Goal: Task Accomplishment & Management: Manage account settings

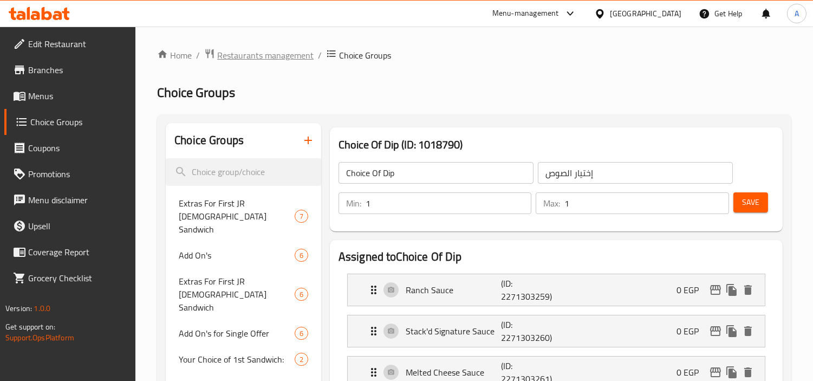
click at [269, 53] on span "Restaurants management" at bounding box center [265, 55] width 96 height 13
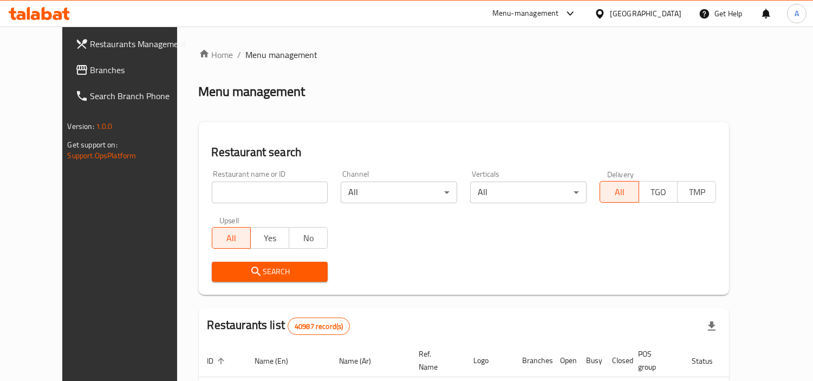
click at [263, 190] on input "search" at bounding box center [270, 193] width 117 height 22
paste input "658823"
type input "658823"
click button "Search" at bounding box center [270, 272] width 117 height 20
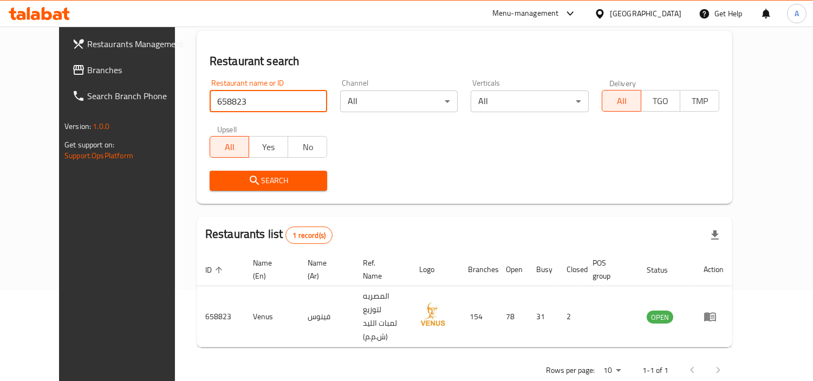
scroll to position [93, 0]
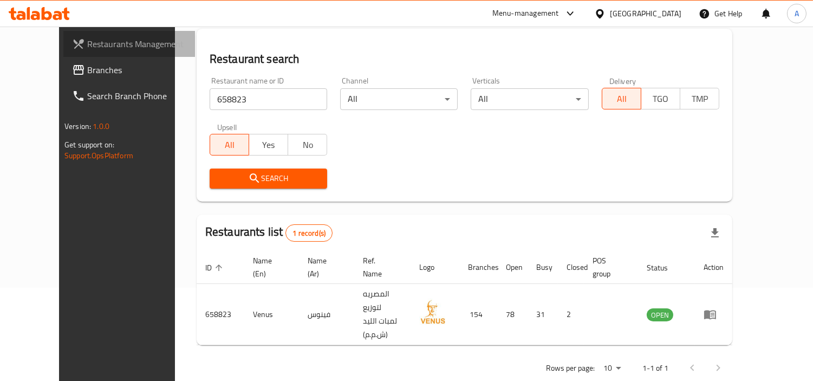
click at [87, 43] on span "Restaurants Management" at bounding box center [136, 43] width 99 height 13
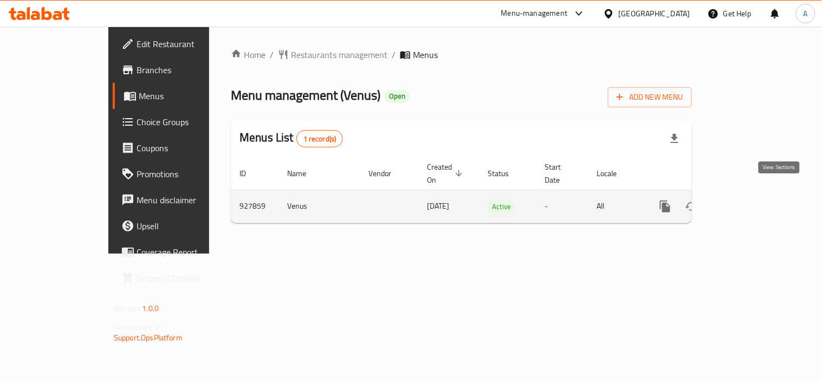
click at [748, 202] on icon "enhanced table" at bounding box center [744, 207] width 10 height 10
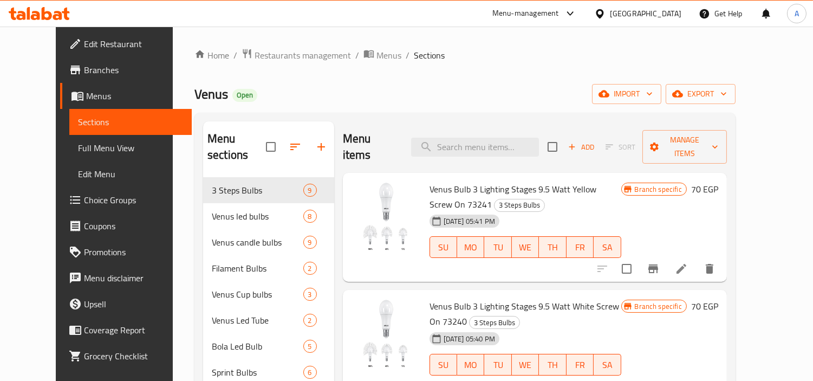
click at [483, 153] on div "Menu items Add Sort Manage items" at bounding box center [535, 146] width 384 height 51
click at [480, 145] on input "search" at bounding box center [475, 147] width 128 height 19
paste input "76124"
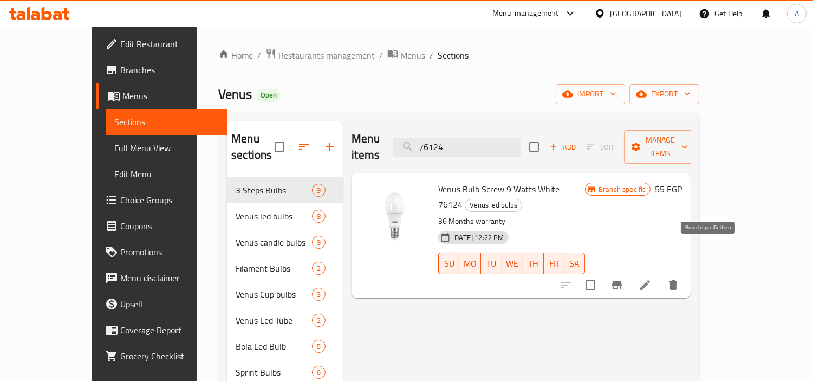
type input "76124"
click at [624, 279] on icon "Branch-specific-item" at bounding box center [617, 285] width 13 height 13
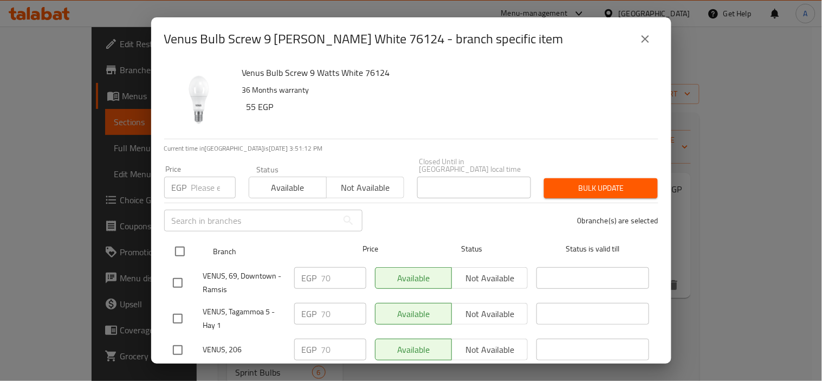
click at [180, 240] on input "checkbox" at bounding box center [180, 251] width 23 height 23
checkbox input "true"
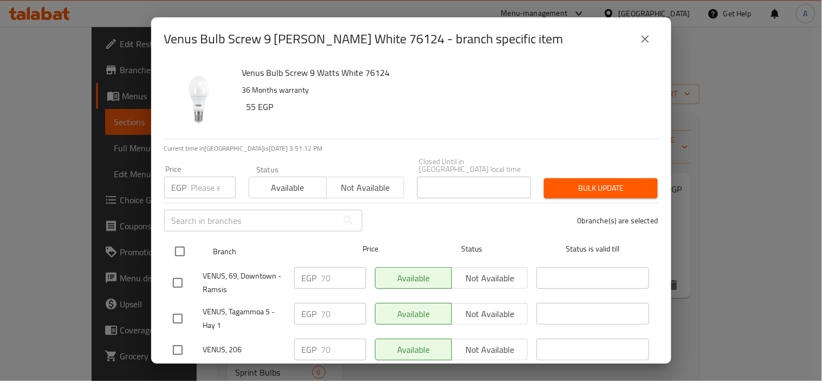
checkbox input "true"
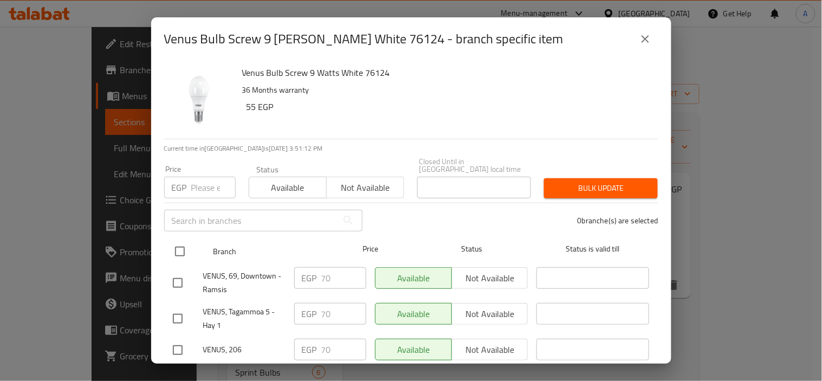
checkbox input "true"
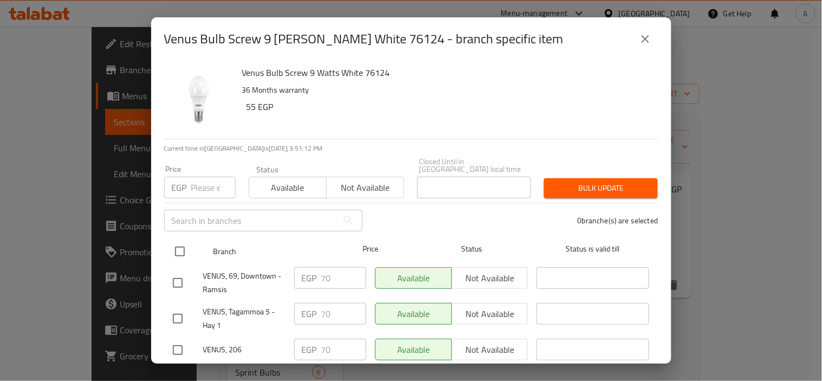
checkbox input "true"
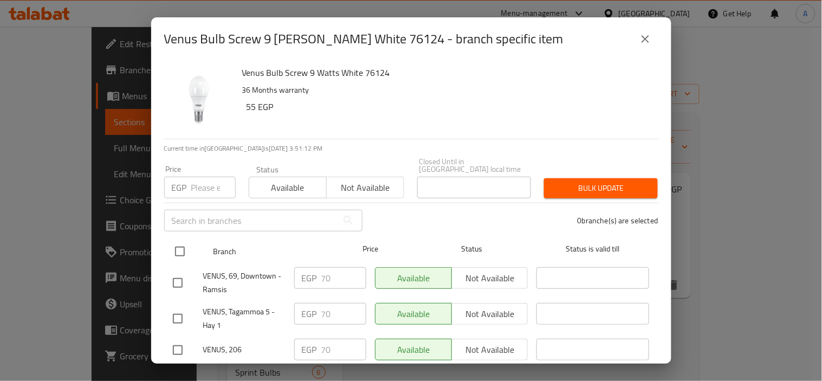
checkbox input "true"
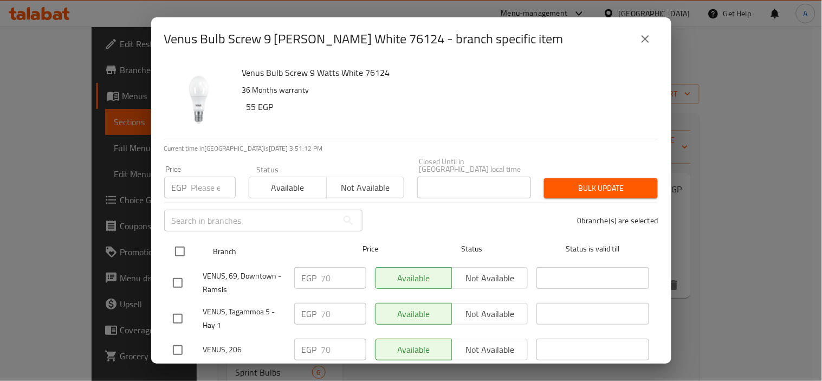
checkbox input "true"
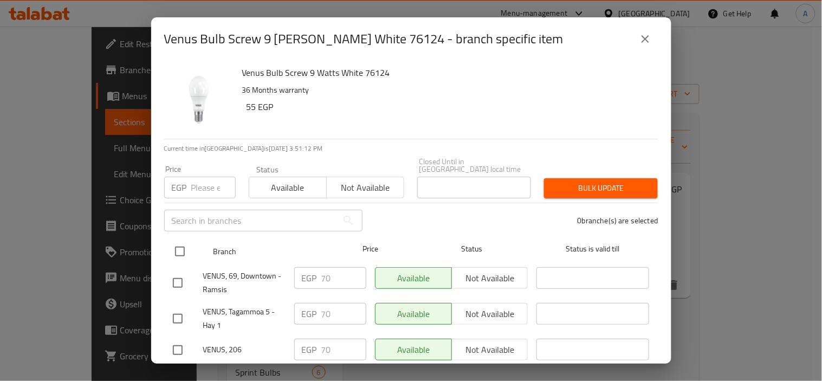
checkbox input "true"
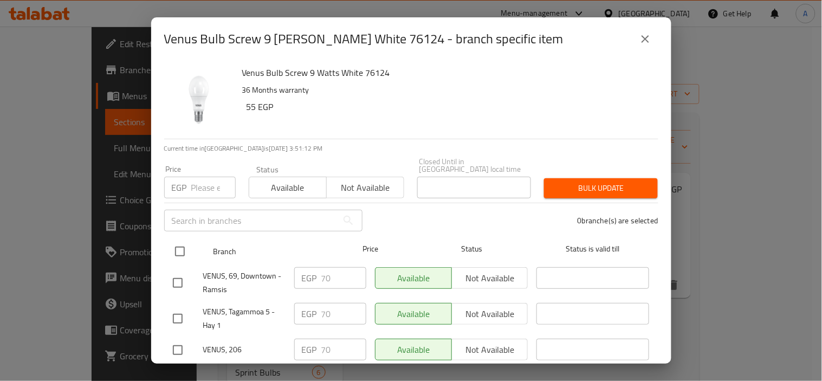
checkbox input "true"
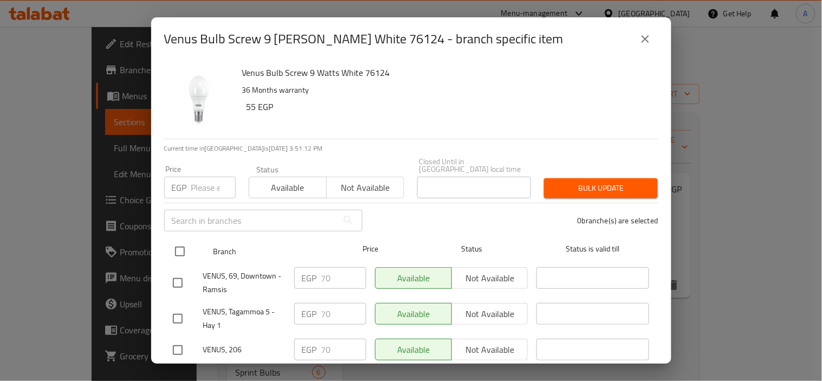
checkbox input "true"
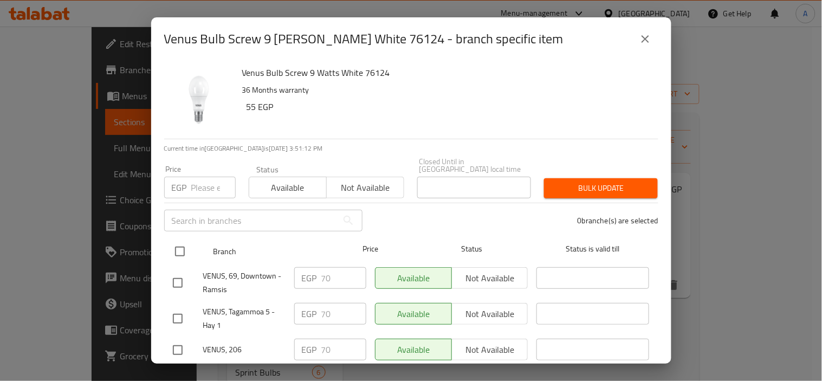
checkbox input "true"
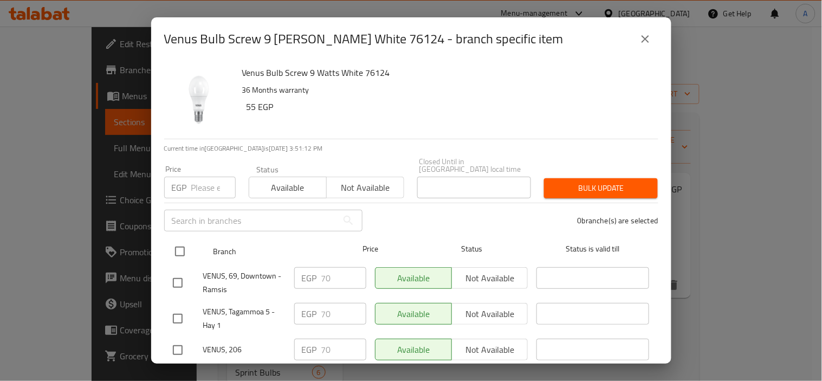
checkbox input "true"
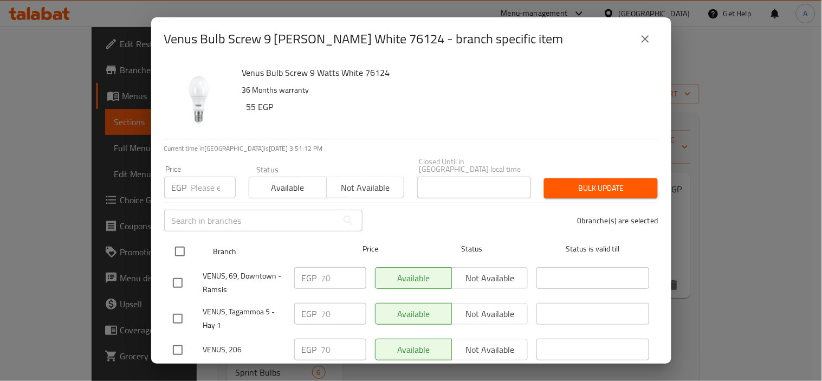
checkbox input "true"
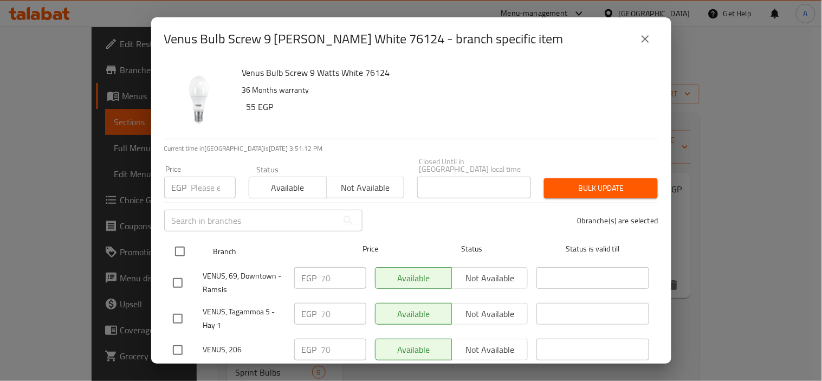
checkbox input "true"
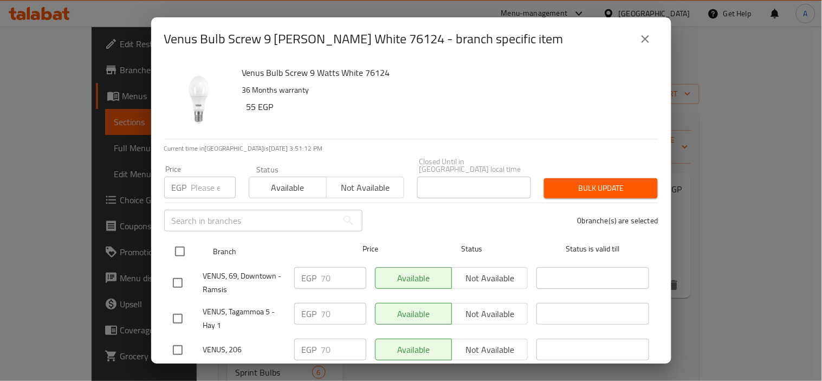
checkbox input "true"
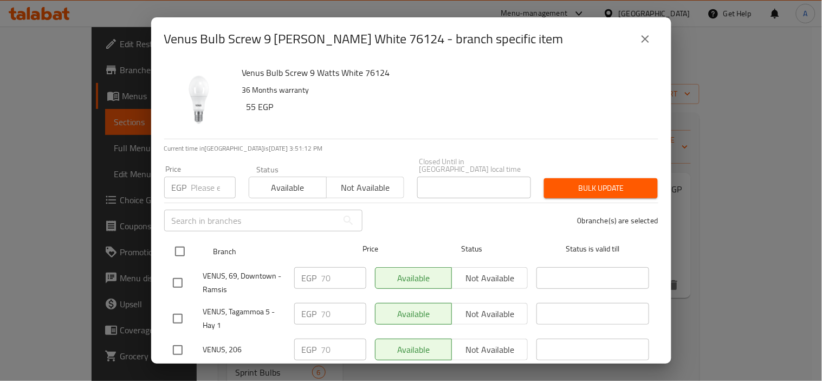
checkbox input "true"
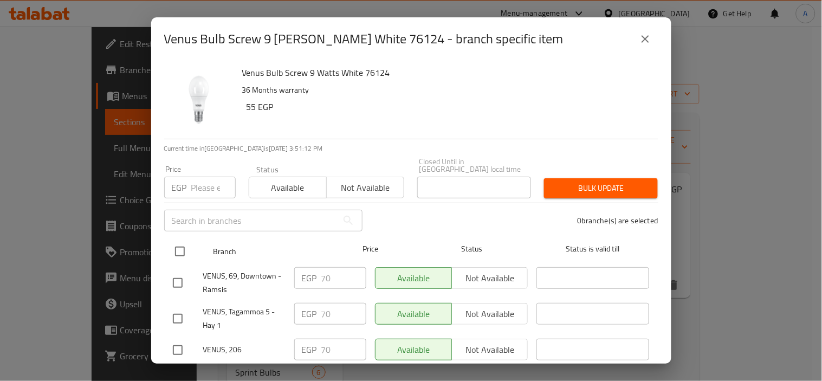
checkbox input "true"
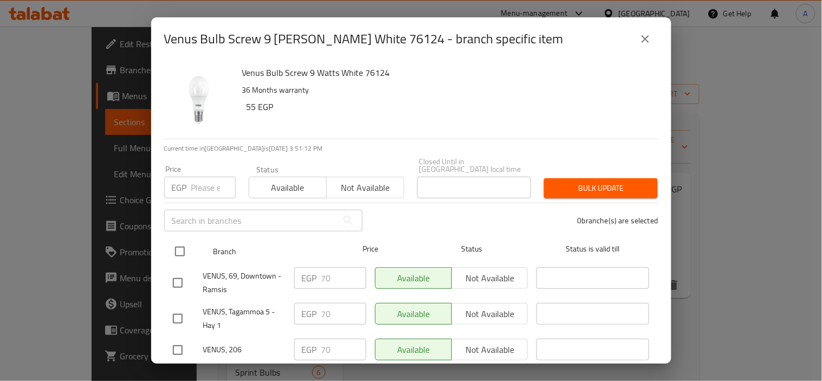
checkbox input "true"
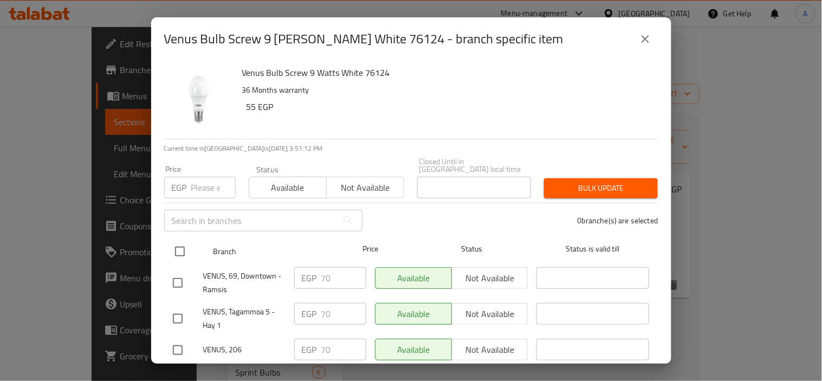
checkbox input "true"
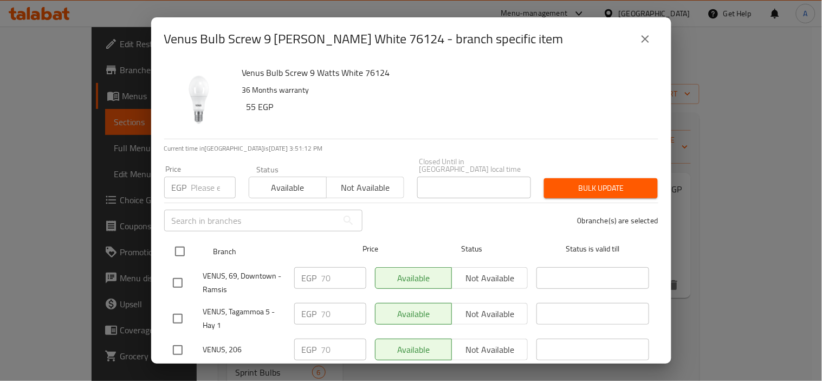
checkbox input "true"
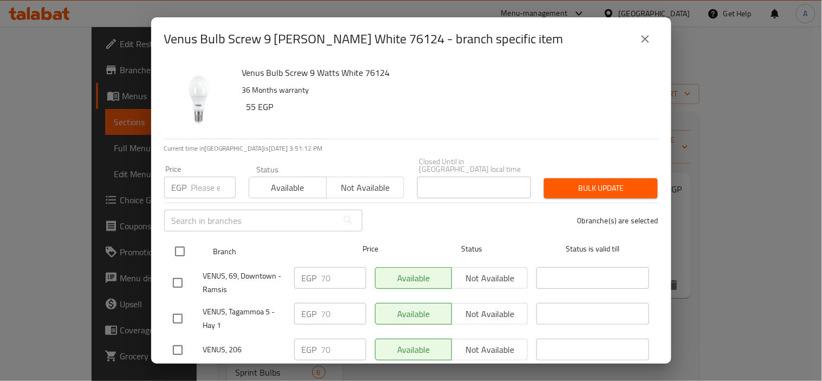
checkbox input "true"
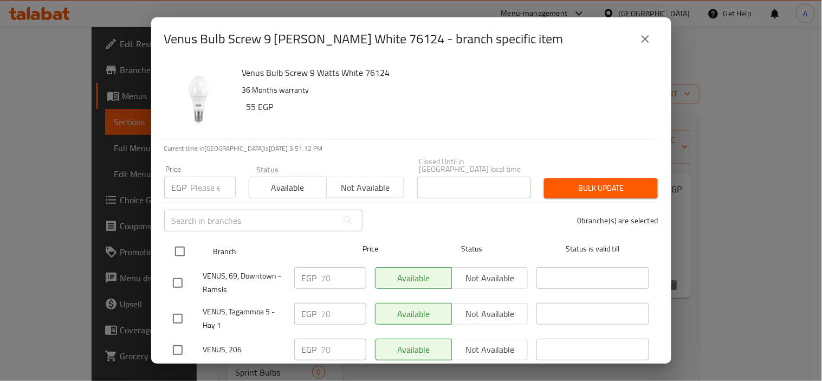
checkbox input "true"
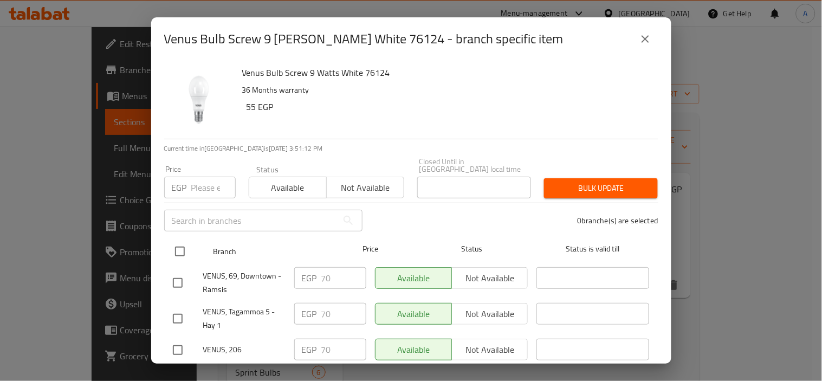
checkbox input "true"
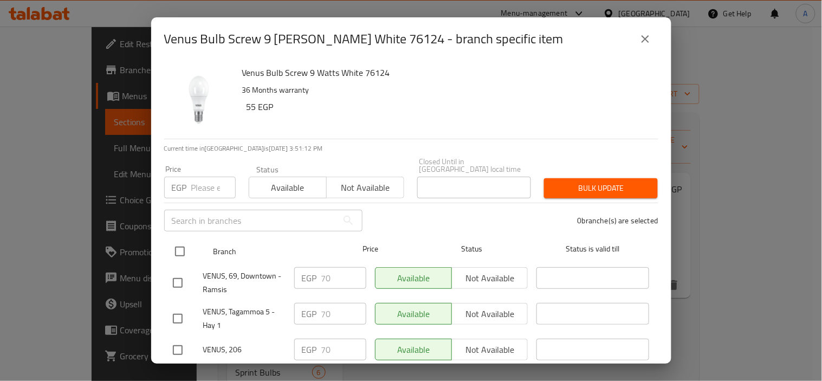
checkbox input "true"
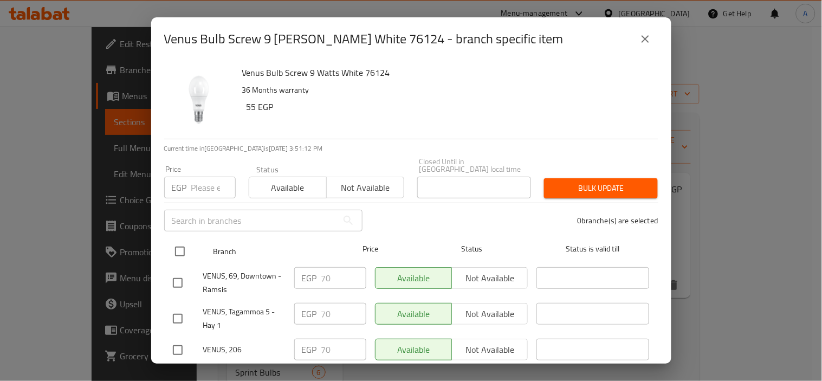
checkbox input "true"
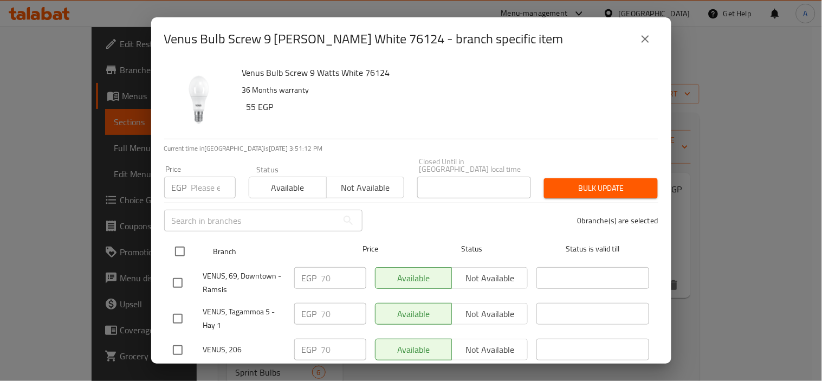
checkbox input "true"
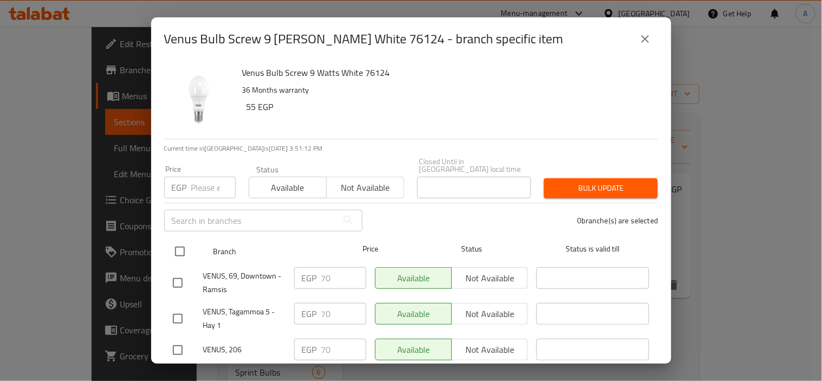
checkbox input "true"
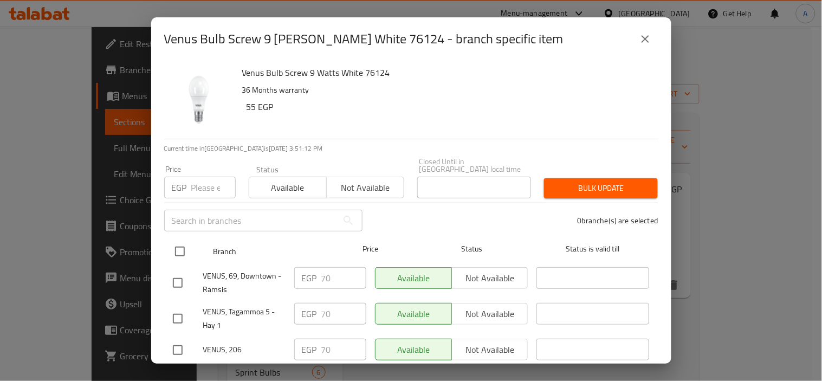
checkbox input "true"
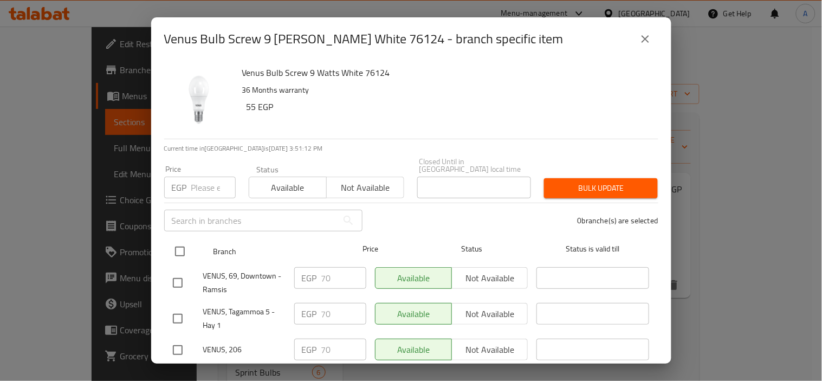
checkbox input "true"
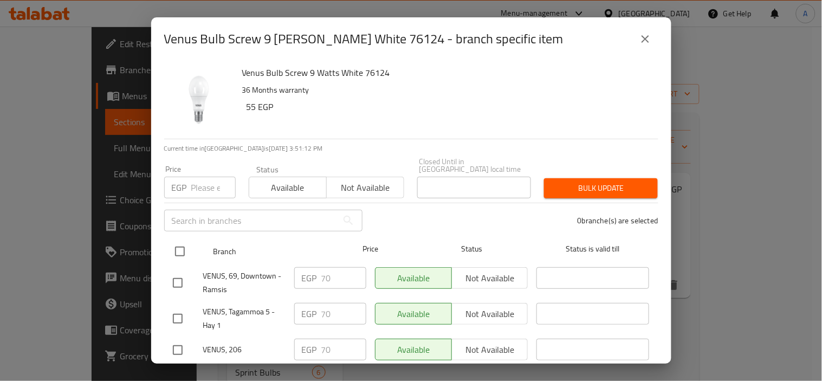
checkbox input "true"
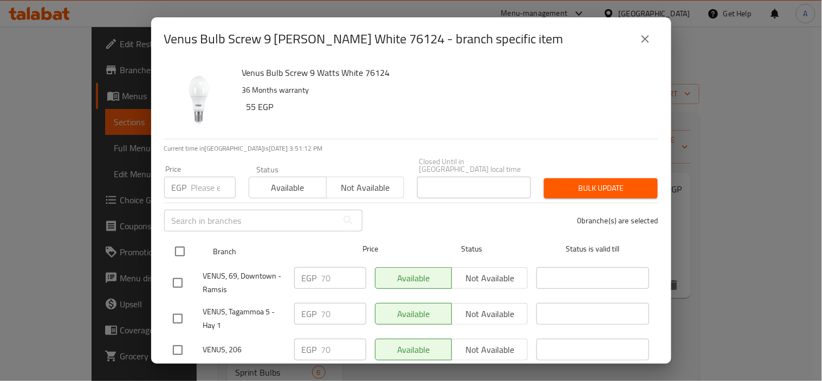
checkbox input "true"
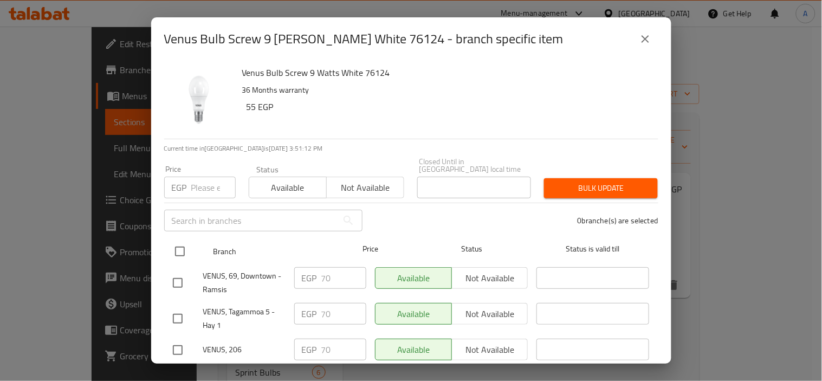
checkbox input "true"
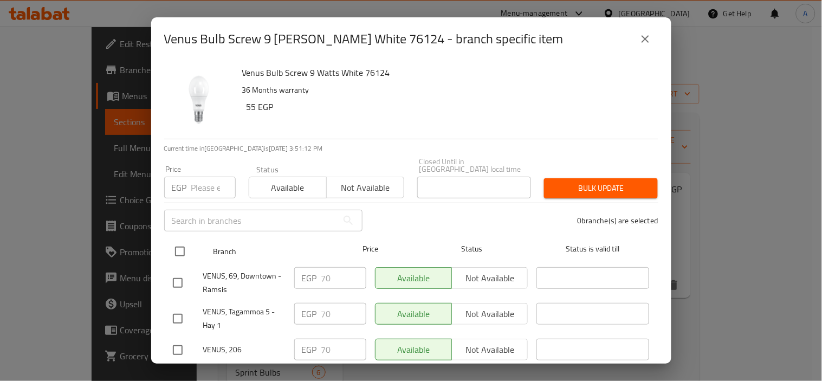
checkbox input "true"
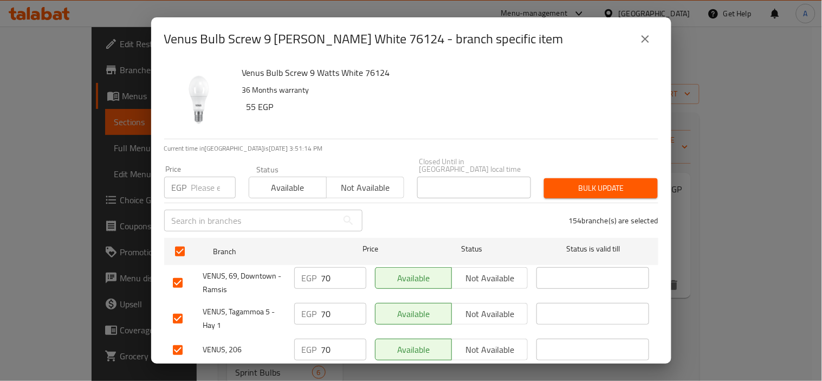
click at [195, 183] on input "number" at bounding box center [213, 188] width 44 height 22
type input "81"
click at [638, 190] on button "Bulk update" at bounding box center [601, 188] width 114 height 20
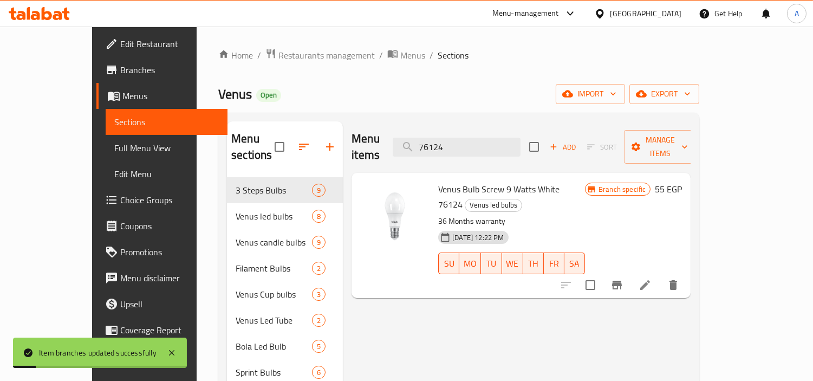
click at [622, 281] on icon "Branch-specific-item" at bounding box center [617, 285] width 10 height 9
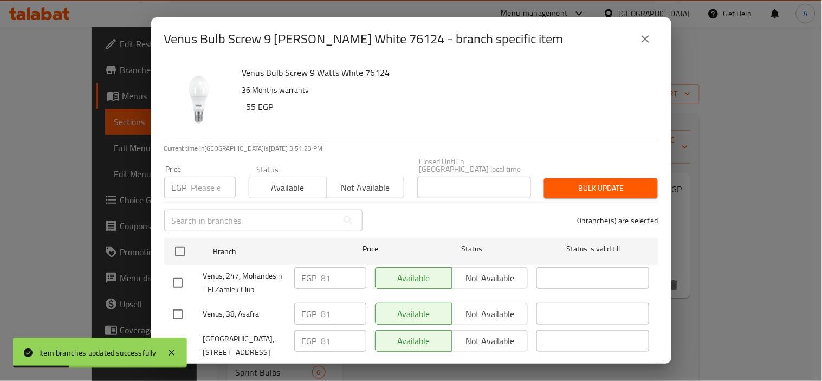
click at [642, 38] on icon "close" at bounding box center [645, 39] width 13 height 13
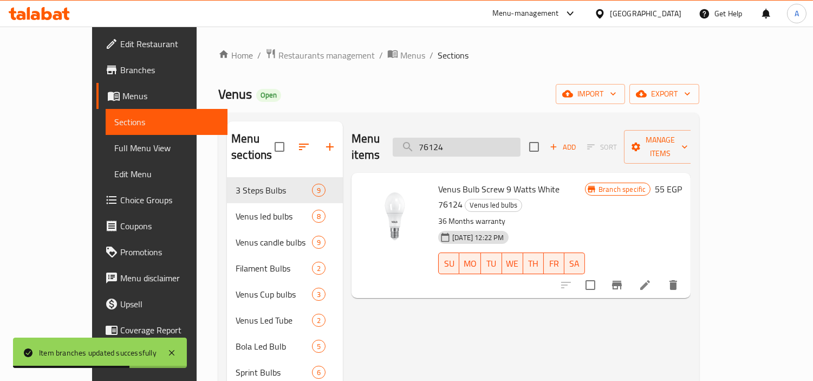
drag, startPoint x: 494, startPoint y: 152, endPoint x: 488, endPoint y: 143, distance: 10.2
click at [494, 152] on div "Menu items 76124 Add Sort Manage items" at bounding box center [521, 146] width 339 height 51
drag, startPoint x: 488, startPoint y: 143, endPoint x: 300, endPoint y: 145, distance: 188.1
click at [310, 145] on div "Menu sections 3 Steps Bulbs 9 Venus led bulbs 8 Venus candle bulbs 9 Filament B…" at bounding box center [459, 372] width 464 height 502
paste input "50"
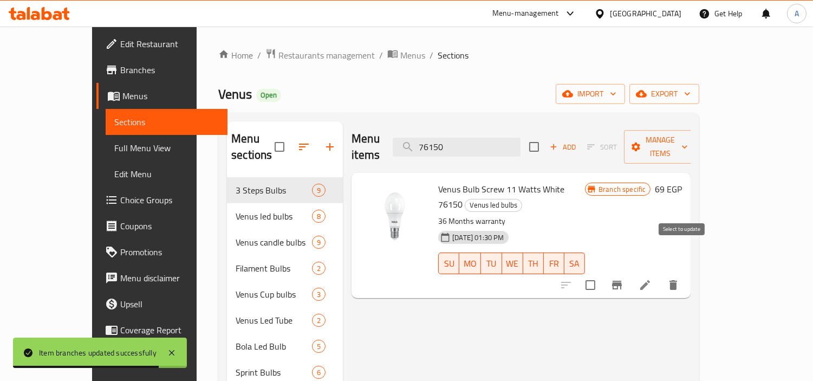
type input "76150"
click at [622, 281] on icon "Branch-specific-item" at bounding box center [617, 285] width 10 height 9
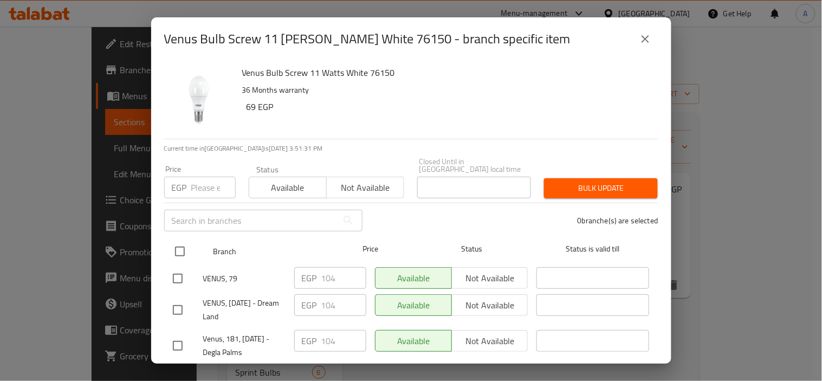
click at [176, 240] on input "checkbox" at bounding box center [180, 251] width 23 height 23
checkbox input "true"
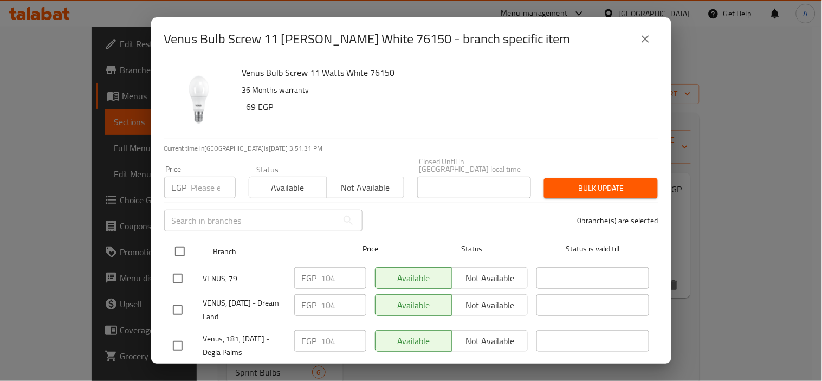
checkbox input "true"
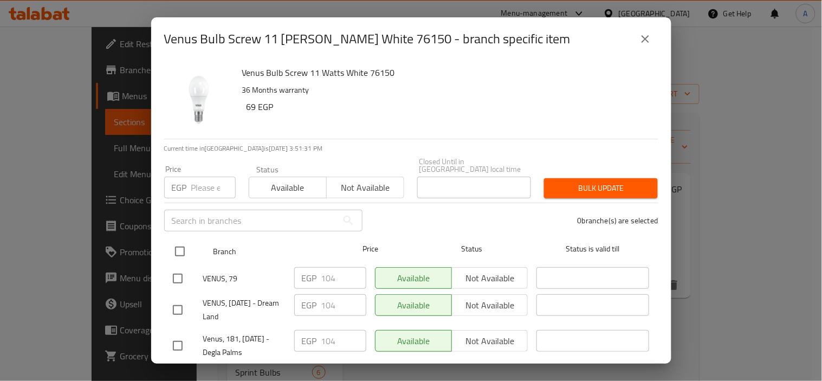
checkbox input "true"
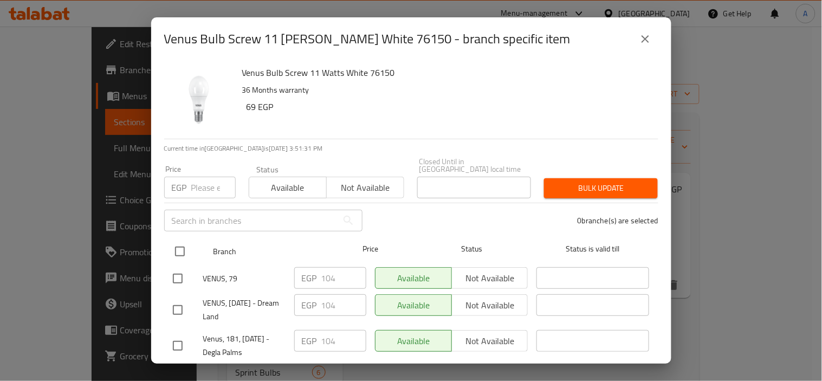
checkbox input "true"
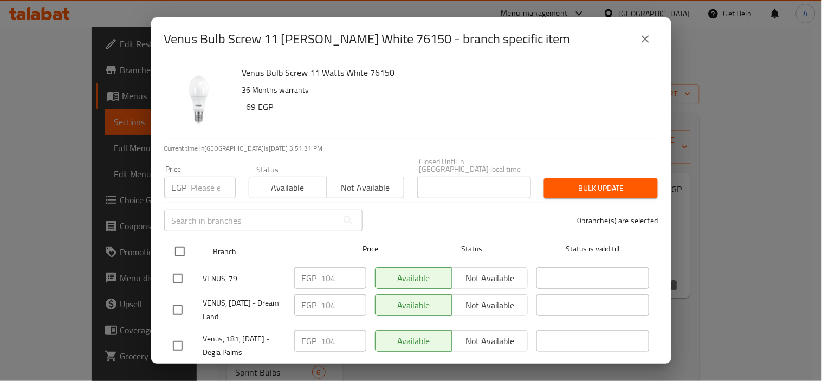
checkbox input "true"
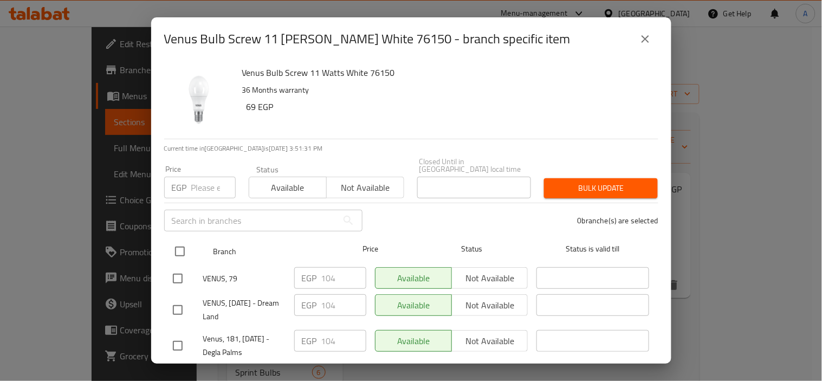
checkbox input "true"
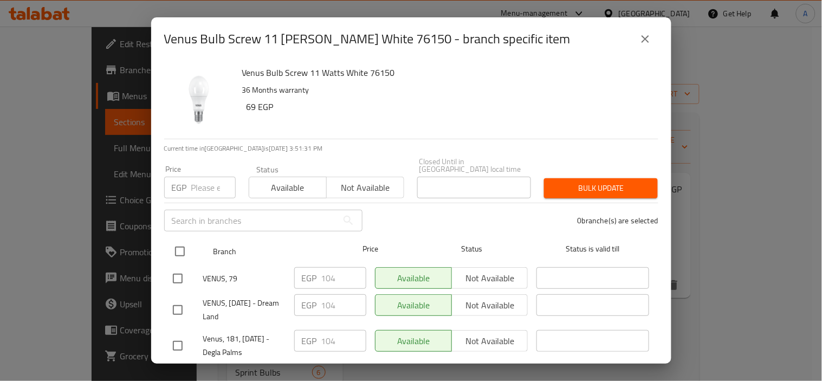
checkbox input "true"
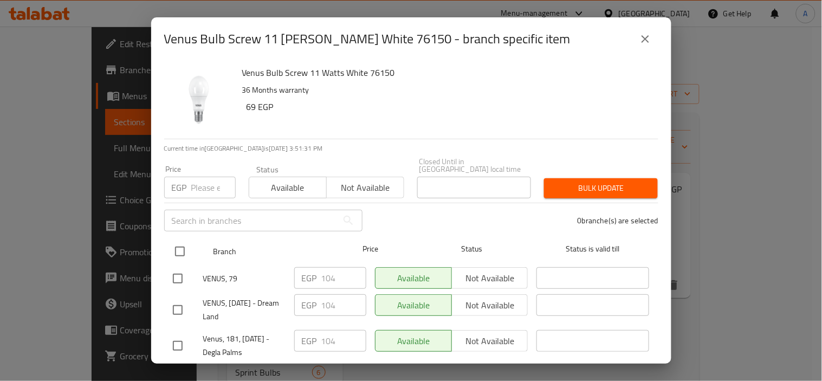
checkbox input "true"
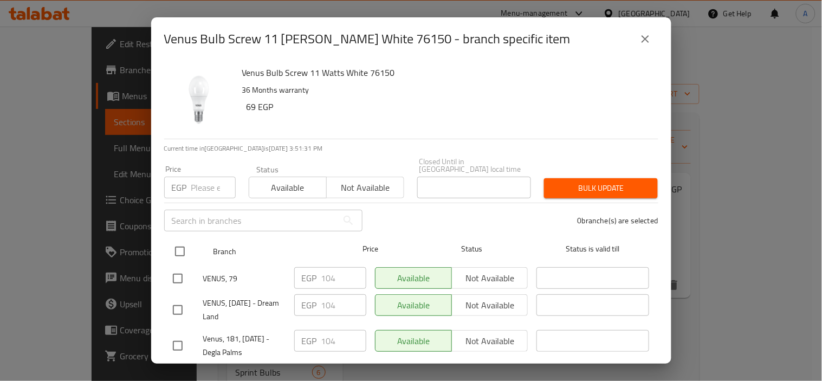
checkbox input "true"
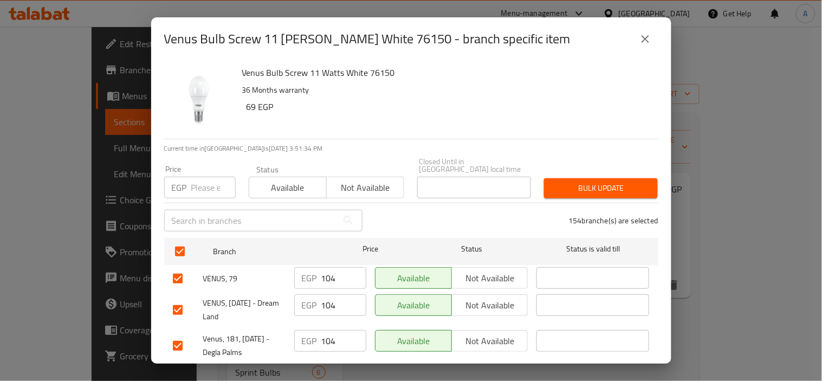
click at [190, 178] on div "EGP Price" at bounding box center [200, 188] width 72 height 22
paste input "118"
click at [570, 182] on span "Bulk update" at bounding box center [601, 189] width 96 height 14
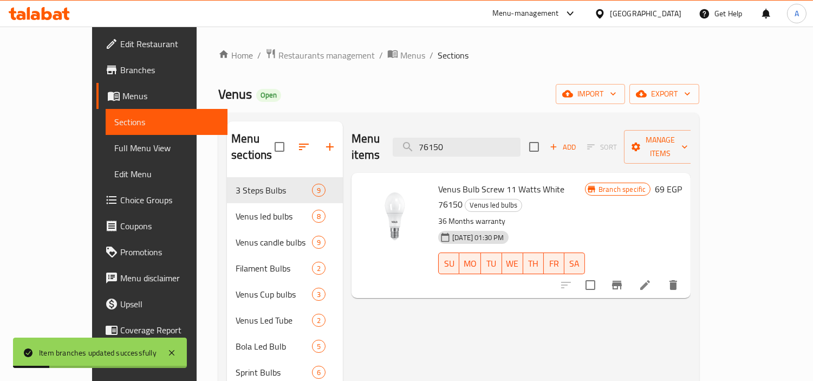
drag, startPoint x: 503, startPoint y: 144, endPoint x: 378, endPoint y: 142, distance: 124.7
click at [386, 142] on div "Menu items 76150 Add Sort Manage items" at bounding box center [521, 146] width 339 height 51
paste input "83"
click at [624, 279] on icon "Branch-specific-item" at bounding box center [617, 285] width 13 height 13
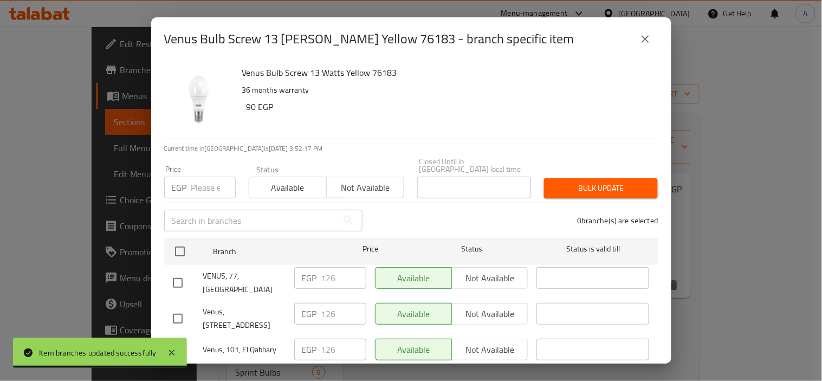
drag, startPoint x: 179, startPoint y: 238, endPoint x: 191, endPoint y: 202, distance: 38.6
click at [179, 240] on input "checkbox" at bounding box center [180, 251] width 23 height 23
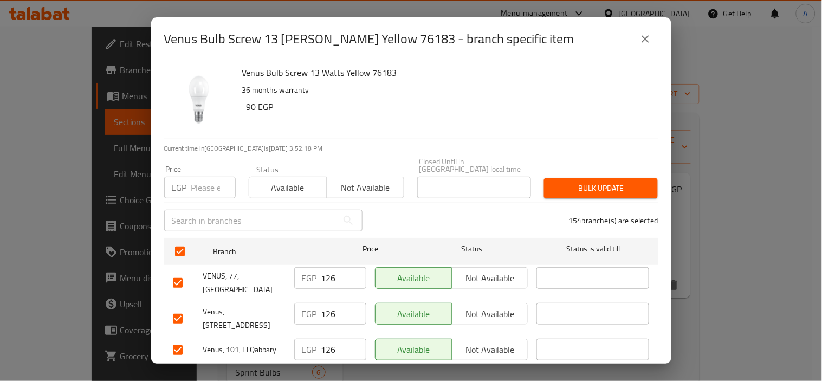
click at [197, 177] on input "number" at bounding box center [213, 188] width 44 height 22
paste input "143"
click at [578, 182] on span "Bulk update" at bounding box center [601, 189] width 96 height 14
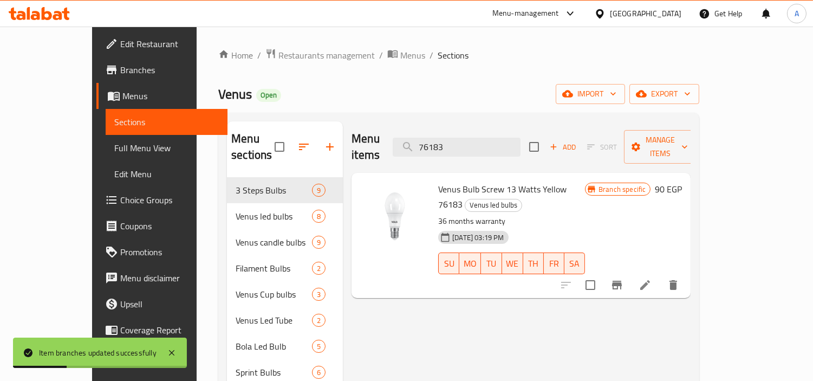
drag, startPoint x: 505, startPoint y: 147, endPoint x: 387, endPoint y: 137, distance: 117.5
click at [389, 137] on div "Menu items 76183 Add Sort Manage items" at bounding box center [521, 146] width 339 height 51
paste input "92"
click at [624, 279] on icon "Branch-specific-item" at bounding box center [617, 285] width 13 height 13
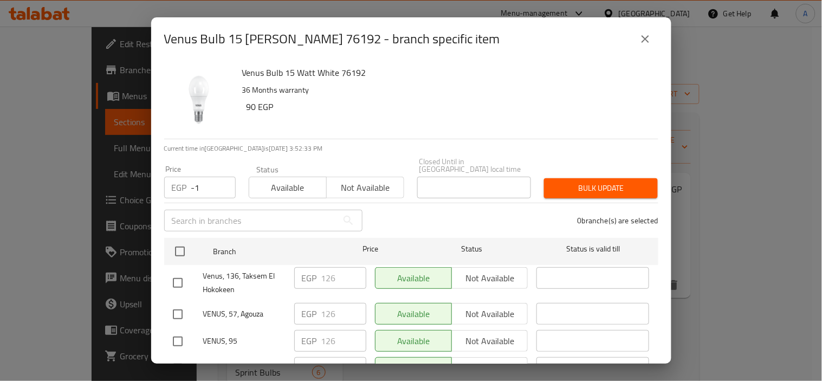
click at [224, 182] on input "-1" at bounding box center [213, 188] width 44 height 22
drag, startPoint x: 134, startPoint y: 184, endPoint x: 121, endPoint y: 185, distance: 13.0
click at [122, 184] on div "Venus Bulb 15 [PERSON_NAME] 76192 - branch specific item Venus Bulb 15 [PERSON_…" at bounding box center [411, 190] width 822 height 381
paste input "143"
click at [607, 182] on span "Bulk update" at bounding box center [601, 189] width 96 height 14
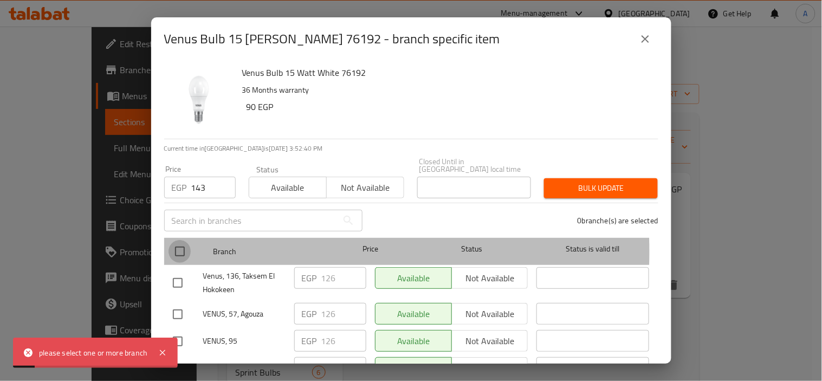
click at [182, 244] on input "checkbox" at bounding box center [180, 251] width 23 height 23
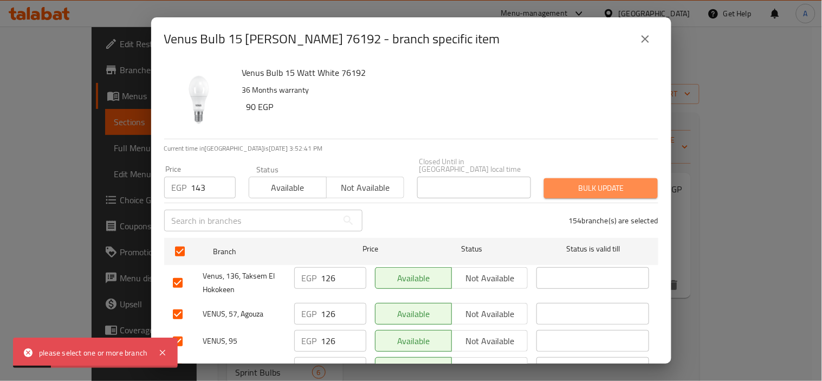
click at [616, 178] on button "Bulk update" at bounding box center [601, 188] width 114 height 20
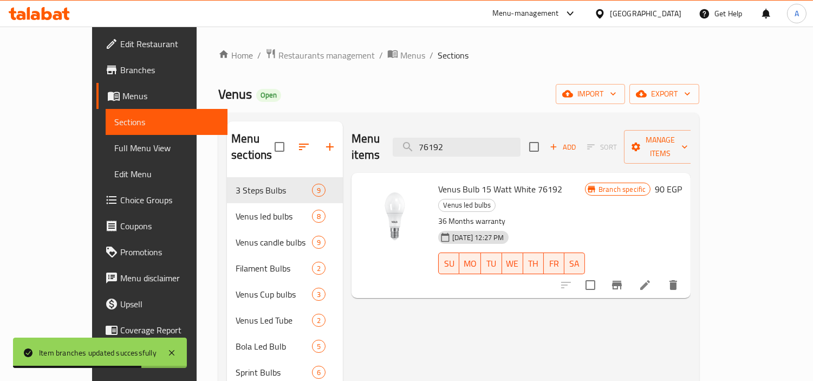
drag, startPoint x: 408, startPoint y: 139, endPoint x: 256, endPoint y: 138, distance: 151.7
click at [294, 138] on div "Menu sections 3 Steps Bulbs 9 Venus led bulbs 8 Venus candle bulbs 9 Filament B…" at bounding box center [459, 372] width 464 height 502
paste input "311"
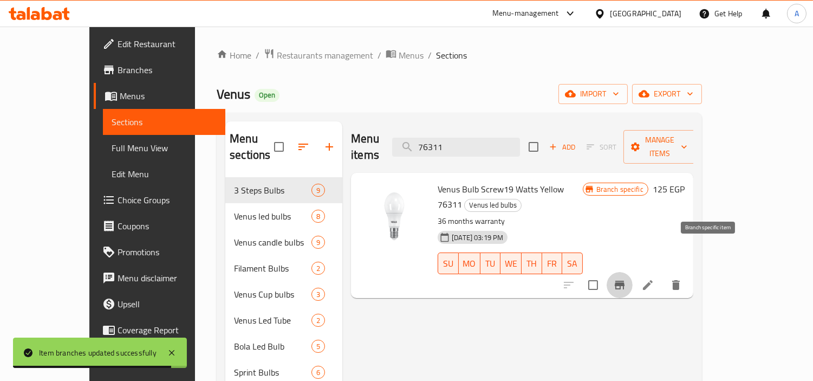
click at [633, 272] on button "Branch-specific-item" at bounding box center [620, 285] width 26 height 26
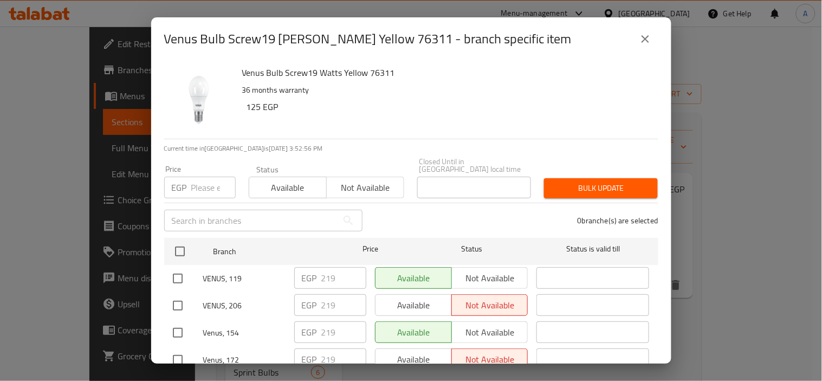
click at [201, 177] on input "number" at bounding box center [213, 188] width 44 height 22
paste input "247"
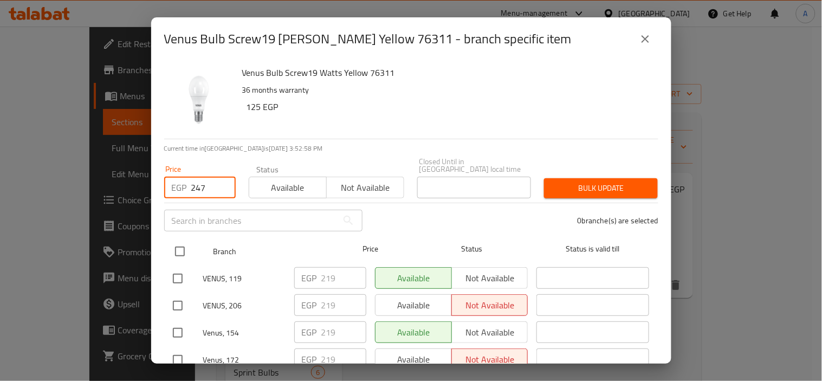
click at [183, 242] on input "checkbox" at bounding box center [180, 251] width 23 height 23
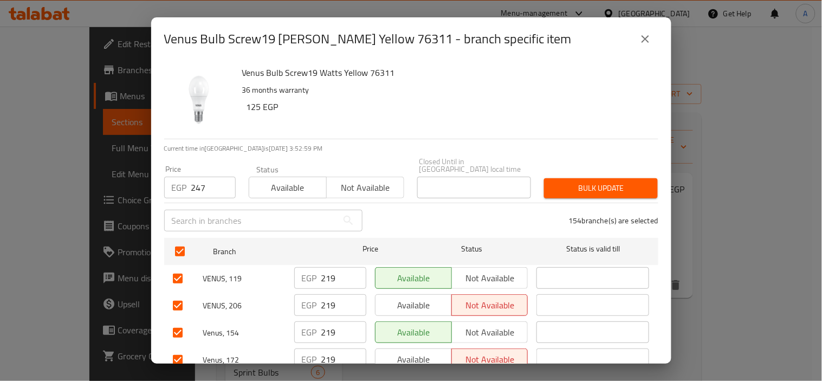
click at [606, 178] on button "Bulk update" at bounding box center [601, 188] width 114 height 20
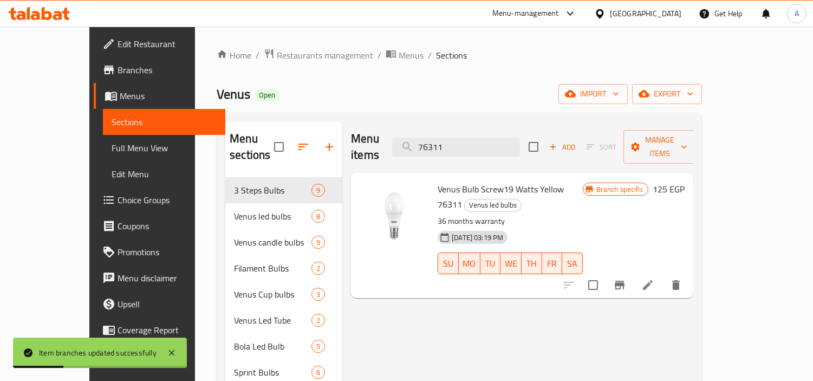
drag, startPoint x: 500, startPoint y: 137, endPoint x: 260, endPoint y: 135, distance: 240.1
click at [306, 139] on div "Menu sections 3 Steps Bulbs 9 Venus led bulbs 8 Venus candle bulbs 9 Filament B…" at bounding box center [459, 372] width 468 height 502
paste input "1065"
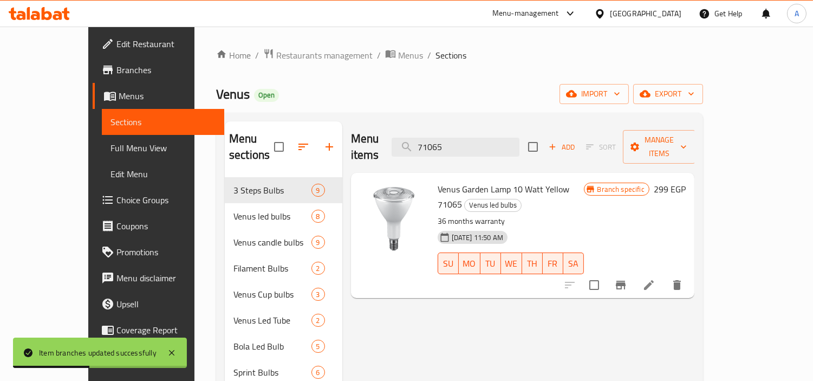
click at [626, 281] on icon "Branch-specific-item" at bounding box center [621, 285] width 10 height 9
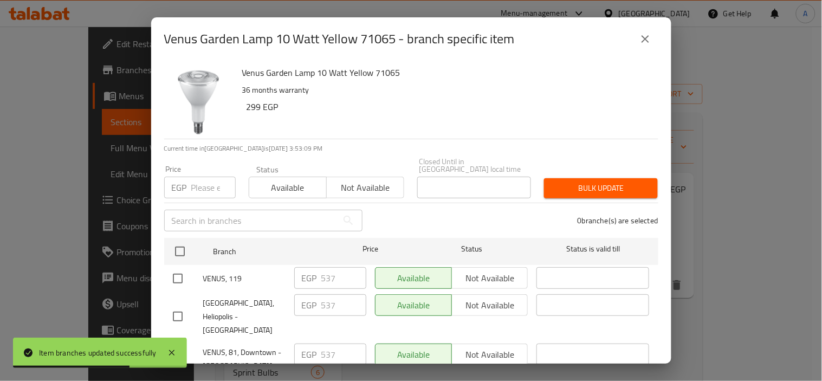
click at [195, 177] on input "number" at bounding box center [213, 188] width 44 height 22
paste input "607"
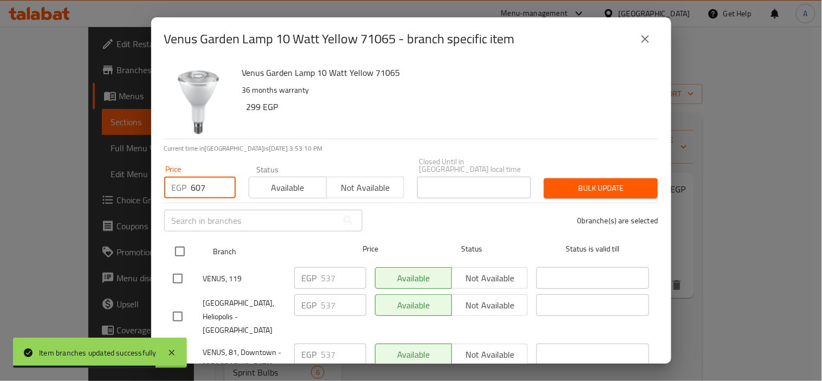
click at [180, 245] on input "checkbox" at bounding box center [180, 251] width 23 height 23
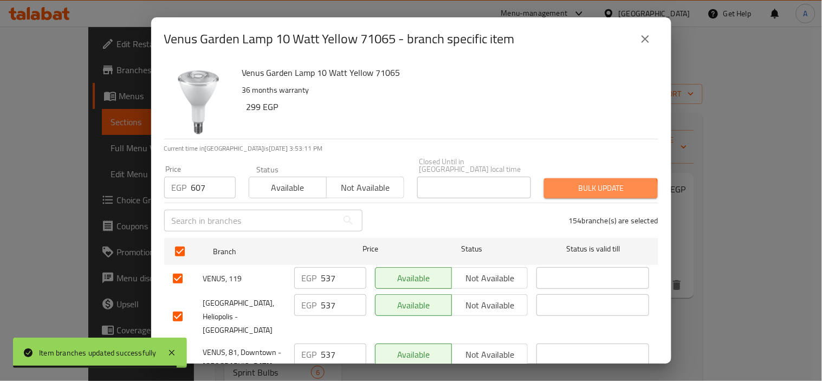
click at [589, 186] on span "Bulk update" at bounding box center [601, 189] width 96 height 14
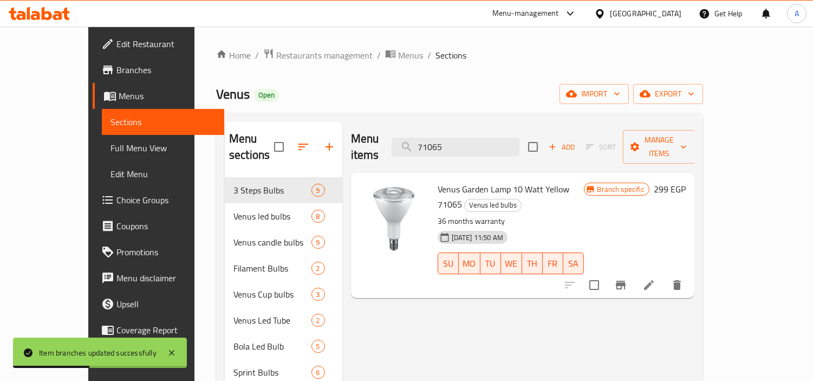
drag, startPoint x: 488, startPoint y: 141, endPoint x: 277, endPoint y: 134, distance: 211.5
click at [295, 134] on div "Menu sections 3 Steps Bulbs 9 Venus led bulbs 8 Venus candle bulbs 9 Filament B…" at bounding box center [460, 372] width 470 height 502
paste input "6310"
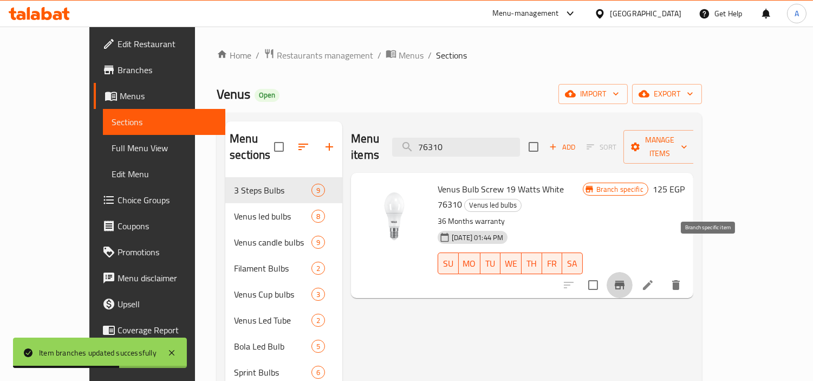
click at [626, 279] on icon "Branch-specific-item" at bounding box center [619, 285] width 13 height 13
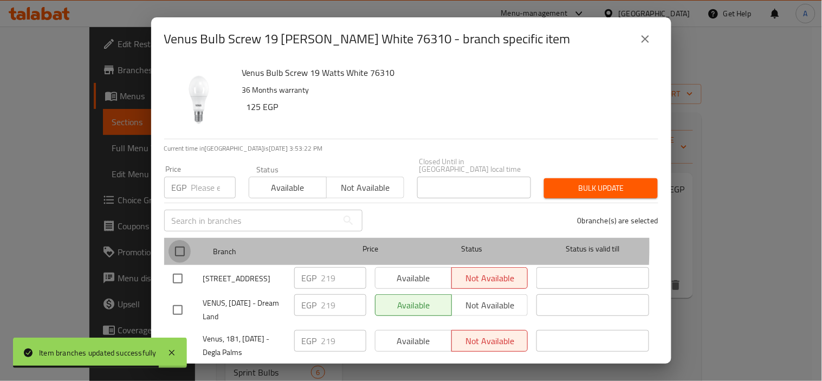
click at [182, 240] on input "checkbox" at bounding box center [180, 251] width 23 height 23
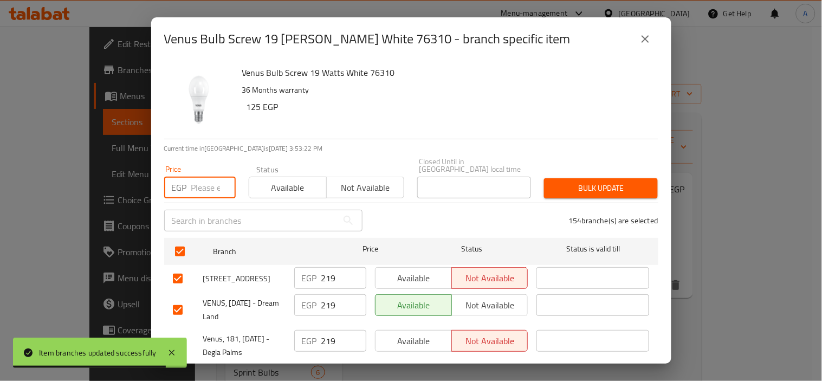
click at [202, 177] on input "number" at bounding box center [213, 188] width 44 height 22
paste input "247"
click at [596, 182] on span "Bulk update" at bounding box center [601, 189] width 96 height 14
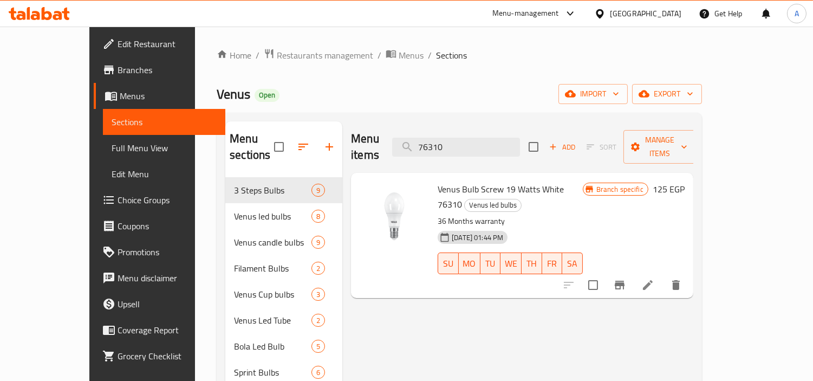
drag, startPoint x: 497, startPoint y: 141, endPoint x: 327, endPoint y: 143, distance: 170.2
click at [360, 141] on div "Menu items 76310 Add Sort Manage items" at bounding box center [522, 146] width 342 height 51
paste input "153"
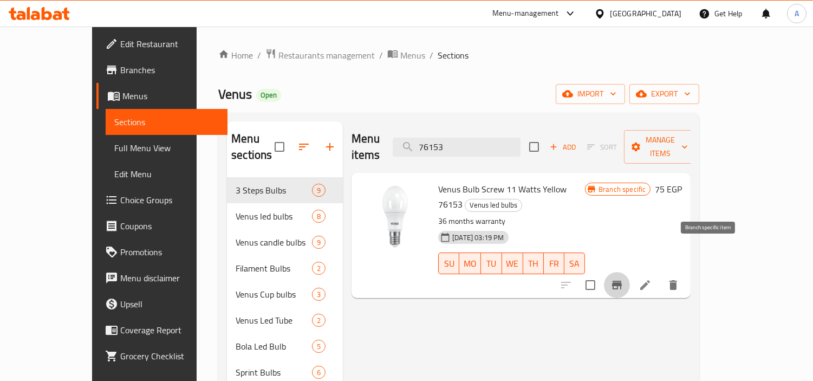
click at [624, 279] on icon "Branch-specific-item" at bounding box center [617, 285] width 13 height 13
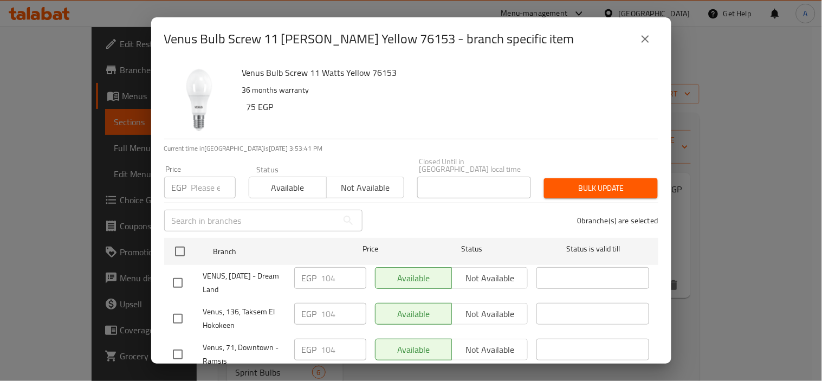
click at [191, 177] on input "number" at bounding box center [213, 188] width 44 height 22
paste input "118"
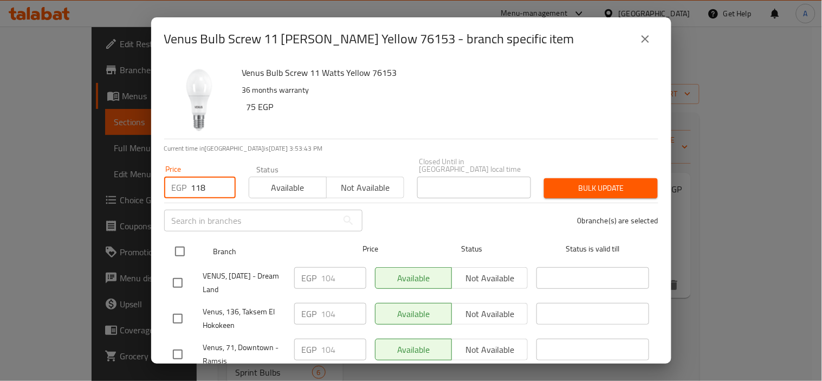
click at [177, 242] on input "checkbox" at bounding box center [180, 251] width 23 height 23
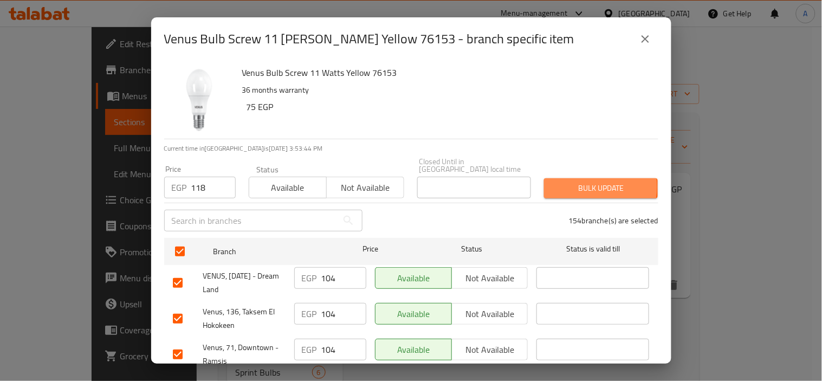
click at [573, 182] on span "Bulk update" at bounding box center [601, 189] width 96 height 14
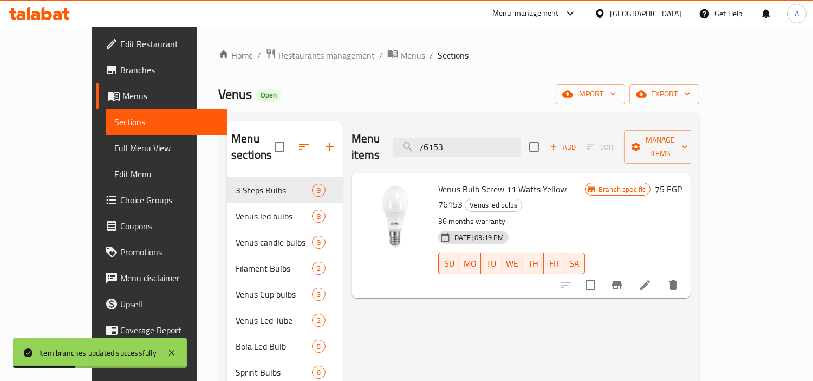
drag, startPoint x: 490, startPoint y: 138, endPoint x: 319, endPoint y: 139, distance: 171.8
click at [360, 134] on div "Menu items 76153 Add Sort Manage items" at bounding box center [521, 146] width 339 height 51
paste input "7041"
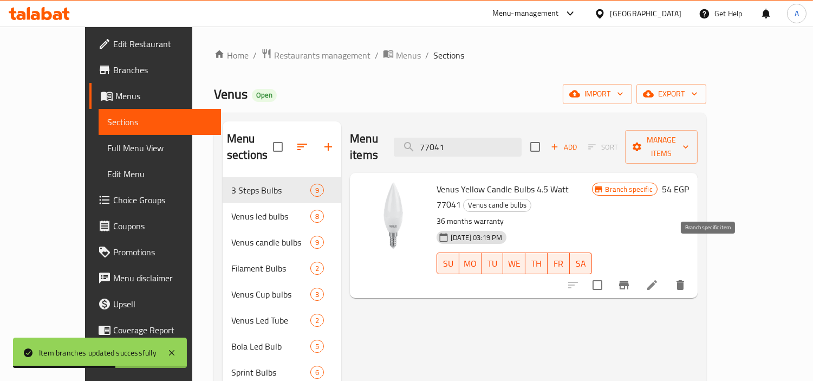
click at [629, 281] on icon "Branch-specific-item" at bounding box center [624, 285] width 10 height 9
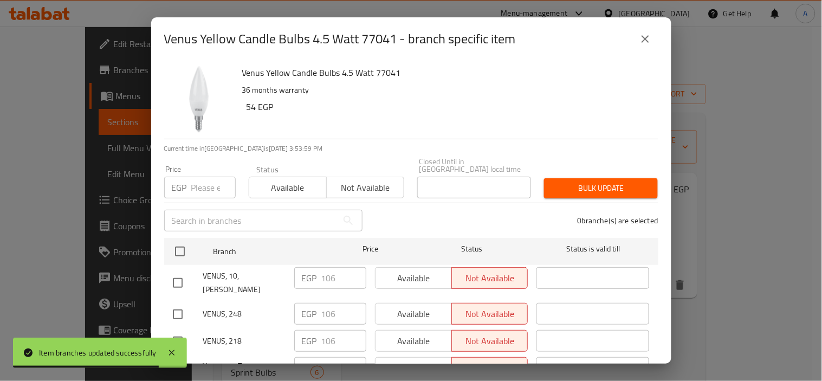
click at [177, 240] on input "checkbox" at bounding box center [180, 251] width 23 height 23
click at [192, 177] on input "number" at bounding box center [213, 188] width 44 height 22
paste input "106"
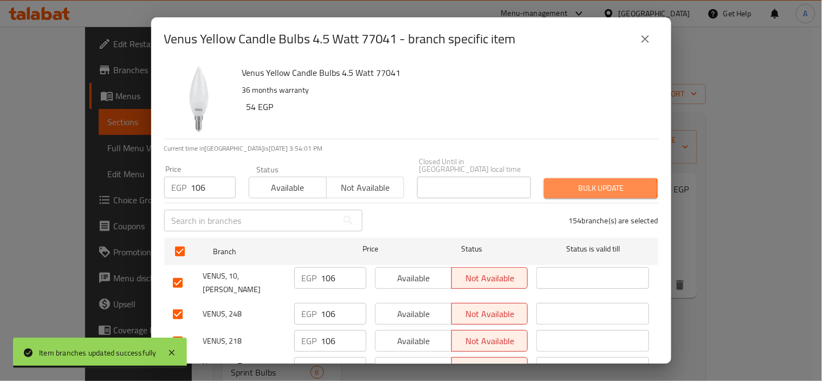
click at [584, 182] on span "Bulk update" at bounding box center [601, 189] width 96 height 14
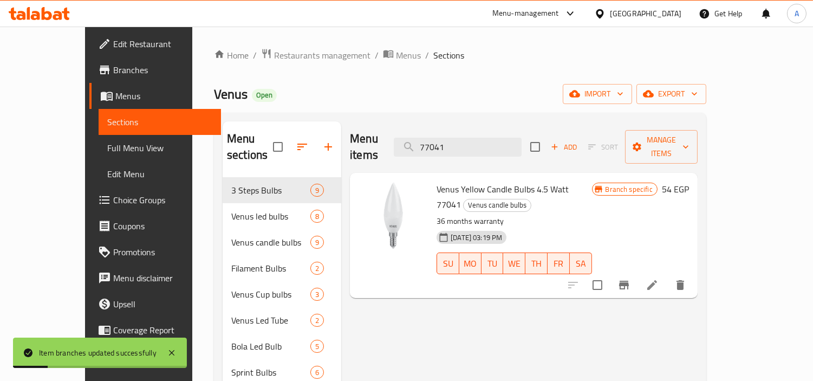
drag, startPoint x: 495, startPoint y: 143, endPoint x: 342, endPoint y: 139, distance: 153.4
click at [359, 139] on div "Menu items 77041 Add Sort Manage items" at bounding box center [524, 146] width 348 height 51
paste input "0"
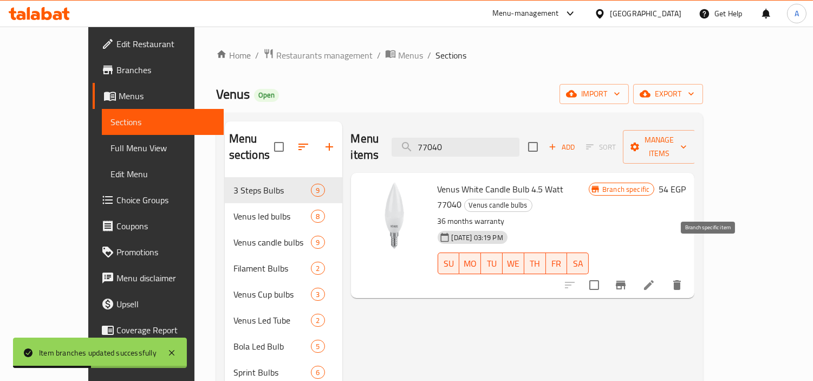
click at [626, 281] on icon "Branch-specific-item" at bounding box center [621, 285] width 10 height 9
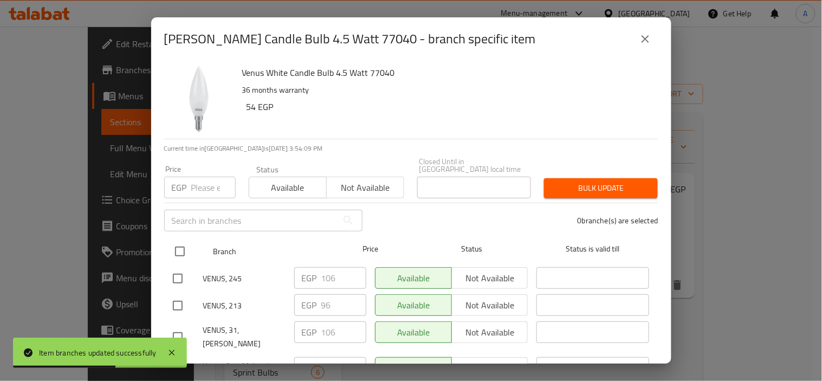
click at [183, 242] on input "checkbox" at bounding box center [180, 251] width 23 height 23
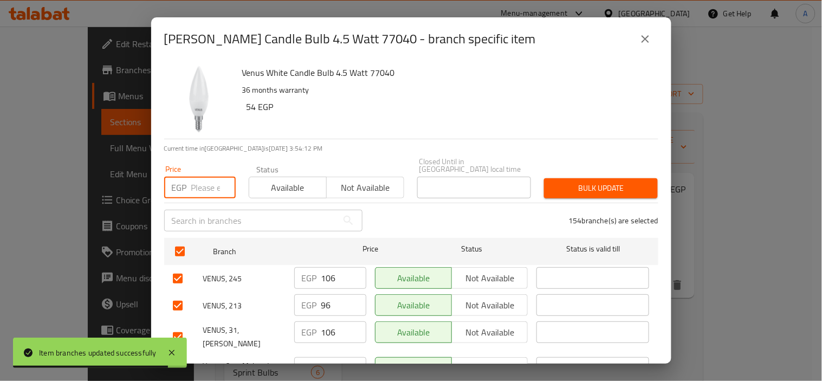
click at [212, 177] on input "number" at bounding box center [213, 188] width 44 height 22
paste input "106"
click at [560, 182] on span "Bulk update" at bounding box center [601, 189] width 96 height 14
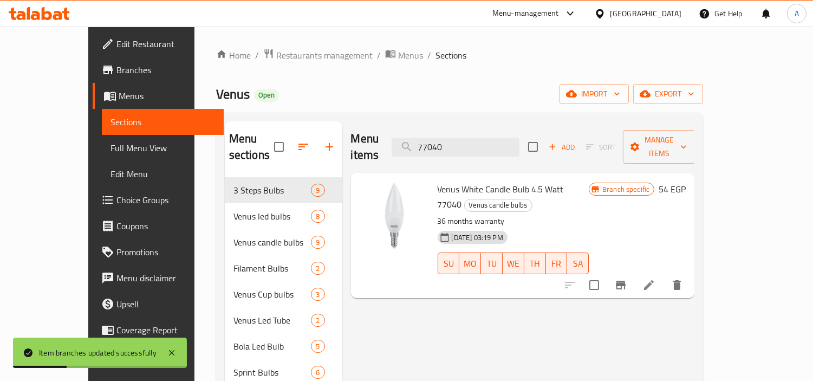
drag, startPoint x: 476, startPoint y: 141, endPoint x: 345, endPoint y: 134, distance: 130.8
click at [358, 135] on div "Menu items 77040 Add Sort Manage items" at bounding box center [523, 146] width 344 height 51
paste input "2"
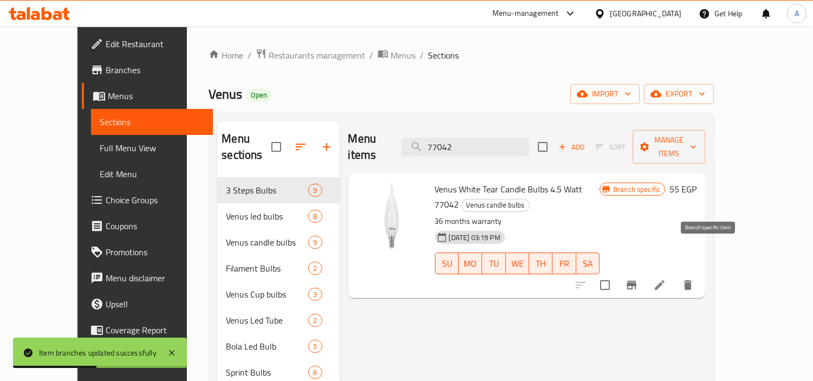
click at [638, 279] on icon "Branch-specific-item" at bounding box center [631, 285] width 13 height 13
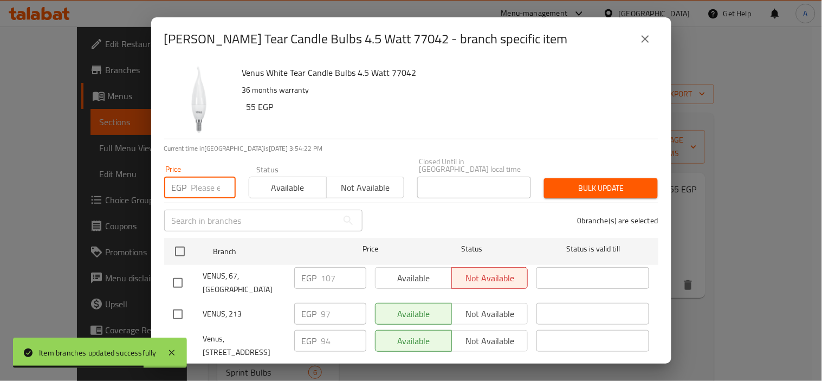
click at [192, 179] on input "number" at bounding box center [213, 188] width 44 height 22
paste input "107"
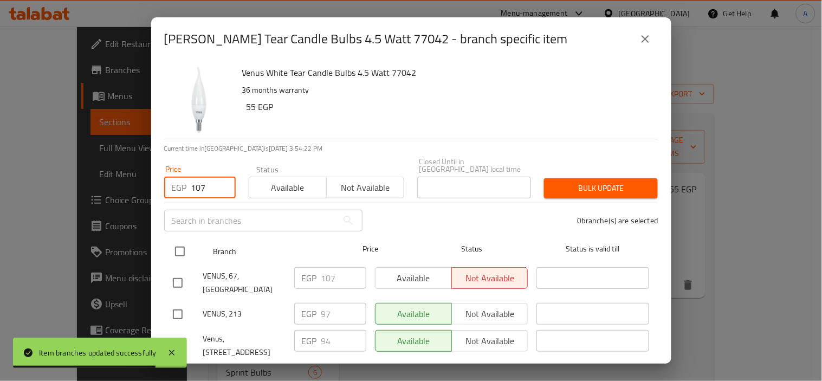
click at [183, 240] on input "checkbox" at bounding box center [180, 251] width 23 height 23
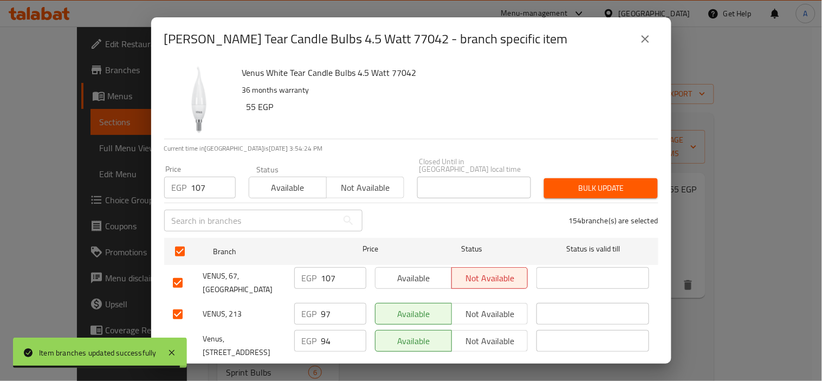
click at [574, 182] on span "Bulk update" at bounding box center [601, 189] width 96 height 14
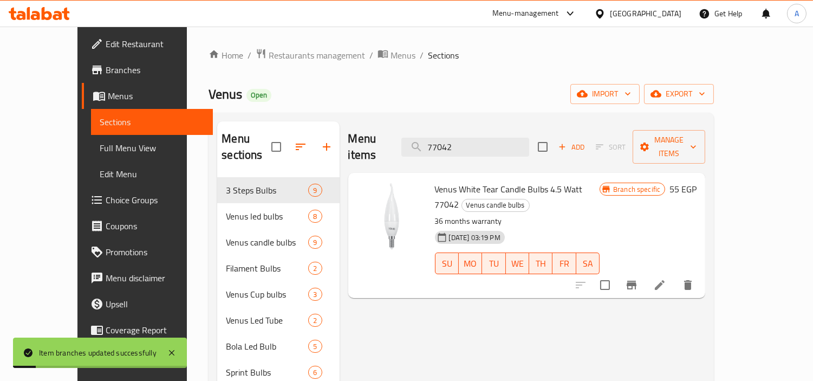
drag, startPoint x: 410, startPoint y: 143, endPoint x: 291, endPoint y: 147, distance: 118.7
click at [348, 145] on div "Menu items 77042 Add Sort Manage items" at bounding box center [527, 146] width 358 height 51
paste input "3"
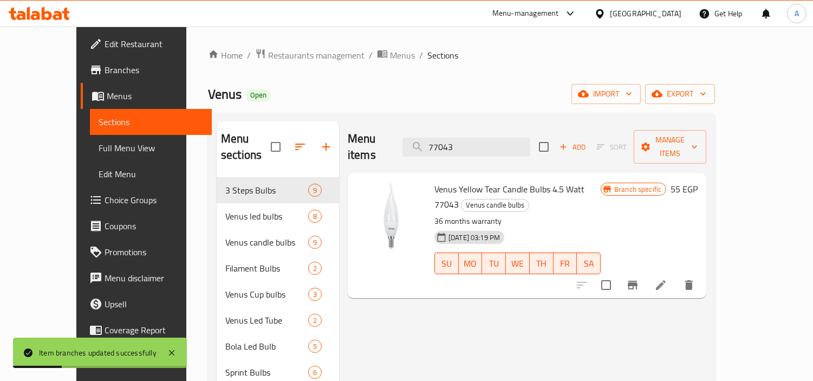
click at [638, 281] on icon "Branch-specific-item" at bounding box center [633, 285] width 10 height 9
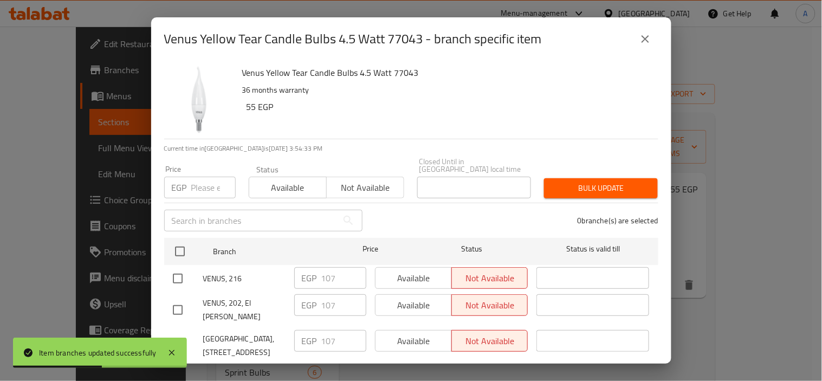
drag, startPoint x: 174, startPoint y: 244, endPoint x: 199, endPoint y: 187, distance: 62.8
click at [174, 244] on input "checkbox" at bounding box center [180, 251] width 23 height 23
click at [202, 182] on input "number" at bounding box center [213, 188] width 44 height 22
paste input "107"
click at [586, 182] on span "Bulk update" at bounding box center [601, 189] width 96 height 14
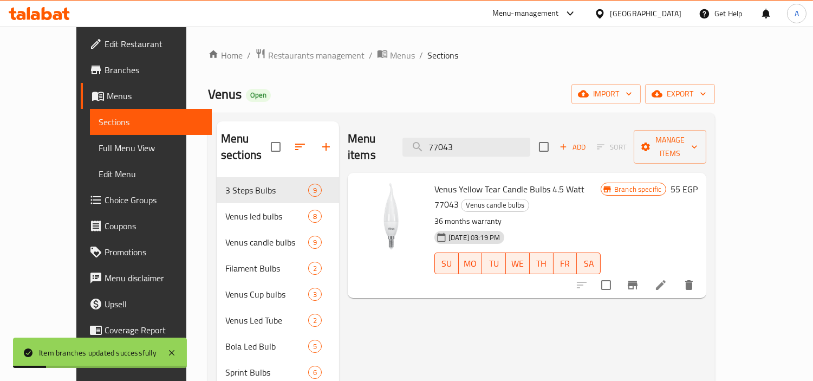
drag, startPoint x: 488, startPoint y: 138, endPoint x: 258, endPoint y: 131, distance: 229.9
click at [258, 131] on div "Menu sections 3 Steps Bulbs 9 Venus led bulbs 8 Venus candle bulbs 9 Filament B…" at bounding box center [462, 372] width 490 height 502
paste input "142"
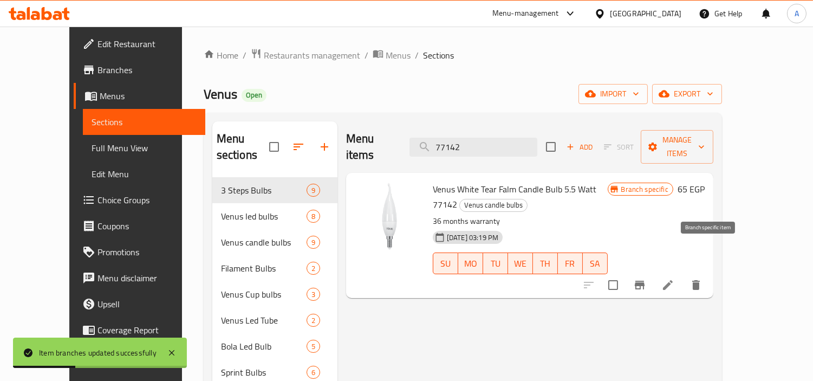
click at [646, 279] on icon "Branch-specific-item" at bounding box center [639, 285] width 13 height 13
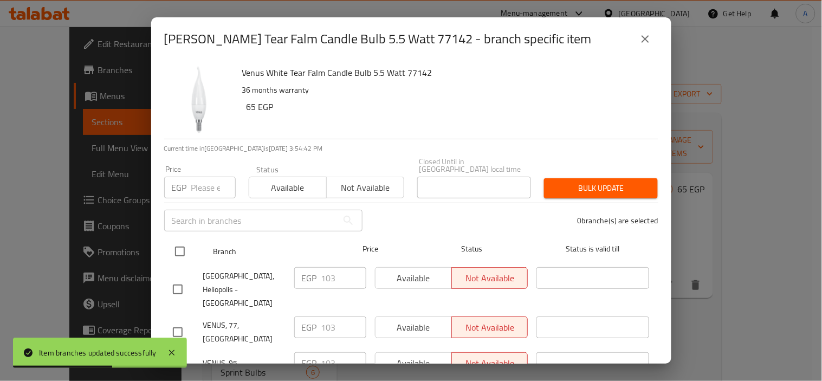
drag, startPoint x: 171, startPoint y: 240, endPoint x: 177, endPoint y: 231, distance: 10.2
click at [171, 240] on input "checkbox" at bounding box center [180, 251] width 23 height 23
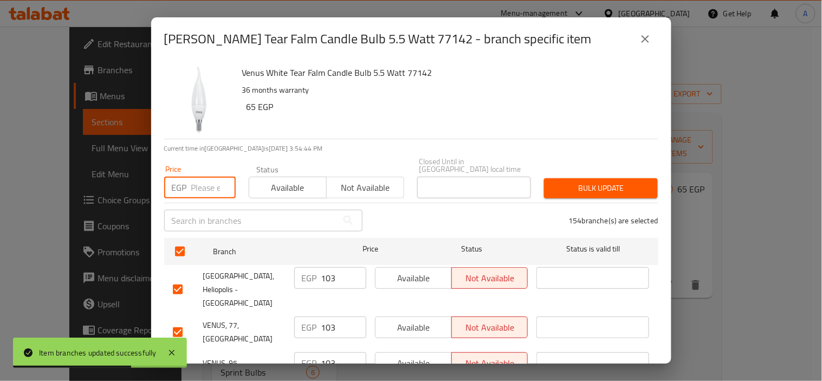
click at [192, 186] on input "number" at bounding box center [213, 188] width 44 height 22
paste input "117"
click at [599, 182] on span "Bulk update" at bounding box center [601, 189] width 96 height 14
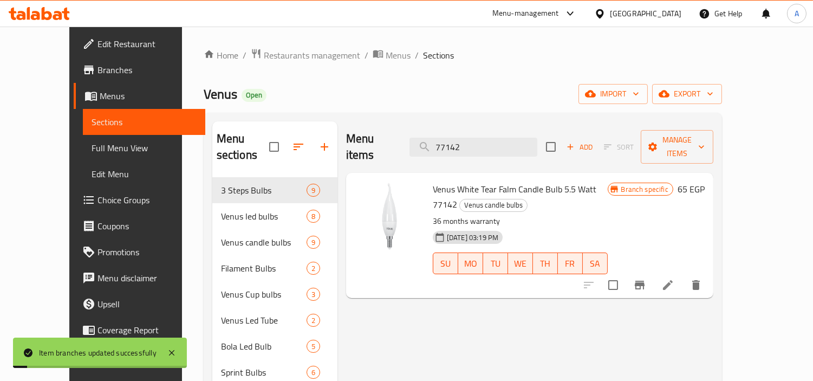
drag, startPoint x: 489, startPoint y: 137, endPoint x: 249, endPoint y: 111, distance: 241.5
click at [346, 126] on div "Menu items 77142 Add Sort Manage items" at bounding box center [529, 146] width 367 height 51
paste input "1"
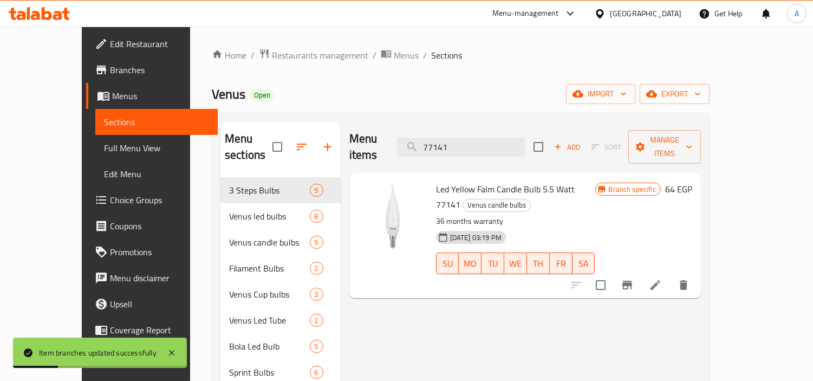
click at [632, 281] on icon "Branch-specific-item" at bounding box center [628, 285] width 10 height 9
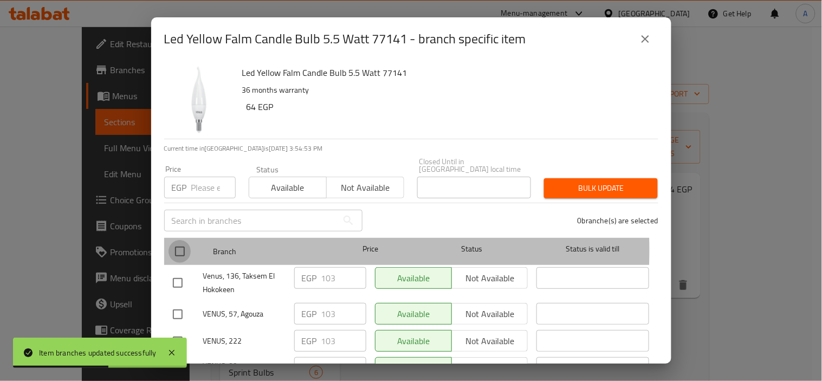
click at [179, 242] on input "checkbox" at bounding box center [180, 251] width 23 height 23
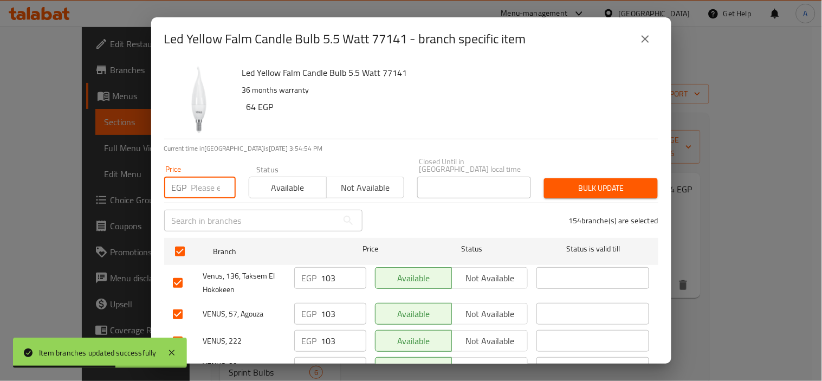
click at [202, 186] on input "number" at bounding box center [213, 188] width 44 height 22
paste input "116"
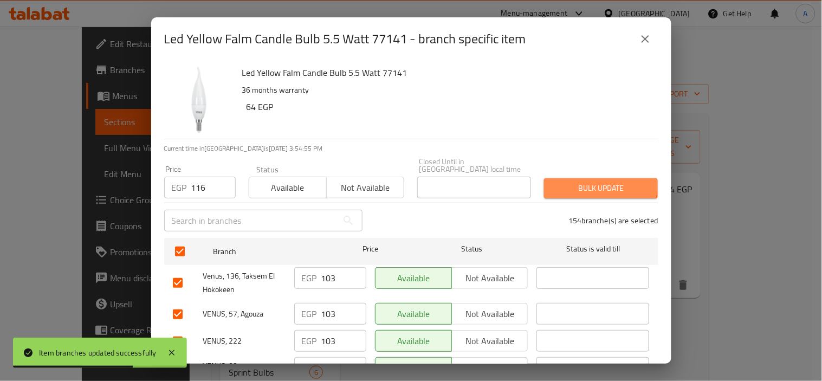
click at [586, 182] on span "Bulk update" at bounding box center [601, 189] width 96 height 14
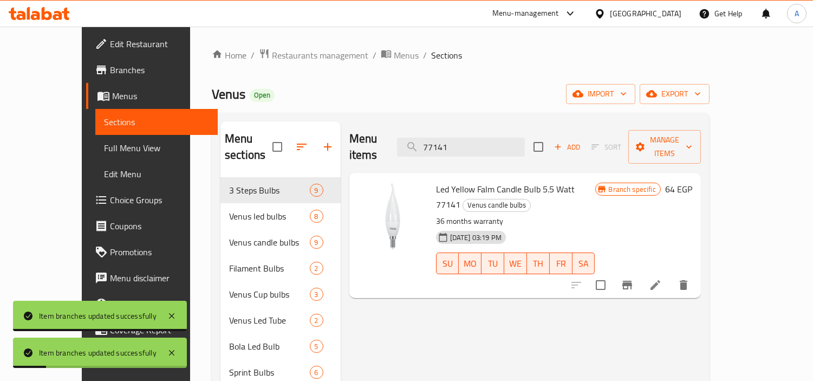
drag, startPoint x: 490, startPoint y: 138, endPoint x: 192, endPoint y: 112, distance: 298.7
click at [279, 127] on div "Menu sections 3 Steps Bulbs 9 Venus led bulbs 8 Venus candle bulbs 9 Filament B…" at bounding box center [461, 372] width 481 height 502
paste input "0"
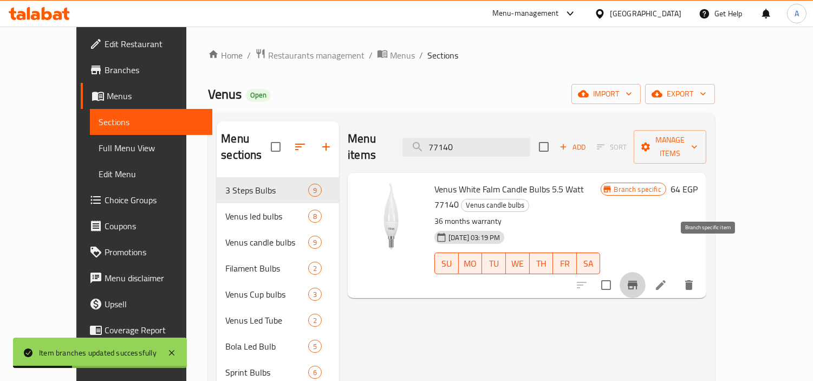
click at [639, 279] on icon "Branch-specific-item" at bounding box center [632, 285] width 13 height 13
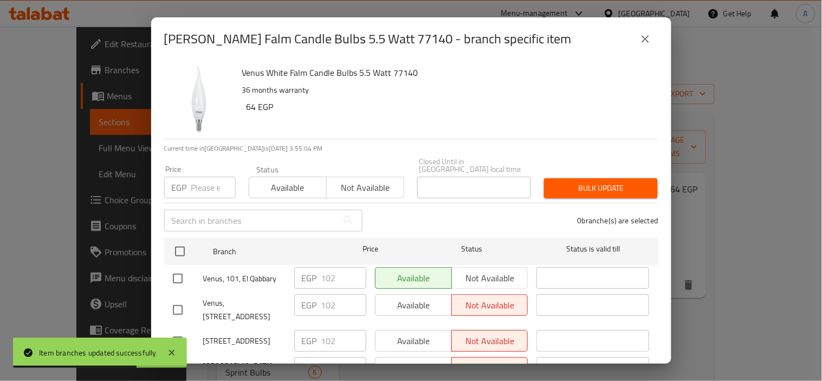
drag, startPoint x: 185, startPoint y: 242, endPoint x: 203, endPoint y: 201, distance: 44.7
click at [185, 242] on input "checkbox" at bounding box center [180, 251] width 23 height 23
click at [197, 177] on input "number" at bounding box center [213, 188] width 44 height 22
paste input "116"
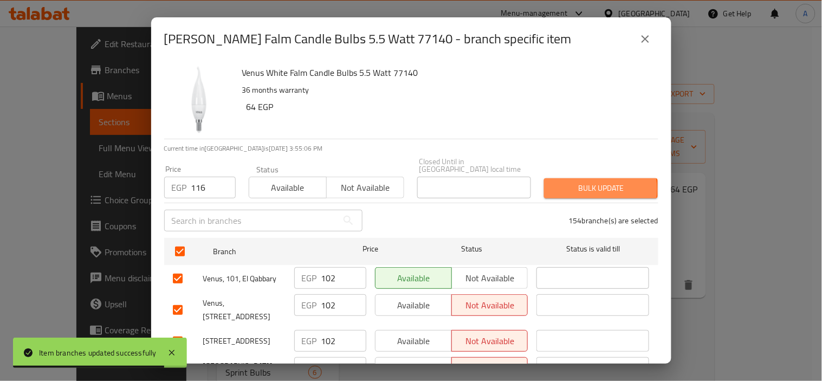
click at [578, 182] on span "Bulk update" at bounding box center [601, 189] width 96 height 14
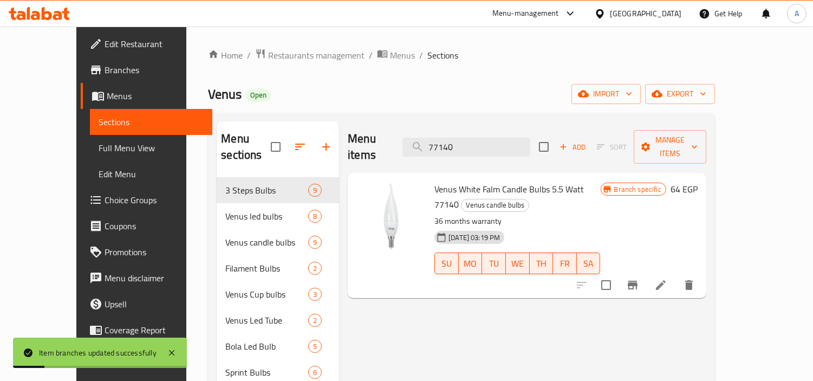
drag, startPoint x: 499, startPoint y: 140, endPoint x: 296, endPoint y: 138, distance: 202.7
click at [310, 139] on div "Menu sections 3 Steps Bulbs 9 Venus led bulbs 8 Venus candle bulbs 9 Filament B…" at bounding box center [461, 372] width 489 height 502
paste input "1036"
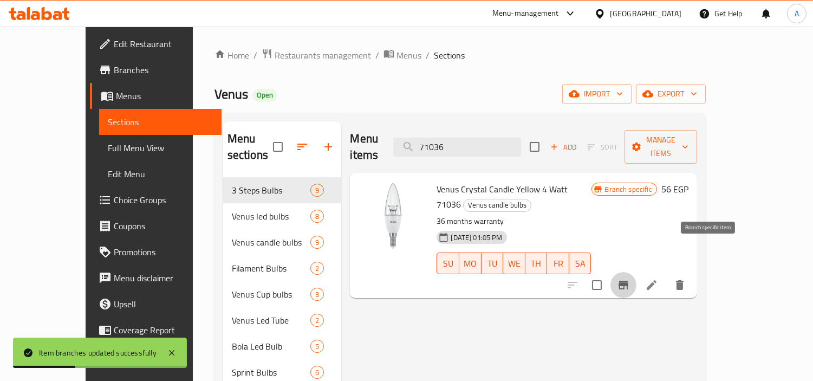
click at [629, 281] on icon "Branch-specific-item" at bounding box center [624, 285] width 10 height 9
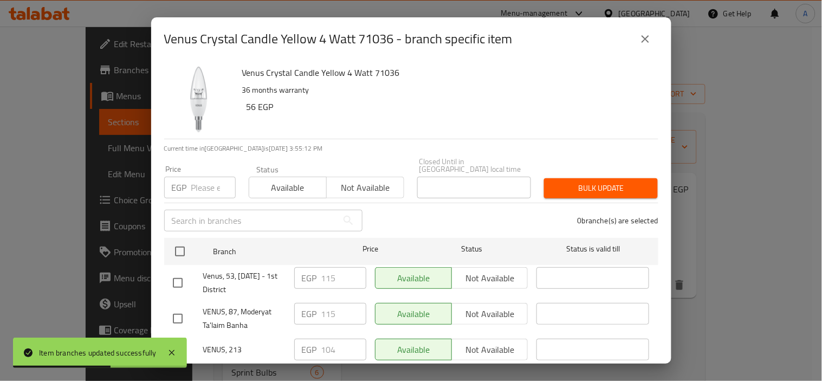
click at [182, 244] on input "checkbox" at bounding box center [180, 251] width 23 height 23
click at [192, 185] on input "number" at bounding box center [213, 188] width 44 height 22
paste input "115"
click at [594, 182] on span "Bulk update" at bounding box center [601, 189] width 96 height 14
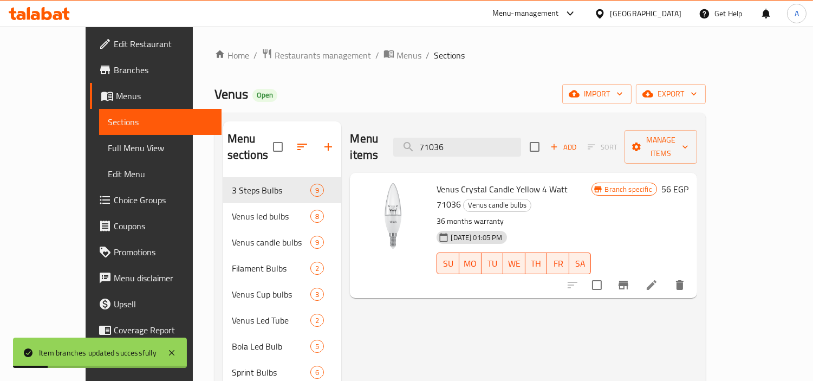
drag, startPoint x: 480, startPoint y: 138, endPoint x: 278, endPoint y: 120, distance: 202.9
click at [301, 125] on div "Menu sections 3 Steps Bulbs 9 Venus led bulbs 8 Venus candle bulbs 9 Filament B…" at bounding box center [460, 372] width 474 height 502
paste input "7143"
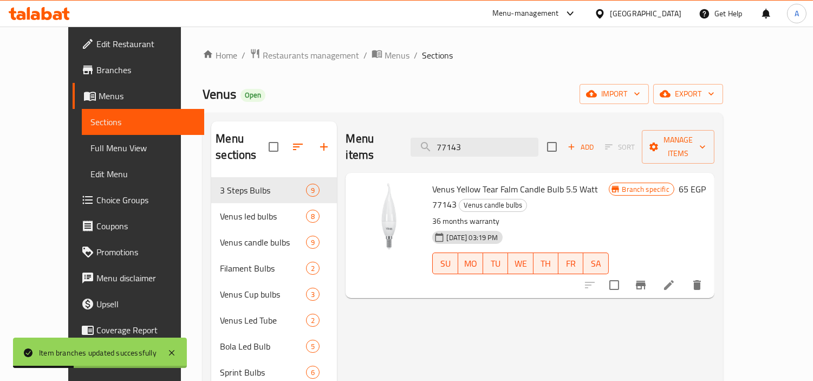
click at [646, 281] on icon "Branch-specific-item" at bounding box center [641, 285] width 10 height 9
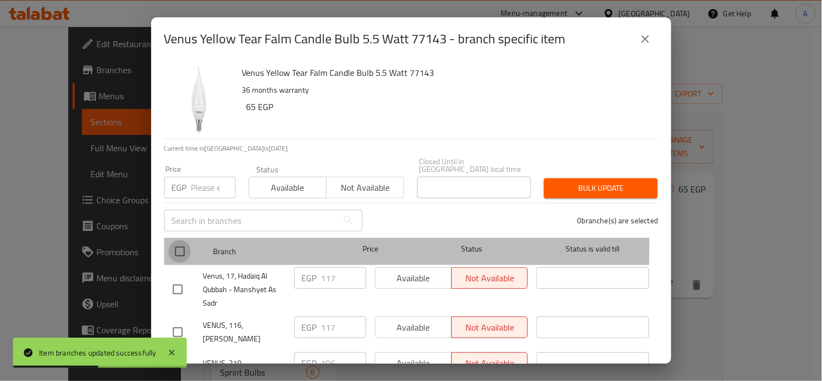
click at [177, 240] on input "checkbox" at bounding box center [180, 251] width 23 height 23
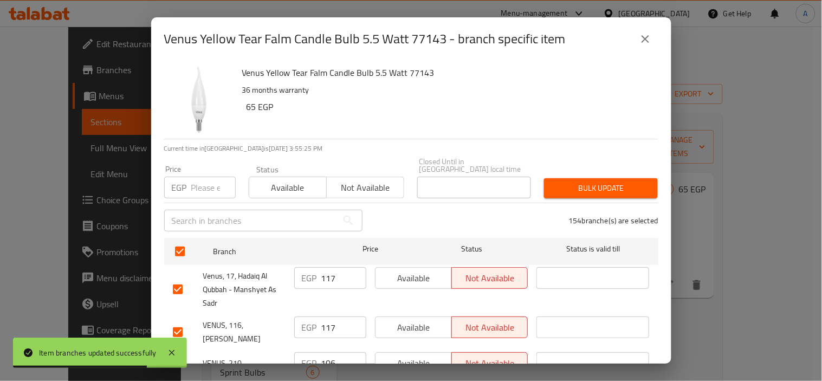
click at [199, 177] on input "number" at bounding box center [213, 188] width 44 height 22
paste input "117"
click at [580, 182] on span "Bulk update" at bounding box center [601, 189] width 96 height 14
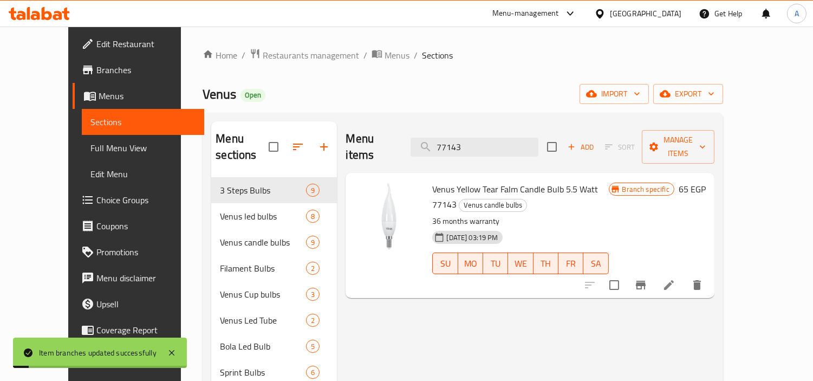
drag, startPoint x: 499, startPoint y: 138, endPoint x: 338, endPoint y: 134, distance: 160.4
click at [346, 134] on div "Menu items 77143 Add Sort Manage items" at bounding box center [530, 146] width 368 height 51
paste input "017"
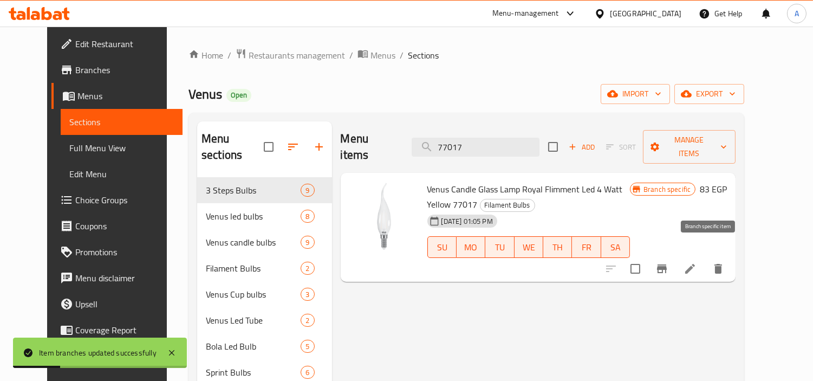
click at [669, 262] on icon "Branch-specific-item" at bounding box center [662, 268] width 13 height 13
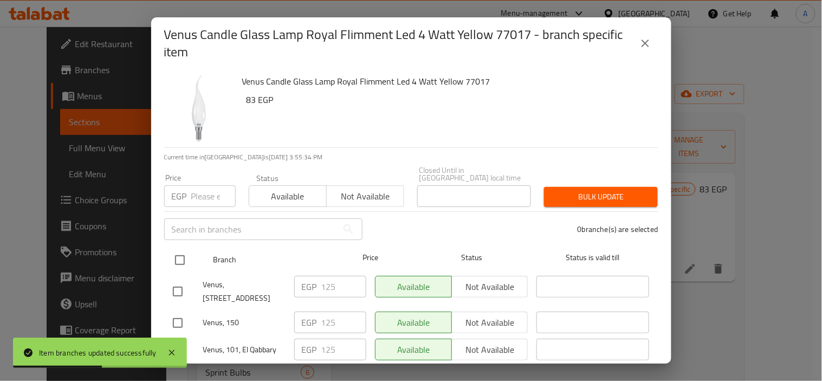
click at [190, 250] on input "checkbox" at bounding box center [180, 260] width 23 height 23
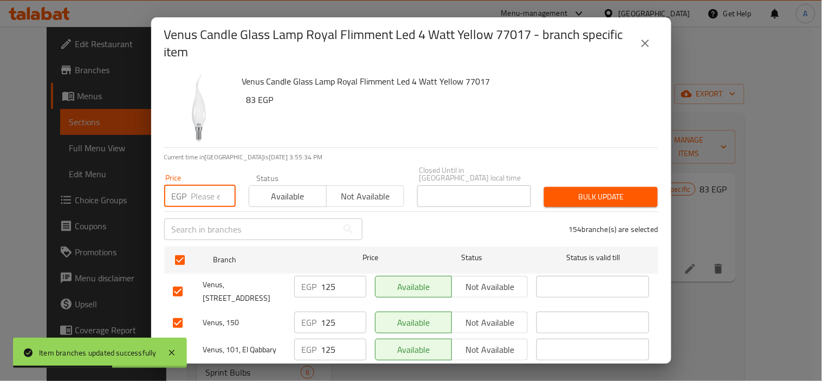
click at [197, 196] on input "number" at bounding box center [213, 196] width 44 height 22
paste input "148"
click at [594, 193] on span "Bulk update" at bounding box center [601, 197] width 96 height 14
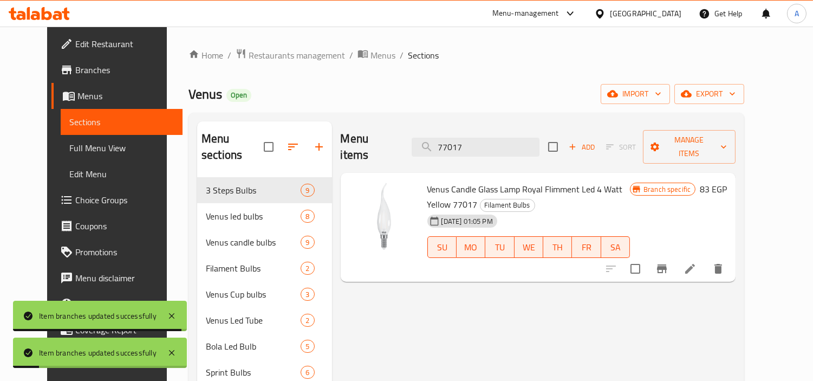
drag, startPoint x: 484, startPoint y: 139, endPoint x: 374, endPoint y: 139, distance: 110.0
click at [385, 139] on div "Menu items 77017 Add Sort Manage items" at bounding box center [539, 146] width 396 height 51
paste input "22"
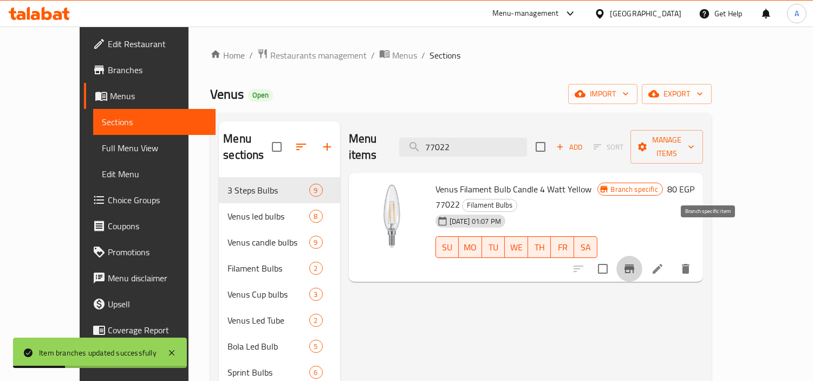
click at [643, 256] on button "Branch-specific-item" at bounding box center [630, 269] width 26 height 26
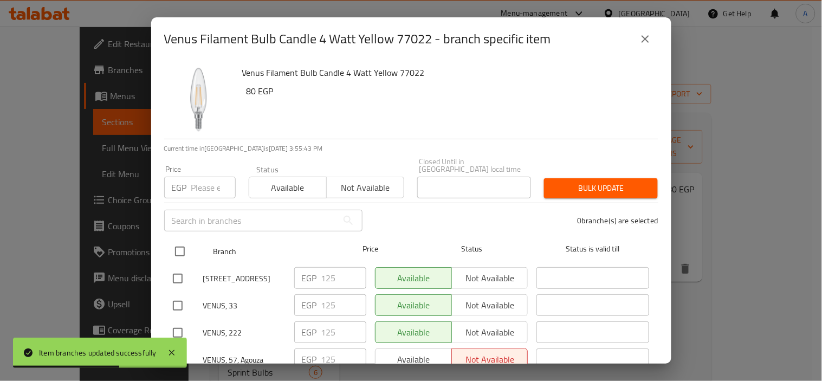
click at [185, 244] on input "checkbox" at bounding box center [180, 251] width 23 height 23
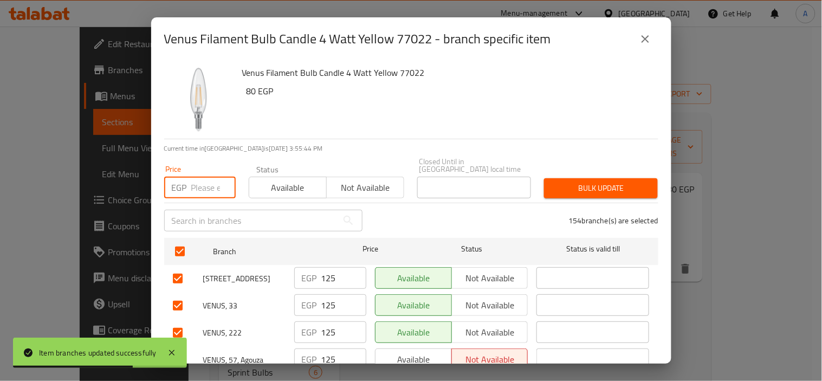
click at [206, 177] on input "number" at bounding box center [213, 188] width 44 height 22
paste input "153"
click at [594, 184] on span "Bulk update" at bounding box center [601, 189] width 96 height 14
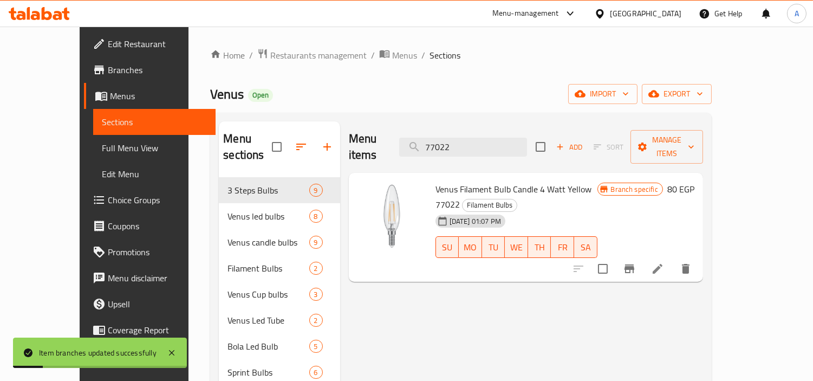
drag, startPoint x: 489, startPoint y: 140, endPoint x: 220, endPoint y: 131, distance: 269.5
click at [264, 133] on div "Menu sections 3 Steps Bulbs 9 Venus led bulbs 8 Venus candle bulbs 9 Filament B…" at bounding box center [461, 372] width 484 height 502
paste input "1206"
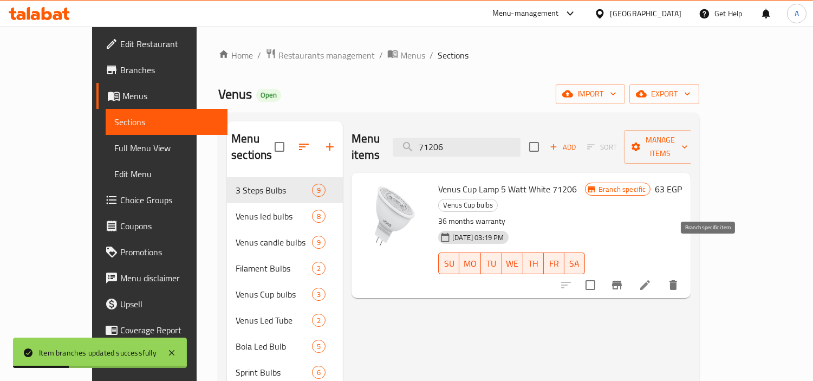
click at [624, 279] on icon "Branch-specific-item" at bounding box center [617, 285] width 13 height 13
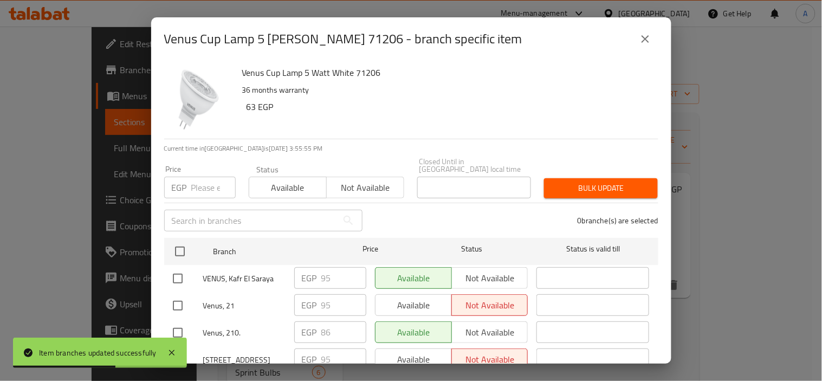
drag, startPoint x: 176, startPoint y: 244, endPoint x: 187, endPoint y: 221, distance: 26.2
click at [176, 244] on input "checkbox" at bounding box center [180, 251] width 23 height 23
click at [199, 180] on input "number" at bounding box center [213, 188] width 44 height 22
paste input "95"
click at [586, 190] on button "Bulk update" at bounding box center [601, 188] width 114 height 20
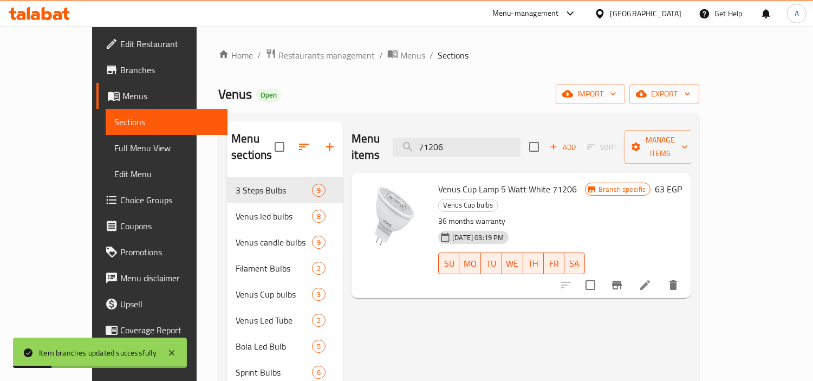
drag, startPoint x: 492, startPoint y: 141, endPoint x: 241, endPoint y: 136, distance: 250.4
click at [264, 137] on div "Menu sections 3 Steps Bulbs 9 Venus led bulbs 8 Venus candle bulbs 9 Filament B…" at bounding box center [459, 372] width 464 height 502
paste input "7"
click at [630, 272] on button "Branch-specific-item" at bounding box center [617, 285] width 26 height 26
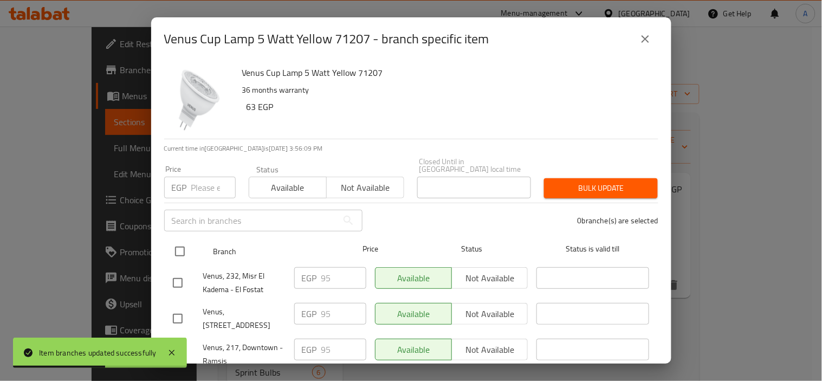
click at [171, 240] on input "checkbox" at bounding box center [180, 251] width 23 height 23
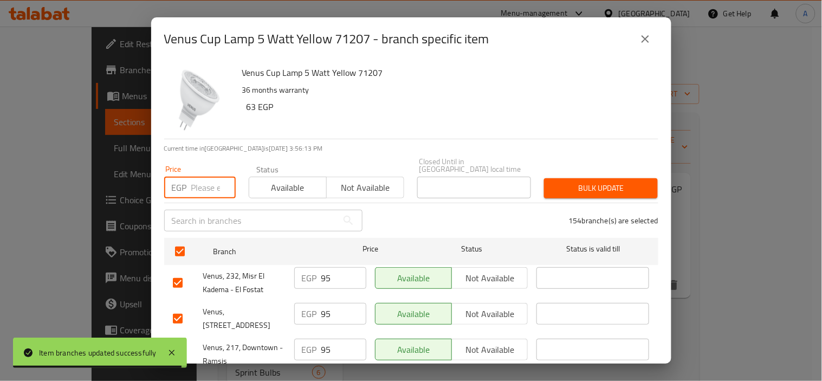
click at [202, 178] on input "number" at bounding box center [213, 188] width 44 height 22
paste input "95"
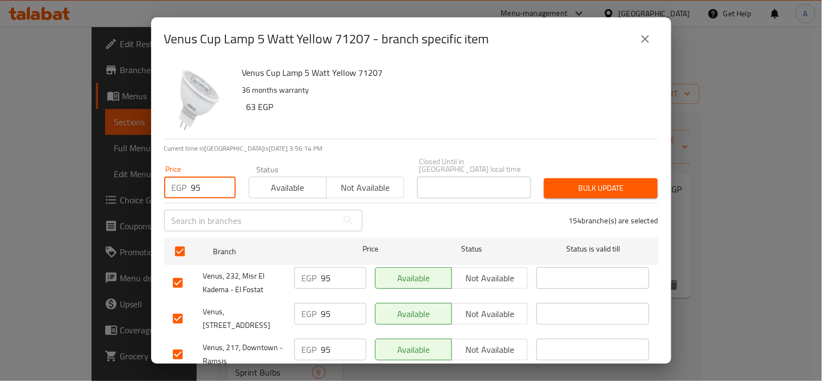
click at [623, 188] on button "Bulk update" at bounding box center [601, 188] width 114 height 20
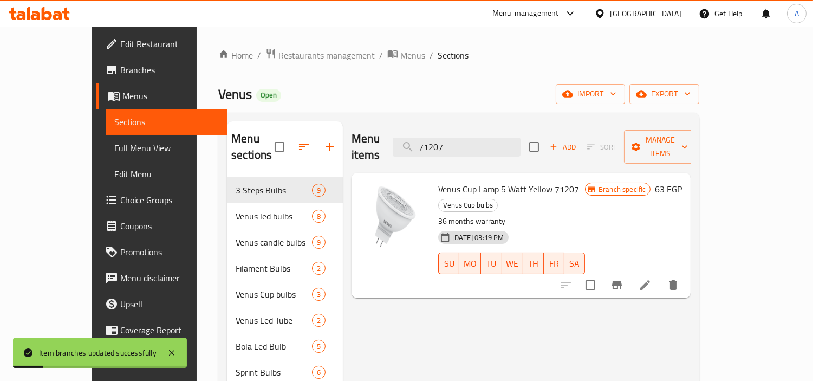
drag, startPoint x: 488, startPoint y: 137, endPoint x: 266, endPoint y: 126, distance: 221.9
click at [266, 126] on div "Menu sections 3 Steps Bulbs 9 Venus led bulbs 8 Venus candle bulbs 9 Filament B…" at bounding box center [459, 372] width 464 height 502
paste input "31"
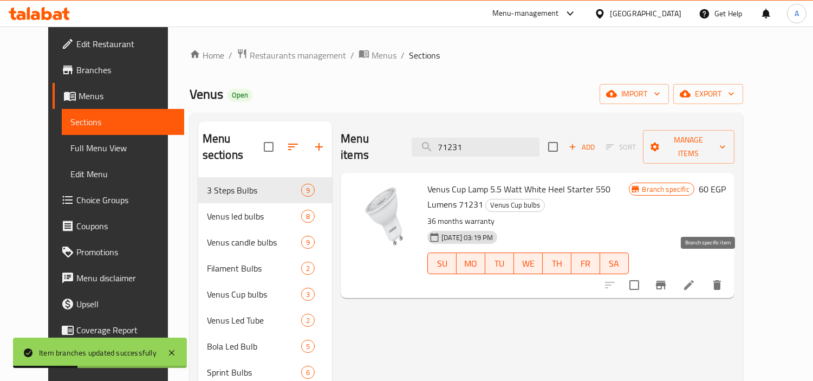
click at [666, 281] on icon "Branch-specific-item" at bounding box center [661, 285] width 10 height 9
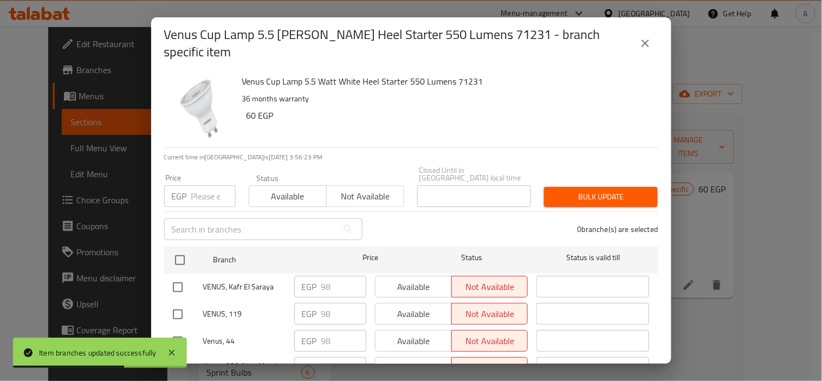
click at [204, 188] on input "number" at bounding box center [213, 196] width 44 height 22
paste input "118"
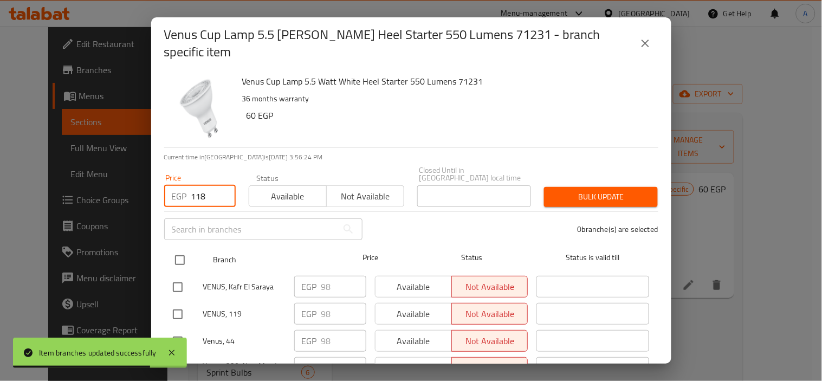
click at [175, 251] on input "checkbox" at bounding box center [180, 260] width 23 height 23
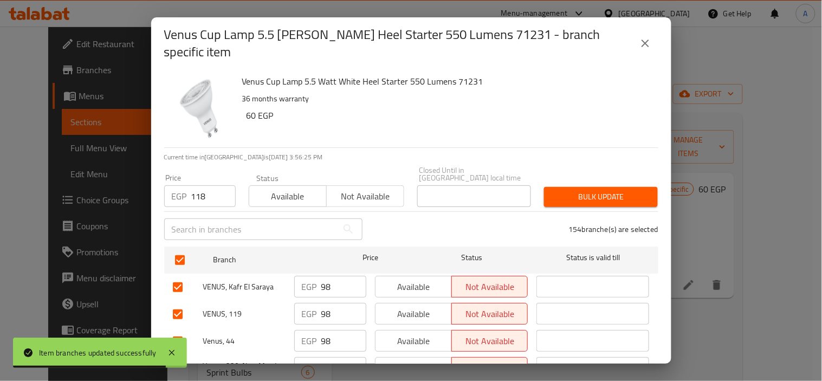
click at [600, 190] on span "Bulk update" at bounding box center [601, 197] width 96 height 14
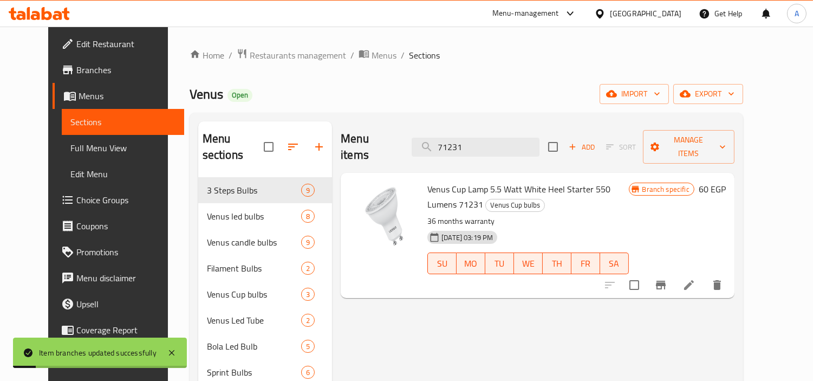
drag, startPoint x: 494, startPoint y: 140, endPoint x: 190, endPoint y: 121, distance: 304.6
click at [203, 121] on div "Menu sections 3 Steps Bulbs 9 Venus led bulbs 8 Venus candle bulbs 9 Filament B…" at bounding box center [466, 372] width 536 height 502
paste input "6122"
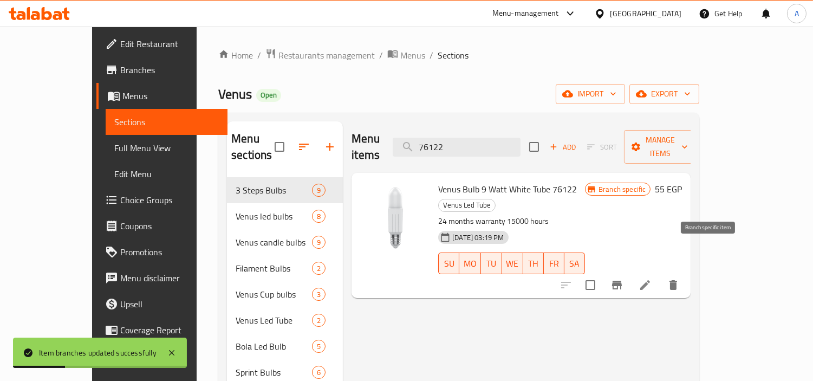
click at [622, 281] on icon "Branch-specific-item" at bounding box center [617, 285] width 10 height 9
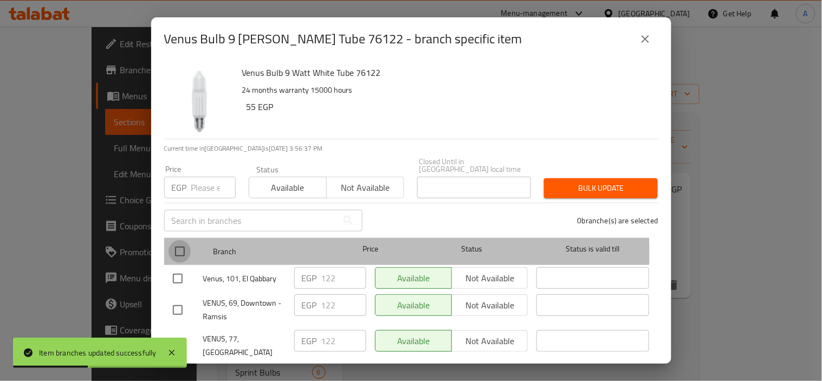
click at [185, 245] on input "checkbox" at bounding box center [180, 251] width 23 height 23
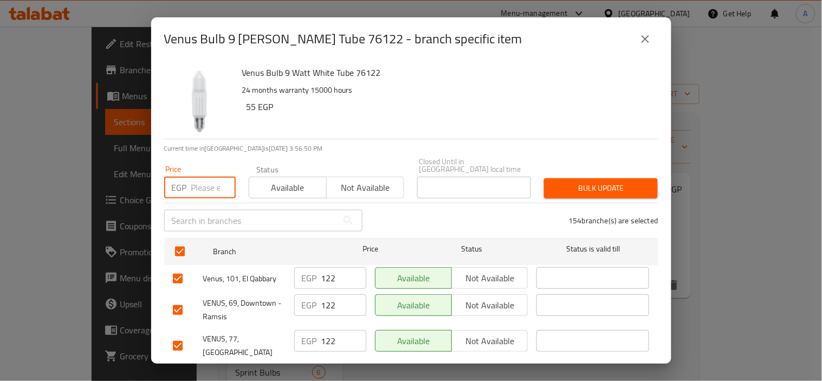
click at [202, 177] on input "number" at bounding box center [213, 188] width 44 height 22
paste input "140"
click at [616, 182] on span "Bulk update" at bounding box center [601, 189] width 96 height 14
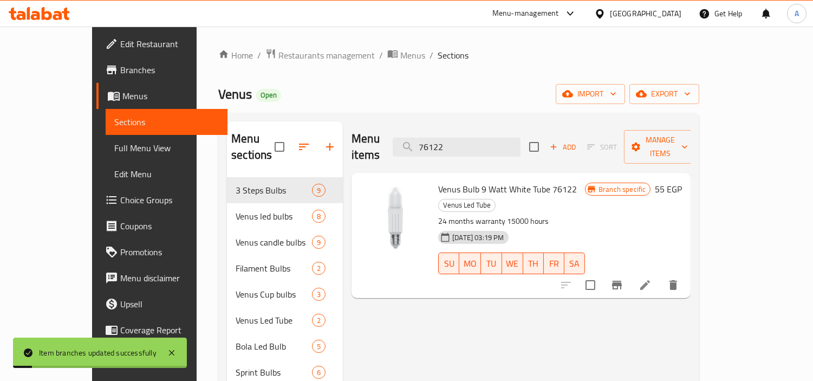
drag, startPoint x: 488, startPoint y: 144, endPoint x: 228, endPoint y: 144, distance: 260.1
click at [247, 143] on div "Menu sections 3 Steps Bulbs 9 Venus led bulbs 8 Venus candle bulbs 9 Filament B…" at bounding box center [459, 372] width 464 height 502
paste input "3"
click at [622, 281] on icon "Branch-specific-item" at bounding box center [617, 285] width 10 height 9
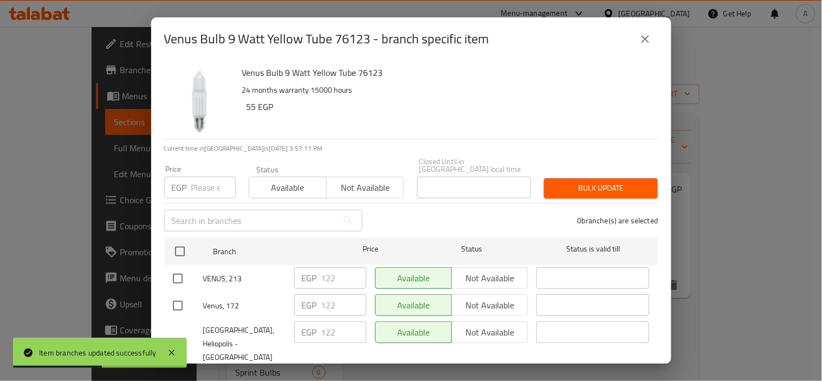
click at [206, 184] on input "number" at bounding box center [213, 188] width 44 height 22
paste input "140"
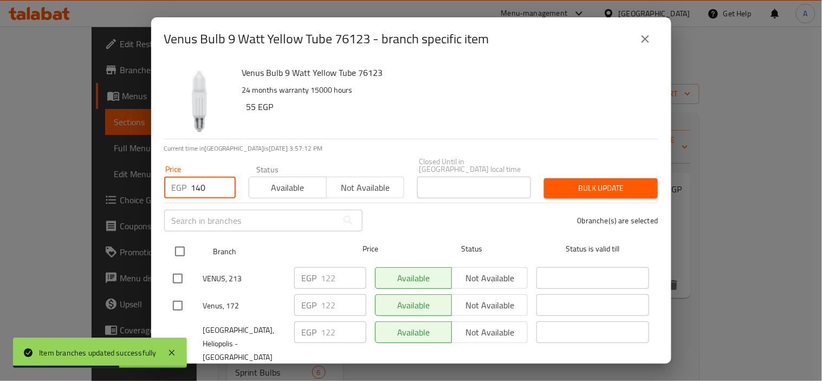
click at [182, 248] on input "checkbox" at bounding box center [180, 251] width 23 height 23
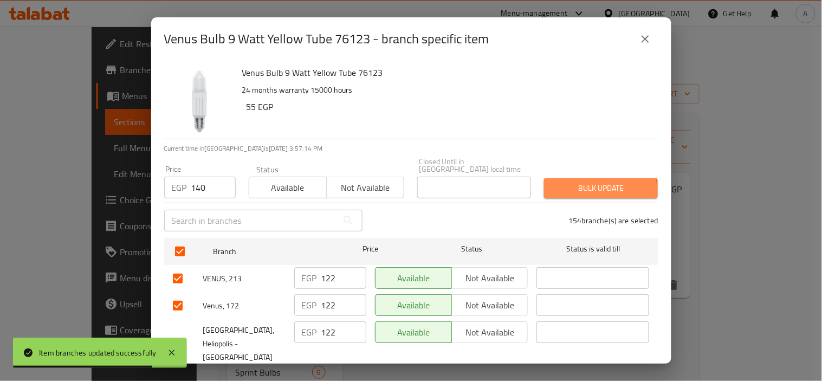
click at [557, 183] on span "Bulk update" at bounding box center [601, 189] width 96 height 14
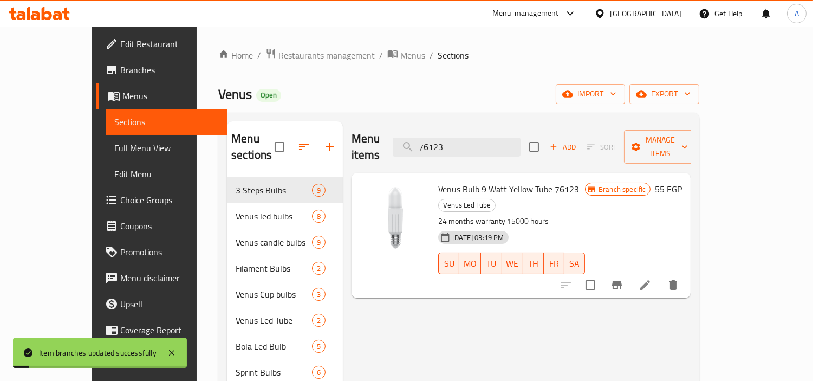
drag, startPoint x: 490, startPoint y: 137, endPoint x: 235, endPoint y: 118, distance: 255.9
click at [251, 118] on div "Menu sections 3 Steps Bulbs 9 Venus led bulbs 8 Venus candle bulbs 9 Filament B…" at bounding box center [458, 373] width 481 height 520
paste input "7030"
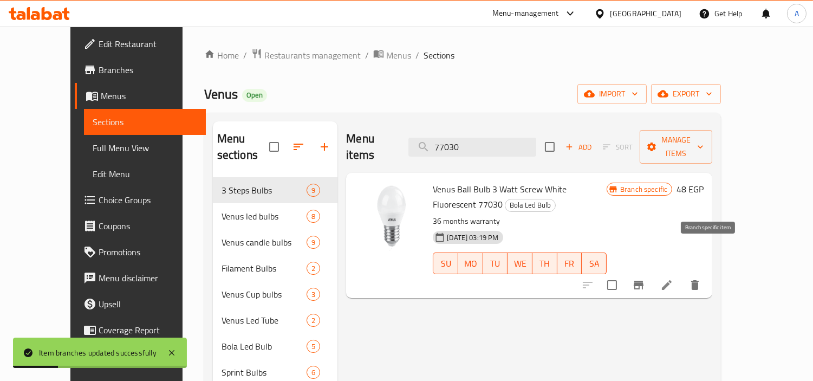
click at [644, 281] on icon "Branch-specific-item" at bounding box center [639, 285] width 10 height 9
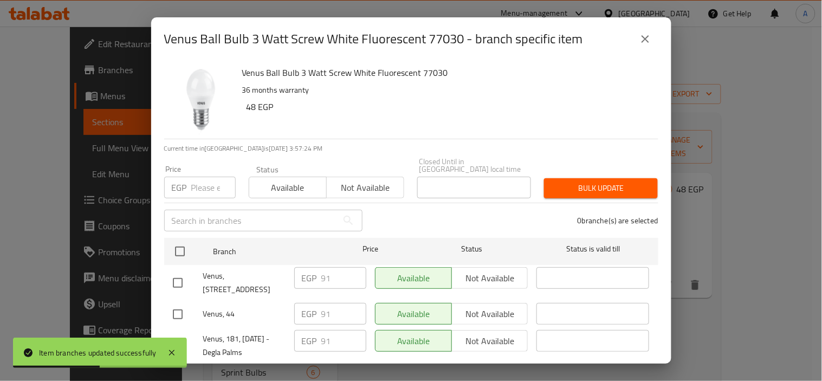
drag, startPoint x: 173, startPoint y: 245, endPoint x: 182, endPoint y: 210, distance: 36.1
click at [173, 245] on input "checkbox" at bounding box center [180, 251] width 23 height 23
click at [202, 177] on input "number" at bounding box center [213, 188] width 44 height 22
paste input "104"
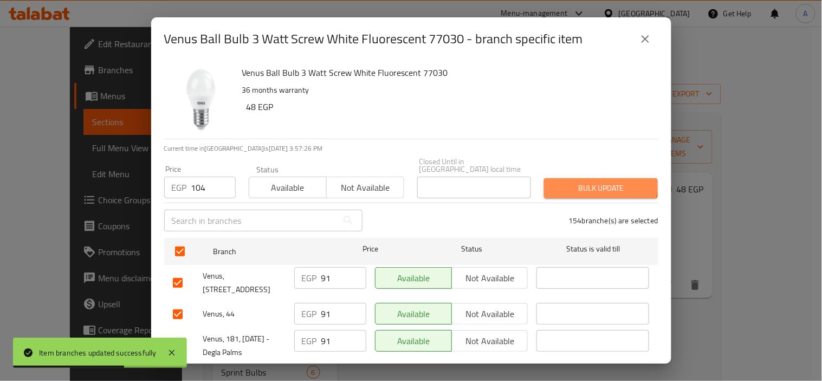
click at [567, 182] on span "Bulk update" at bounding box center [601, 189] width 96 height 14
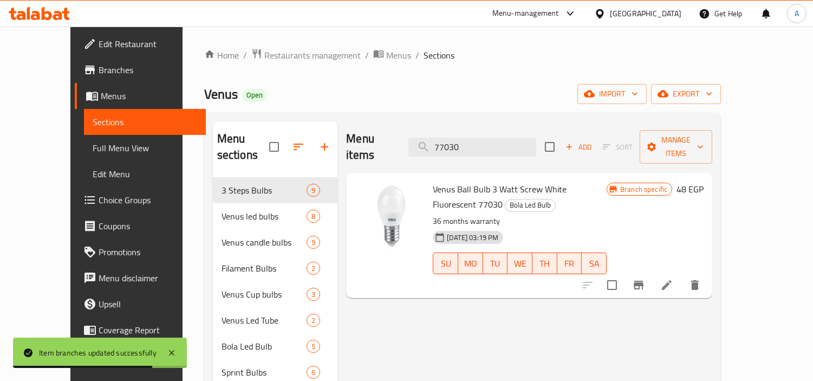
drag, startPoint x: 483, startPoint y: 138, endPoint x: 251, endPoint y: 116, distance: 233.5
click at [268, 117] on div "Menu sections 3 Steps Bulbs 9 Venus led bulbs 8 Venus candle bulbs 9 Filament B…" at bounding box center [463, 373] width 518 height 520
paste input "1"
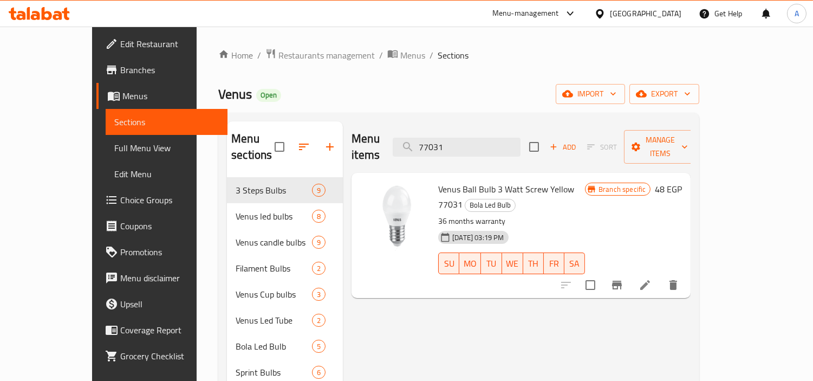
click at [622, 281] on icon "Branch-specific-item" at bounding box center [617, 285] width 10 height 9
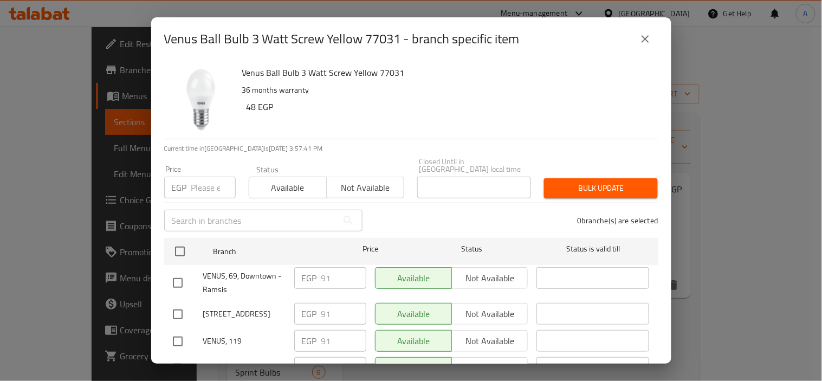
drag, startPoint x: 185, startPoint y: 241, endPoint x: 199, endPoint y: 191, distance: 51.8
click at [185, 241] on input "checkbox" at bounding box center [180, 251] width 23 height 23
click at [206, 177] on input "number" at bounding box center [213, 188] width 44 height 22
paste input "104"
click at [564, 182] on span "Bulk update" at bounding box center [601, 189] width 96 height 14
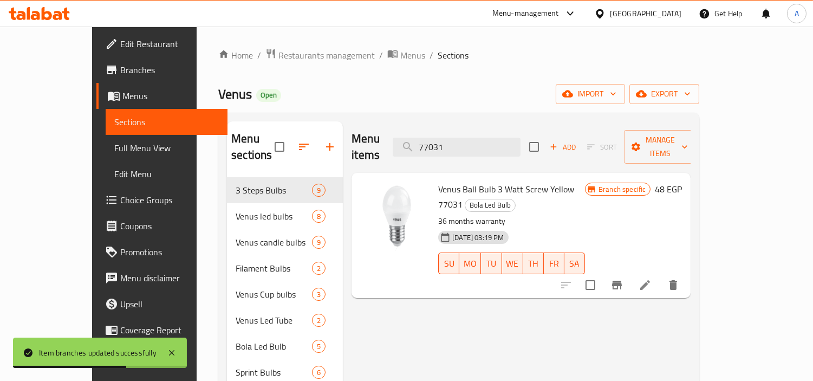
drag, startPoint x: 479, startPoint y: 145, endPoint x: 188, endPoint y: 134, distance: 291.7
click at [233, 137] on div "Menu sections 3 Steps Bulbs 9 Venus led bulbs 8 Venus candle bulbs 9 Filament B…" at bounding box center [459, 372] width 464 height 502
paste input "50"
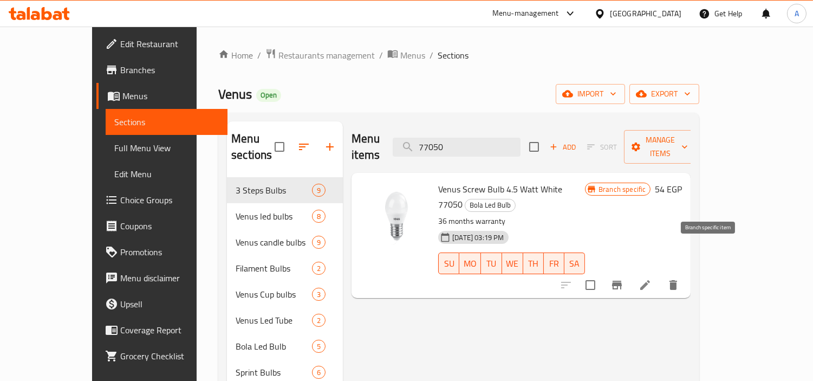
click at [622, 281] on icon "Branch-specific-item" at bounding box center [617, 285] width 10 height 9
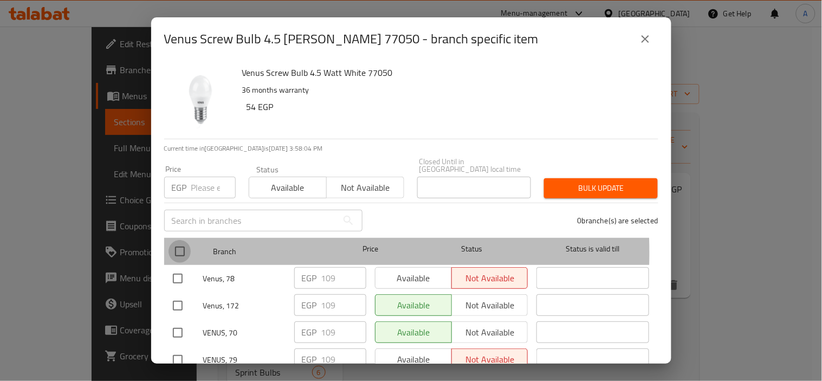
click at [179, 245] on input "checkbox" at bounding box center [180, 251] width 23 height 23
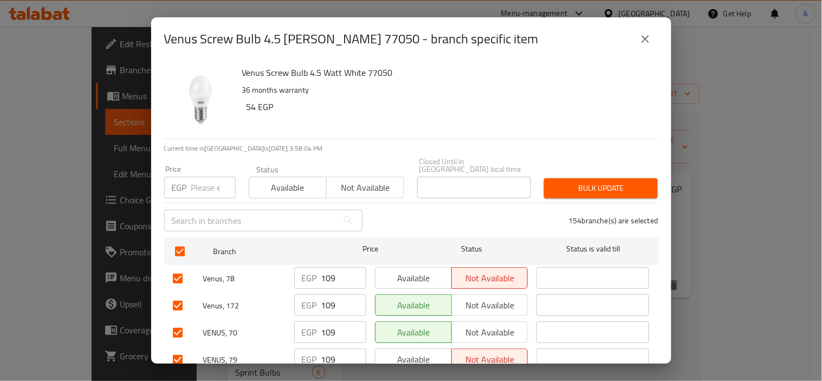
click at [211, 177] on input "number" at bounding box center [213, 188] width 44 height 22
paste input "124"
click at [588, 188] on button "Bulk update" at bounding box center [601, 188] width 114 height 20
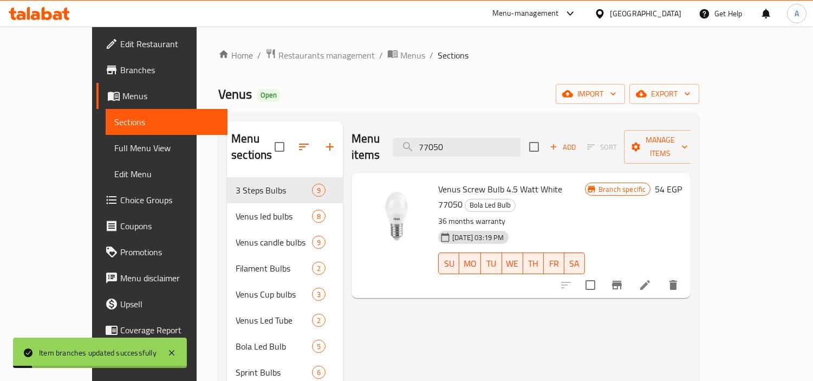
click at [262, 145] on div "Menu sections 3 Steps Bulbs 9 Venus led bulbs 8 Venus candle bulbs 9 Filament B…" at bounding box center [459, 372] width 464 height 502
paste input "1"
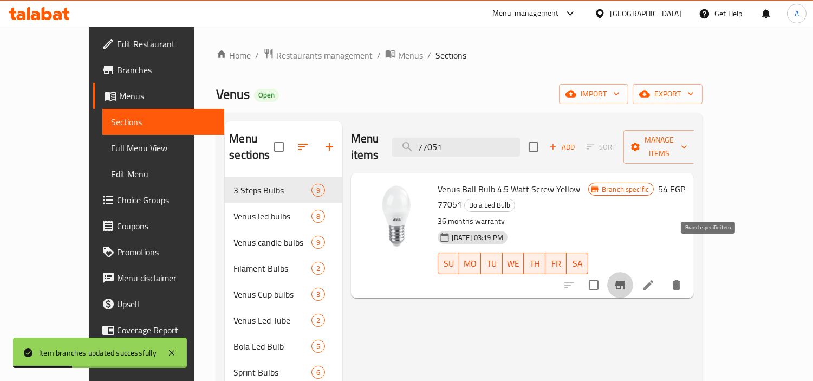
click at [627, 279] on icon "Branch-specific-item" at bounding box center [620, 285] width 13 height 13
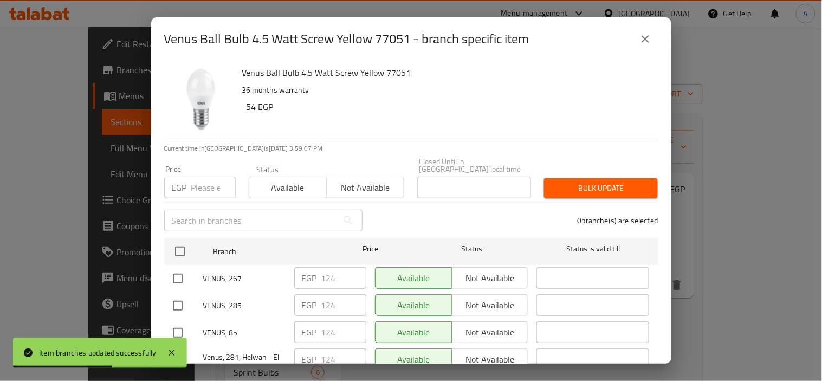
click at [176, 245] on input "checkbox" at bounding box center [180, 251] width 23 height 23
click at [210, 182] on input "number" at bounding box center [213, 188] width 44 height 22
paste input "124"
click at [568, 178] on button "Bulk update" at bounding box center [601, 188] width 114 height 20
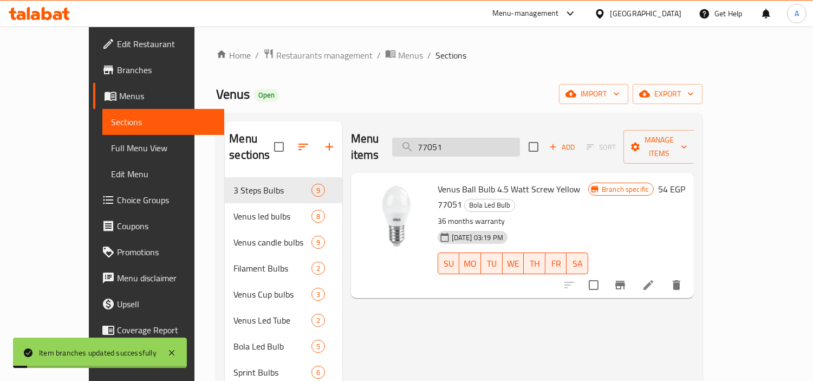
click at [447, 135] on div "Menu items 77051 Add Sort Manage items" at bounding box center [522, 146] width 343 height 51
drag, startPoint x: 515, startPoint y: 138, endPoint x: 294, endPoint y: 109, distance: 223.0
click at [320, 111] on div "Home / Restaurants management / Menus / Sections Venus Open import export Menu …" at bounding box center [459, 340] width 487 height 584
paste input "6"
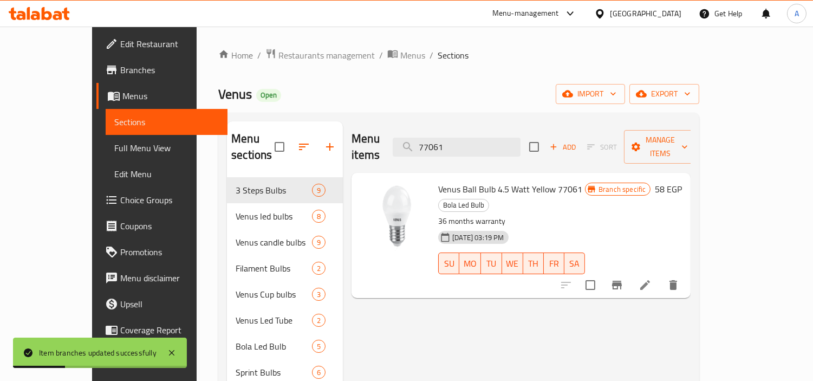
click at [624, 279] on icon "Branch-specific-item" at bounding box center [617, 285] width 13 height 13
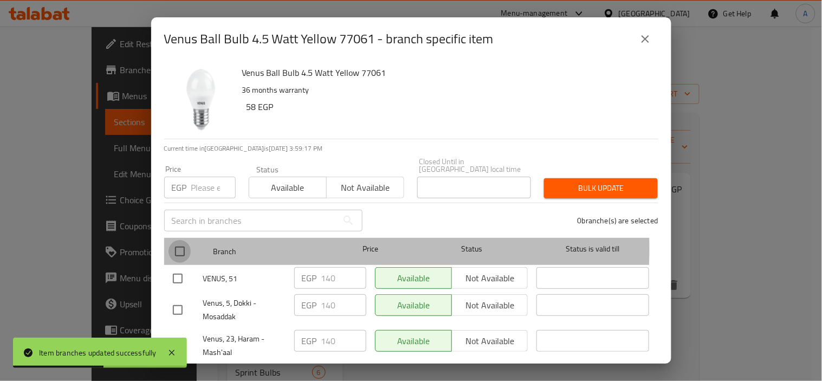
click at [179, 241] on input "checkbox" at bounding box center [180, 251] width 23 height 23
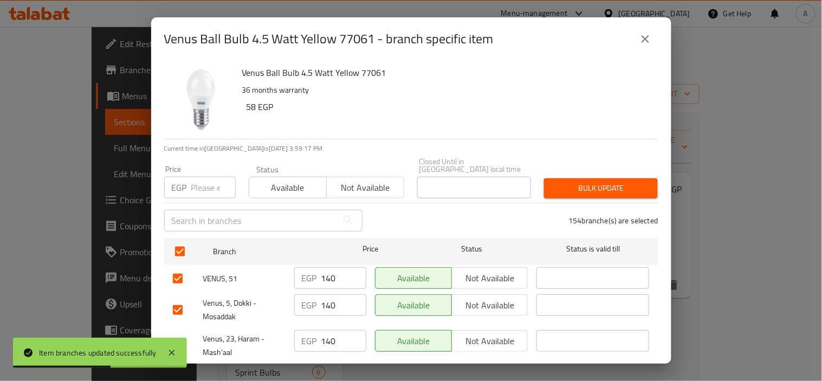
click at [201, 191] on div "Price EGP Price" at bounding box center [200, 182] width 85 height 46
click at [198, 186] on input "number" at bounding box center [213, 188] width 44 height 22
paste input "140"
click at [589, 192] on div "Bulk update" at bounding box center [601, 188] width 127 height 33
click at [605, 186] on span "Bulk update" at bounding box center [601, 189] width 96 height 14
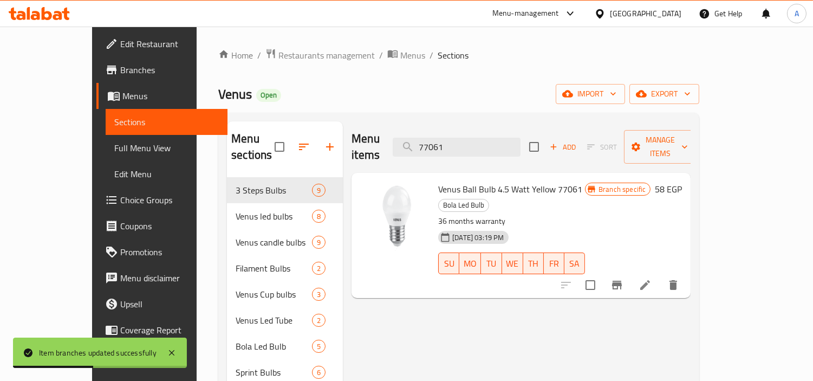
drag, startPoint x: 496, startPoint y: 139, endPoint x: 282, endPoint y: 125, distance: 214.5
click at [304, 127] on div "Menu sections 3 Steps Bulbs 9 Venus led bulbs 8 Venus candle bulbs 9 Filament B…" at bounding box center [459, 372] width 464 height 502
paste input "5550"
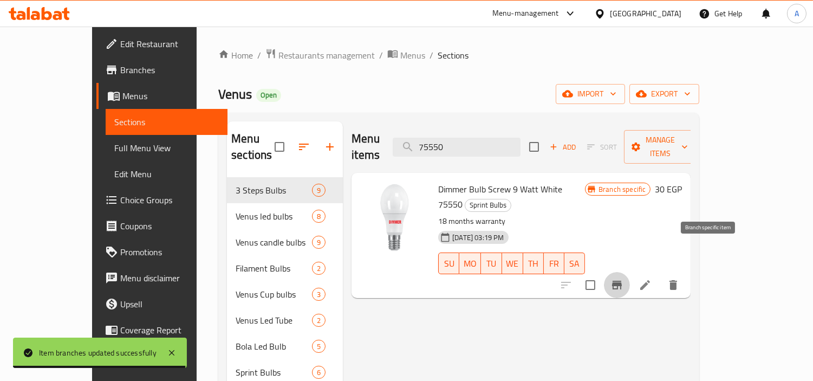
click at [624, 279] on icon "Branch-specific-item" at bounding box center [617, 285] width 13 height 13
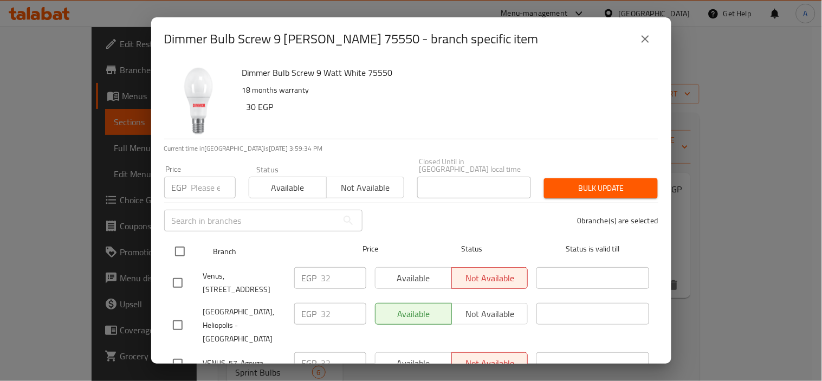
click at [188, 245] on input "checkbox" at bounding box center [180, 251] width 23 height 23
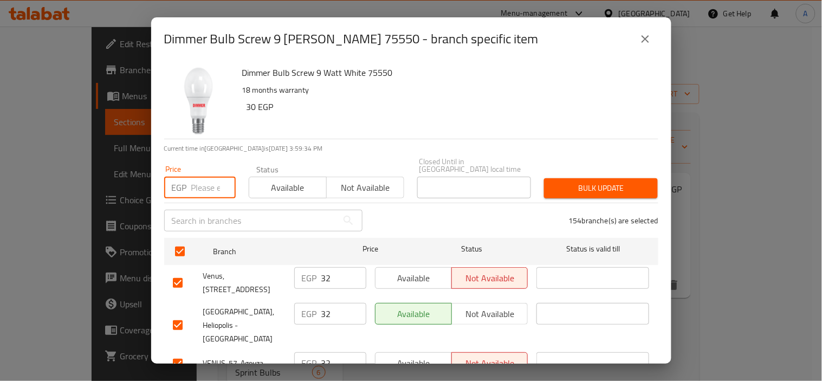
click at [199, 183] on input "number" at bounding box center [213, 188] width 44 height 22
paste input "39"
click at [560, 183] on span "Bulk update" at bounding box center [601, 189] width 96 height 14
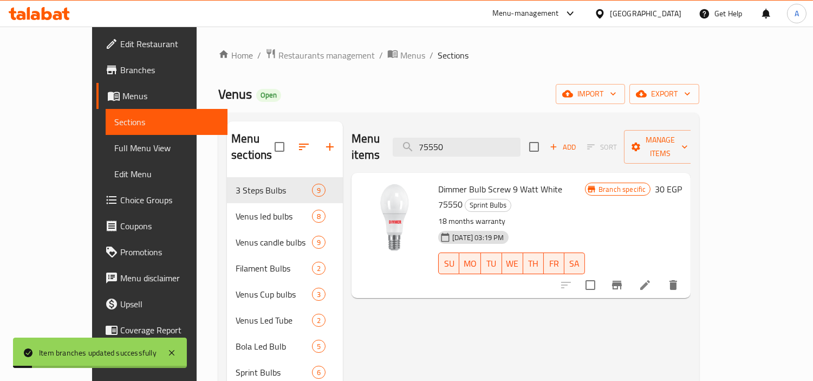
drag, startPoint x: 492, startPoint y: 144, endPoint x: 294, endPoint y: 125, distance: 198.7
click at [316, 127] on div "Menu sections 3 Steps Bulbs 9 Venus led bulbs 8 Venus candle bulbs 9 Filament B…" at bounding box center [459, 372] width 464 height 502
paste input "152"
type input "75152"
click at [630, 272] on button "Branch-specific-item" at bounding box center [617, 285] width 26 height 26
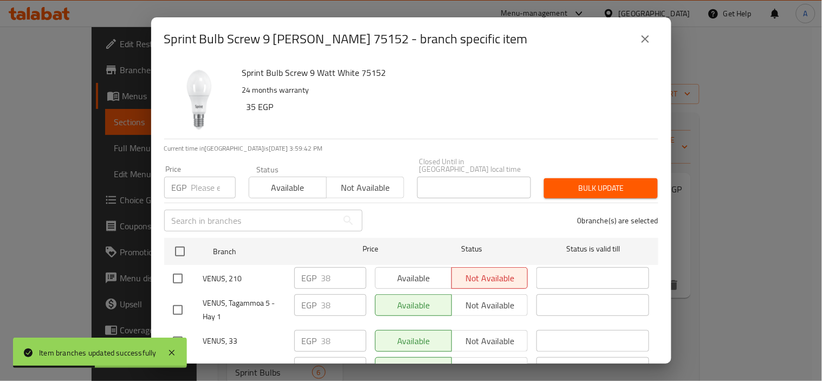
click at [180, 242] on input "checkbox" at bounding box center [180, 251] width 23 height 23
checkbox input "true"
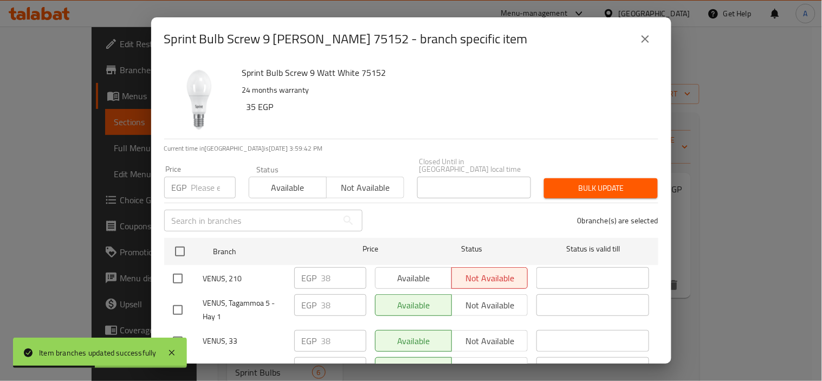
checkbox input "true"
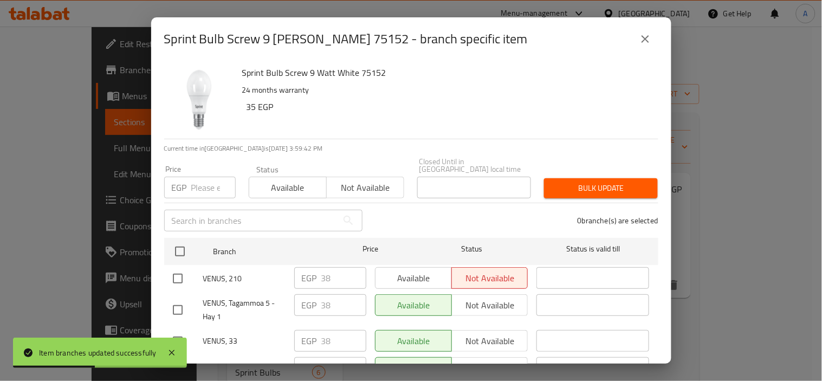
checkbox input "true"
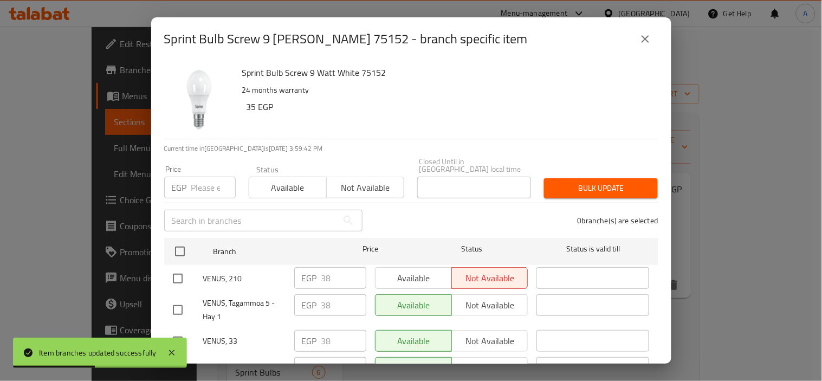
checkbox input "true"
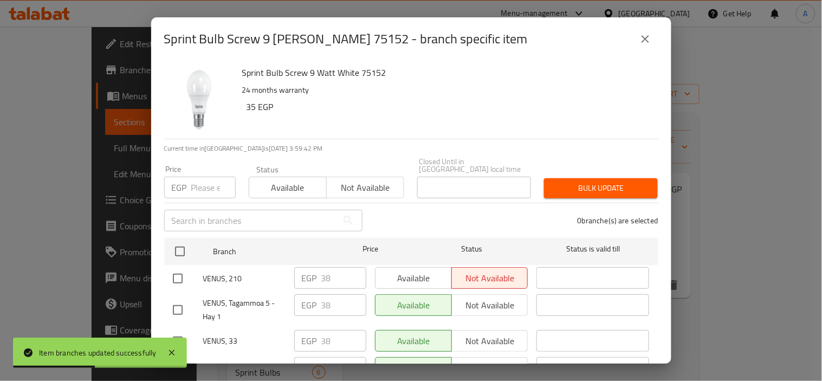
checkbox input "true"
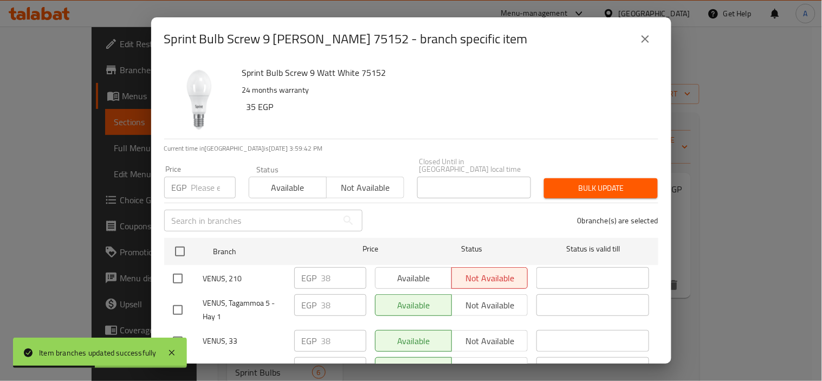
checkbox input "true"
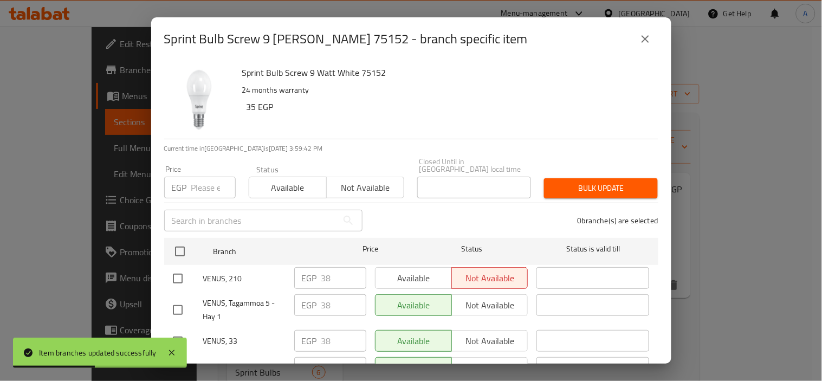
checkbox input "true"
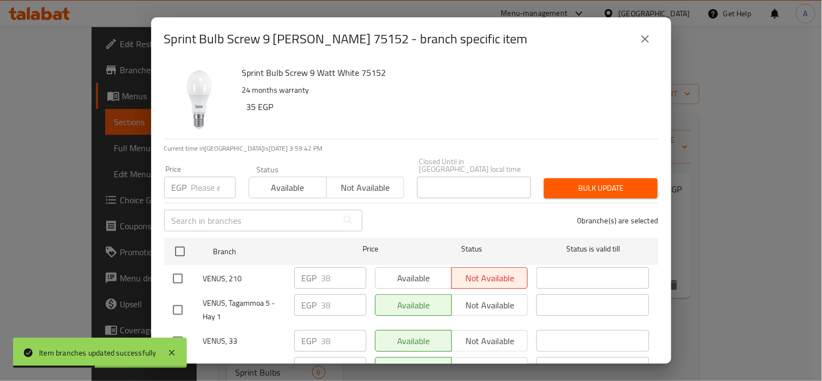
checkbox input "true"
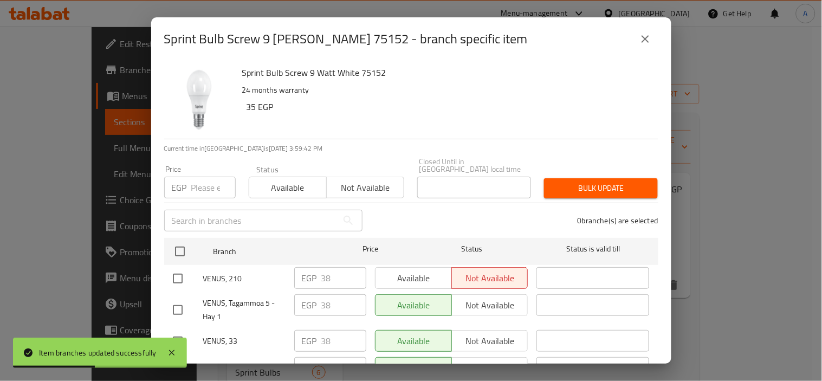
checkbox input "true"
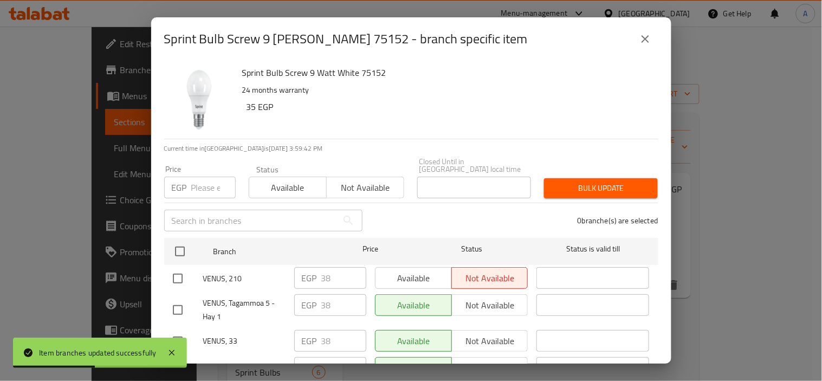
checkbox input "true"
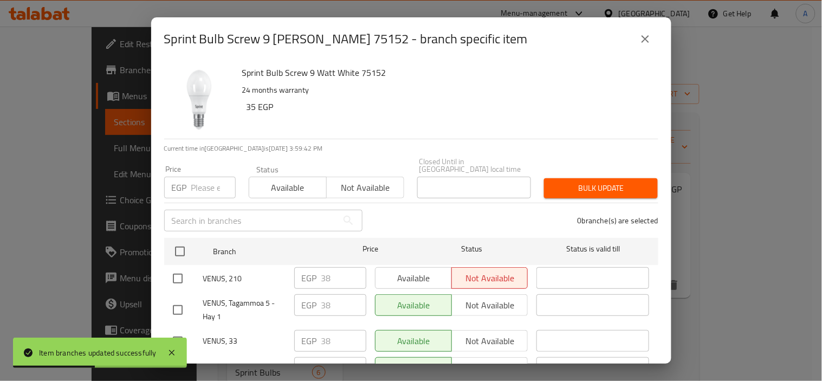
checkbox input "true"
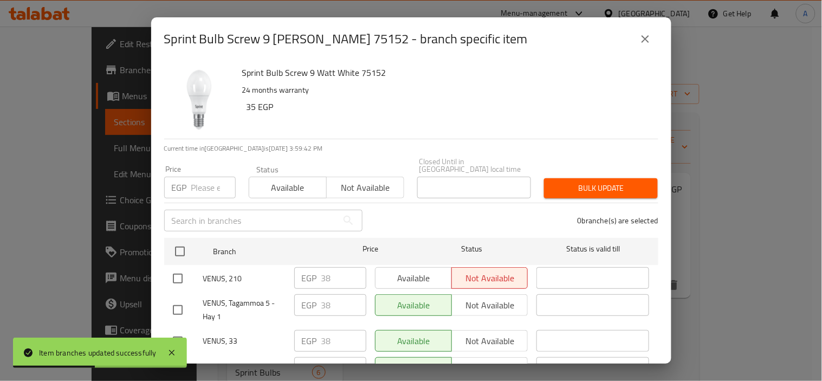
checkbox input "true"
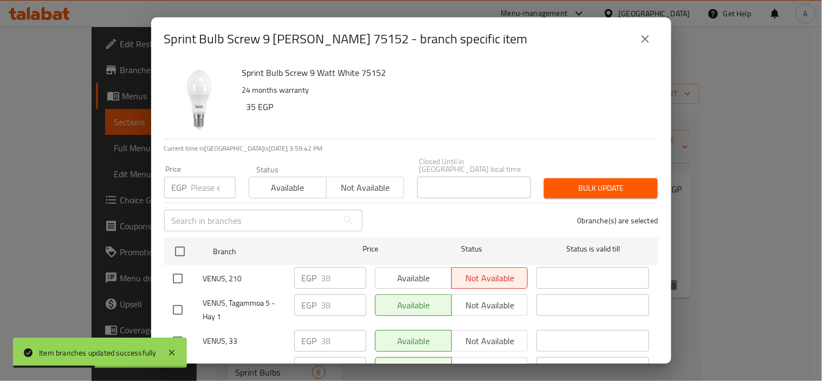
checkbox input "true"
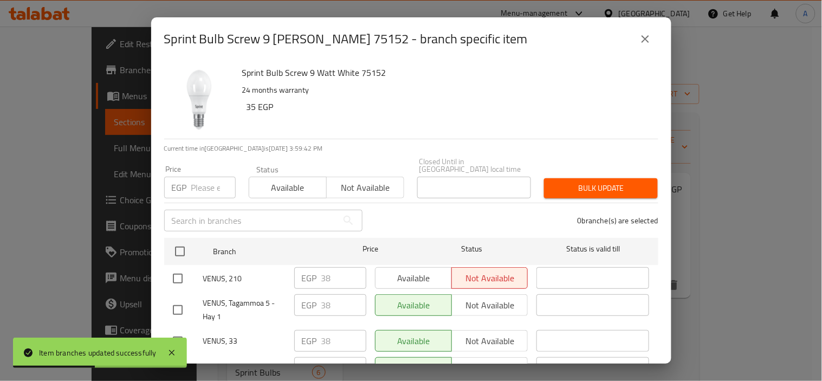
checkbox input "true"
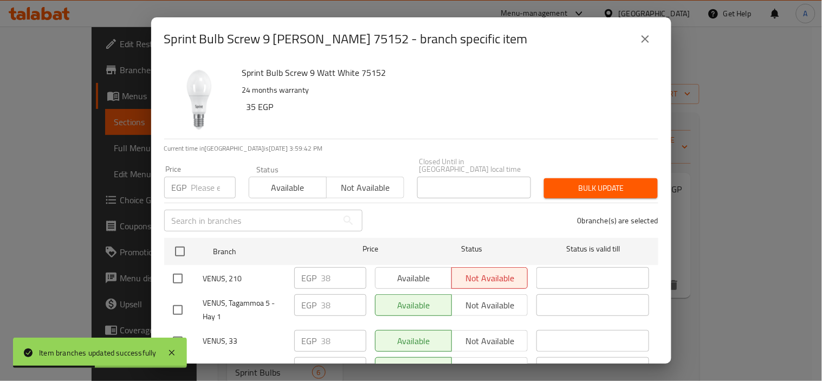
checkbox input "true"
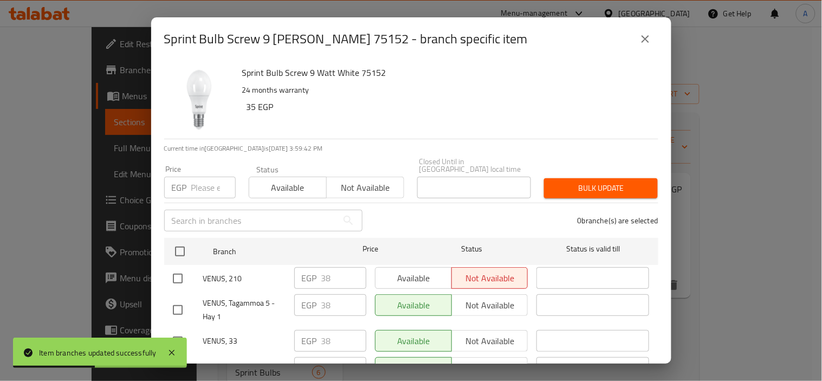
checkbox input "true"
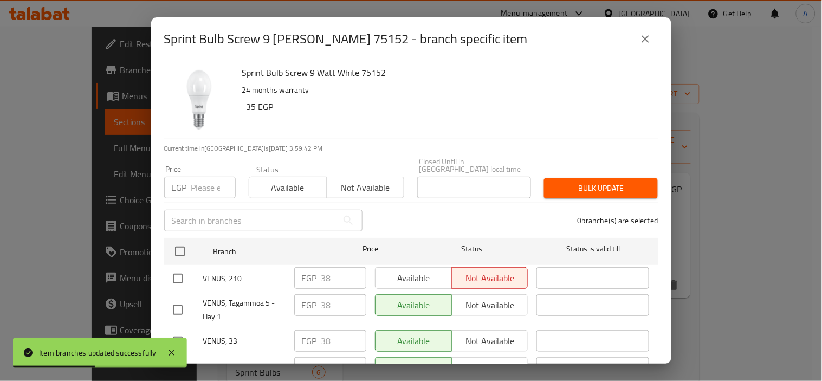
checkbox input "true"
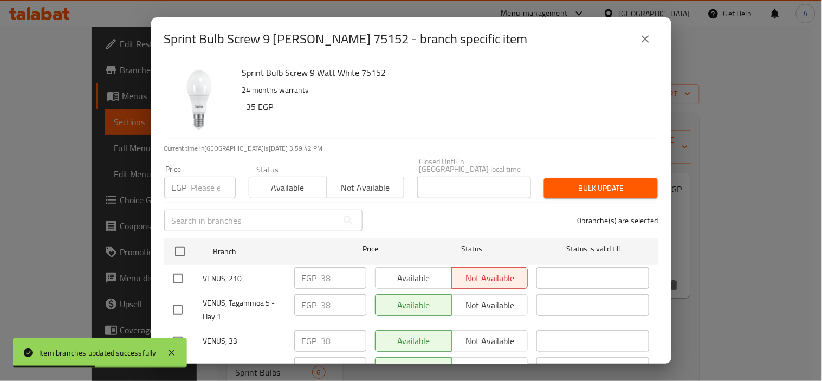
checkbox input "true"
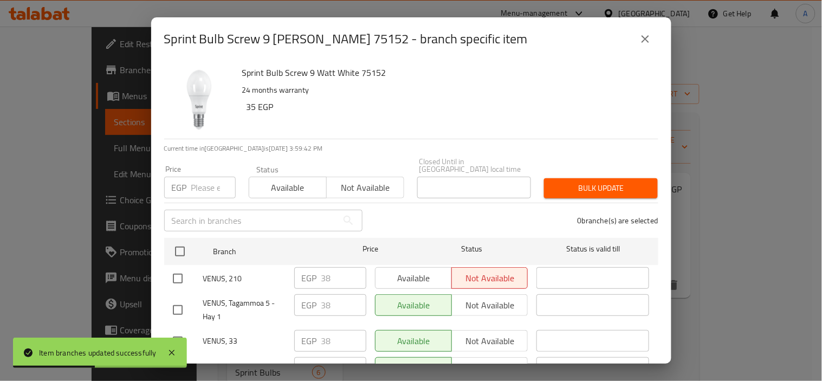
checkbox input "true"
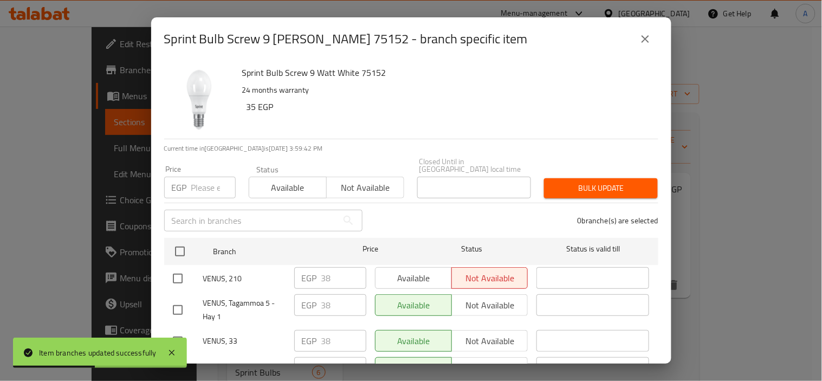
checkbox input "true"
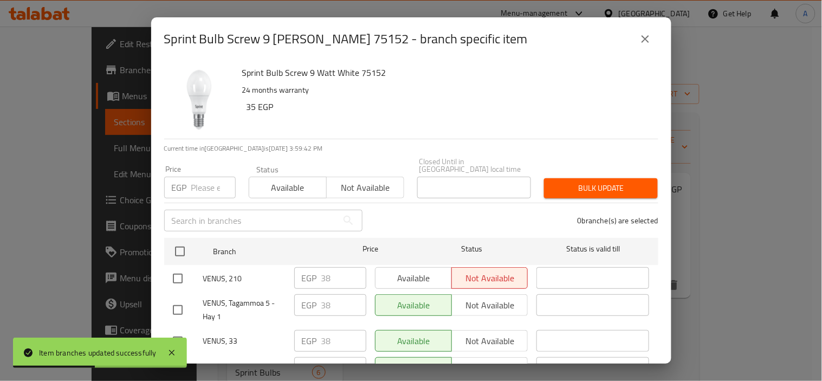
checkbox input "true"
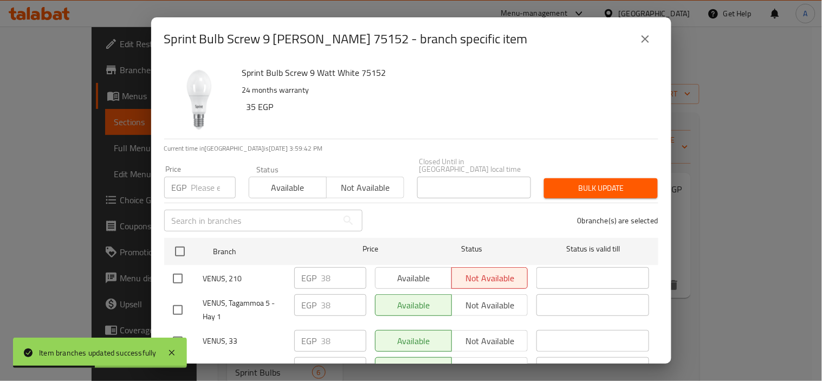
checkbox input "true"
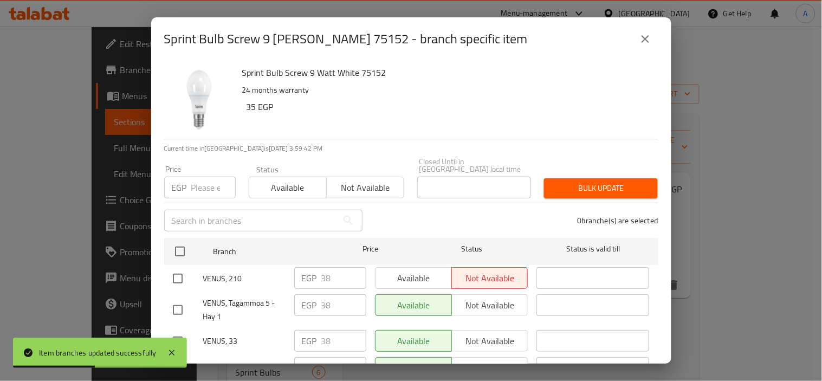
checkbox input "true"
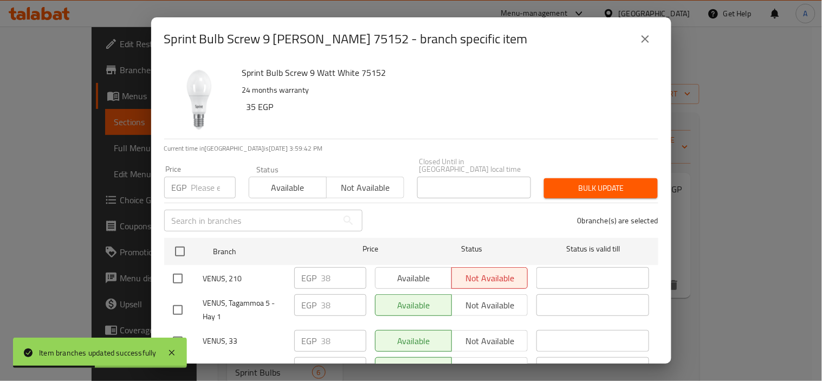
checkbox input "true"
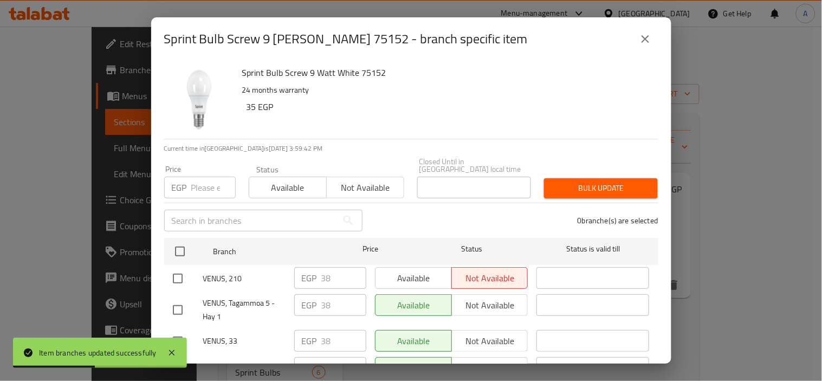
checkbox input "true"
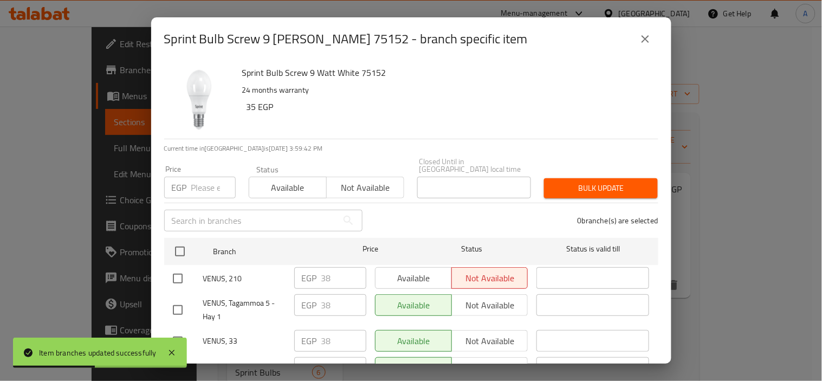
checkbox input "true"
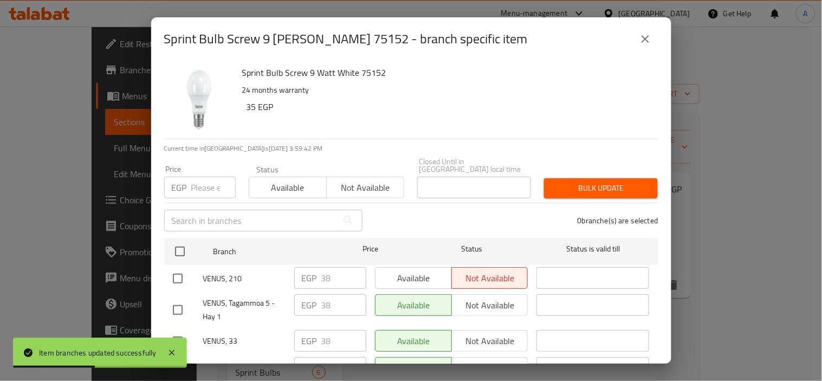
checkbox input "true"
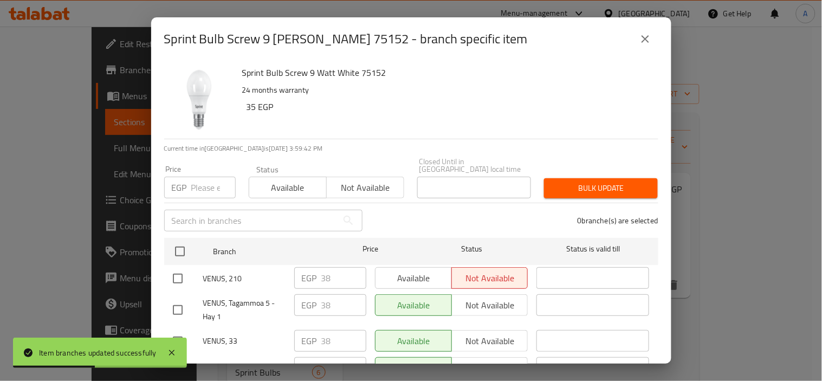
checkbox input "true"
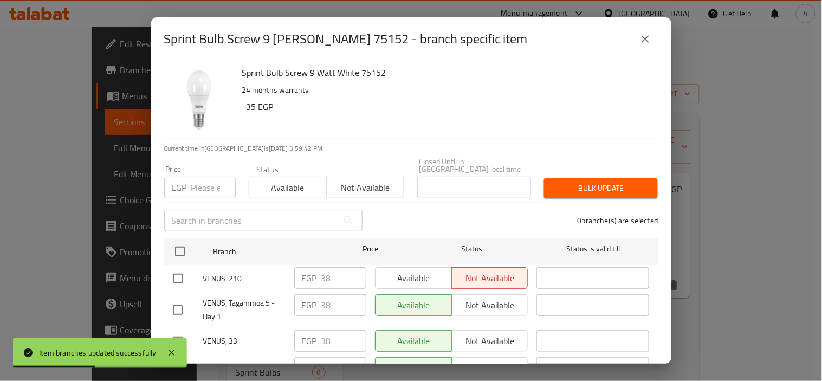
checkbox input "true"
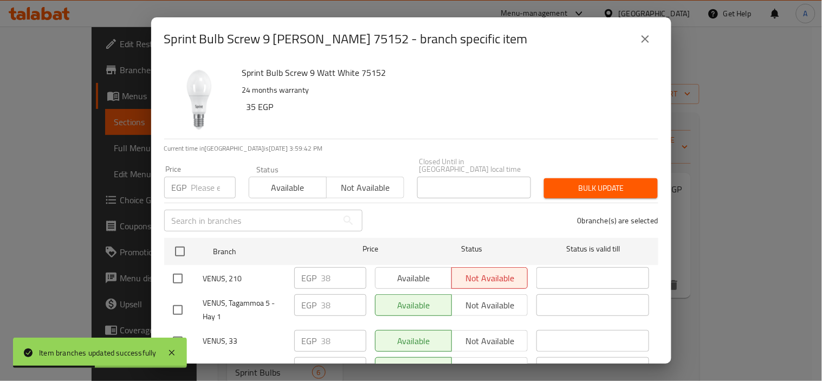
checkbox input "true"
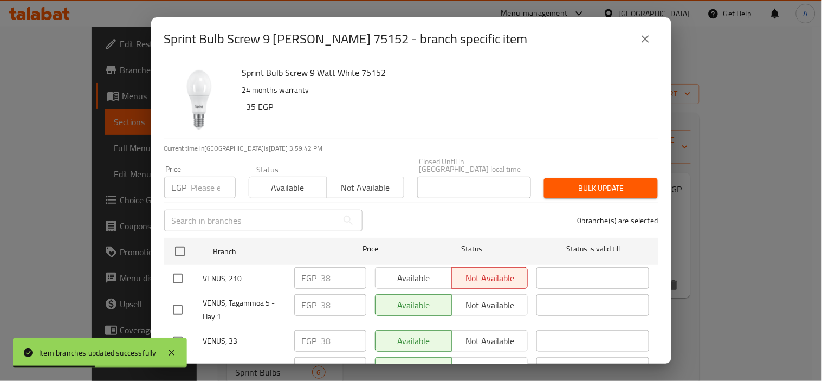
checkbox input "true"
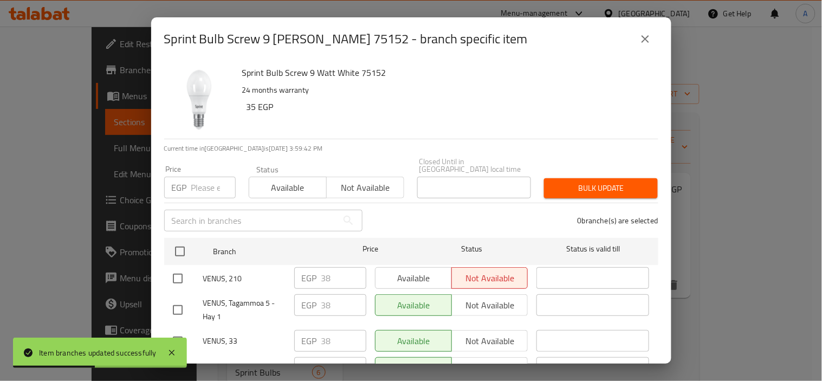
checkbox input "true"
click at [202, 177] on input "number" at bounding box center [213, 188] width 44 height 22
paste input "46"
type input "46"
click at [583, 182] on span "Bulk update" at bounding box center [601, 189] width 96 height 14
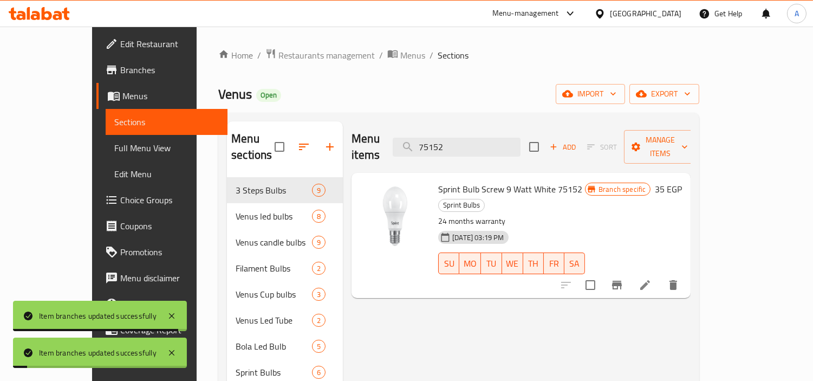
drag, startPoint x: 489, startPoint y: 138, endPoint x: 227, endPoint y: 117, distance: 263.1
click at [359, 132] on div "Menu items 75152 Add Sort Manage items" at bounding box center [521, 146] width 339 height 51
paste input "90"
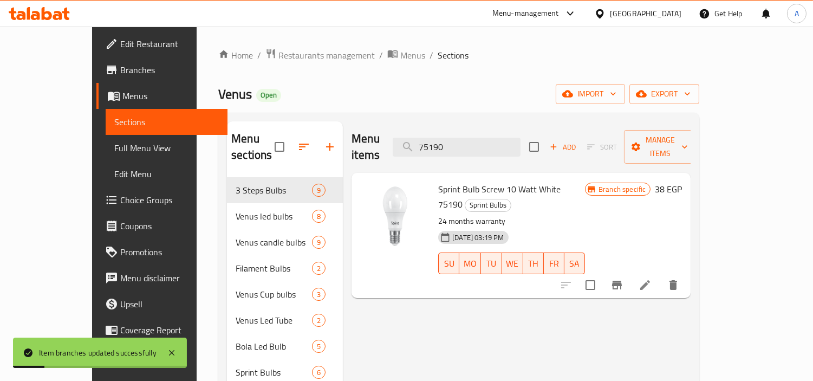
type input "75190"
click at [630, 272] on button "Branch-specific-item" at bounding box center [617, 285] width 26 height 26
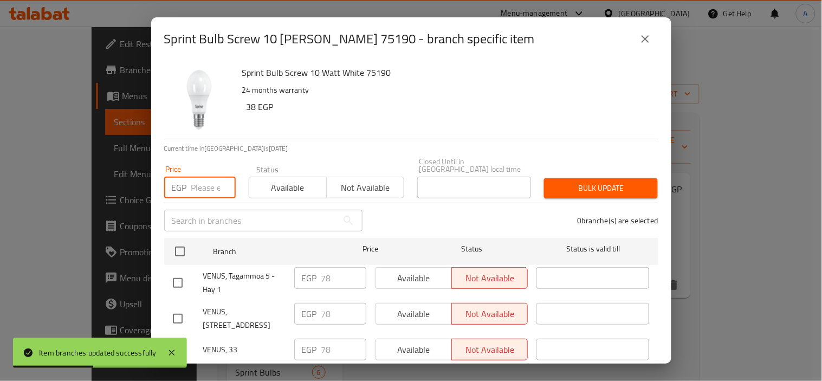
click at [208, 179] on input "number" at bounding box center [213, 188] width 44 height 22
paste input "90"
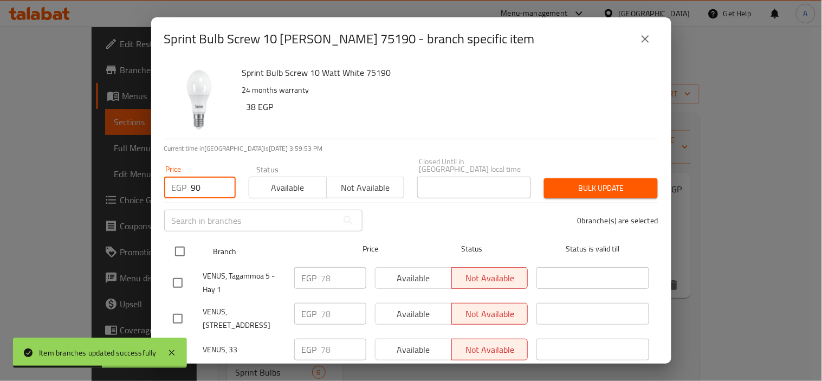
type input "90"
click at [178, 241] on input "checkbox" at bounding box center [180, 251] width 23 height 23
checkbox input "true"
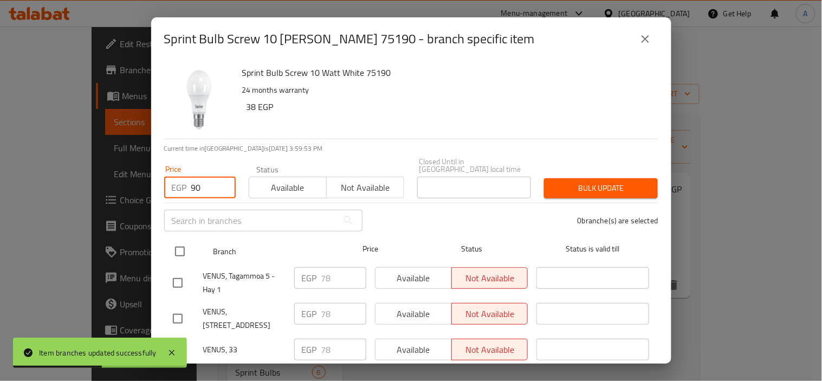
checkbox input "true"
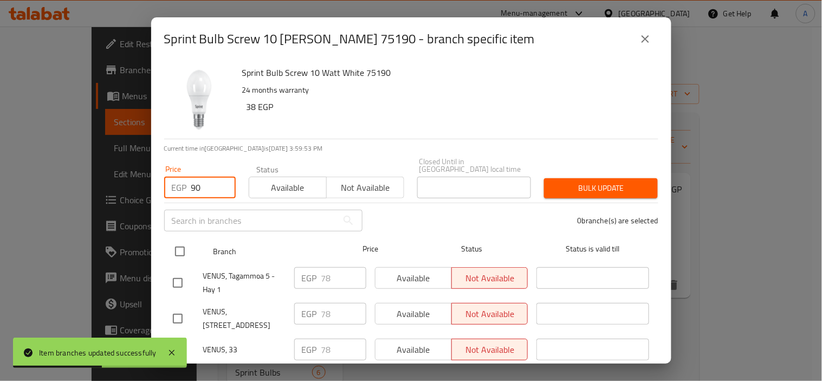
checkbox input "true"
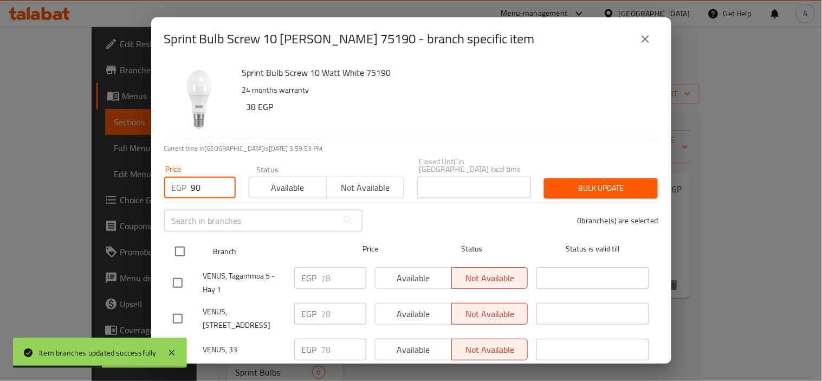
checkbox input "true"
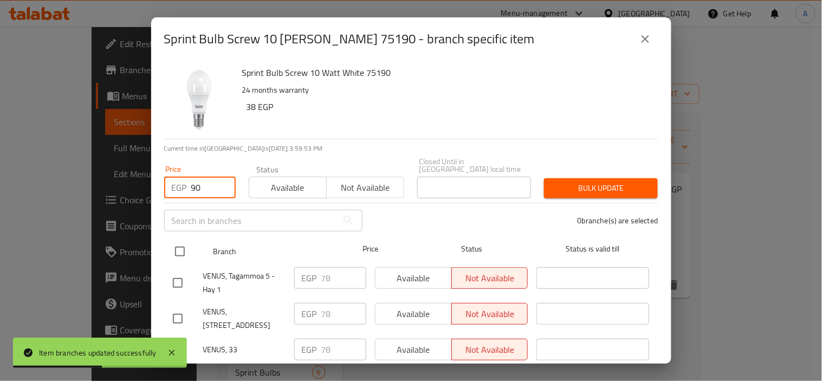
checkbox input "true"
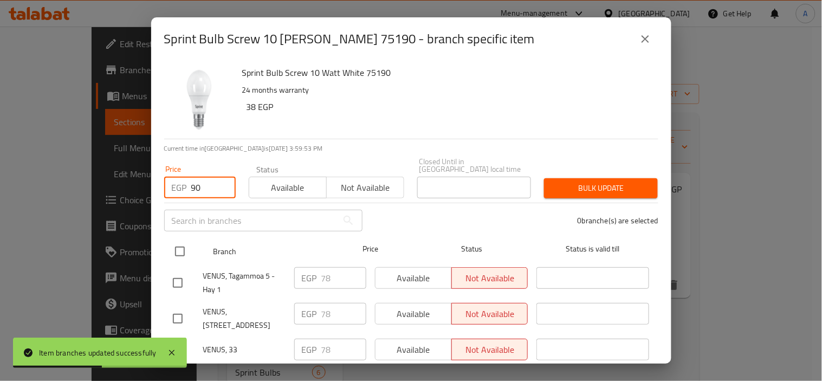
checkbox input "true"
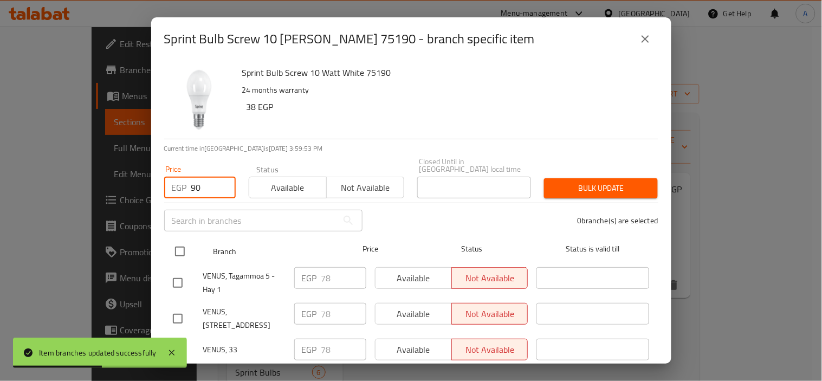
checkbox input "true"
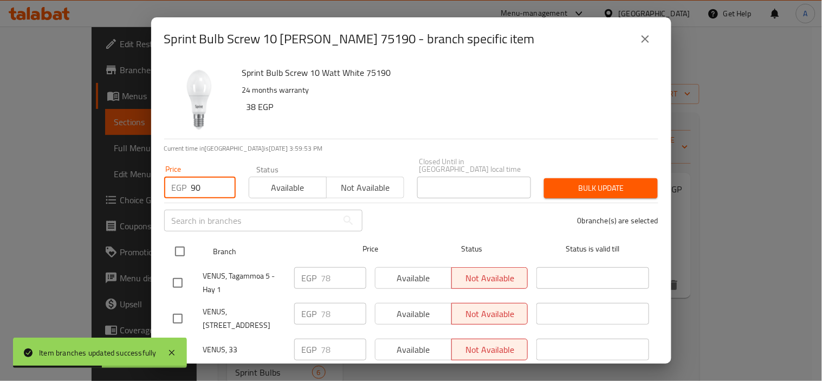
checkbox input "true"
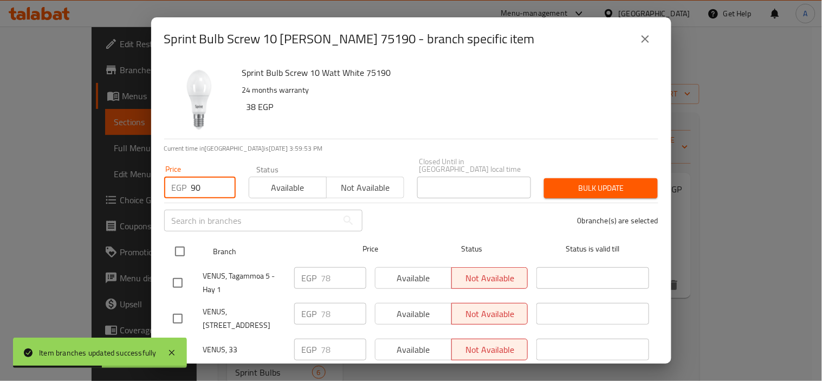
checkbox input "true"
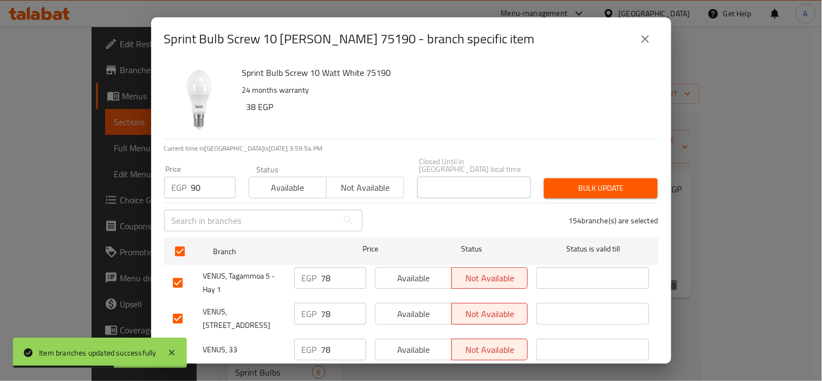
click at [631, 178] on button "Bulk update" at bounding box center [601, 188] width 114 height 20
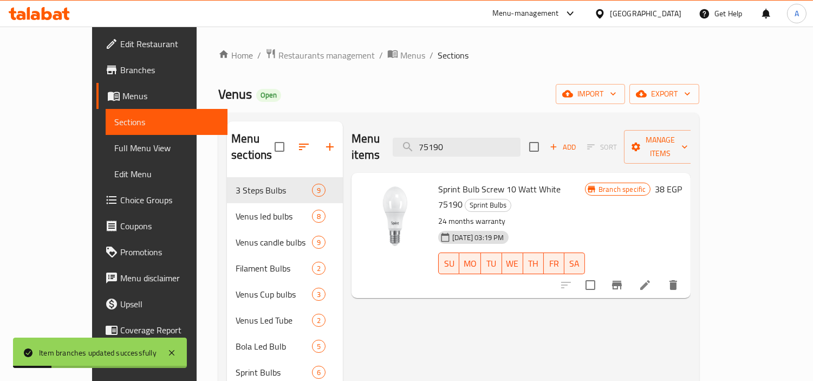
drag, startPoint x: 508, startPoint y: 139, endPoint x: 229, endPoint y: 131, distance: 278.6
click at [236, 132] on div "Menu sections 3 Steps Bulbs 9 Venus led bulbs 8 Venus candle bulbs 9 Filament B…" at bounding box center [459, 372] width 464 height 502
paste input "85"
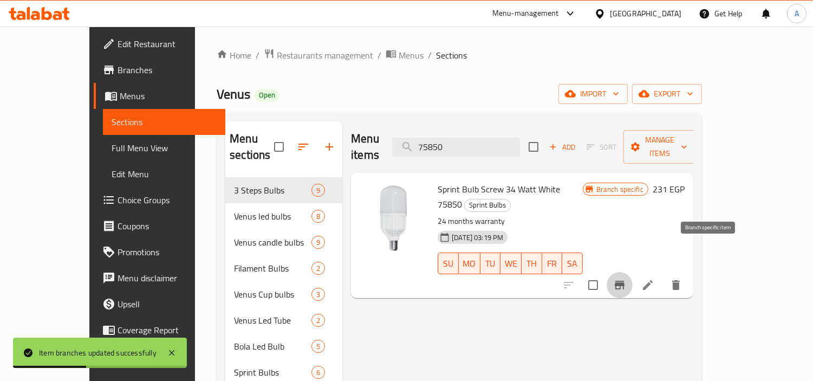
click at [626, 279] on icon "Branch-specific-item" at bounding box center [619, 285] width 13 height 13
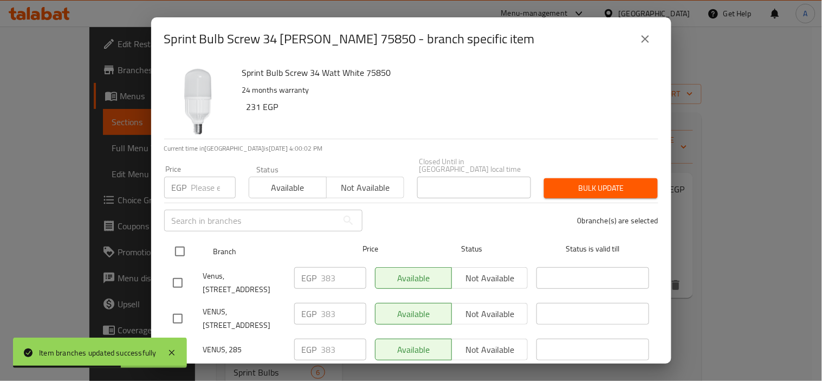
click at [188, 242] on input "checkbox" at bounding box center [180, 251] width 23 height 23
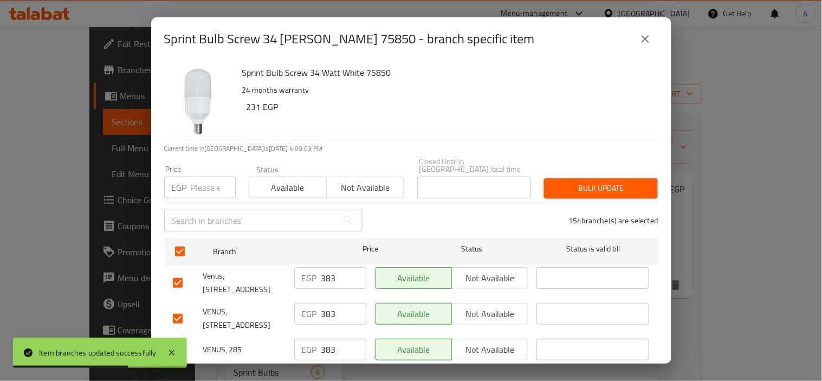
click at [201, 179] on input "number" at bounding box center [213, 188] width 44 height 22
paste input "383"
click at [597, 186] on span "Bulk update" at bounding box center [601, 189] width 96 height 14
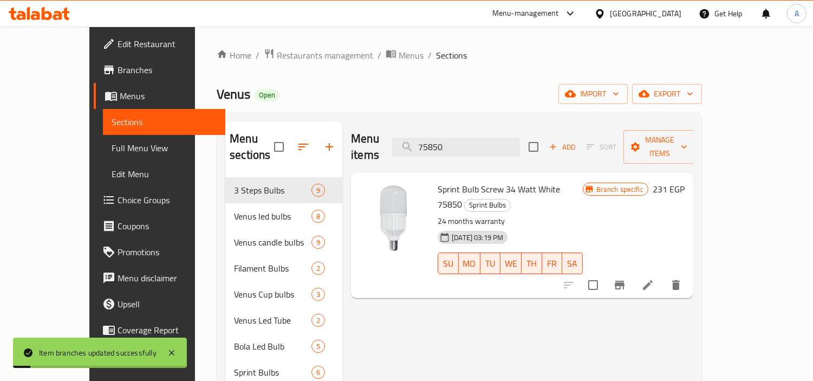
drag, startPoint x: 503, startPoint y: 136, endPoint x: 295, endPoint y: 130, distance: 208.2
click at [317, 133] on div "Menu sections 3 Steps Bulbs 9 Venus led bulbs 8 Venus candle bulbs 9 Filament B…" at bounding box center [459, 372] width 468 height 502
paste input "90"
click at [626, 279] on icon "Branch-specific-item" at bounding box center [619, 285] width 13 height 13
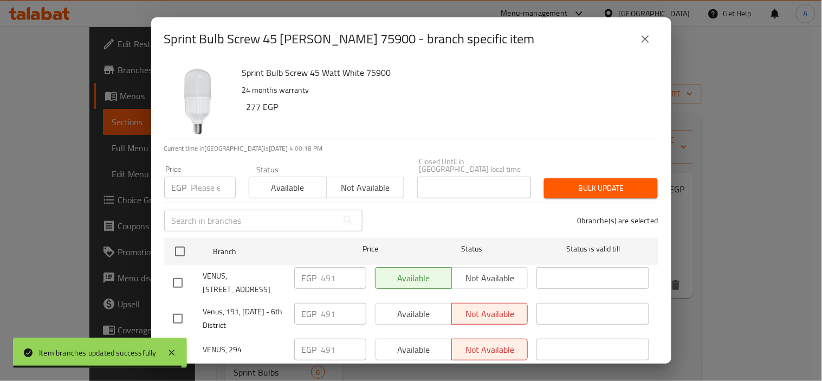
drag, startPoint x: 179, startPoint y: 244, endPoint x: 191, endPoint y: 210, distance: 35.5
click at [179, 244] on input "checkbox" at bounding box center [180, 251] width 23 height 23
click at [214, 177] on input "number" at bounding box center [213, 188] width 44 height 22
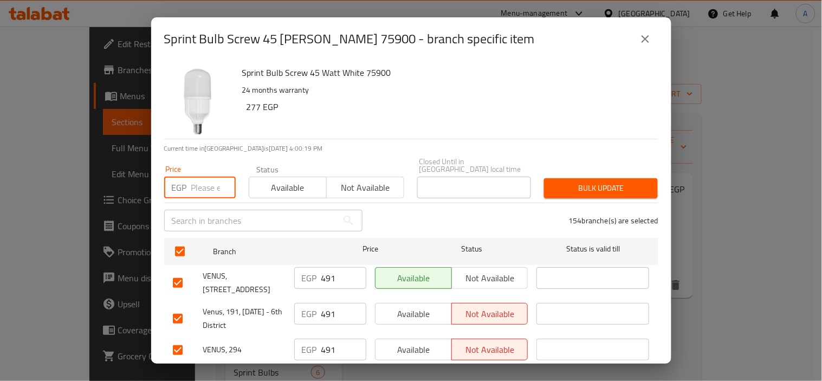
paste input "491"
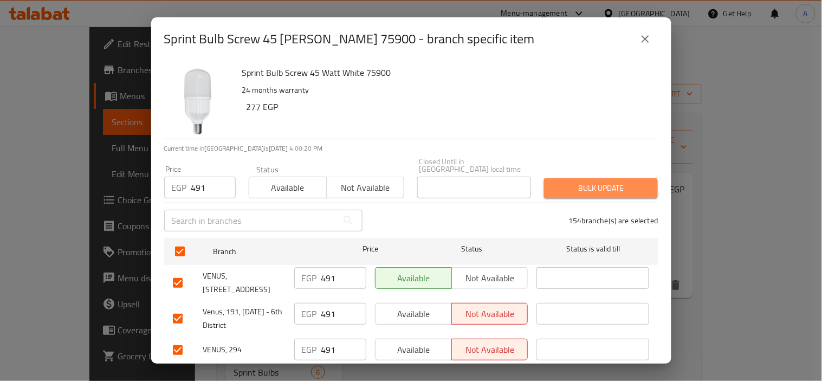
click at [615, 178] on button "Bulk update" at bounding box center [601, 188] width 114 height 20
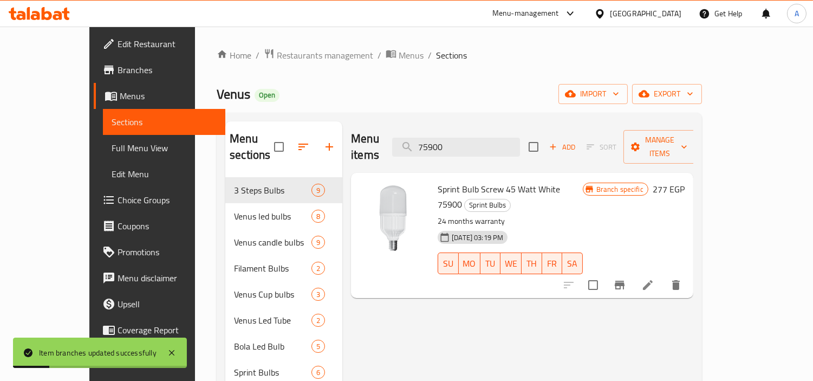
drag, startPoint x: 495, startPoint y: 139, endPoint x: 231, endPoint y: 154, distance: 264.3
click at [258, 154] on div "Menu sections 3 Steps Bulbs 9 Venus led bulbs 8 Venus candle bulbs 9 Filament B…" at bounding box center [459, 372] width 468 height 502
paste input "011"
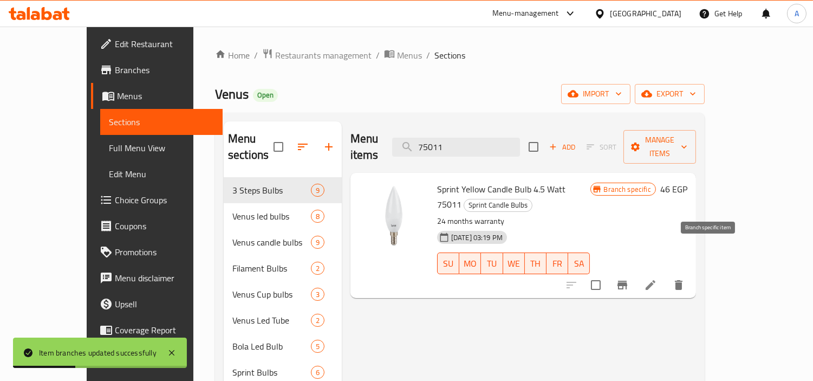
click at [628, 281] on icon "Branch-specific-item" at bounding box center [623, 285] width 10 height 9
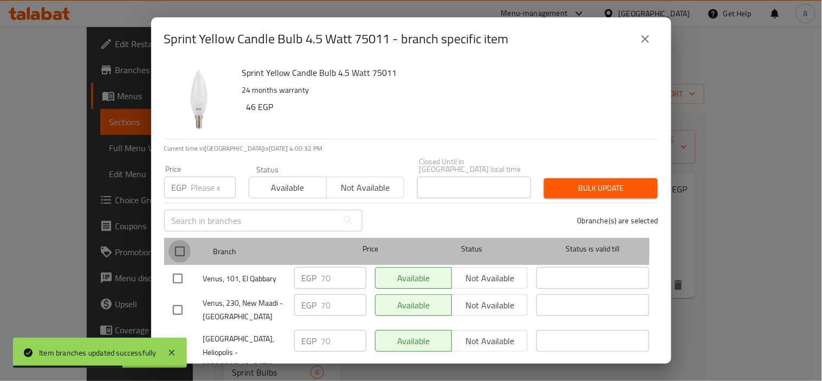
click at [185, 241] on input "checkbox" at bounding box center [180, 251] width 23 height 23
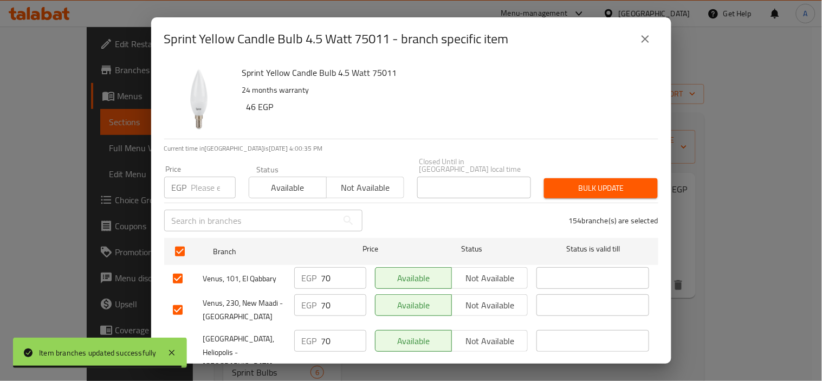
click at [202, 180] on input "number" at bounding box center [213, 188] width 44 height 22
paste input "81"
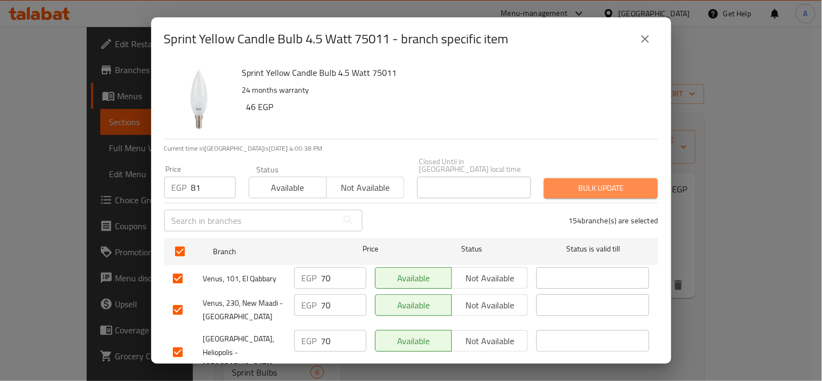
click at [602, 182] on span "Bulk update" at bounding box center [601, 189] width 96 height 14
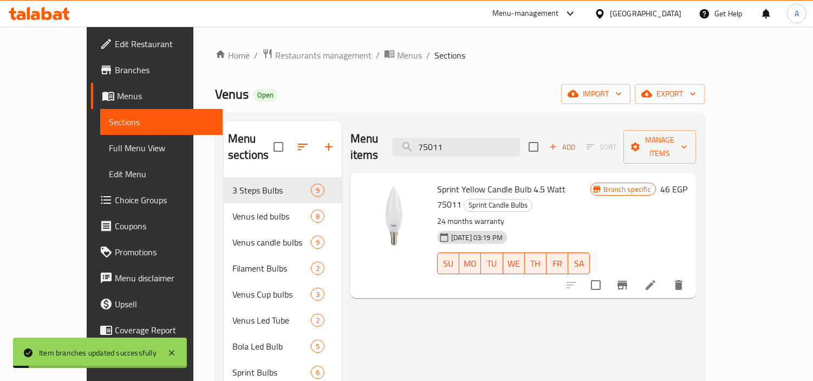
drag, startPoint x: 494, startPoint y: 137, endPoint x: 270, endPoint y: 125, distance: 224.1
click at [309, 132] on div "Menu sections 3 Steps Bulbs 9 Venus led bulbs 8 Venus candle bulbs 9 Filament B…" at bounding box center [460, 372] width 473 height 502
paste input "3"
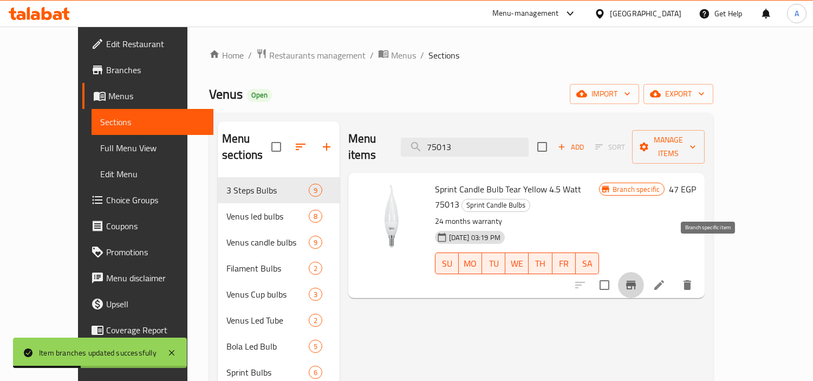
click at [638, 279] on icon "Branch-specific-item" at bounding box center [631, 285] width 13 height 13
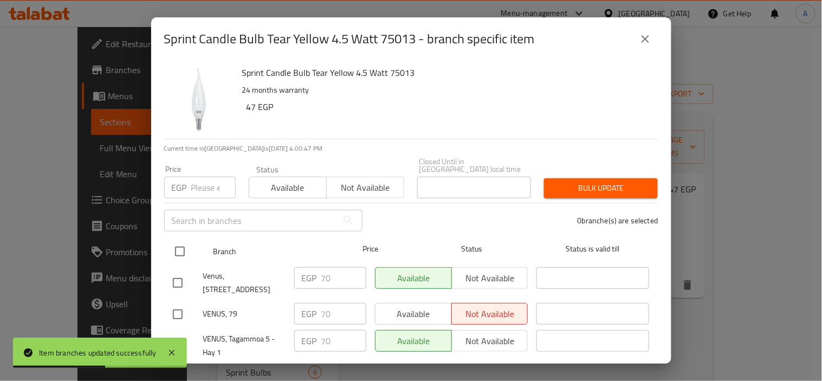
click at [182, 240] on input "checkbox" at bounding box center [180, 251] width 23 height 23
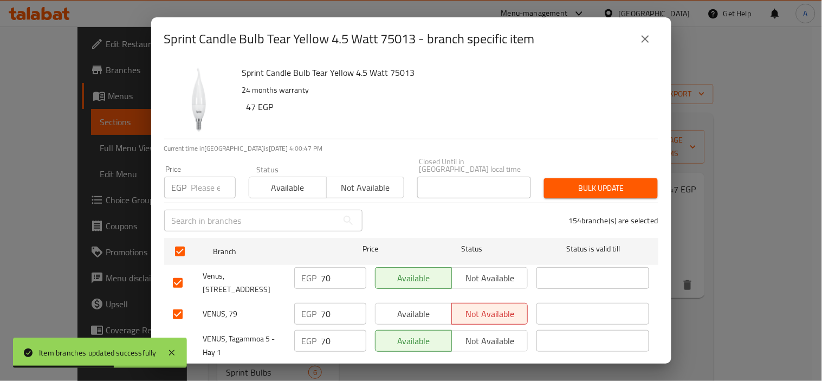
click at [199, 177] on input "number" at bounding box center [213, 188] width 44 height 22
paste input "81"
click at [571, 182] on span "Bulk update" at bounding box center [601, 189] width 96 height 14
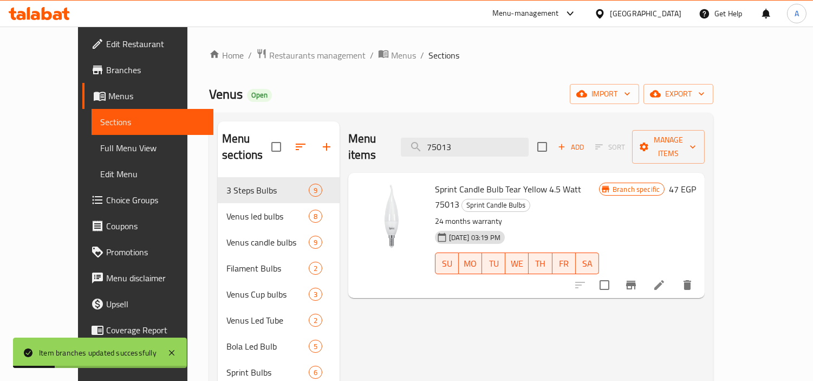
drag, startPoint x: 501, startPoint y: 141, endPoint x: 281, endPoint y: 140, distance: 220.6
click at [282, 140] on div "Menu sections 3 Steps Bulbs 9 Venus led bulbs 8 Venus candle bulbs 9 Filament B…" at bounding box center [461, 372] width 487 height 502
paste input "2"
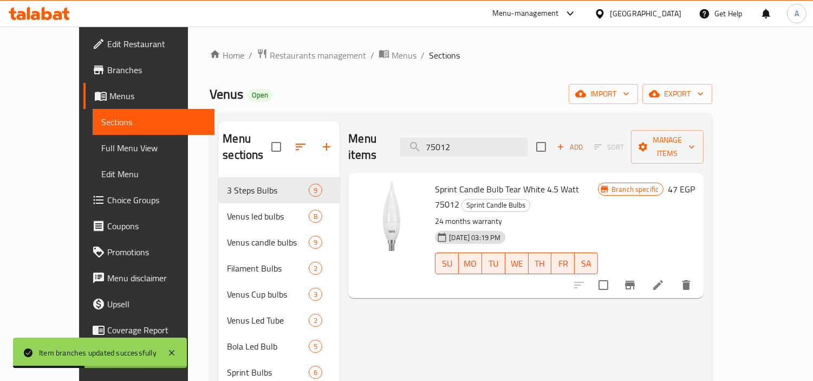
click at [637, 279] on icon "Branch-specific-item" at bounding box center [630, 285] width 13 height 13
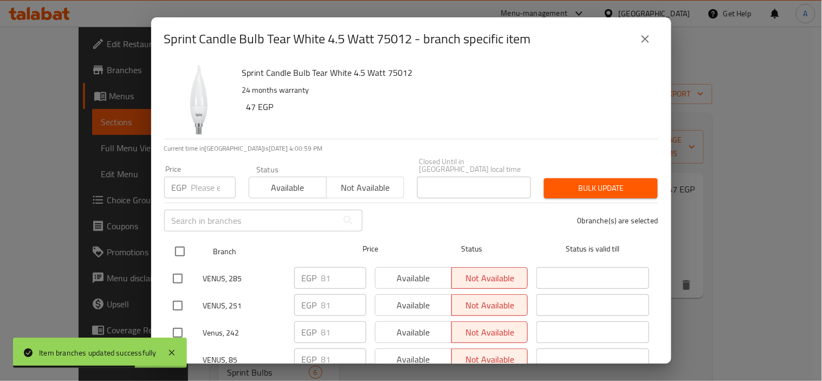
drag, startPoint x: 173, startPoint y: 246, endPoint x: 180, endPoint y: 230, distance: 17.2
click at [173, 246] on input "checkbox" at bounding box center [180, 251] width 23 height 23
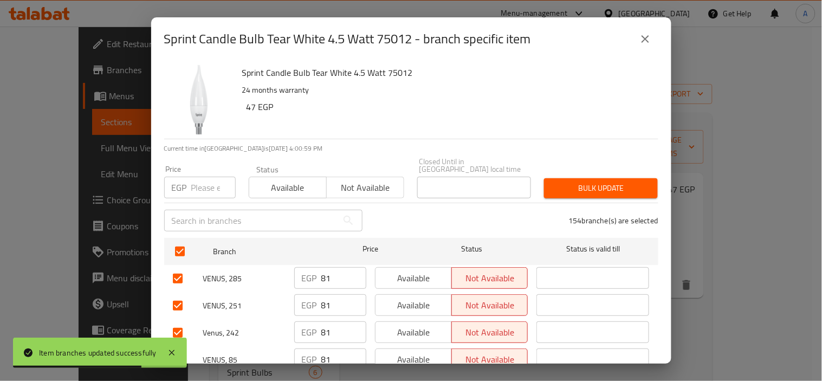
click at [201, 188] on input "number" at bounding box center [213, 188] width 44 height 22
paste input "81"
click at [603, 201] on div "154 branche(s) are selected" at bounding box center [517, 220] width 296 height 39
click at [615, 184] on span "Bulk update" at bounding box center [601, 189] width 96 height 14
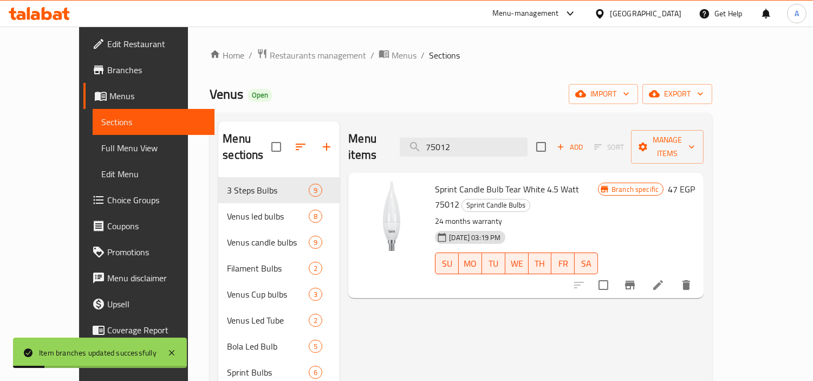
drag, startPoint x: 493, startPoint y: 141, endPoint x: 282, endPoint y: 139, distance: 210.8
click at [340, 143] on div "Menu items 75012 Add Sort Manage items Sprint Candle Bulb Tear White 4.5 Watt 7…" at bounding box center [522, 372] width 364 height 502
paste input "35"
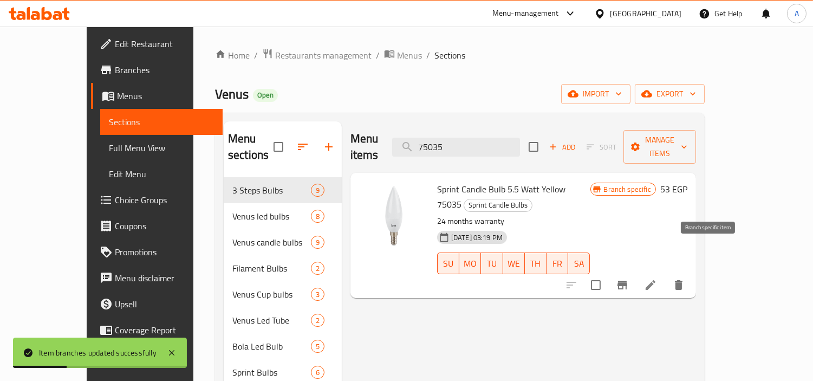
click at [628, 281] on icon "Branch-specific-item" at bounding box center [623, 285] width 10 height 9
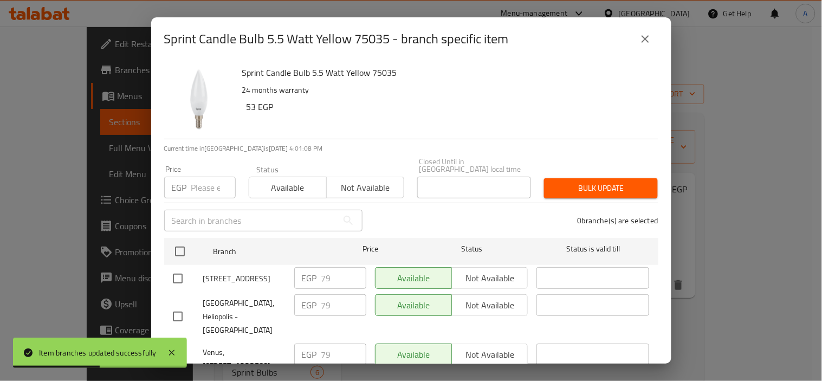
drag, startPoint x: 173, startPoint y: 244, endPoint x: 186, endPoint y: 219, distance: 27.6
click at [173, 244] on input "checkbox" at bounding box center [180, 251] width 23 height 23
click at [193, 186] on input "number" at bounding box center [213, 188] width 44 height 22
paste input "91"
click at [567, 182] on span "Bulk update" at bounding box center [601, 189] width 96 height 14
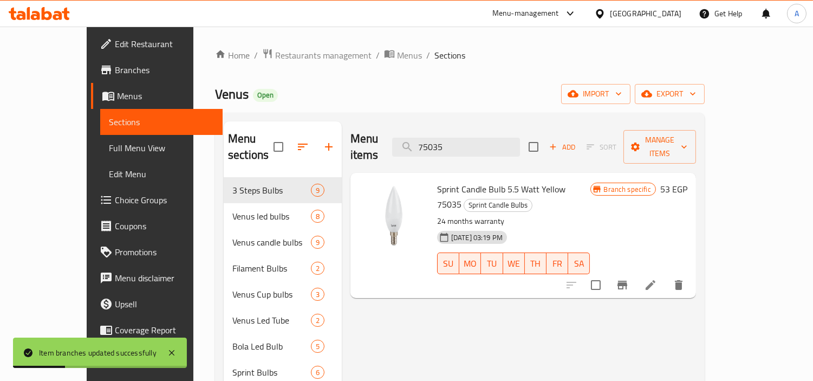
drag, startPoint x: 415, startPoint y: 151, endPoint x: 246, endPoint y: 168, distance: 170.0
click at [256, 166] on div "Menu sections 3 Steps Bulbs 9 Venus led bulbs 8 Venus candle bulbs 9 Filament B…" at bounding box center [460, 372] width 473 height 502
paste input "4"
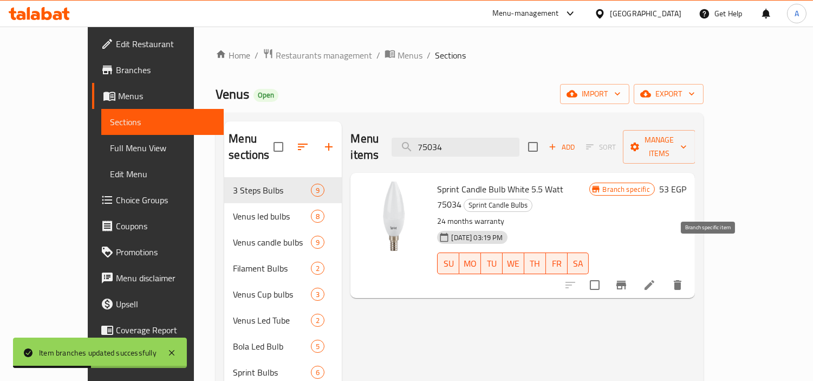
click at [626, 281] on icon "Branch-specific-item" at bounding box center [622, 285] width 10 height 9
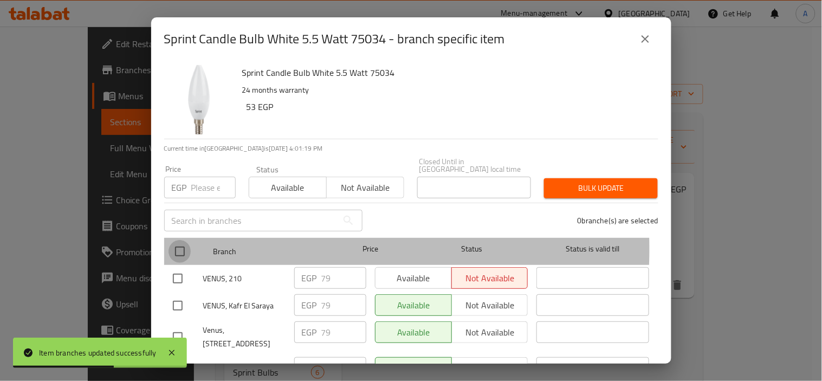
click at [185, 241] on input "checkbox" at bounding box center [180, 251] width 23 height 23
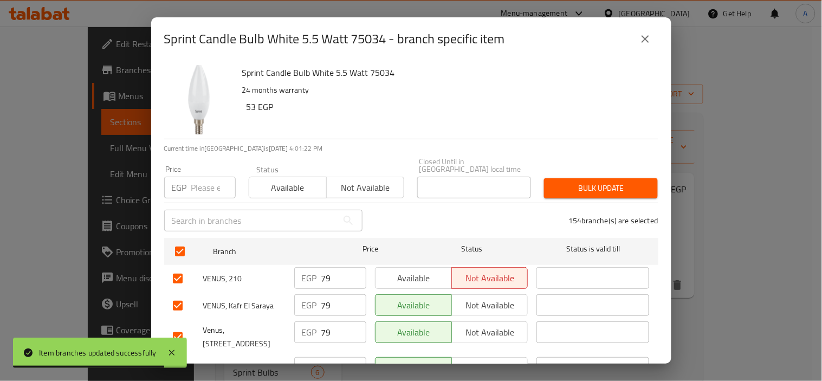
click at [201, 179] on input "number" at bounding box center [213, 188] width 44 height 22
paste input "91"
click at [553, 182] on span "Bulk update" at bounding box center [601, 189] width 96 height 14
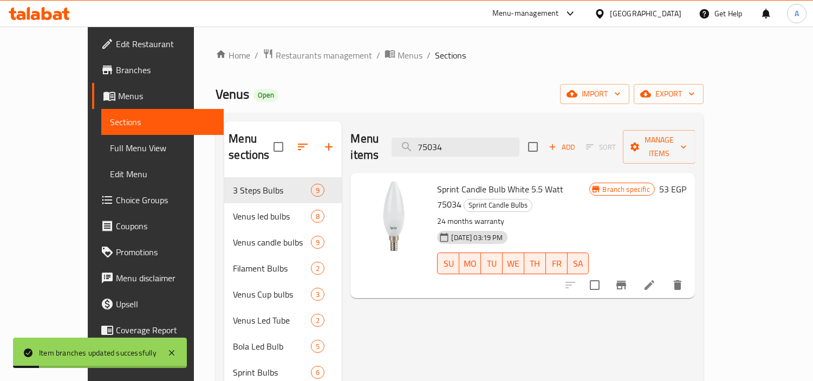
drag, startPoint x: 494, startPoint y: 133, endPoint x: 224, endPoint y: 145, distance: 269.6
click at [233, 146] on div "Menu sections 3 Steps Bulbs 9 Venus led bulbs 8 Venus candle bulbs 9 Filament B…" at bounding box center [459, 372] width 470 height 502
paste input "09"
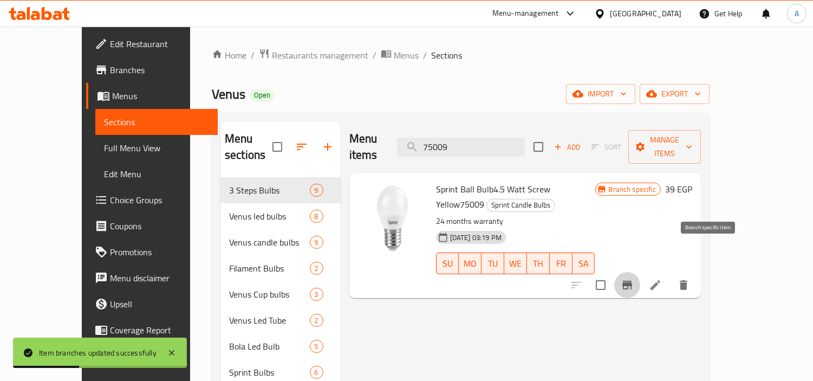
click at [632, 281] on icon "Branch-specific-item" at bounding box center [628, 285] width 10 height 9
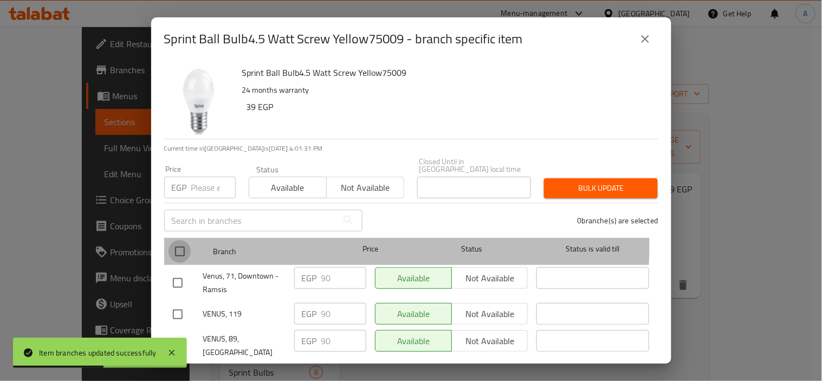
click at [180, 240] on input "checkbox" at bounding box center [180, 251] width 23 height 23
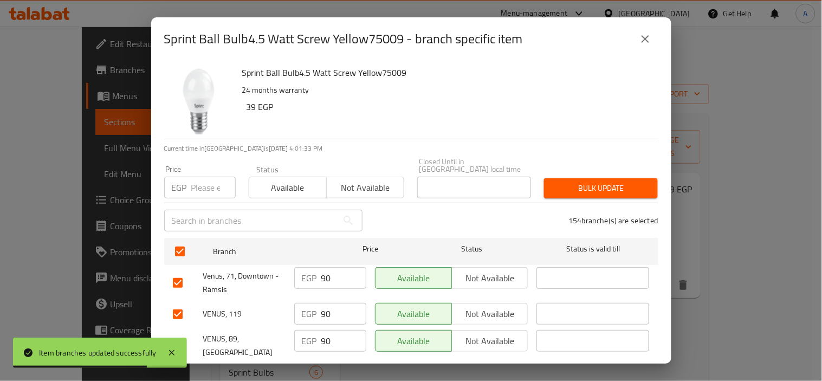
click at [210, 177] on input "number" at bounding box center [213, 188] width 44 height 22
paste input "104"
click at [598, 183] on span "Bulk update" at bounding box center [601, 189] width 96 height 14
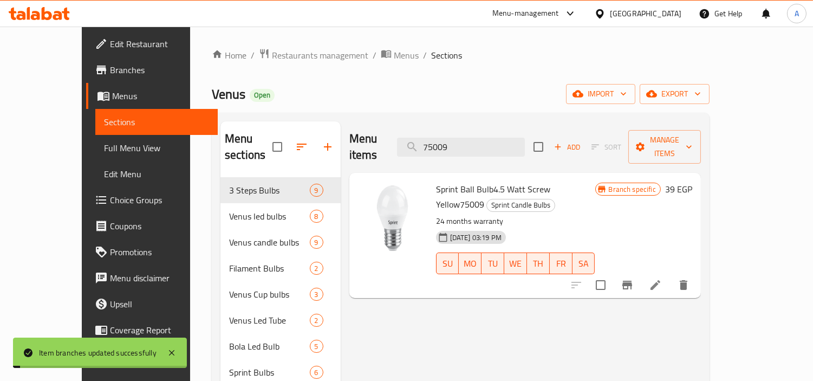
drag, startPoint x: 461, startPoint y: 136, endPoint x: 296, endPoint y: 122, distance: 165.3
click at [381, 132] on div "Menu items 75009 Add Sort Manage items" at bounding box center [526, 146] width 352 height 51
paste input "8"
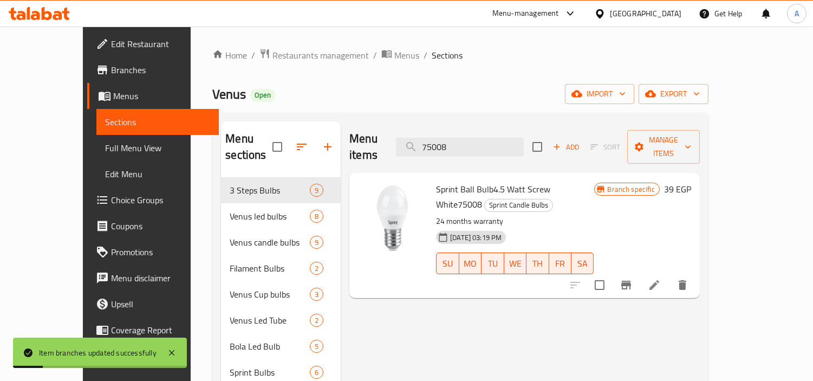
click at [631, 281] on icon "Branch-specific-item" at bounding box center [627, 285] width 10 height 9
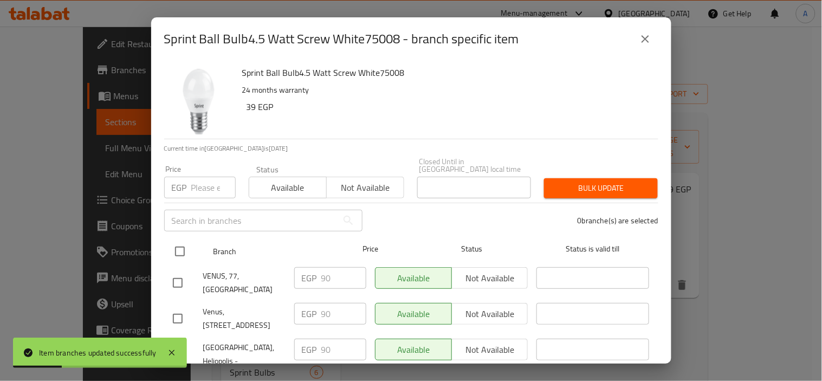
click at [179, 240] on input "checkbox" at bounding box center [180, 251] width 23 height 23
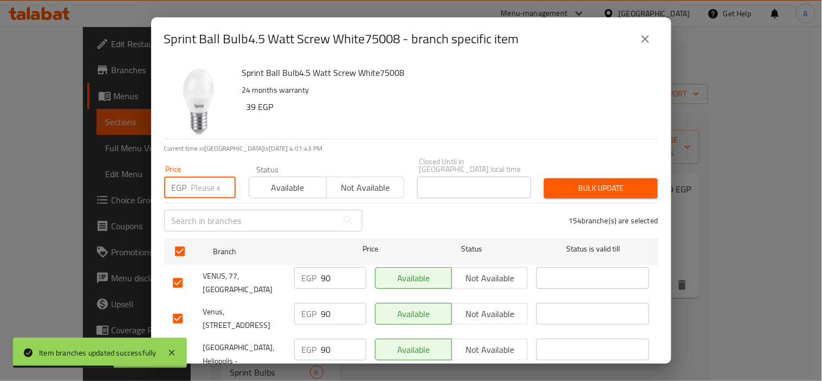
click at [215, 177] on input "number" at bounding box center [213, 188] width 44 height 22
paste input "104"
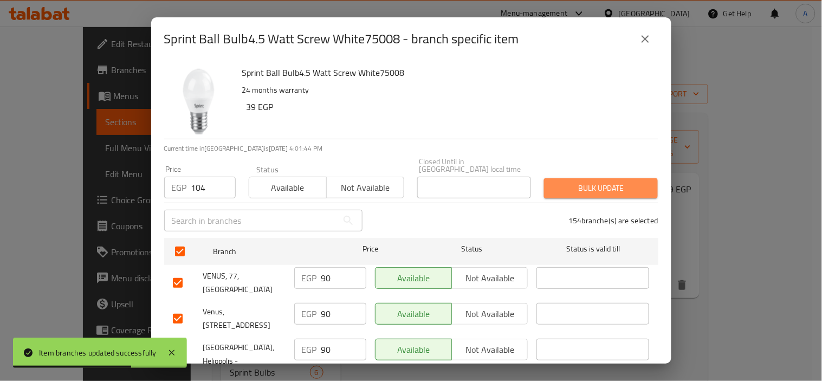
click at [603, 186] on span "Bulk update" at bounding box center [601, 189] width 96 height 14
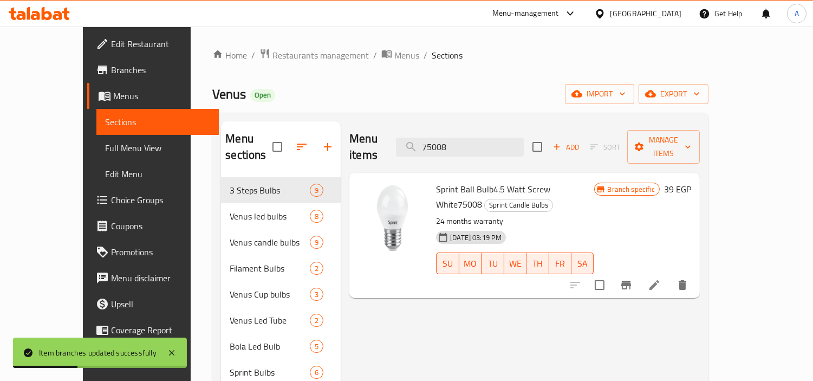
drag, startPoint x: 499, startPoint y: 133, endPoint x: 279, endPoint y: 105, distance: 221.9
click at [311, 111] on div "Home / Restaurants management / Menus / Sections Venus Open import export Menu …" at bounding box center [460, 340] width 496 height 584
paste input "50"
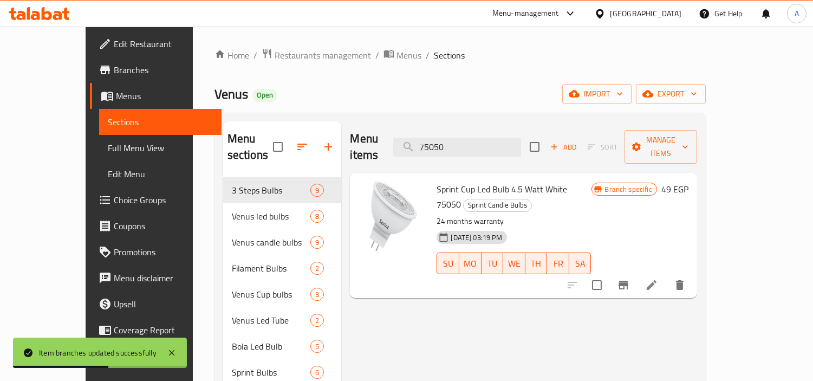
click at [630, 279] on icon "Branch-specific-item" at bounding box center [623, 285] width 13 height 13
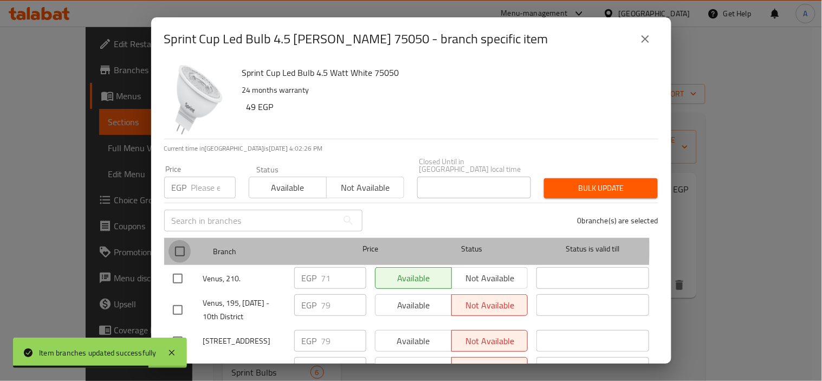
click at [186, 241] on input "checkbox" at bounding box center [180, 251] width 23 height 23
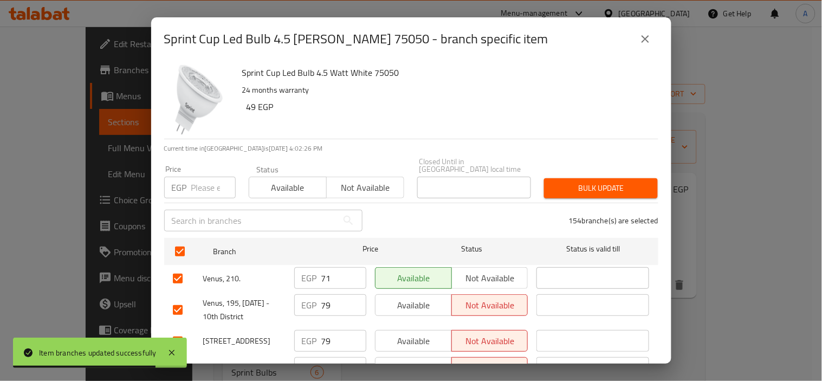
click at [206, 177] on input "number" at bounding box center [213, 188] width 44 height 22
paste input "79"
click at [583, 183] on span "Bulk update" at bounding box center [601, 189] width 96 height 14
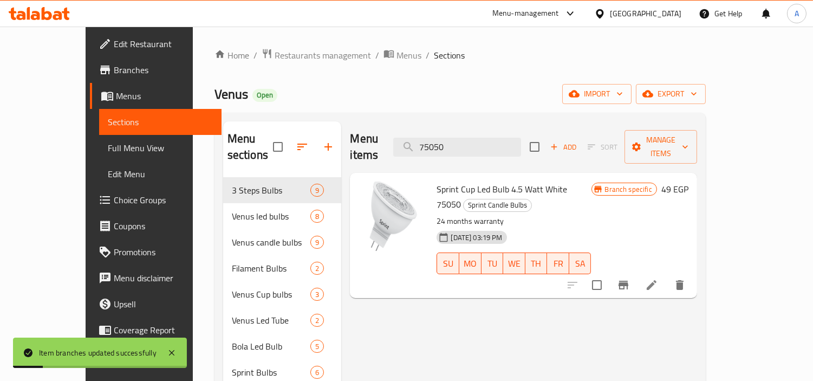
drag, startPoint x: 391, startPoint y: 126, endPoint x: 267, endPoint y: 111, distance: 125.0
click at [311, 118] on div "Menu sections 3 Steps Bulbs 9 Venus led bulbs 8 Venus candle bulbs 9 Filament B…" at bounding box center [461, 373] width 492 height 520
paste input "6"
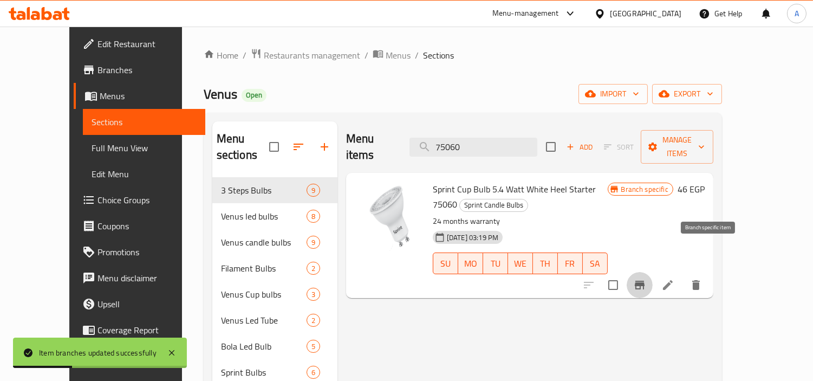
click at [646, 279] on icon "Branch-specific-item" at bounding box center [639, 285] width 13 height 13
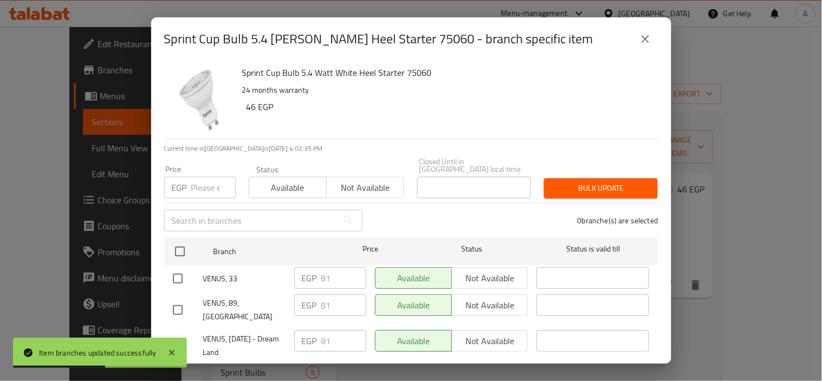
drag, startPoint x: 183, startPoint y: 248, endPoint x: 205, endPoint y: 191, distance: 61.1
click at [183, 248] on input "checkbox" at bounding box center [180, 251] width 23 height 23
click at [205, 181] on input "number" at bounding box center [213, 188] width 44 height 22
paste input "94"
click at [561, 182] on span "Bulk update" at bounding box center [601, 189] width 96 height 14
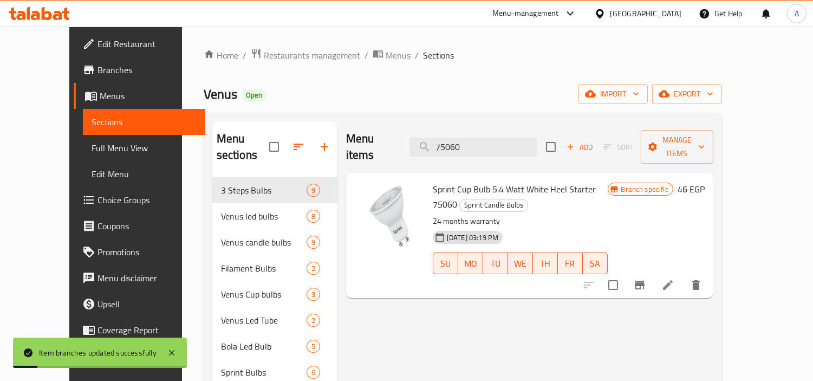
drag, startPoint x: 382, startPoint y: 128, endPoint x: 348, endPoint y: 125, distance: 33.8
click at [363, 127] on div "Menu items 75060 Add Sort Manage items" at bounding box center [529, 146] width 367 height 51
paste input "75"
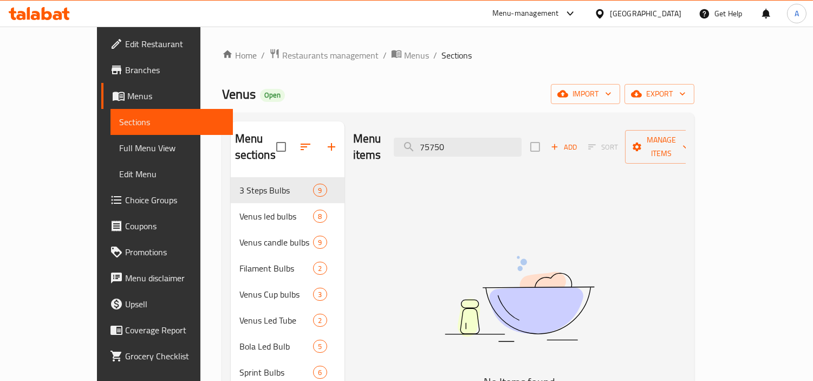
drag, startPoint x: 492, startPoint y: 132, endPoint x: 286, endPoint y: 125, distance: 206.6
click at [353, 122] on div "Menu items 75750 Add Sort Manage items" at bounding box center [519, 146] width 333 height 51
paste input "لمبة اسبرنت 20 وات"
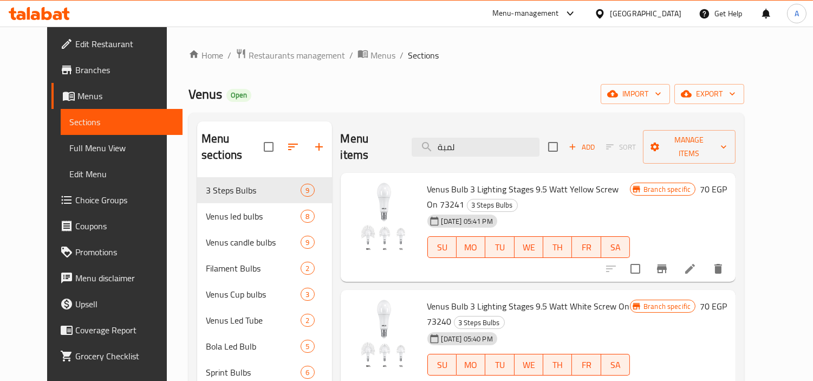
drag, startPoint x: 364, startPoint y: 131, endPoint x: 276, endPoint y: 128, distance: 87.8
click at [300, 128] on div "Menu sections 3 Steps Bulbs 9 Venus led bulbs 8 Venus candle bulbs 9 Filament B…" at bounding box center [466, 372] width 539 height 502
paste input "اسبرنت 20 وات"
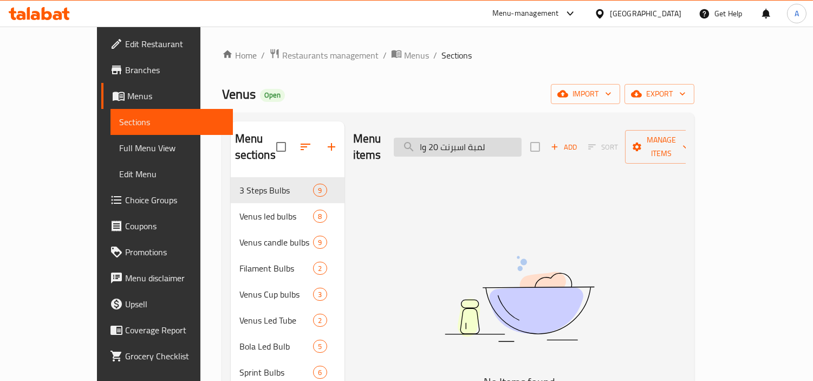
click at [521, 138] on input "لمبة اسبرنت 20 وا" at bounding box center [458, 147] width 128 height 19
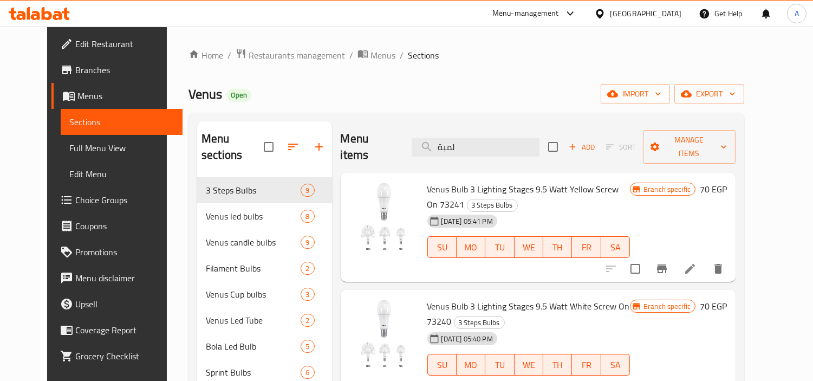
click at [726, 266] on div "Venus Bulb 3 Lighting Stages 9.5 Watt Yellow Screw On 73241 3 Steps Bulbs 16-08…" at bounding box center [539, 297] width 396 height 249
click at [697, 262] on icon at bounding box center [690, 268] width 13 height 13
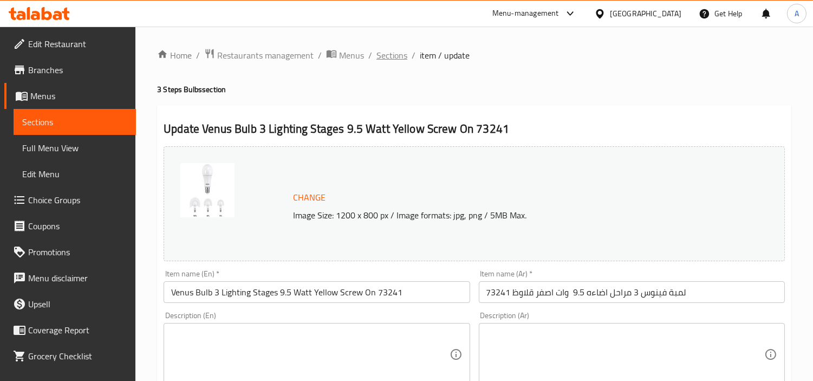
click at [405, 61] on span "Sections" at bounding box center [392, 55] width 31 height 13
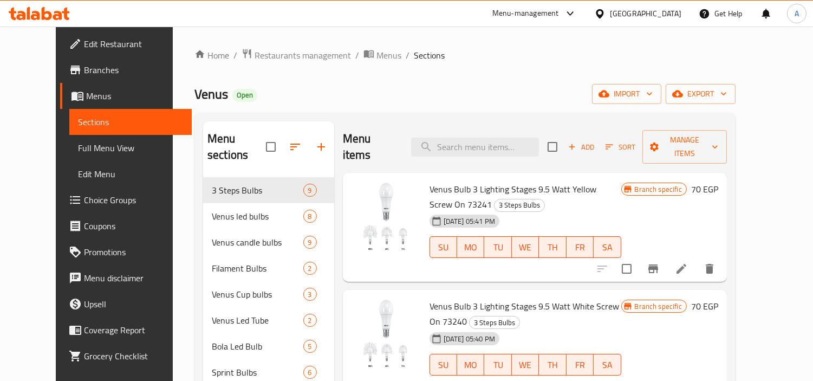
click at [599, 139] on button "Add" at bounding box center [581, 147] width 35 height 17
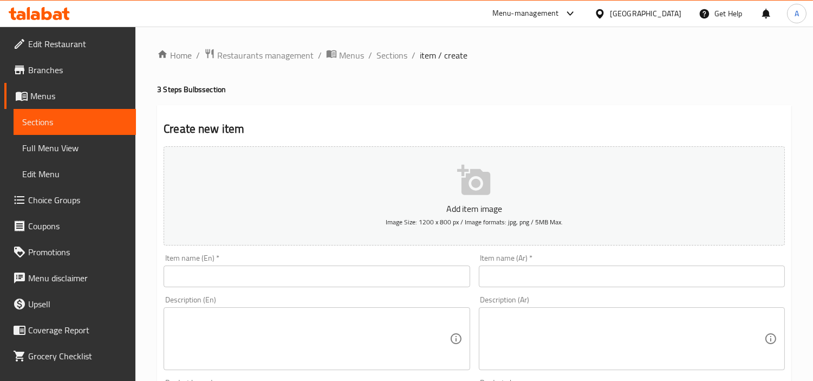
click at [549, 261] on div "Item name (Ar)   * Item name (Ar) *" at bounding box center [632, 270] width 306 height 33
click at [536, 290] on div "Item name (Ar)   * Item name (Ar) *" at bounding box center [632, 271] width 315 height 42
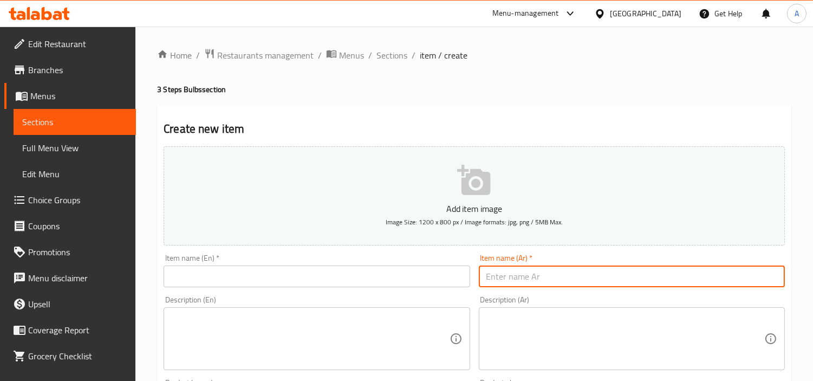
click at [537, 280] on input "text" at bounding box center [632, 277] width 306 height 22
paste input "لمبة اسبرنت 20 وات ابيض 1800 ليومن - 24ش ض E 27 / K 6500/TB"
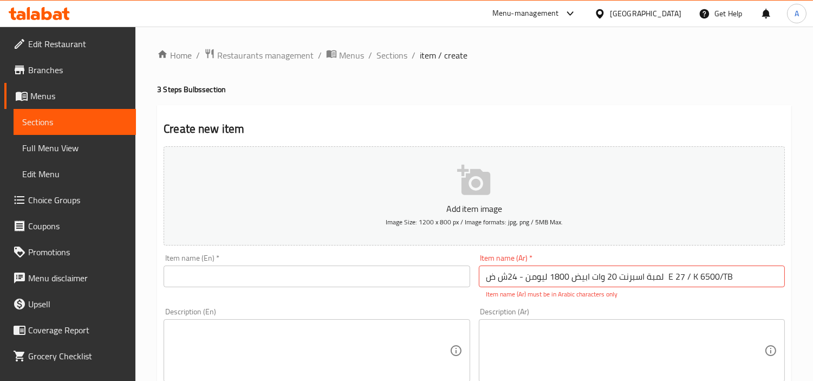
click at [376, 272] on input "text" at bounding box center [317, 277] width 306 height 22
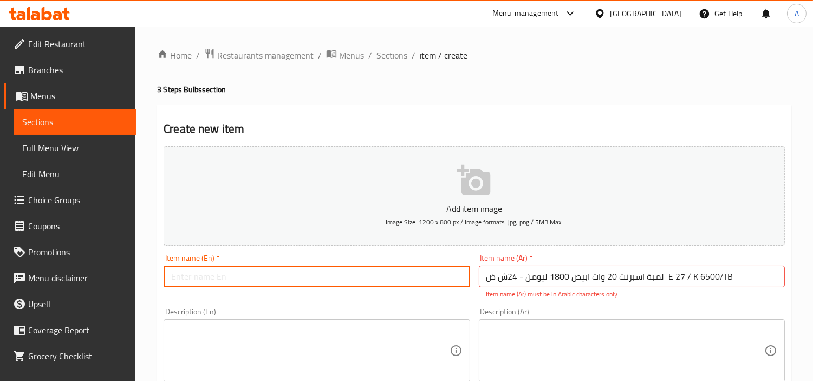
paste input "Sprint Bulb 20W White 1800 Lumens - 24W E 27/K 6500/TB"
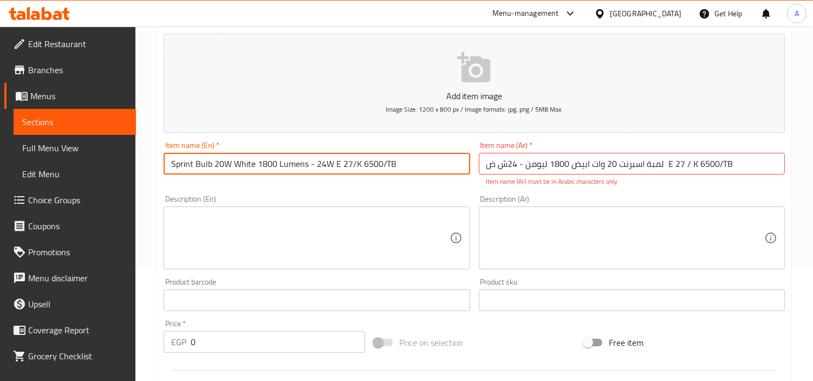
scroll to position [120, 0]
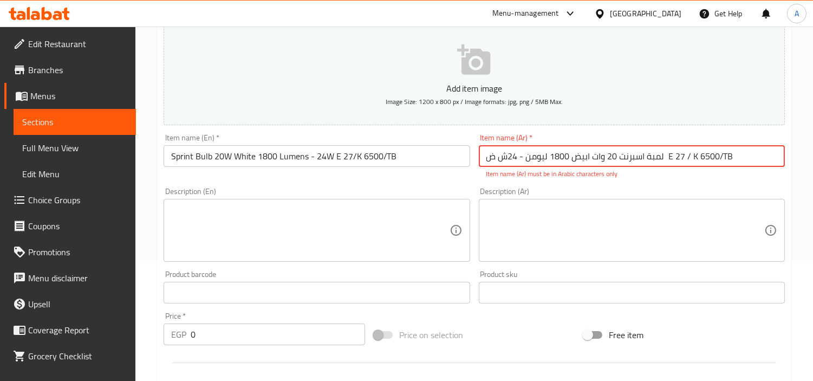
click at [643, 165] on input "لمبة اسبرنت 20 وات ابيض 1800 ليومن - 24ش ض E 27 / K 6500/TB" at bounding box center [632, 156] width 306 height 22
click at [691, 157] on input "لمبة اسبرنت 20 وات ابيض 1800 ليومن - 24ش ض E 27 / K 6500/TB" at bounding box center [632, 156] width 306 height 22
click at [670, 154] on input "لمبة اسبرنت 20 وات ابيض 1800 ليومن - 24ش ض E 27 / كى 6500/TB" at bounding box center [632, 156] width 306 height 22
click at [674, 160] on input "لمبة اسبرنت 20 وات ابيض 1800 ليومن - 24ش ض E 27 / كى 6500/TB" at bounding box center [632, 156] width 306 height 22
click at [668, 156] on input "لمبة اسبرنت 20 وات ابيض 1800 ليومن - 24ش ض E 27 / كى 6500/TB" at bounding box center [632, 156] width 306 height 22
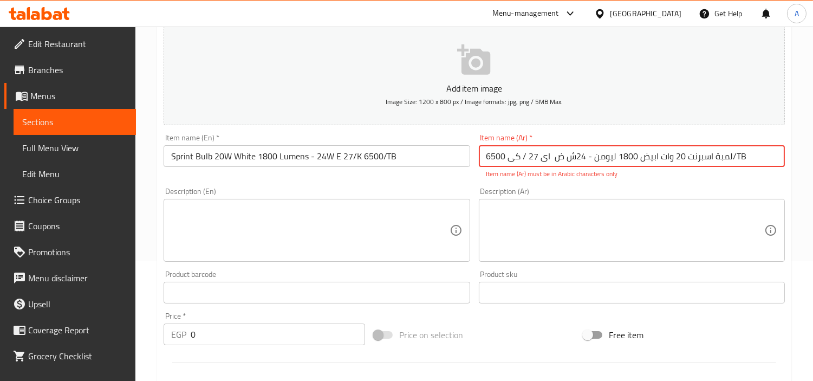
click at [517, 156] on input "لمبة اسبرنت 20 وات ابيض 1800 ليومن - 24ش ض اى 27 / كى 6500/TB" at bounding box center [632, 156] width 306 height 22
drag, startPoint x: 740, startPoint y: 158, endPoint x: 734, endPoint y: 157, distance: 6.1
click at [734, 157] on input "لمبة اسبرنت 20 وات ابيض 1800 ليومن - 24ش ض اى 27 / كى 6500/TB" at bounding box center [632, 156] width 306 height 22
click at [151, 169] on div "Home / Restaurants management / Menus / Sections / item / create 3 Steps Bulbs …" at bounding box center [474, 281] width 678 height 751
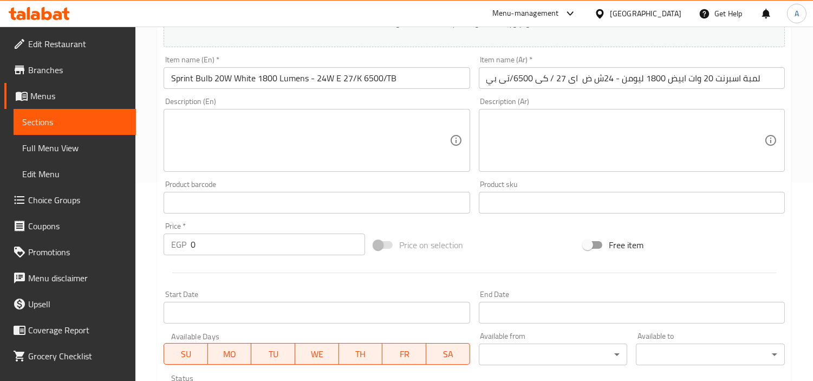
scroll to position [180, 0]
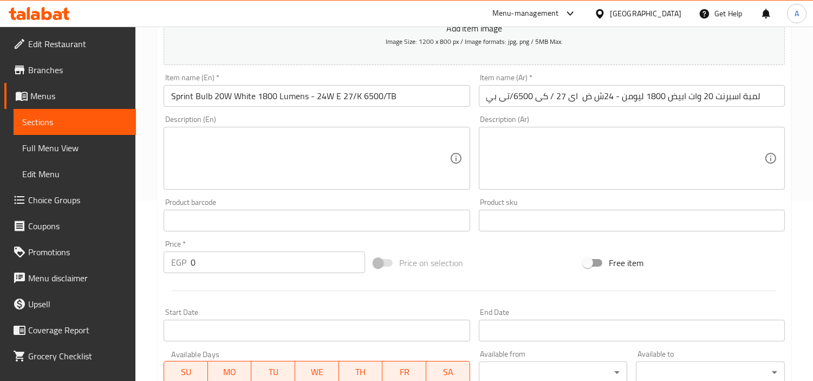
click at [761, 96] on input "لمبة اسبرنت 20 وات ابيض 1800 ليومن - 24ش ض اى 27 / كى 6500/تى بي" at bounding box center [632, 96] width 306 height 22
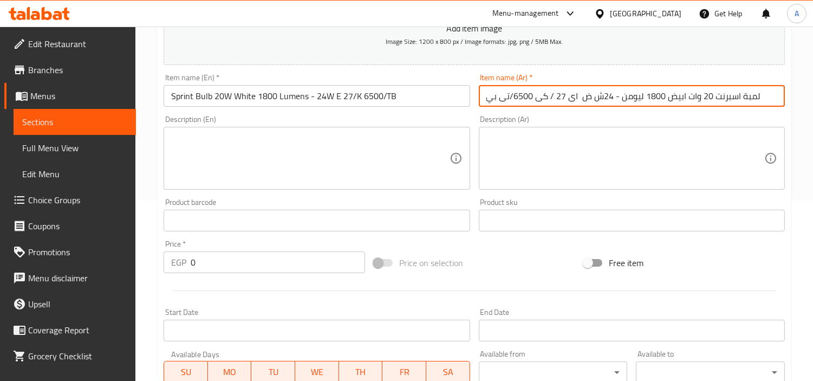
paste input "75750"
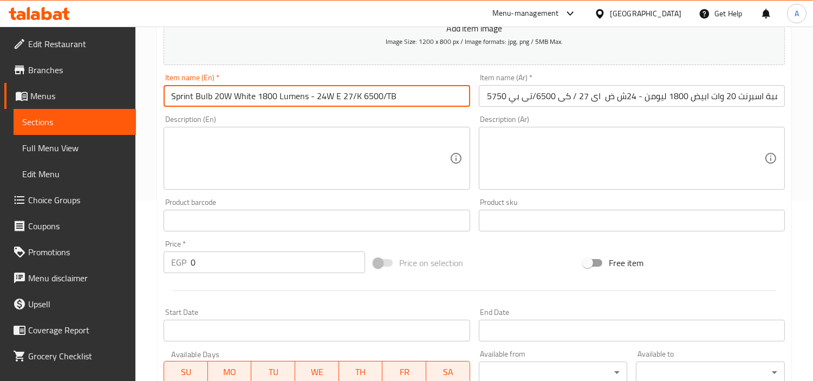
click at [427, 89] on input "Sprint Bulb 20W White 1800 Lumens - 24W E 27/K 6500/TB" at bounding box center [317, 96] width 306 height 22
paste input "75750"
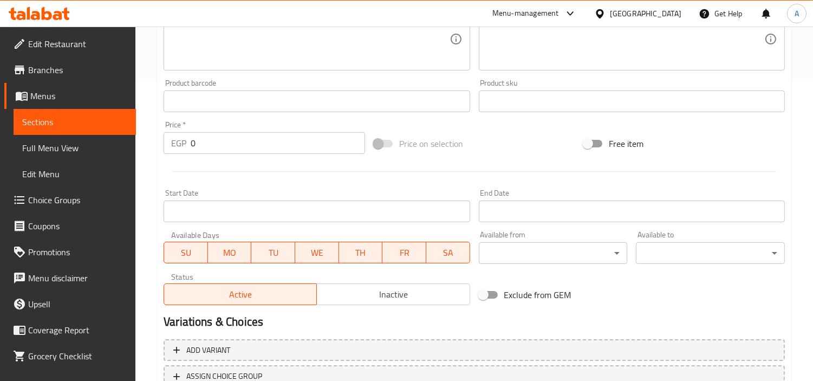
scroll to position [301, 0]
click at [381, 293] on span "Inactive" at bounding box center [393, 294] width 144 height 16
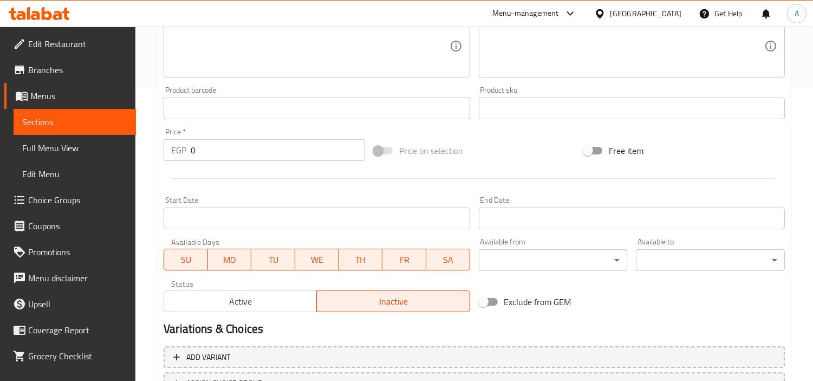
scroll to position [120, 0]
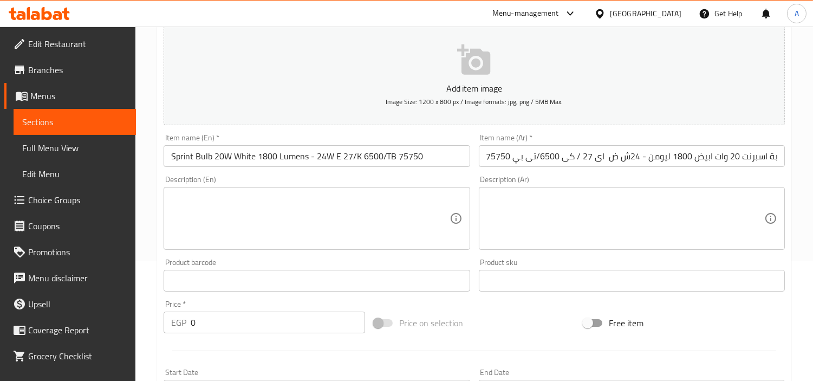
click at [289, 161] on input "Sprint Bulb 20W White 1800 Lumens - 24W E 27/K 6500/TB 75750" at bounding box center [317, 156] width 306 height 22
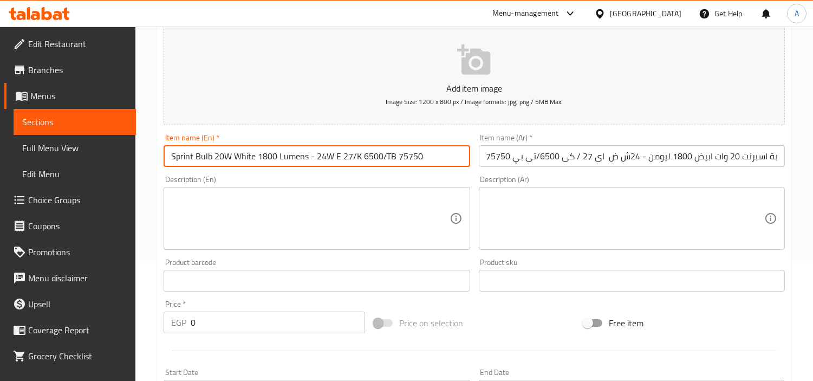
click at [289, 161] on input "Sprint Bulb 20W White 1800 Lumens - 24W E 27/K 6500/TB 75750" at bounding box center [317, 156] width 306 height 22
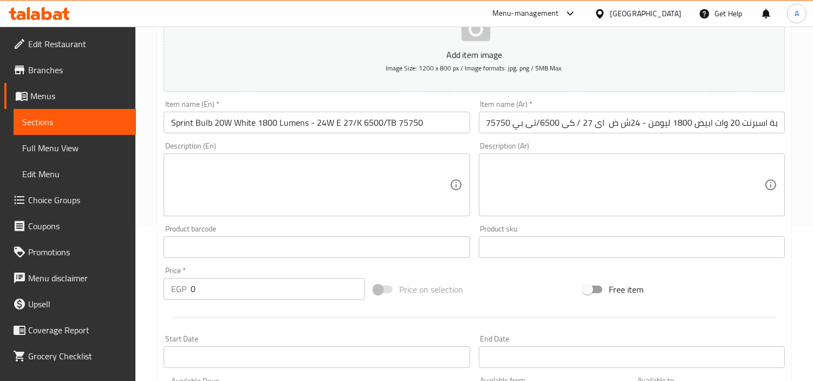
scroll to position [180, 0]
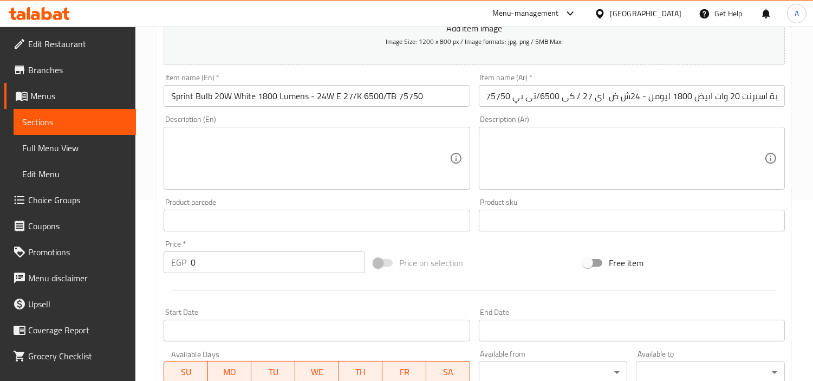
drag, startPoint x: 228, startPoint y: 269, endPoint x: 164, endPoint y: 267, distance: 63.4
click at [173, 269] on div "EGP 0 Price *" at bounding box center [265, 262] width 202 height 22
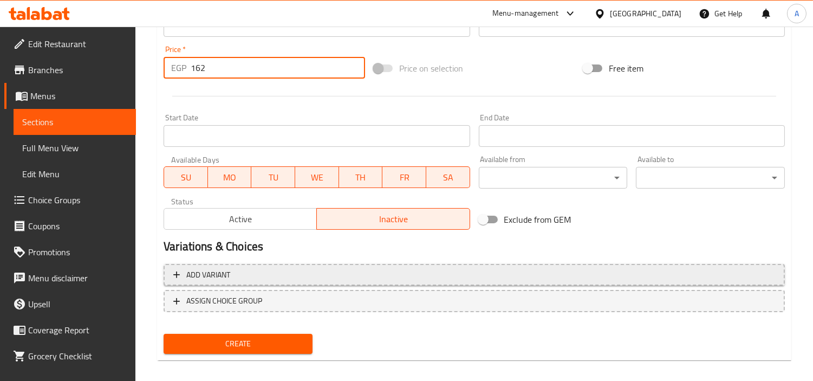
scroll to position [383, 0]
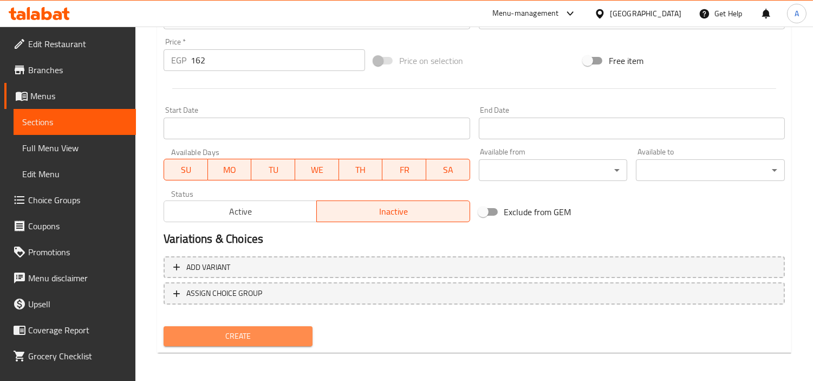
click at [261, 331] on span "Create" at bounding box center [238, 336] width 132 height 14
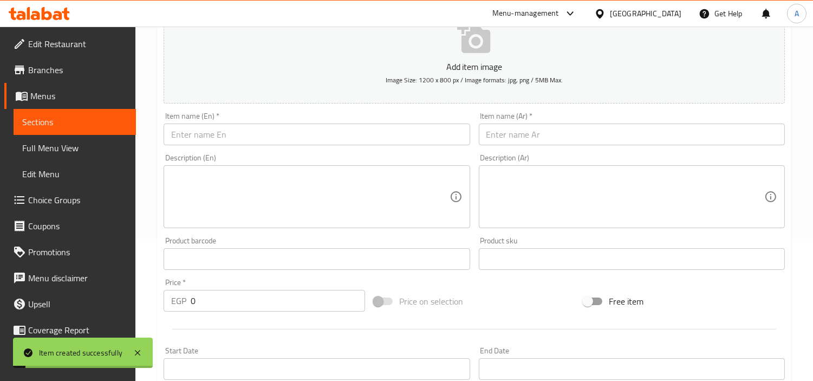
scroll to position [0, 0]
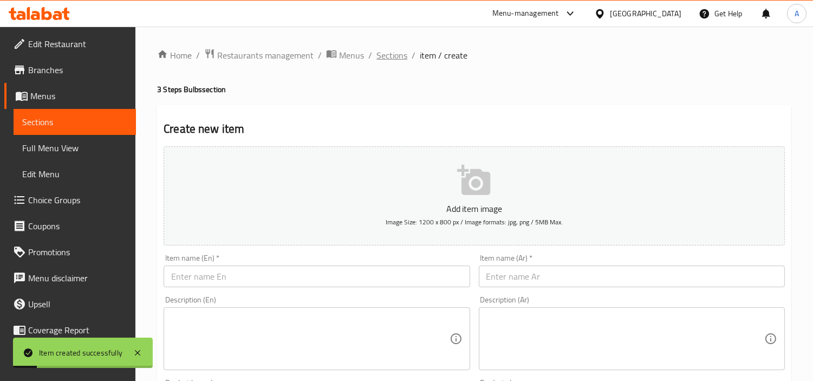
click at [391, 60] on span "Sections" at bounding box center [392, 55] width 31 height 13
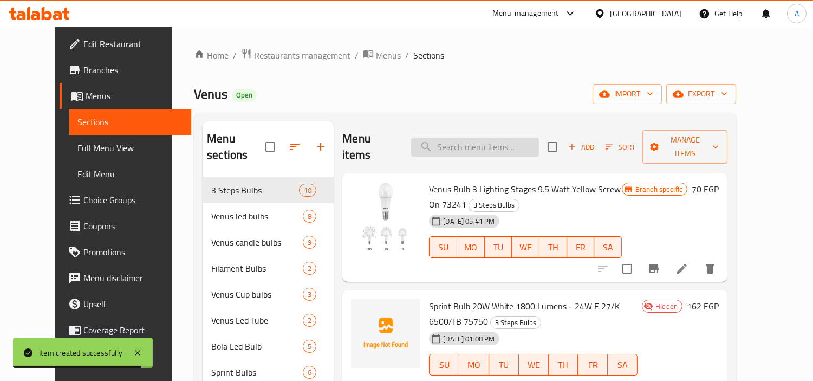
click at [490, 138] on input "search" at bounding box center [475, 147] width 128 height 19
paste input "Sprint Bulb 20W White 1800 Lumens - 24W E 27/K 6500/TB 75750"
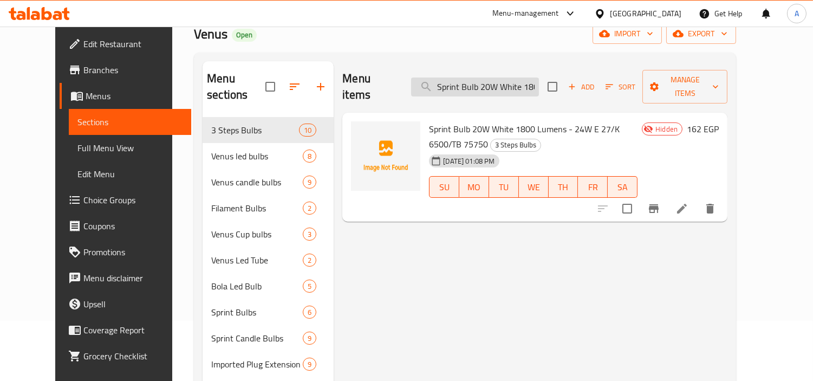
click at [529, 80] on input "Sprint Bulb 20W White 1800 Lumens - 24W E 27/K 6500/TB 75750" at bounding box center [475, 86] width 128 height 19
paste input "7506"
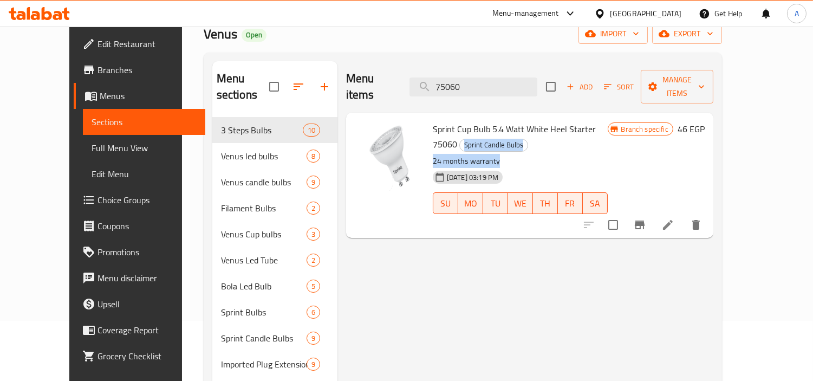
drag, startPoint x: 607, startPoint y: 114, endPoint x: 676, endPoint y: 120, distance: 68.5
click at [612, 120] on div "Sprint Cup Bulb 5.4 Watt White Heel Starter 75060 Sprint Candle Bulbs 24 months…" at bounding box center [521, 175] width 184 height 117
click at [528, 139] on span "Sprint Candle Bulbs" at bounding box center [494, 145] width 68 height 12
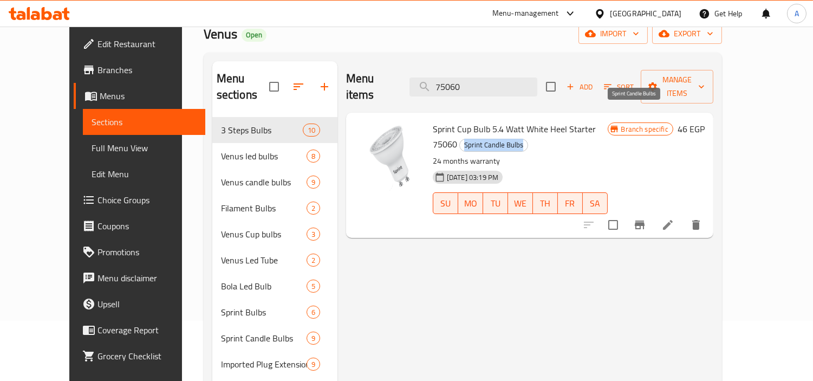
click at [528, 139] on span "Sprint Candle Bulbs" at bounding box center [494, 145] width 68 height 12
click at [705, 75] on span "Manage items" at bounding box center [677, 86] width 55 height 27
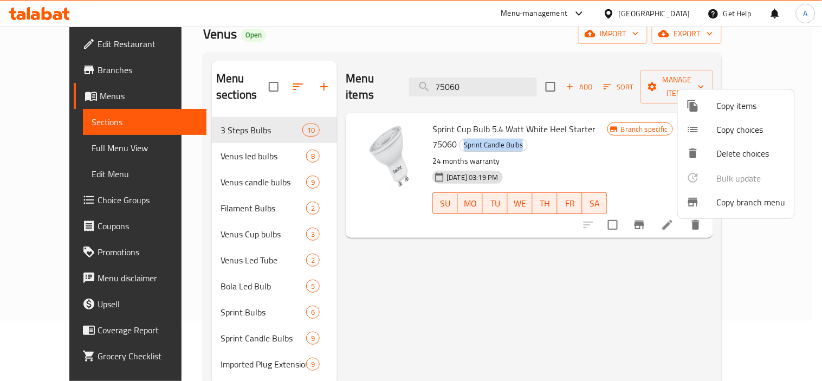
click at [742, 105] on span "Copy items" at bounding box center [751, 105] width 69 height 13
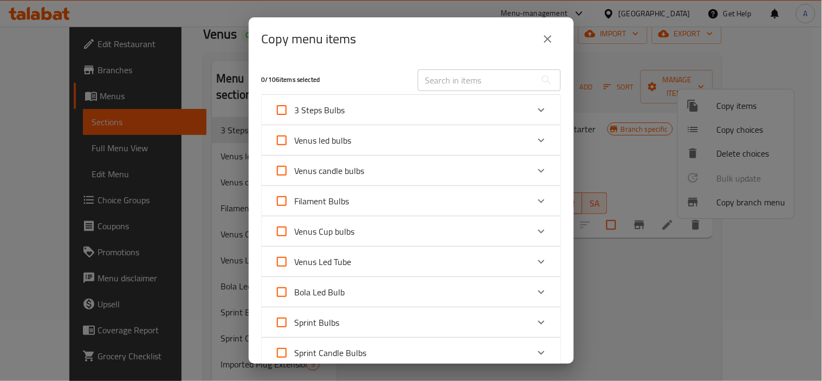
click at [440, 85] on input "text" at bounding box center [477, 80] width 118 height 22
paste input "Sprint Bulb 20W White 1800 Lumens - 24W E 27/K 6500/TB 75750"
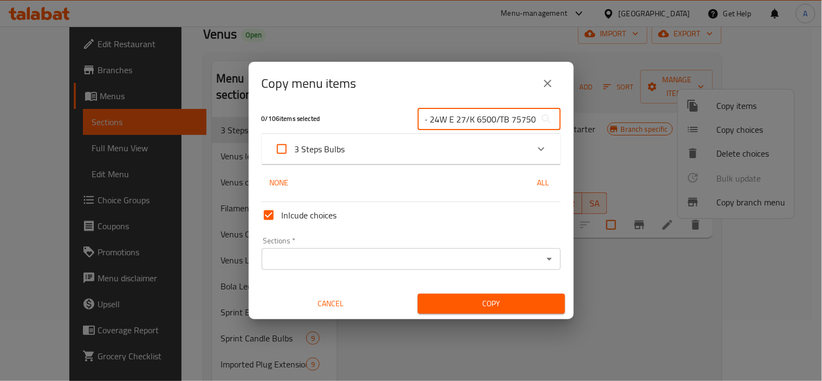
scroll to position [6, 0]
click at [543, 150] on div "Expand" at bounding box center [541, 148] width 26 height 26
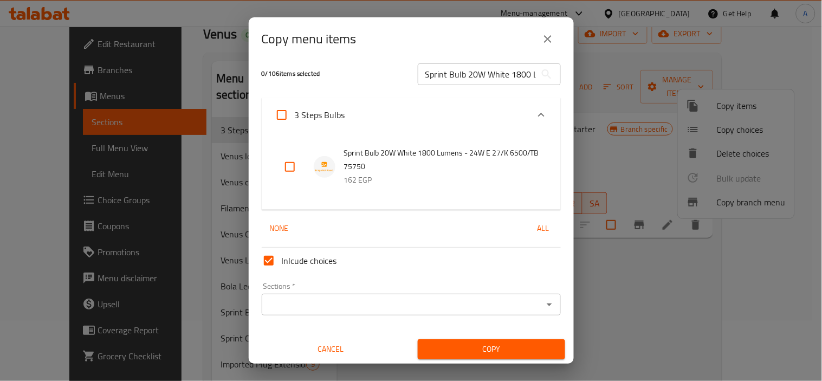
click at [285, 164] on input "checkbox" at bounding box center [290, 167] width 26 height 26
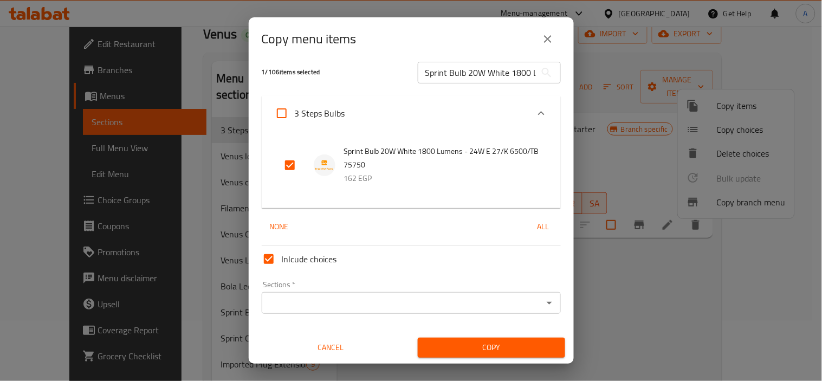
click at [328, 292] on div "Sections *" at bounding box center [411, 303] width 299 height 22
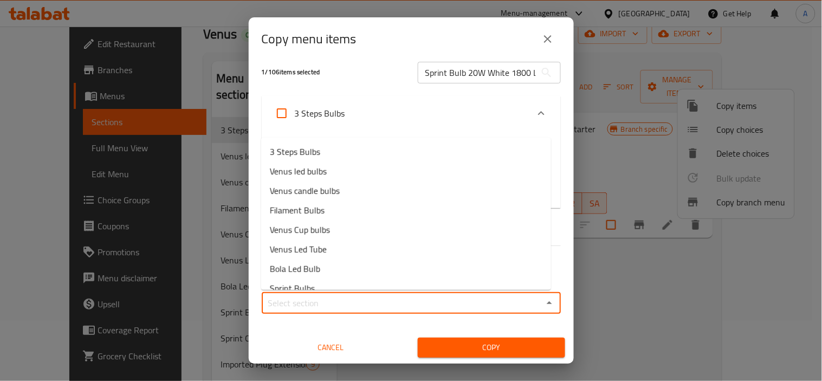
click at [329, 299] on input "Sections   *" at bounding box center [402, 302] width 275 height 15
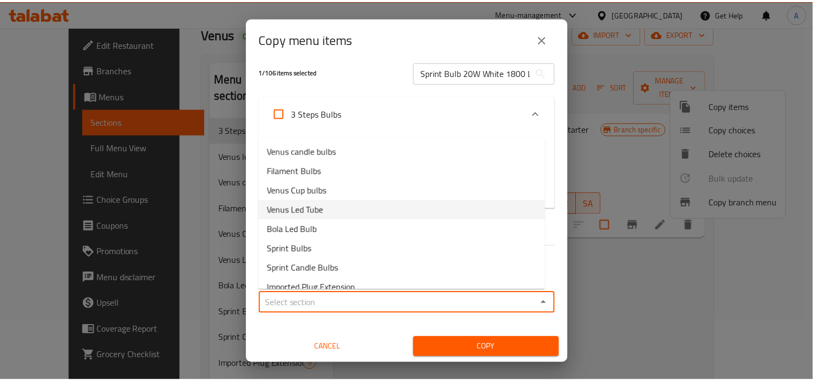
scroll to position [60, 0]
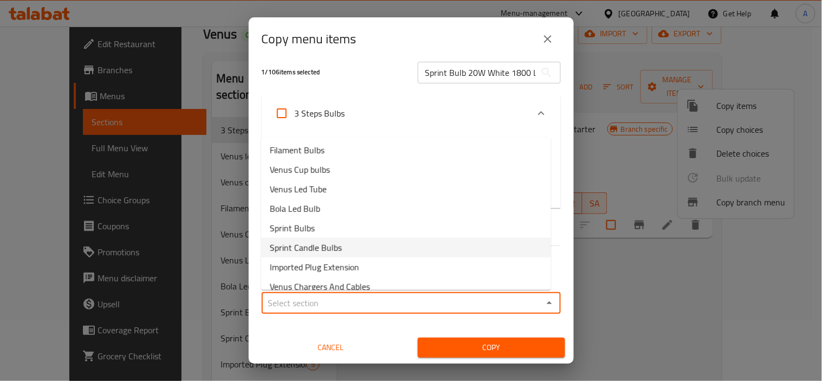
click at [337, 248] on span "Sprint Candle Bulbs" at bounding box center [306, 247] width 72 height 13
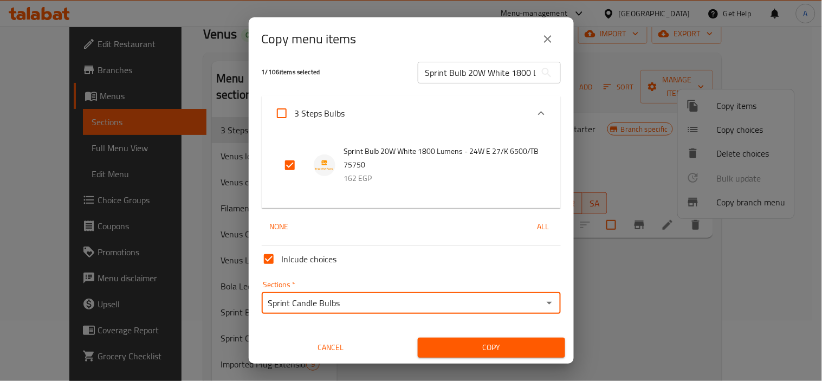
click at [485, 342] on span "Copy" at bounding box center [491, 348] width 130 height 14
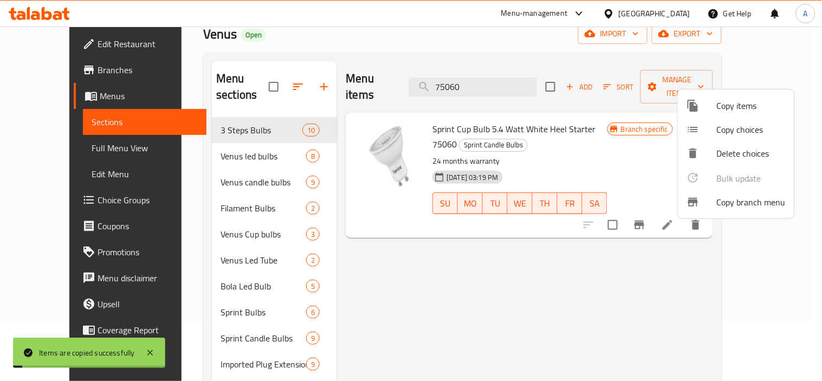
click at [519, 75] on div at bounding box center [411, 190] width 822 height 381
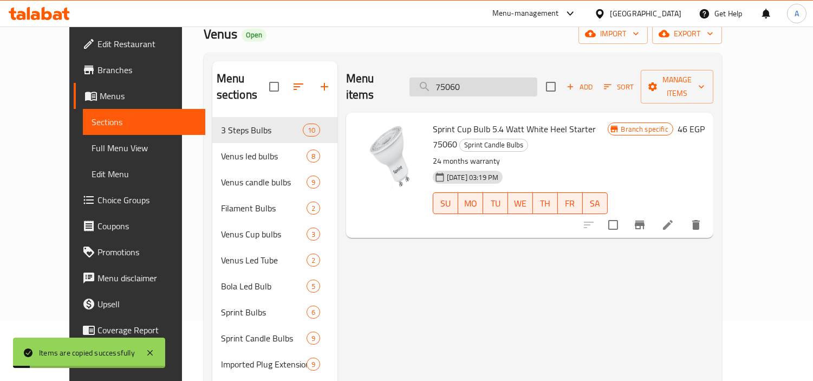
click at [518, 77] on input "75060" at bounding box center [474, 86] width 128 height 19
drag, startPoint x: 518, startPoint y: 76, endPoint x: 354, endPoint y: 82, distance: 163.8
click at [369, 80] on div "Menu items 75060 Add Sort Manage items" at bounding box center [529, 86] width 367 height 51
paste input "Sprint Bulb 20W White 1800 Lumens - 24W E 27/K 6500/TB 7575"
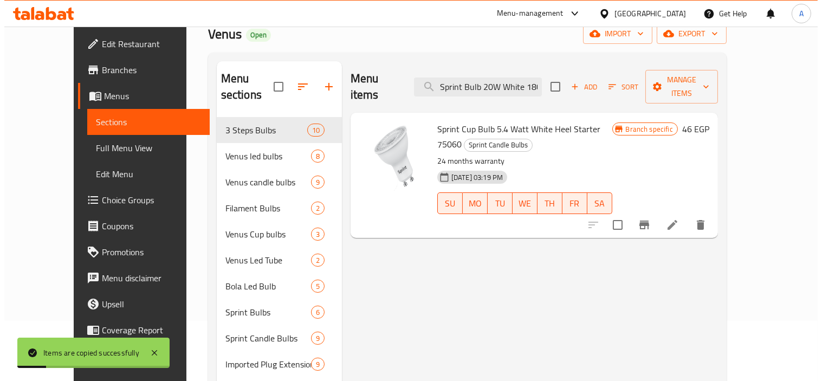
scroll to position [0, 150]
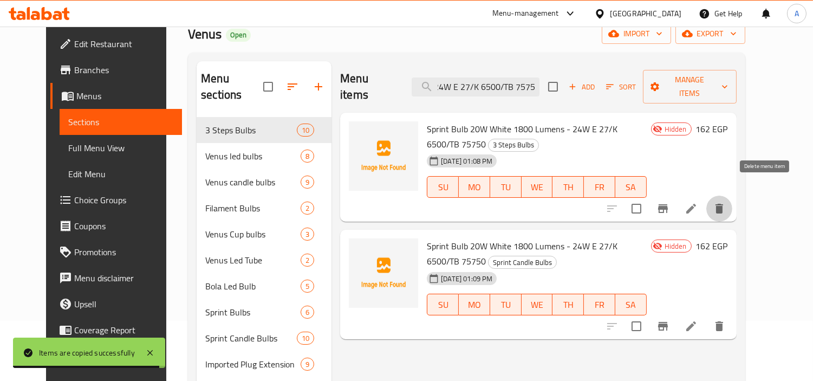
click at [726, 202] on icon "delete" at bounding box center [719, 208] width 13 height 13
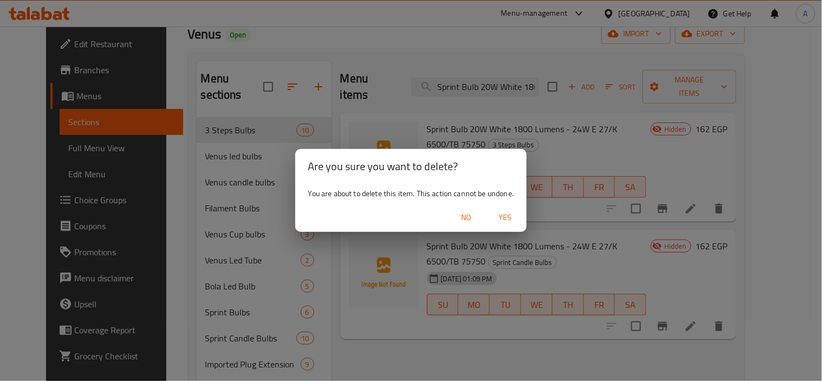
click at [502, 217] on span "Yes" at bounding box center [505, 218] width 26 height 14
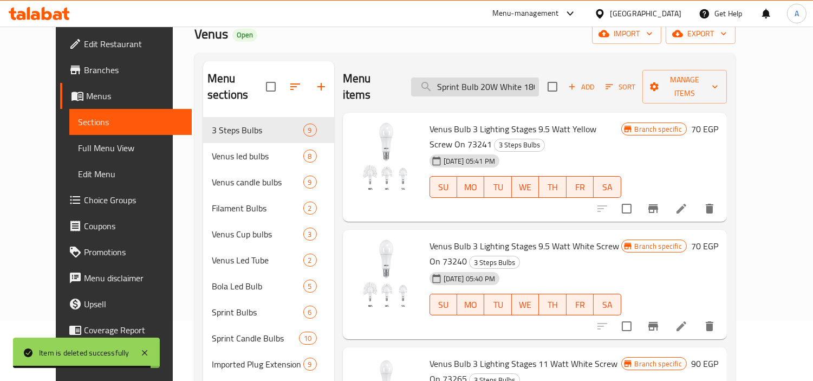
click at [494, 82] on input "Sprint Bulb 20W White 1800 Lumens - 24W E 27/K 6500/TB 75750" at bounding box center [475, 86] width 128 height 19
paste input "71525"
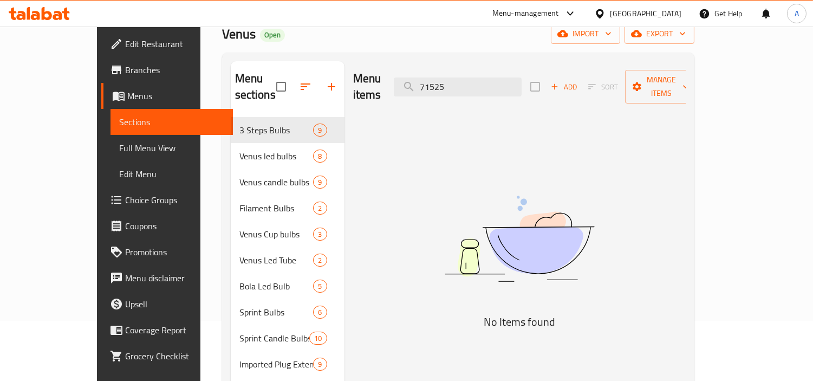
click at [560, 82] on icon "button" at bounding box center [555, 87] width 10 height 10
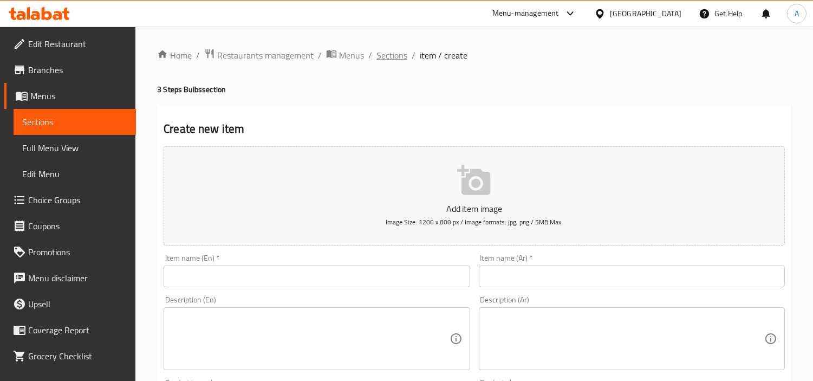
click at [399, 57] on span "Sections" at bounding box center [392, 55] width 31 height 13
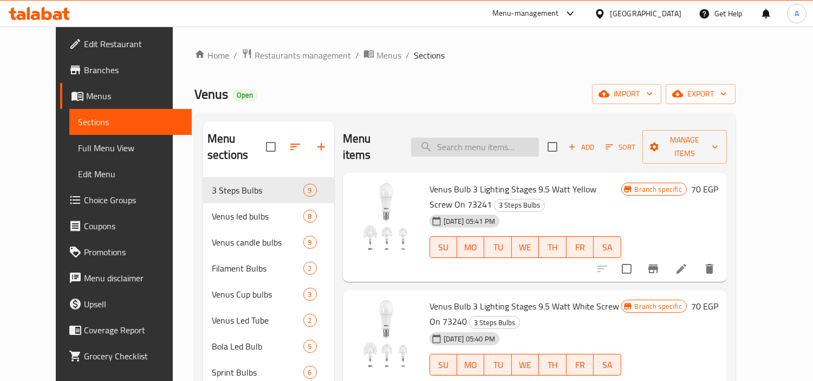
click at [533, 143] on input "search" at bounding box center [475, 147] width 128 height 19
paste input "قلاوظ"
drag, startPoint x: 504, startPoint y: 138, endPoint x: 391, endPoint y: 147, distance: 113.0
click at [402, 147] on div "Menu items قلاوظ Add Sort Manage items" at bounding box center [535, 146] width 384 height 51
paste input "مبة فينوس 24 وات أبيض قلاوظ 2500 ليومن - 36ش ض TB"
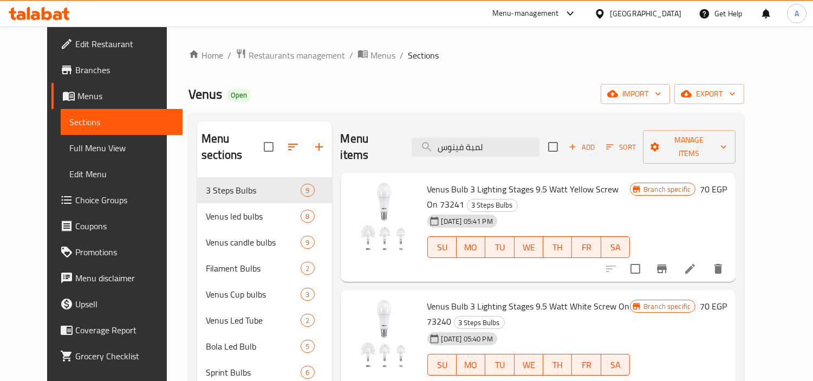
click at [706, 259] on li at bounding box center [690, 269] width 30 height 20
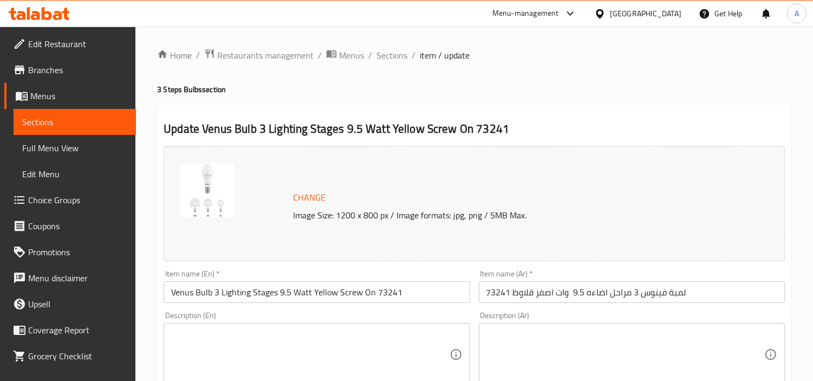
drag, startPoint x: 235, startPoint y: 89, endPoint x: 155, endPoint y: 89, distance: 79.7
click at [385, 57] on span "Sections" at bounding box center [392, 55] width 31 height 13
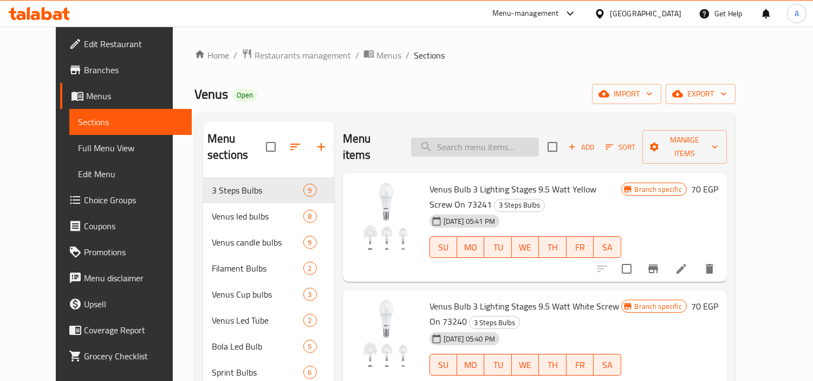
click at [496, 145] on input "search" at bounding box center [475, 147] width 128 height 19
paste input "2500 ليومن"
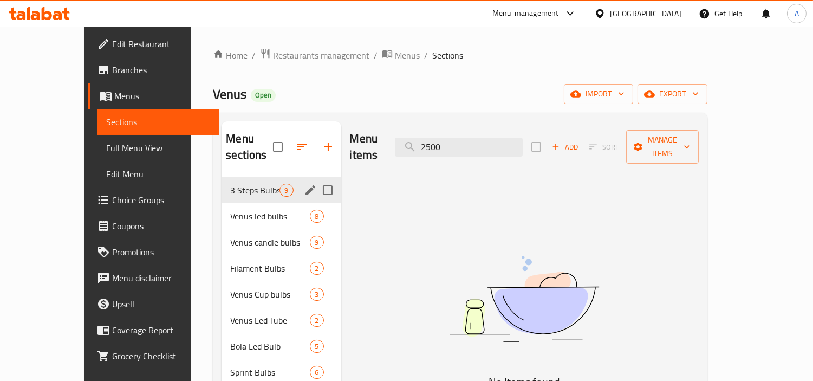
click at [237, 184] on span "3 Steps Bulbs" at bounding box center [254, 190] width 49 height 13
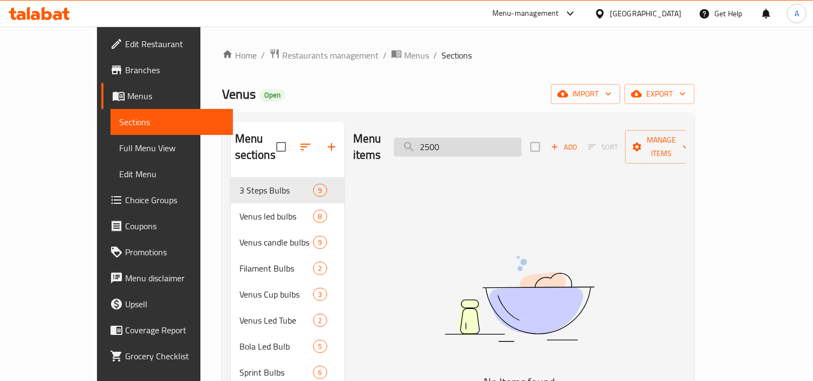
click at [479, 138] on input "2500" at bounding box center [458, 147] width 128 height 19
click at [560, 142] on icon "button" at bounding box center [555, 147] width 10 height 10
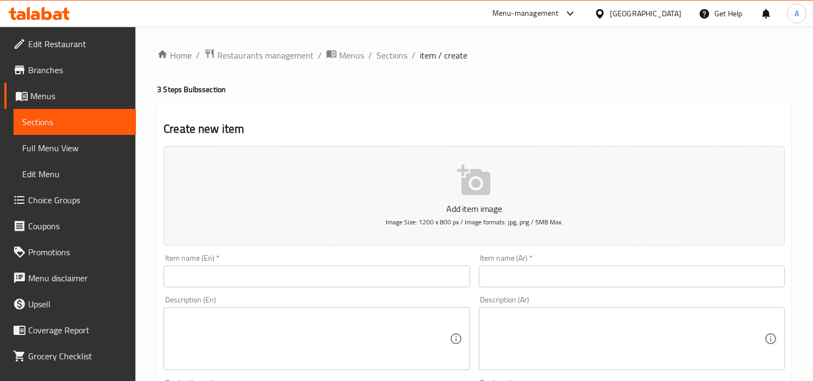
click at [502, 274] on input "text" at bounding box center [632, 277] width 306 height 22
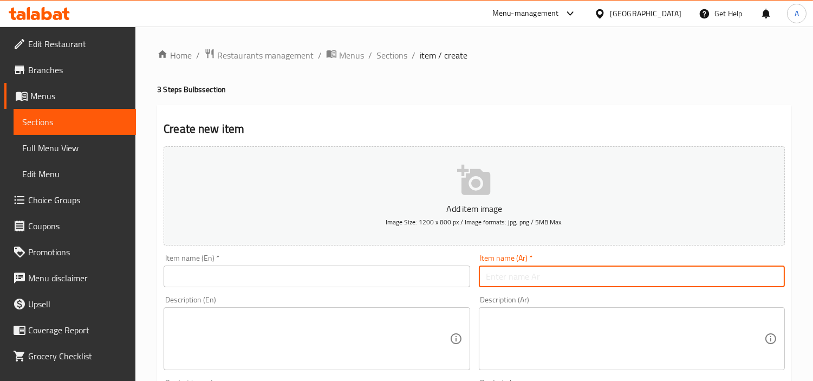
paste input "لمبة فينوس 24 وات أبيض قلاوظ 2500 ليومن - 36ش ض TB"
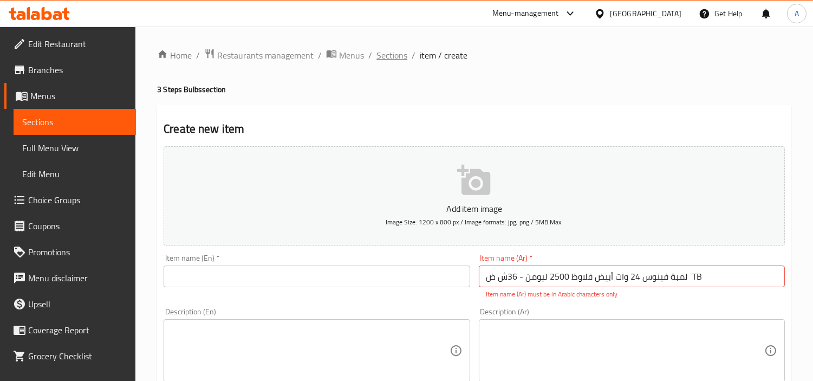
click at [395, 56] on span "Sections" at bounding box center [392, 55] width 31 height 13
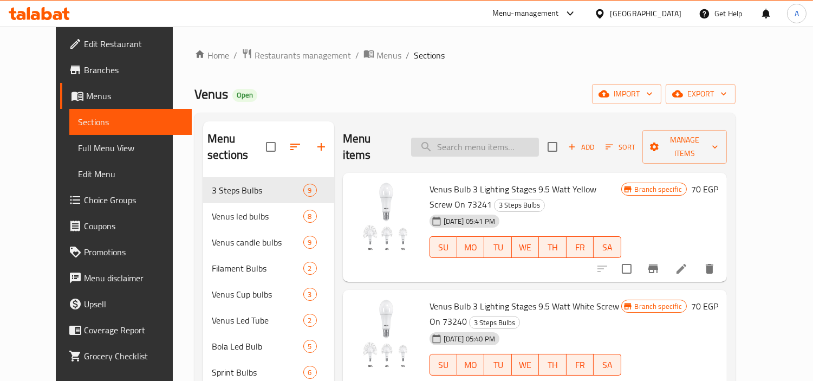
click at [464, 138] on input "search" at bounding box center [475, 147] width 128 height 19
paste input "لمبة فينوس"
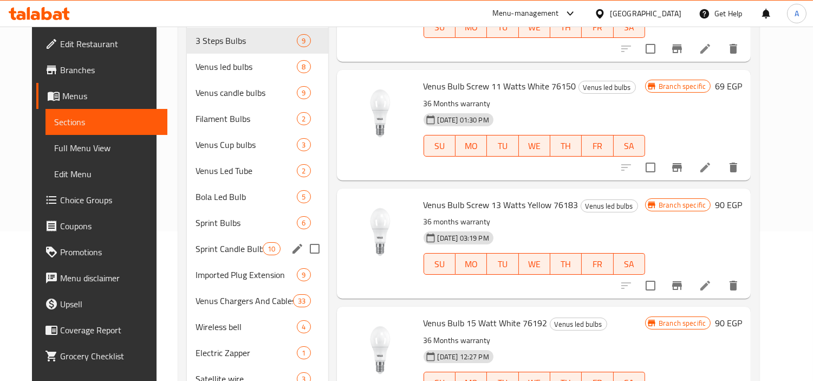
scroll to position [136, 0]
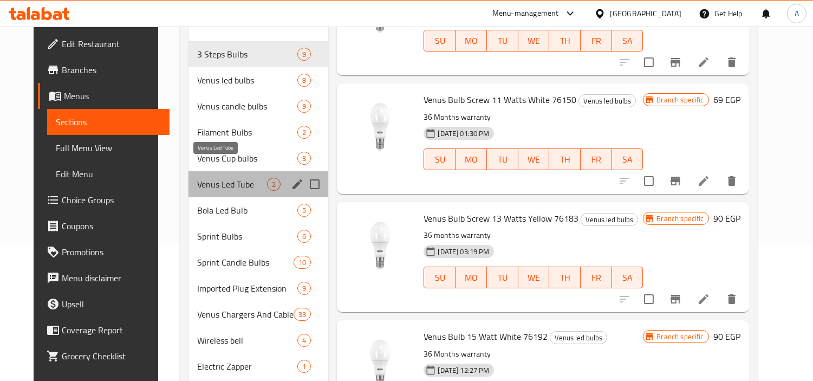
click at [239, 178] on span "Venus Led Tube" at bounding box center [232, 184] width 70 height 13
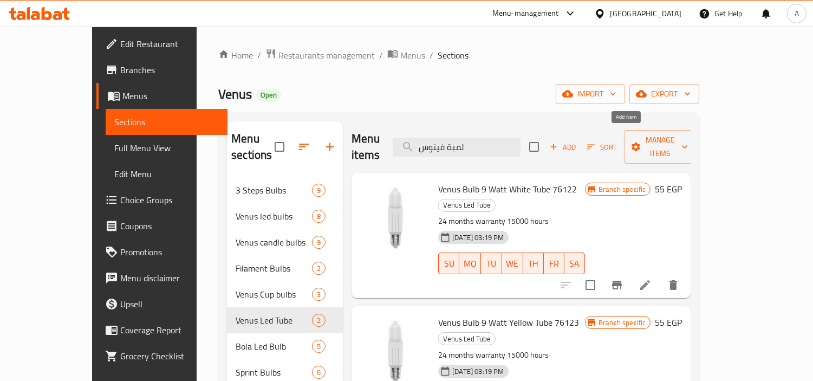
click at [578, 141] on span "Add" at bounding box center [562, 147] width 29 height 12
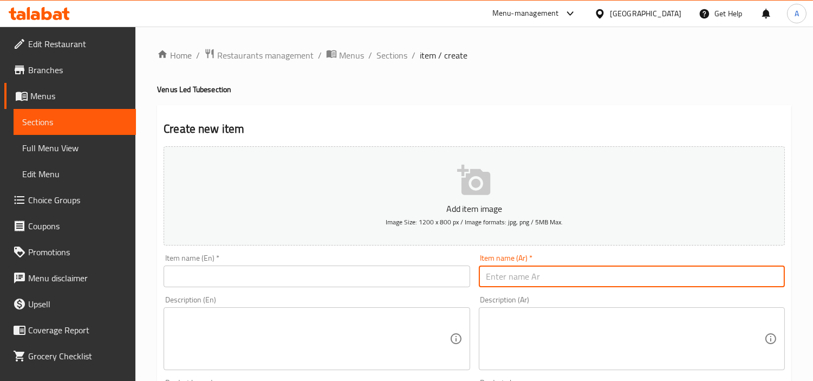
click at [540, 267] on input "text" at bounding box center [632, 277] width 306 height 22
paste input "لمبة فينوس 24 وات أبيض قلاوظ 2500 ليومن - 36ش ض تى بي"
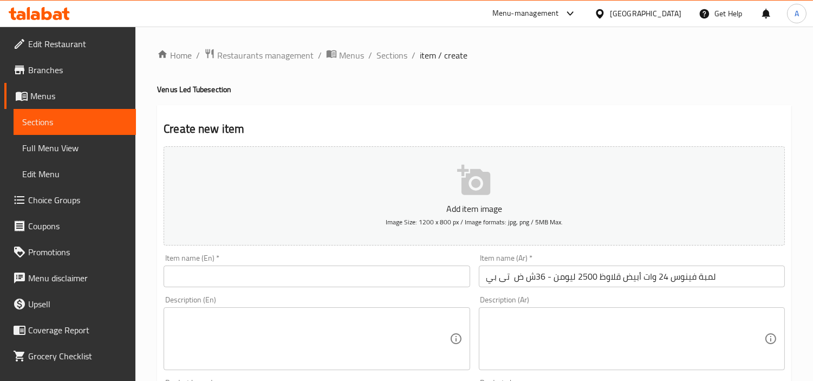
click at [393, 284] on input "text" at bounding box center [317, 277] width 306 height 22
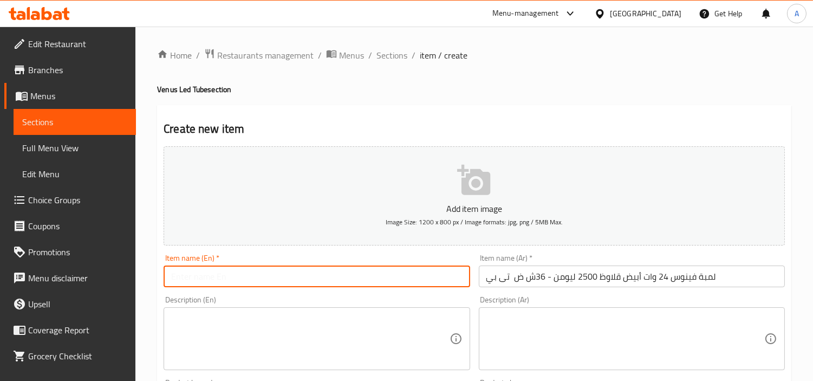
paste input "Venus Bulb 24W White 2500 Lumens - 36W TB"
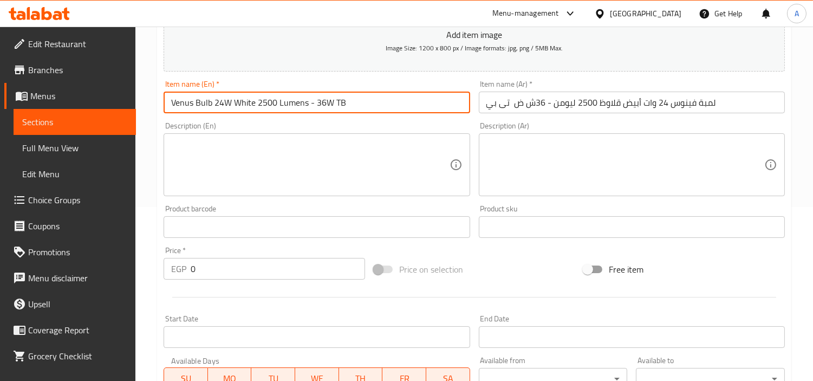
scroll to position [180, 0]
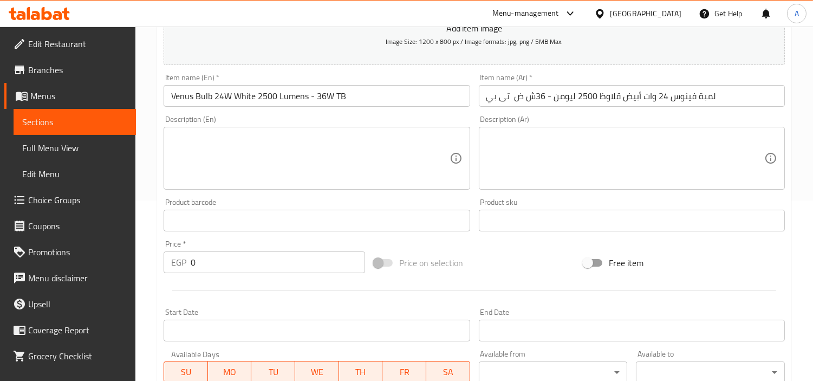
click at [306, 98] on input "Venus Bulb 24W White 2500 Lumens - 36W TB" at bounding box center [317, 96] width 306 height 22
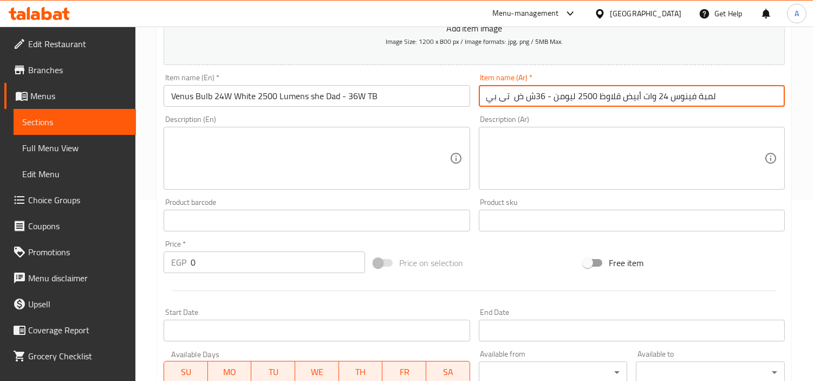
click at [745, 94] on input "لمبة فينوس 24 وات أبيض قلاوظ 2500 ليومن - 36ش ض تى بي" at bounding box center [632, 96] width 306 height 22
paste input "71525"
click at [389, 96] on input "Venus Bulb 24W White 2500 Lumens she Dad - 36W TB" at bounding box center [317, 96] width 306 height 22
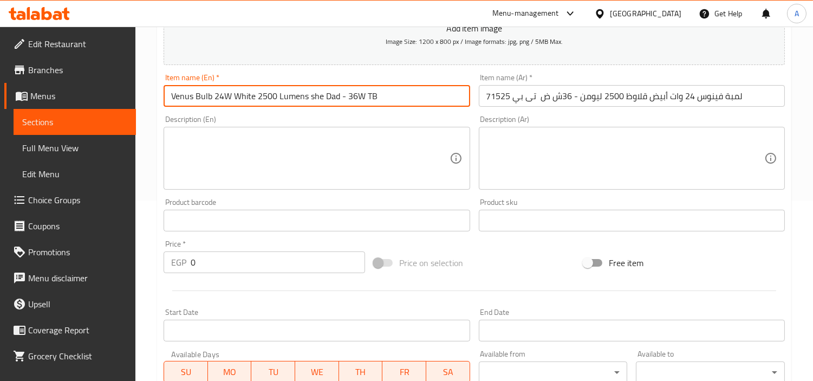
paste input "71525"
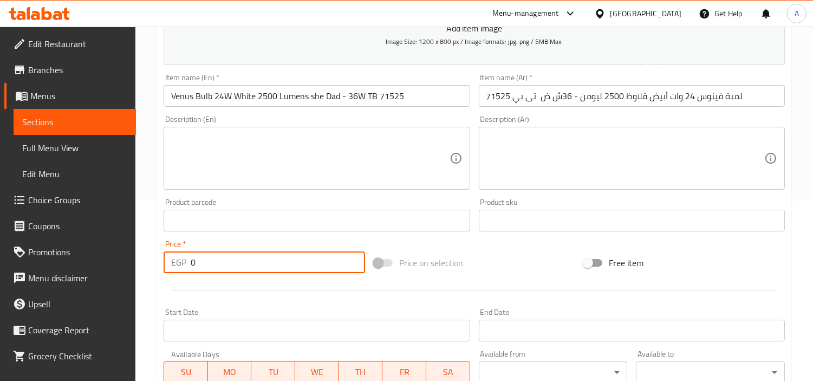
drag, startPoint x: 225, startPoint y: 263, endPoint x: 33, endPoint y: 254, distance: 192.1
click at [136, 267] on div "Home / Restaurants management / Menus / Sections / item / create Venus Led Tube…" at bounding box center [474, 215] width 678 height 739
paste input "22"
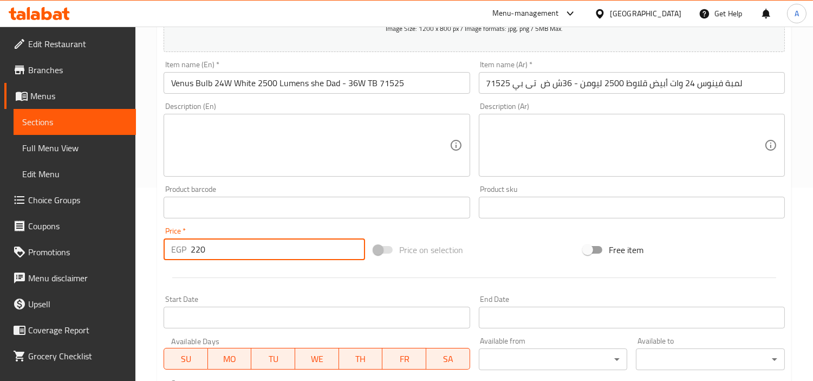
scroll to position [383, 0]
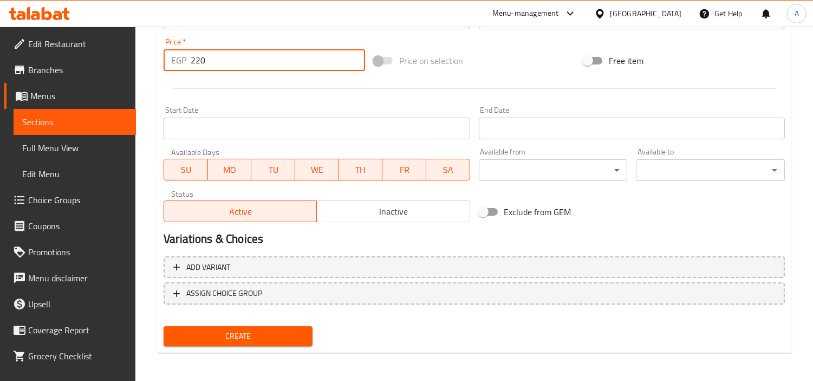
click at [262, 329] on span "Create" at bounding box center [238, 336] width 132 height 14
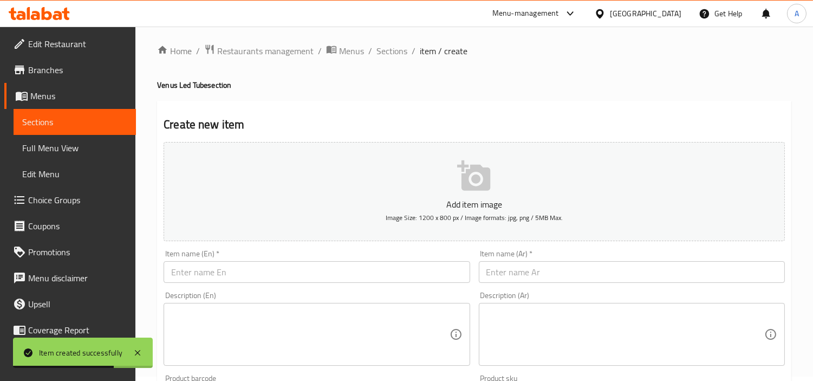
scroll to position [0, 0]
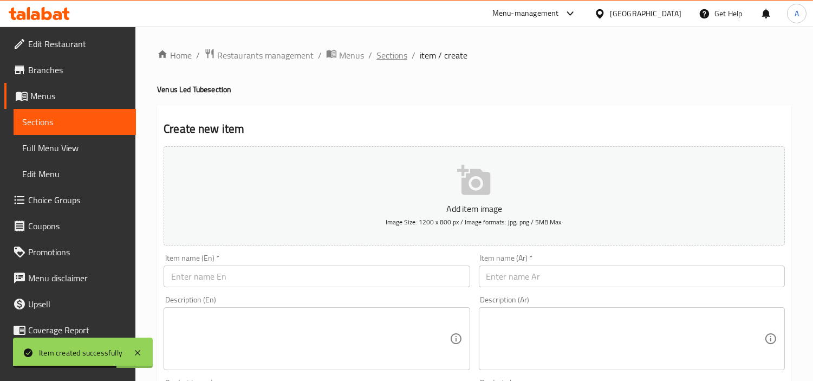
click at [405, 52] on span "Sections" at bounding box center [392, 55] width 31 height 13
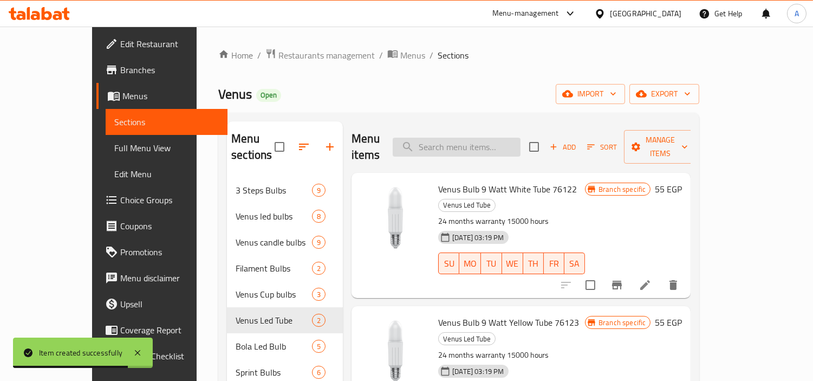
click at [518, 138] on input "search" at bounding box center [457, 147] width 128 height 19
paste input "لمبة فينوس 24 وات أبيض قلاوظ 2500 ليومن - 36ش ض TB"
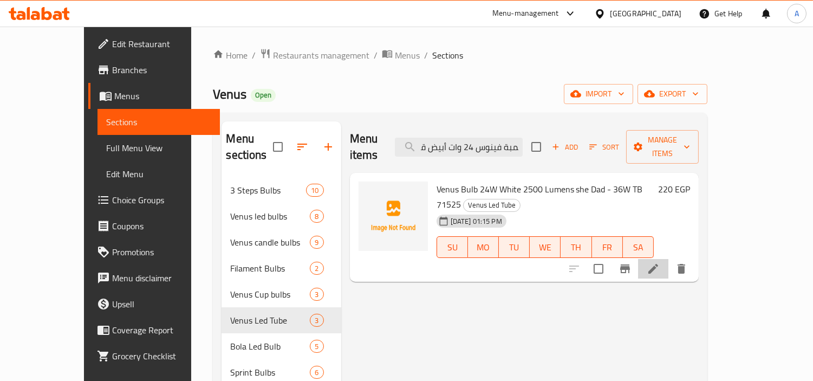
click at [669, 259] on li at bounding box center [653, 269] width 30 height 20
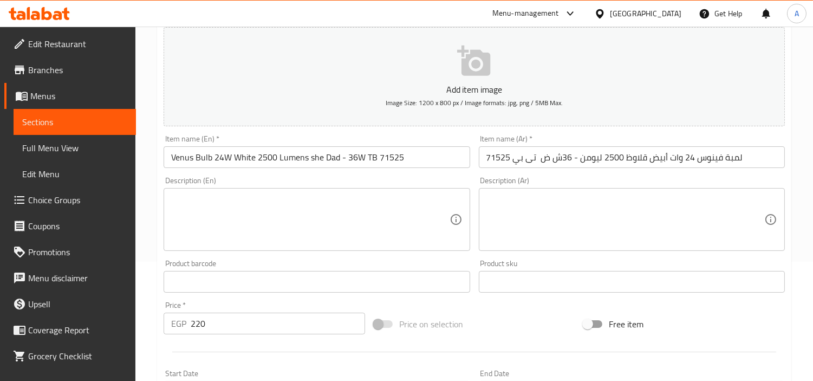
scroll to position [361, 0]
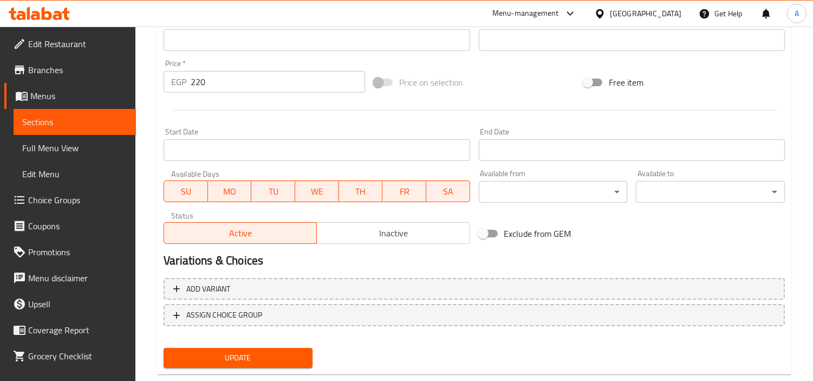
click at [349, 240] on span "Inactive" at bounding box center [393, 233] width 144 height 16
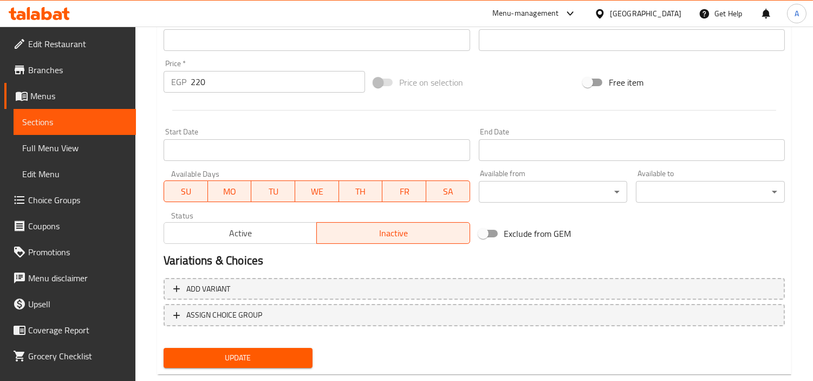
click at [266, 351] on span "Update" at bounding box center [238, 358] width 132 height 14
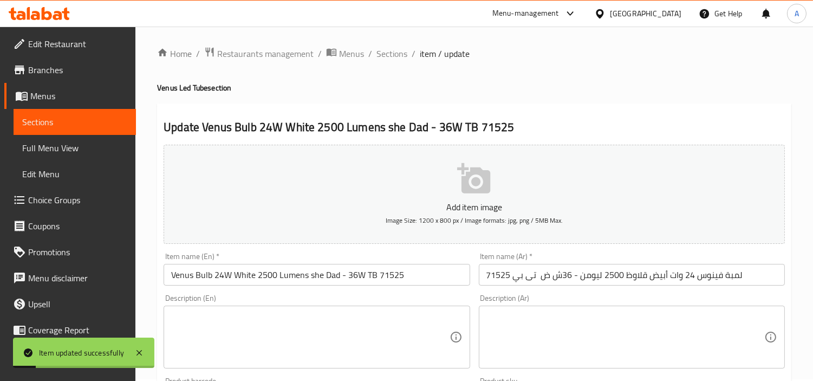
scroll to position [0, 0]
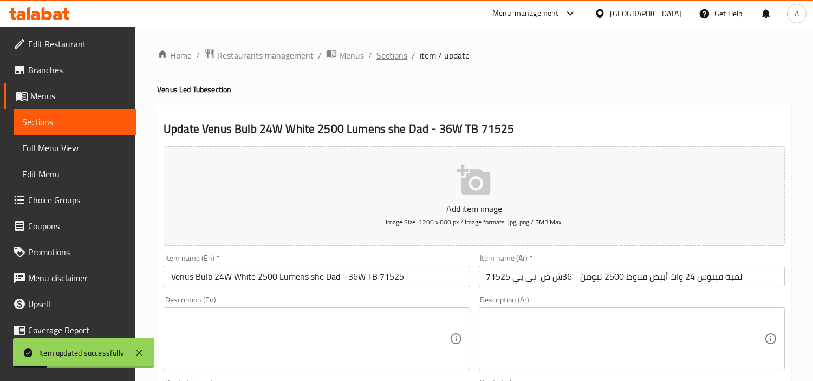
click at [405, 56] on span "Sections" at bounding box center [392, 55] width 31 height 13
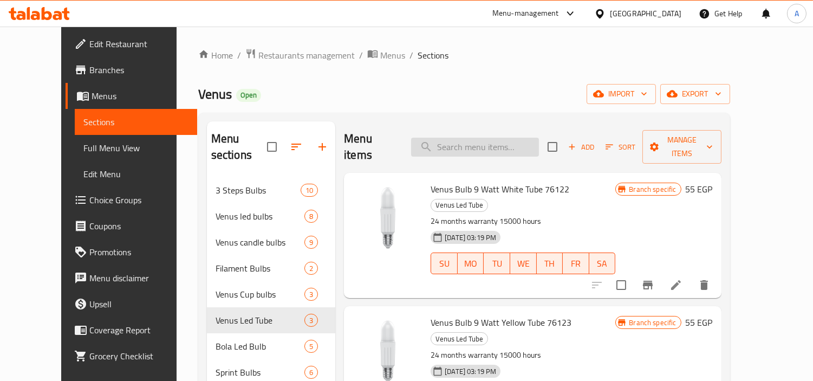
click at [505, 138] on input "search" at bounding box center [475, 147] width 128 height 19
paste input "71525"
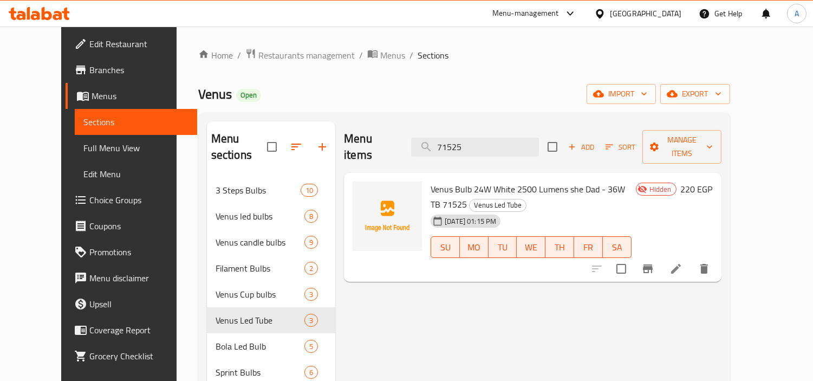
drag, startPoint x: 500, startPoint y: 137, endPoint x: 289, endPoint y: 138, distance: 210.8
click at [344, 138] on div "Menu items 71525 Add Sort Manage items" at bounding box center [532, 146] width 377 height 51
paste input "لمبة اسبرنت 20 وات ابيض 1800 ليومن - 24ش ض E 27 / K 6500/TB"
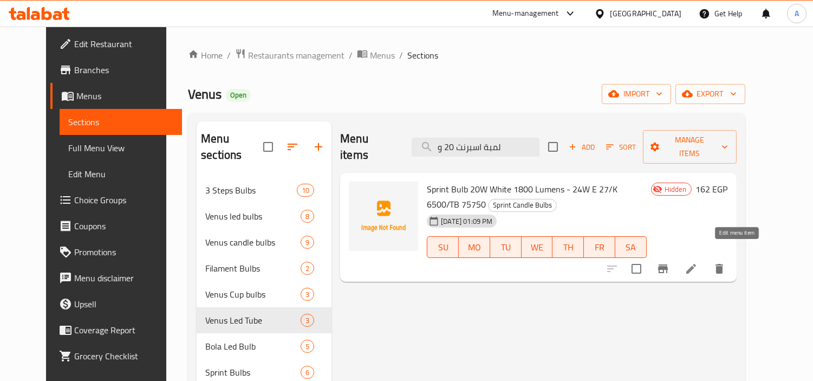
click at [696, 264] on icon at bounding box center [692, 269] width 10 height 10
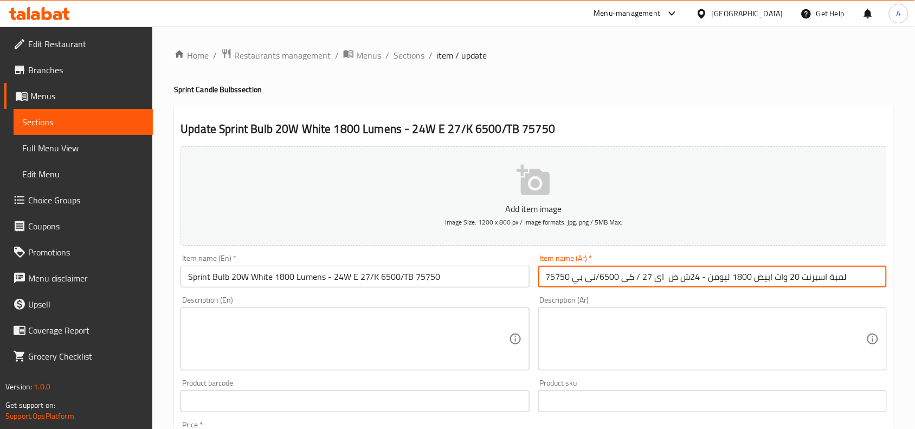
click at [822, 287] on input "لمبة اسبرنت 20 وات ابيض 1800 ليومن - 24ش ض اى 27 / كى 6500/تى بي 75750" at bounding box center [712, 277] width 348 height 22
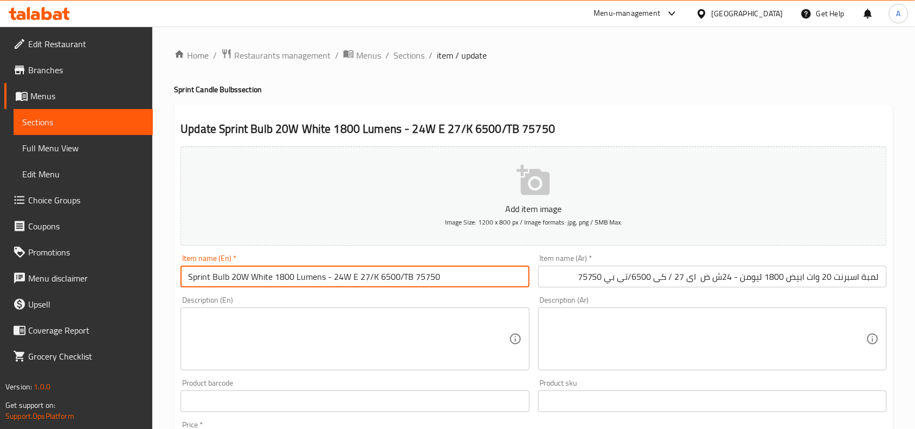
click at [364, 282] on input "Sprint Bulb 20W White 1800 Lumens - 24W E 27/K 6500/TB 75750" at bounding box center [354, 277] width 348 height 22
click at [355, 280] on input "Sprint Bulb 20W White 1800 Lumens - 24W E 27/K 6500/TB 75750" at bounding box center [354, 277] width 348 height 22
click at [350, 280] on input "Sprint Bulb 20W White 1800 Lumens - 24W E 27/K 6500/TB 75750" at bounding box center [354, 277] width 348 height 22
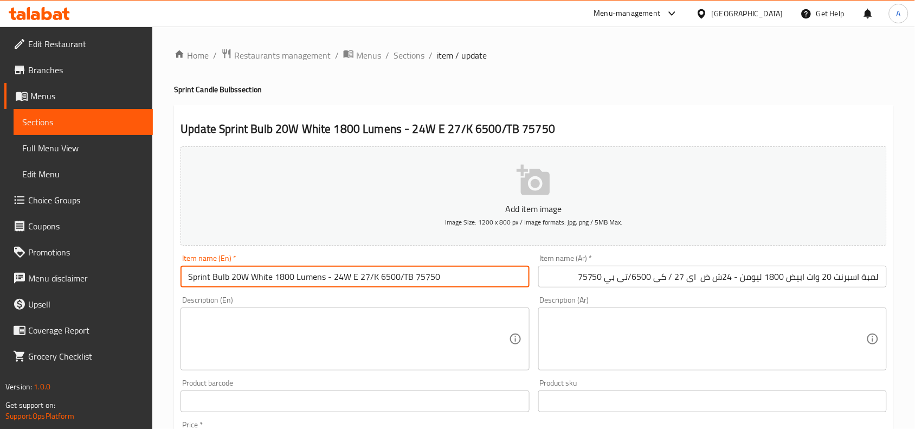
click at [350, 280] on input "Sprint Bulb 20W White 1800 Lumens - 24W E 27/K 6500/TB 75750" at bounding box center [354, 277] width 348 height 22
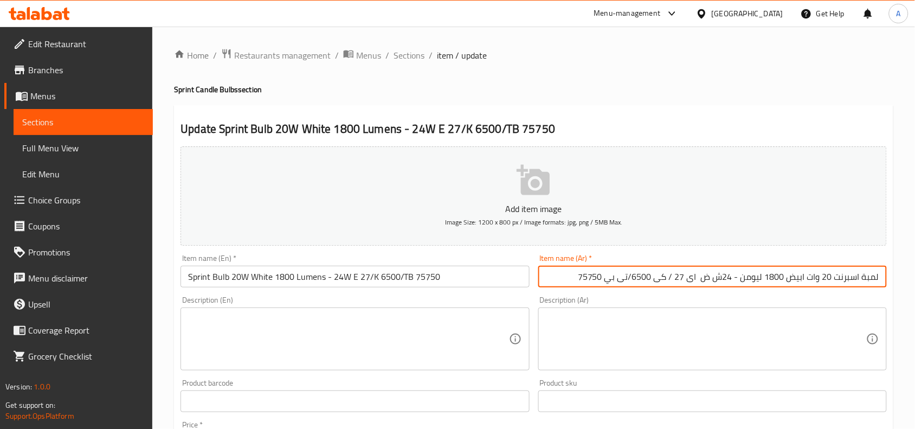
click at [729, 282] on input "لمبة اسبرنت 20 وات ابيض 1800 ليومن - 24ش ض اى 27 / كى 6500/تى بي 75750" at bounding box center [712, 277] width 348 height 22
click at [384, 276] on input "Sprint Bulb 20W White 1800 Lumens - 24W E 27/K 6500/TB 75750" at bounding box center [354, 277] width 348 height 22
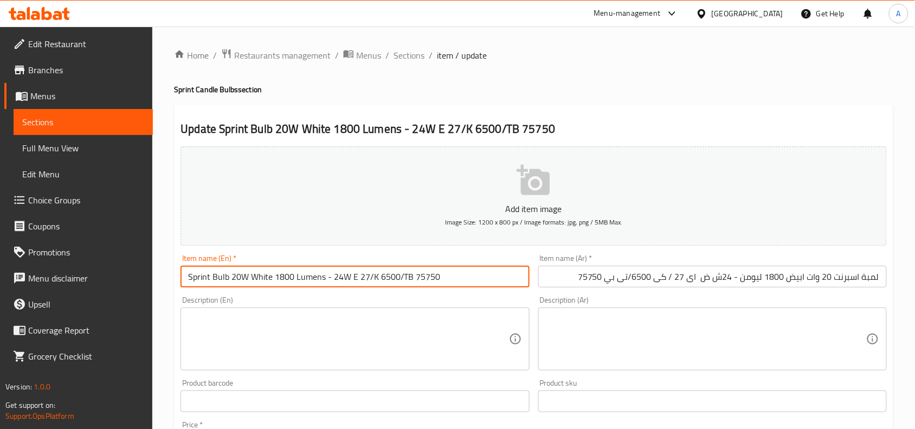
click at [384, 276] on input "Sprint Bulb 20W White 1800 Lumens - 24W E 27/K 6500/TB 75750" at bounding box center [354, 277] width 348 height 22
click at [727, 276] on input "لمبة اسبرنت 20 وات ابيض 1800 ليومن - 24ش ض اى 27 / كى 6500/تى بي 75750" at bounding box center [712, 277] width 348 height 22
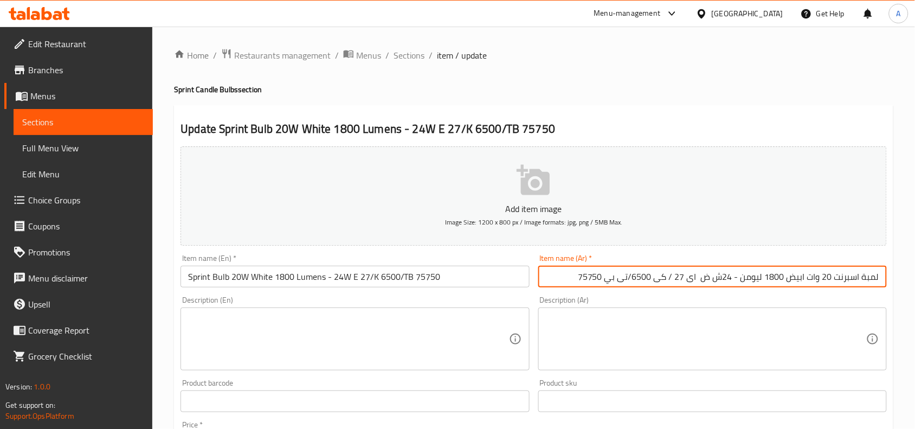
click at [727, 276] on input "لمبة اسبرنت 20 وات ابيض 1800 ليومن - 24ش ض اى 27 / كى 6500/تى بي 75750" at bounding box center [712, 277] width 348 height 22
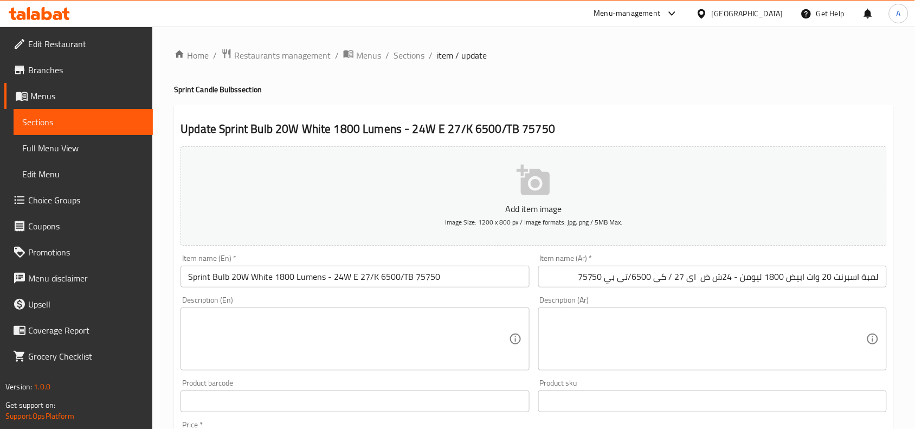
click at [268, 261] on div "Item name (En)   * Sprint Bulb 20W White 1800 Lumens - 24W E 27/K 6500/TB 75750…" at bounding box center [354, 270] width 348 height 33
click at [368, 285] on input "Sprint Bulb 20W White 1800 Lumens - 24W E 27/K 6500/TB 75750" at bounding box center [354, 277] width 348 height 22
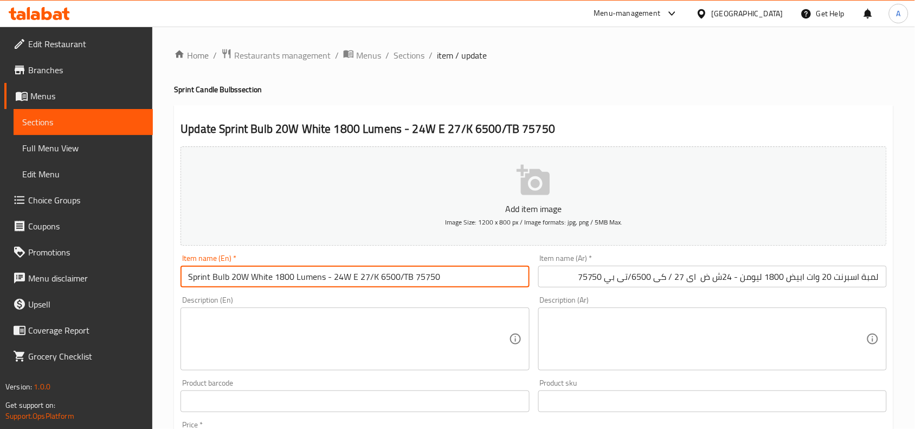
click at [368, 285] on input "Sprint Bulb 20W White 1800 Lumens - 24W E 27/K 6500/TB 75750" at bounding box center [354, 277] width 348 height 22
click at [451, 285] on input "Sprint Bulb 20W White 1800 Lumens - 24W E 27/K 6500/TB 75750" at bounding box center [354, 277] width 348 height 22
click at [421, 50] on span "Sections" at bounding box center [408, 55] width 31 height 13
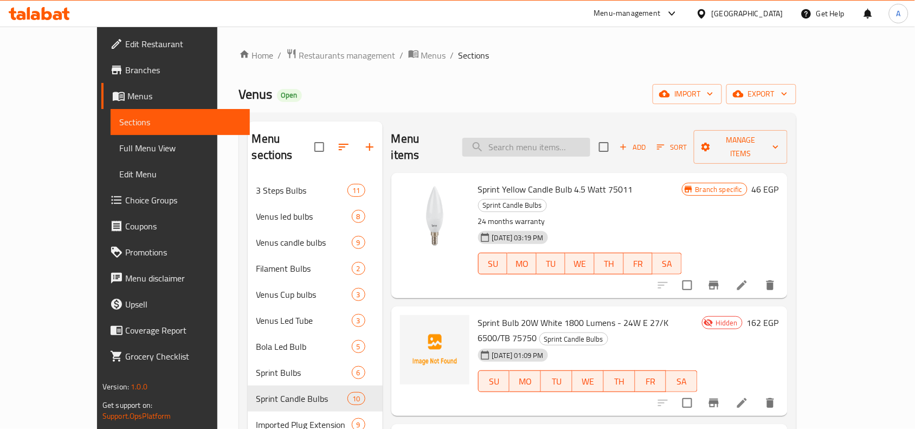
click at [590, 138] on input "search" at bounding box center [526, 147] width 128 height 19
paste input "71482"
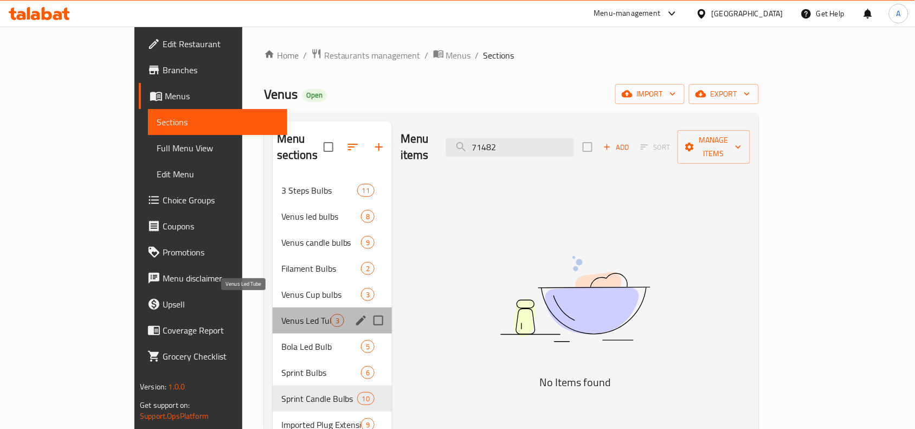
click at [281, 314] on span "Venus Led Tube" at bounding box center [305, 320] width 49 height 13
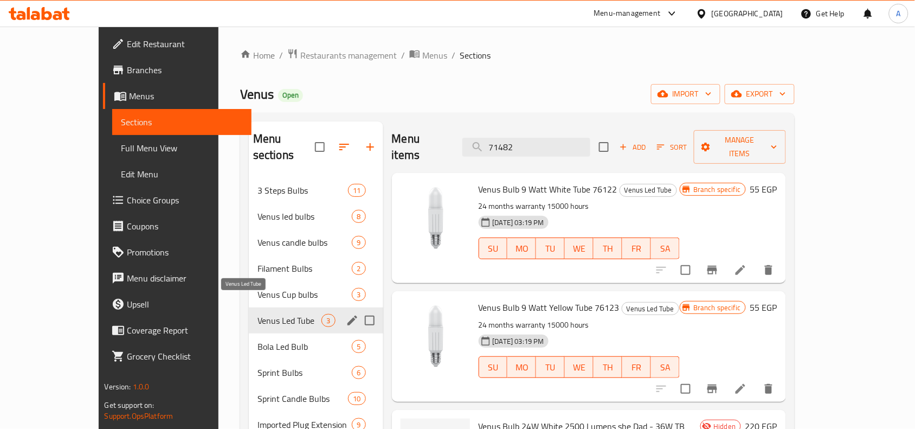
click at [257, 314] on span "Venus Led Tube" at bounding box center [289, 320] width 64 height 13
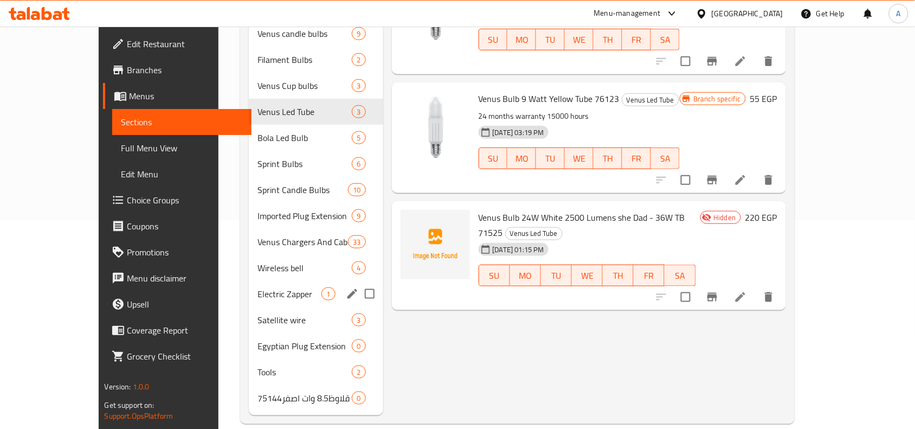
scroll to position [73, 0]
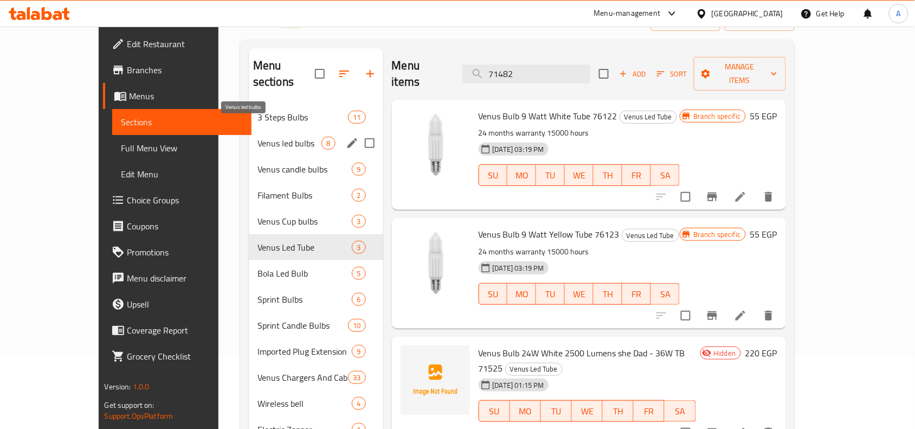
click at [257, 137] on span "Venus led bulbs" at bounding box center [289, 143] width 64 height 13
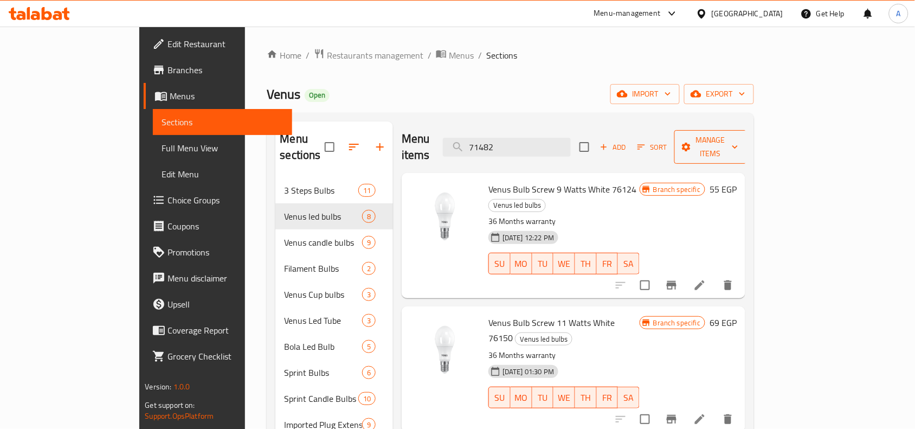
click at [738, 144] on span "Manage items" at bounding box center [710, 146] width 55 height 27
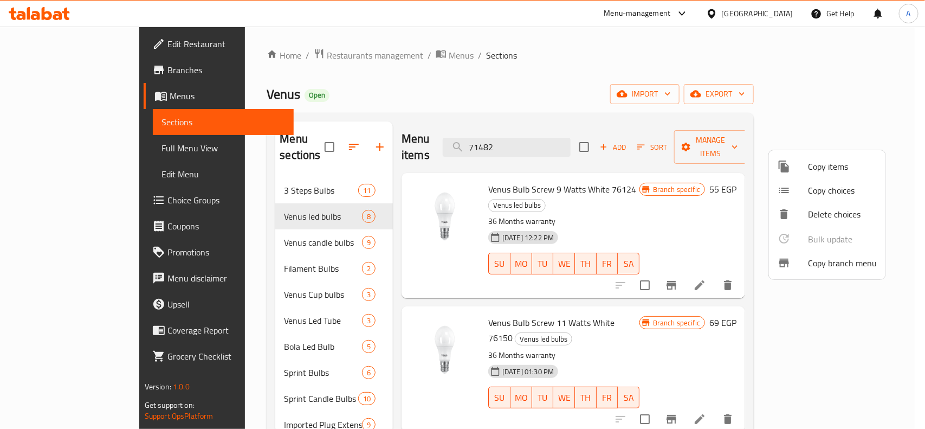
click at [679, 86] on div at bounding box center [462, 214] width 925 height 429
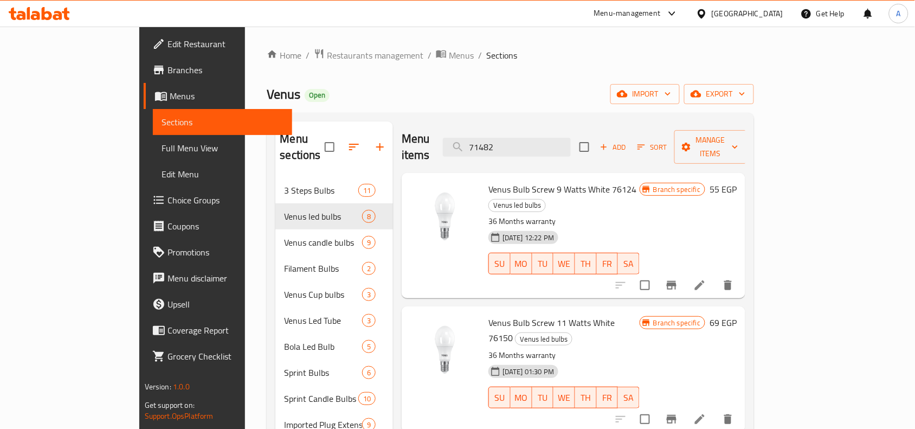
click at [609, 142] on icon "button" at bounding box center [604, 147] width 10 height 10
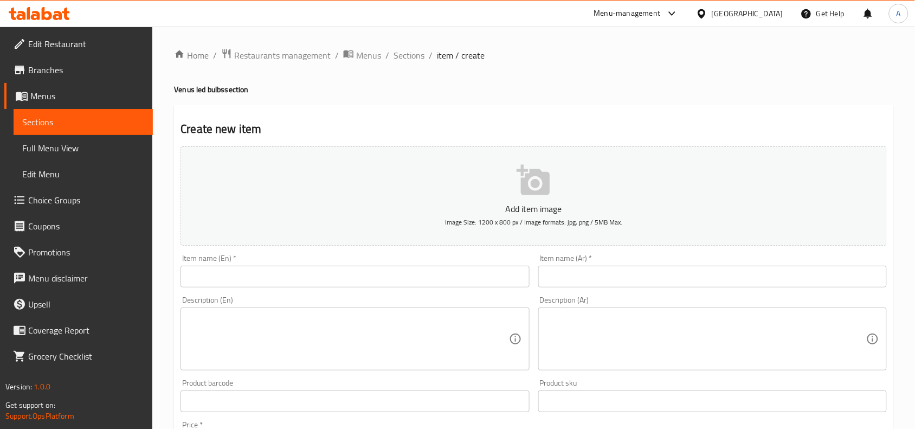
click at [644, 264] on div "Item name (Ar)   * Item name (Ar) *" at bounding box center [712, 270] width 348 height 33
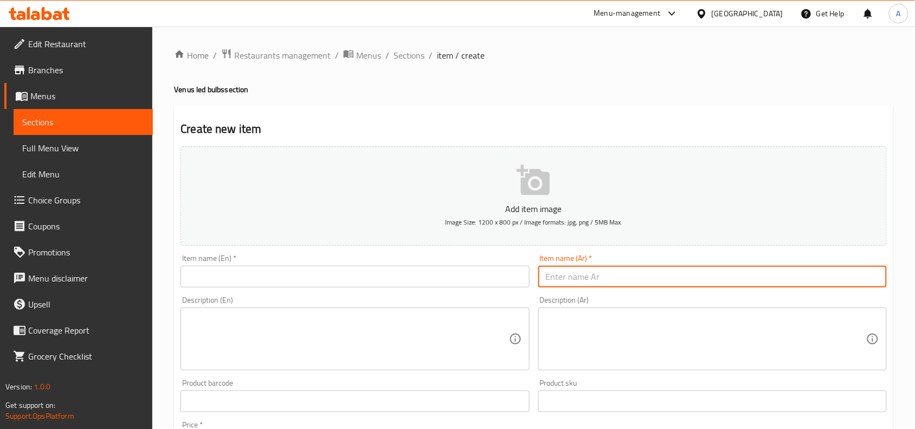
click at [645, 269] on input "text" at bounding box center [712, 277] width 348 height 22
paste input "لمبة ليد 20 وات قلاوظ ابيض 2500 ليومن 36ش ض _ اى 27 / كى 6500/تى بي"
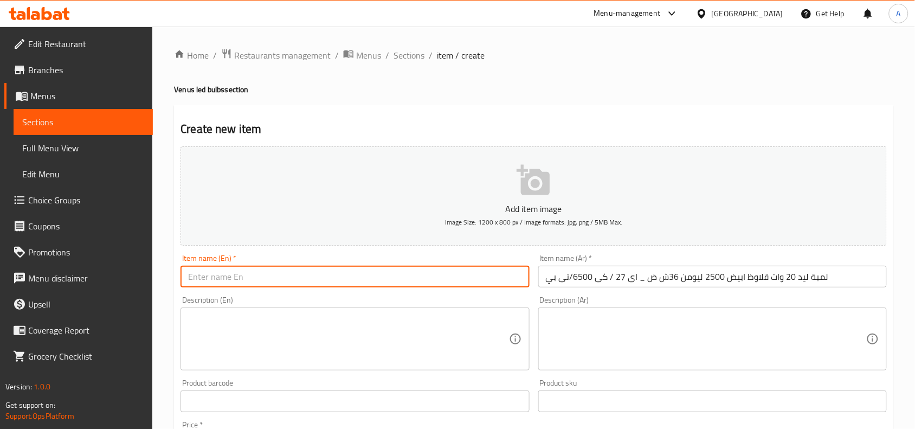
click at [402, 274] on input "text" at bounding box center [354, 277] width 348 height 22
paste input "LED Bulb 20W White 2500LM 36W E27/K6500/TP"
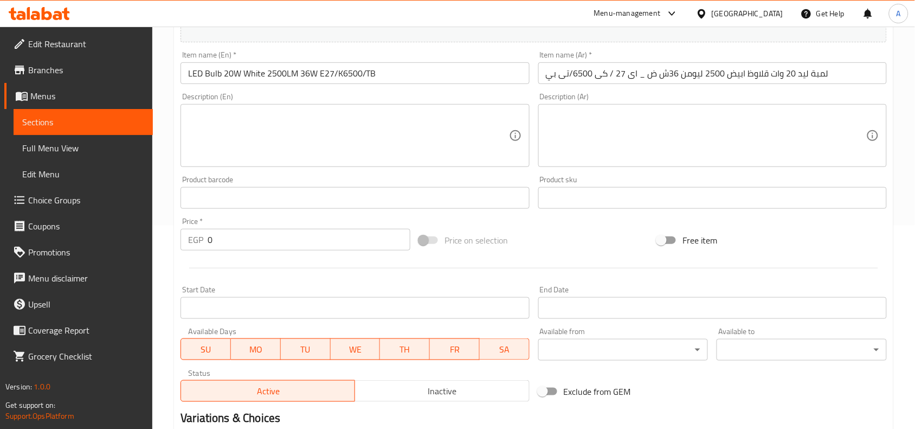
click at [822, 72] on input "لمبة ليد 20 وات قلاوظ ابيض 2500 ليومن 36ش ض _ اى 27 / كى 6500/تى بي" at bounding box center [712, 73] width 348 height 22
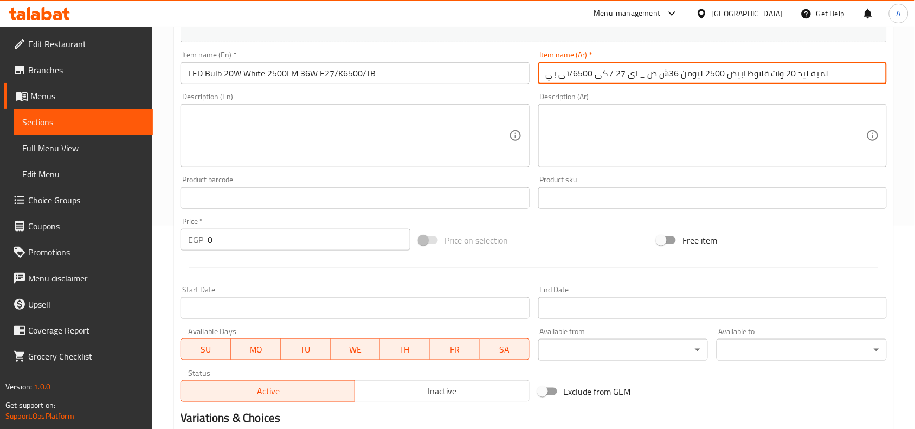
paste input "71482"
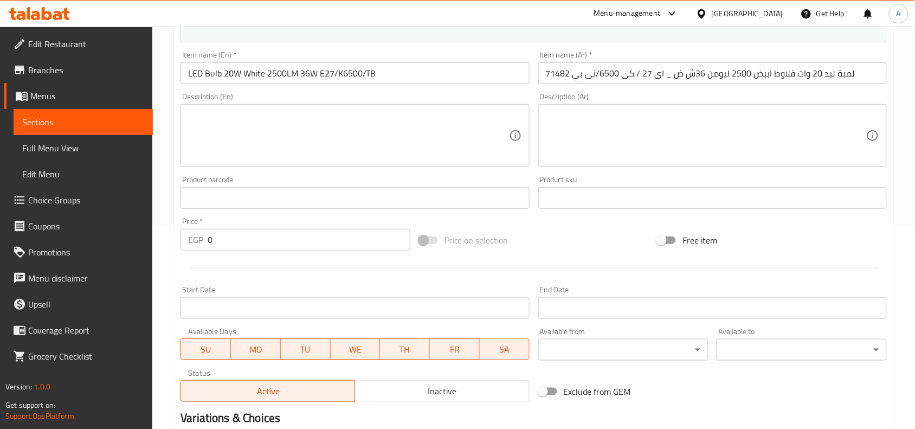
click at [435, 55] on div "Item name (En)   * LED Bulb 20W White 2500LM 36W E27/K6500/TB Item name (En) *" at bounding box center [354, 67] width 348 height 33
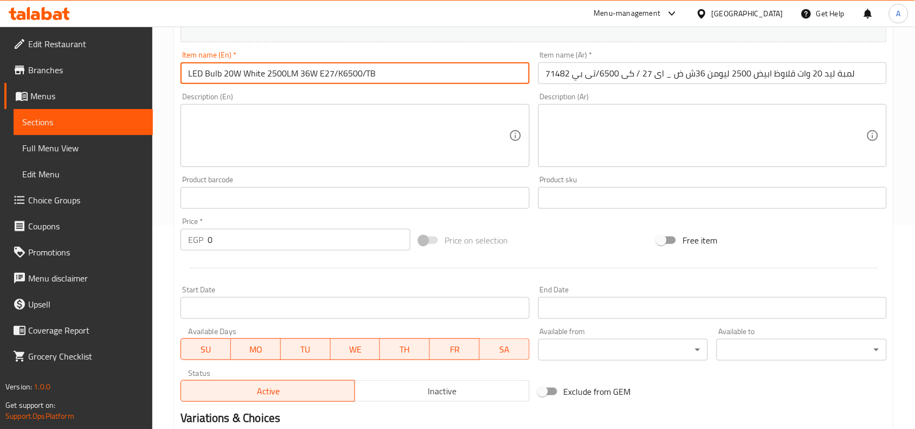
click at [427, 66] on input "LED Bulb 20W White 2500LM 36W E27/K6500/TB" at bounding box center [354, 73] width 348 height 22
paste input "71482"
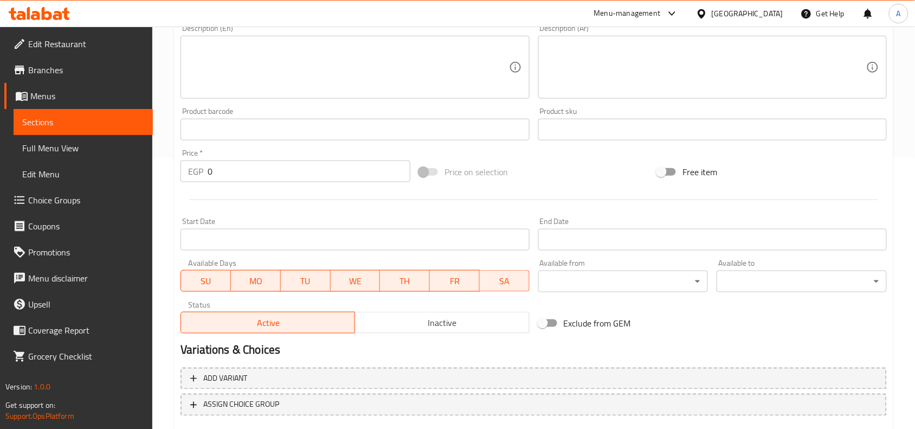
scroll to position [335, 0]
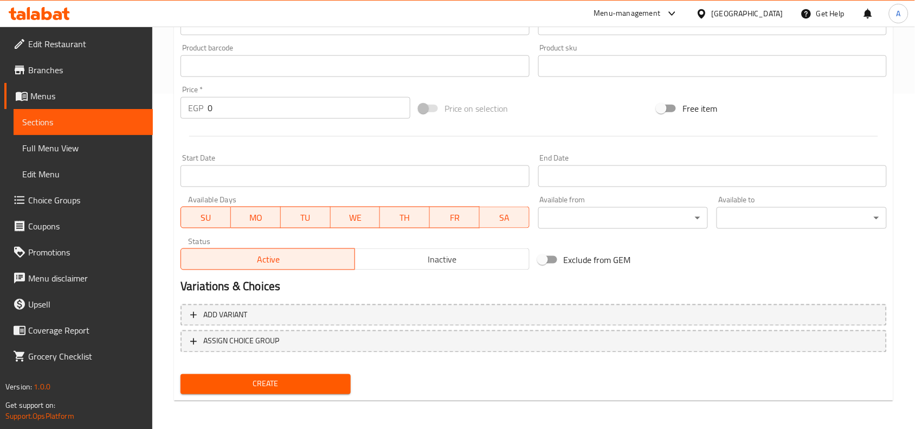
drag, startPoint x: 237, startPoint y: 106, endPoint x: 111, endPoint y: 98, distance: 126.5
click at [113, 98] on div "Edit Restaurant Branches Menus Sections Full Menu View Edit Menu Choice Groups …" at bounding box center [457, 61] width 915 height 739
paste input "23"
click at [281, 380] on span "Create" at bounding box center [265, 384] width 153 height 14
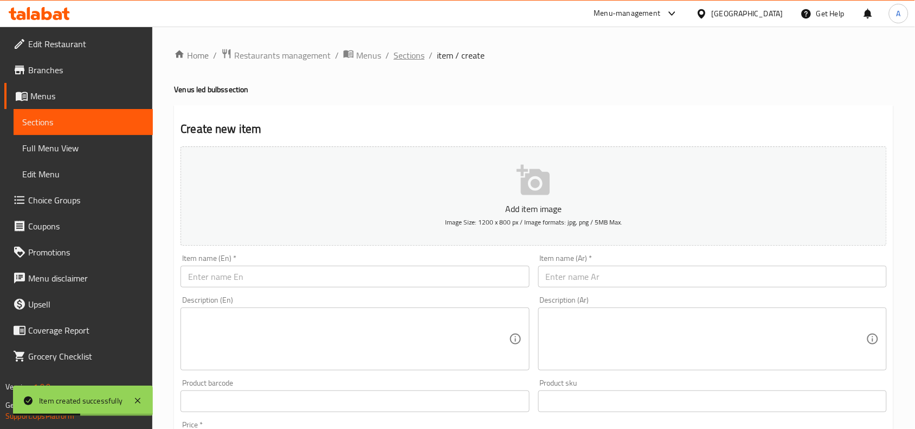
click at [408, 53] on span "Sections" at bounding box center [408, 55] width 31 height 13
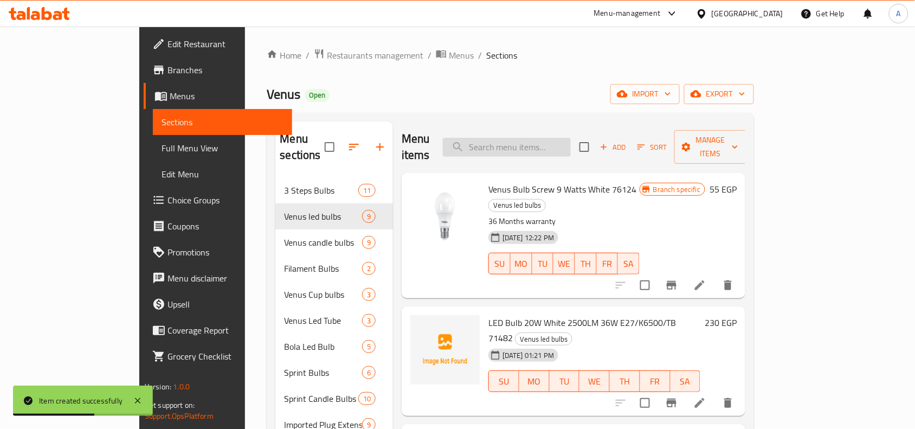
click at [571, 145] on input "search" at bounding box center [507, 147] width 128 height 19
paste input "لمبة ليد 20 وات قلاوظ ابيض 2500 ليومن 36ش ض _ E 27 / K 6500/TB"
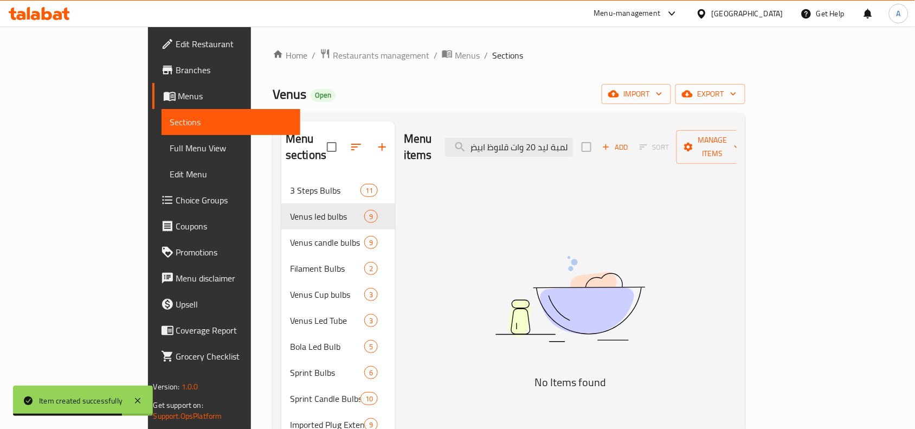
scroll to position [0, 36]
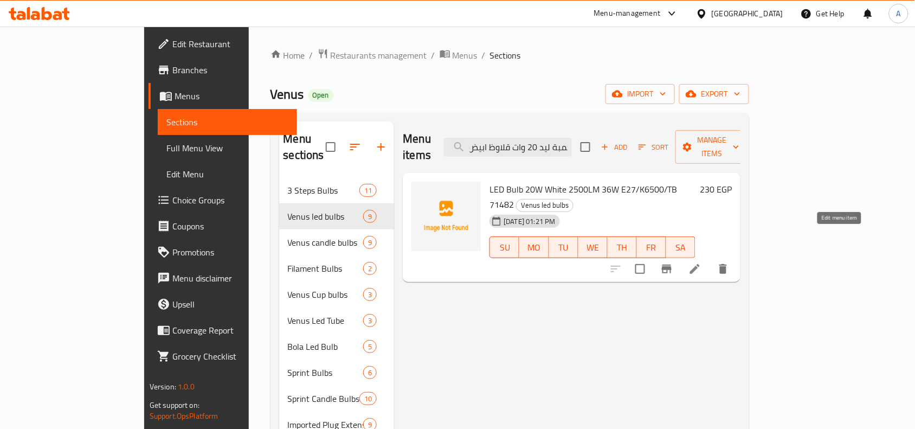
click at [701, 262] on icon at bounding box center [694, 268] width 13 height 13
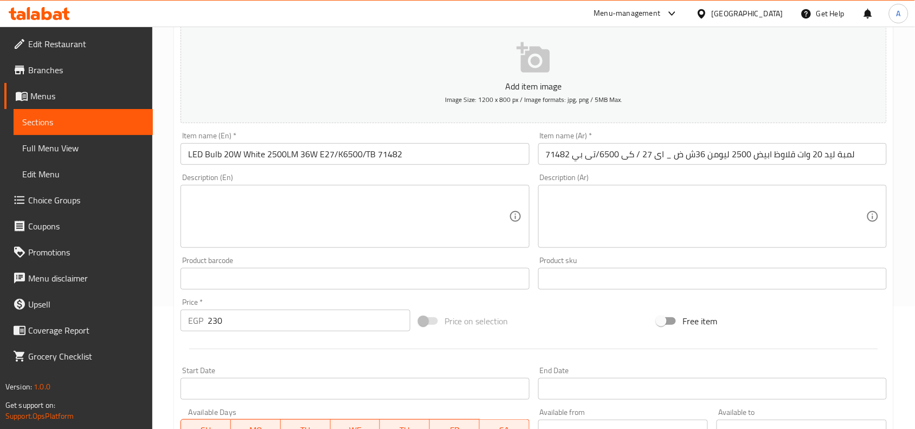
scroll to position [335, 0]
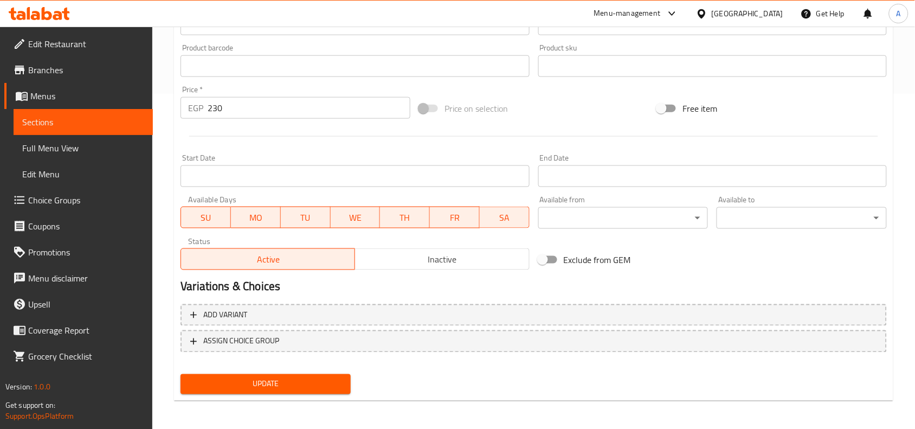
click at [437, 266] on span "Inactive" at bounding box center [441, 259] width 165 height 16
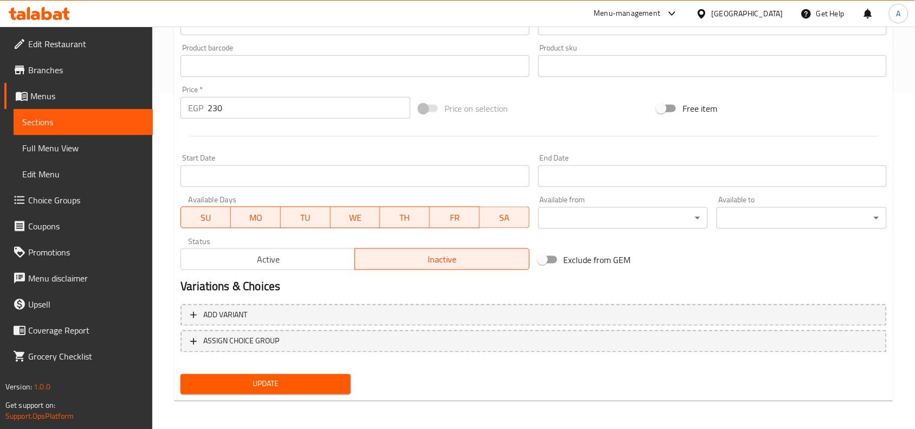
click at [313, 374] on button "Update" at bounding box center [265, 384] width 170 height 20
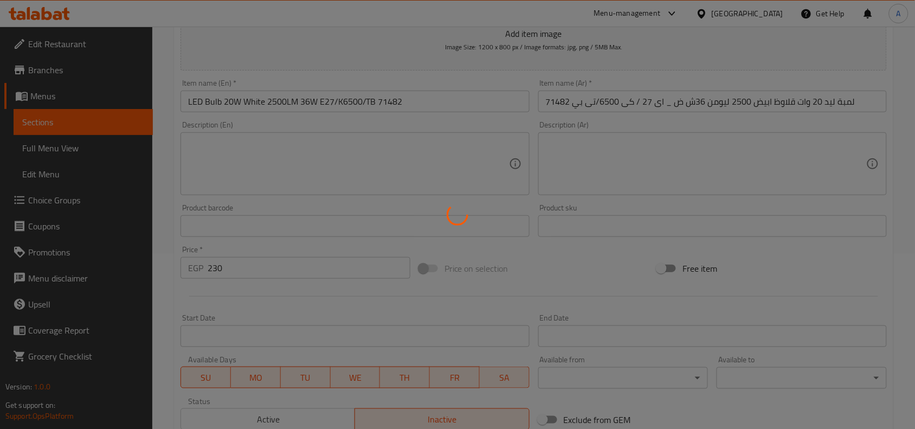
scroll to position [0, 0]
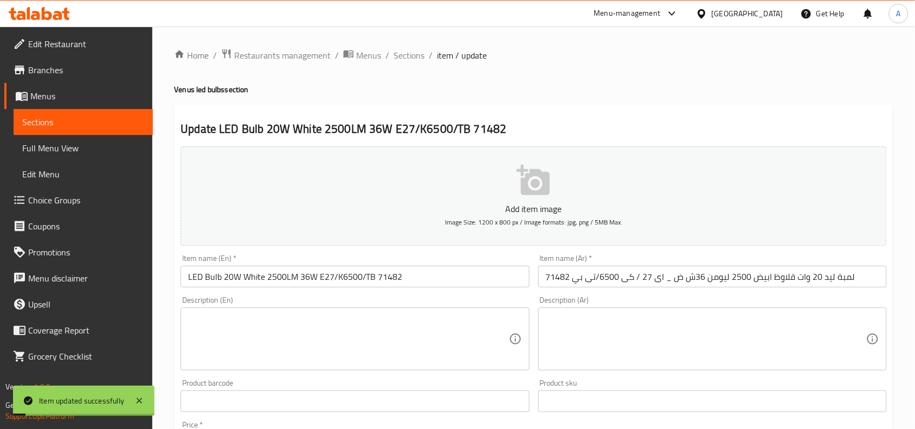
click at [425, 53] on ol "Home / Restaurants management / Menus / Sections / item / update" at bounding box center [533, 55] width 719 height 14
click at [422, 50] on span "Sections" at bounding box center [408, 55] width 31 height 13
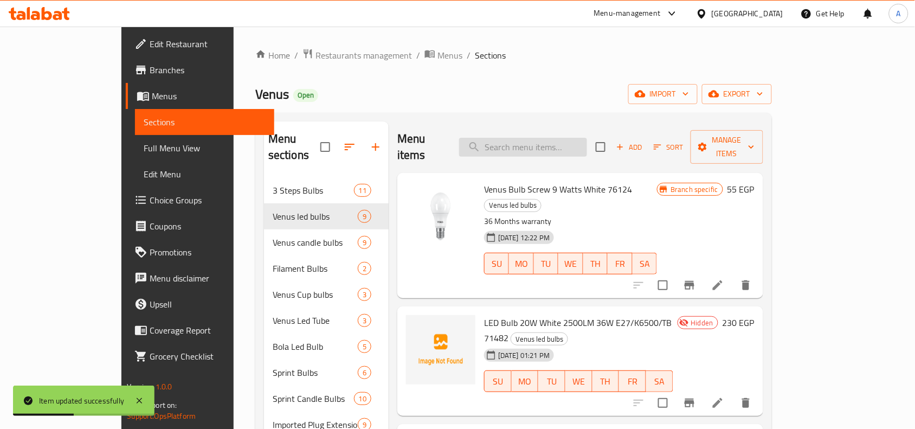
click at [546, 138] on input "search" at bounding box center [523, 147] width 128 height 19
paste input "71485"
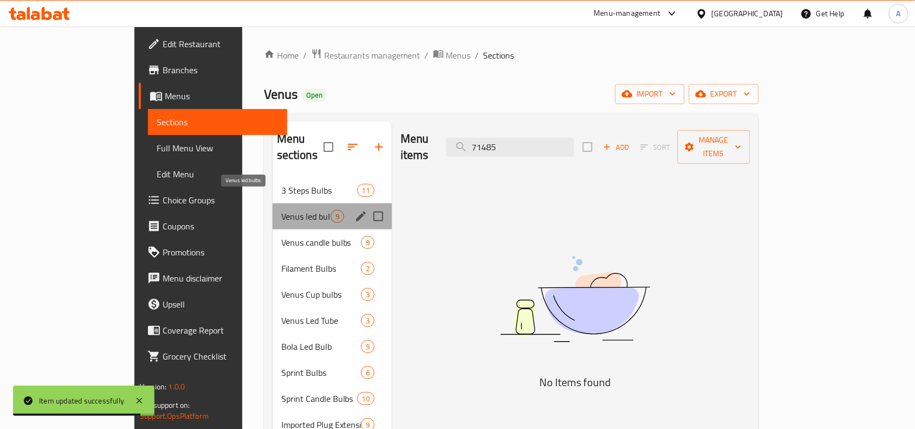
click at [281, 210] on span "Venus led bulbs" at bounding box center [305, 216] width 49 height 13
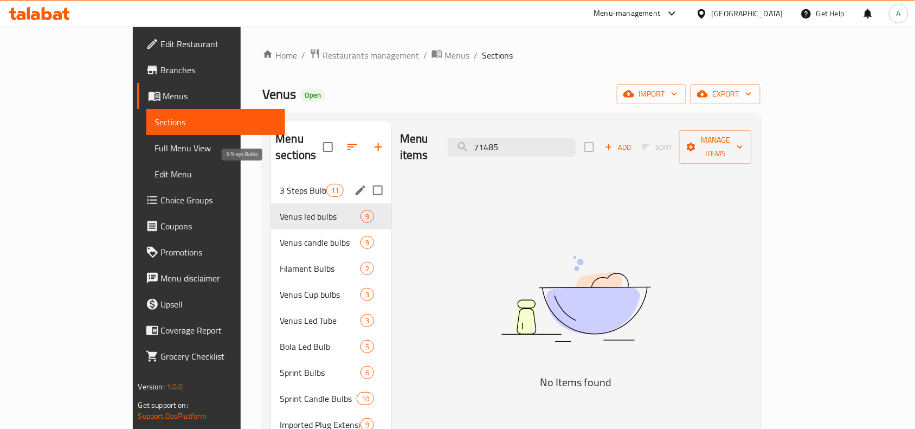
click at [280, 184] on span "3 Steps Bulbs" at bounding box center [303, 190] width 46 height 13
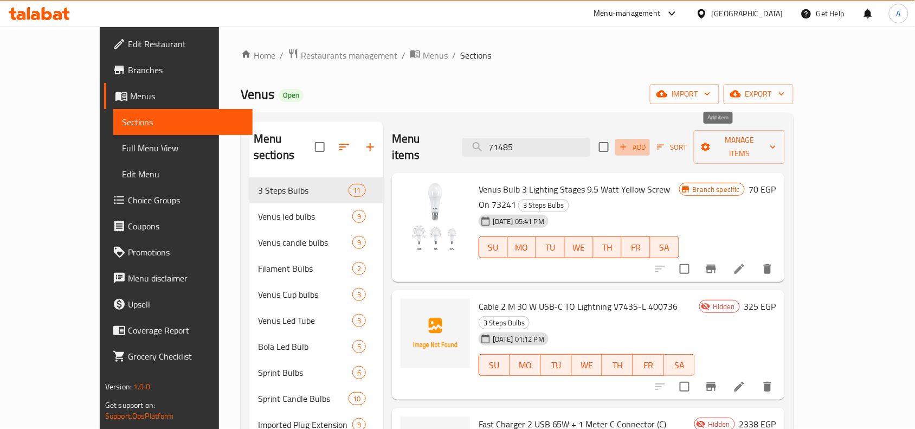
click at [647, 141] on span "Add" at bounding box center [632, 147] width 29 height 12
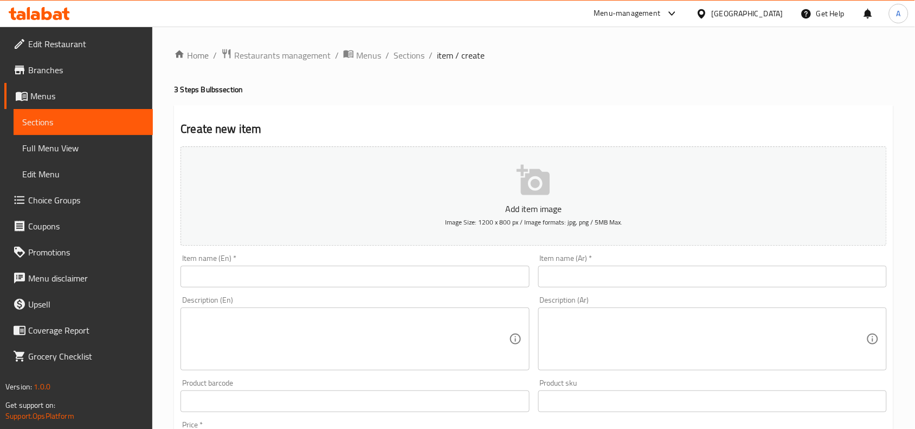
click at [651, 264] on div "Item name (Ar)   * Item name (Ar) *" at bounding box center [712, 270] width 348 height 33
click at [648, 273] on input "text" at bounding box center [712, 277] width 348 height 22
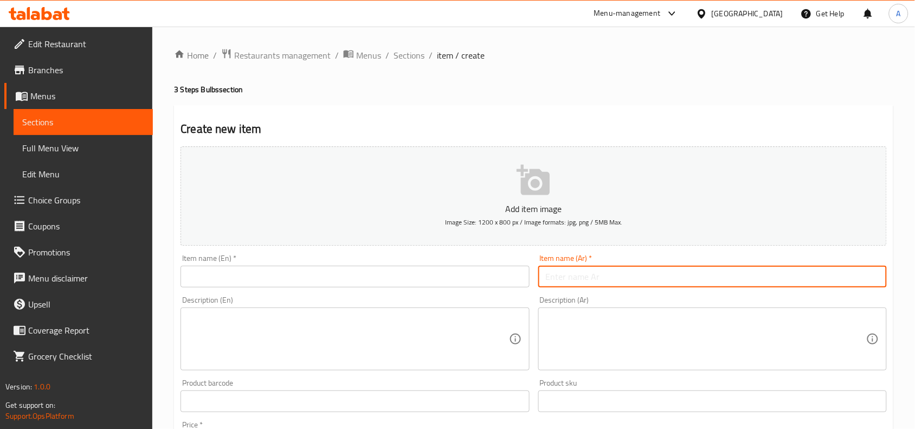
paste input "لمبة فينوس20 وات قلاوظ اصفر 1800ليومن 36ش ض كى 3000"
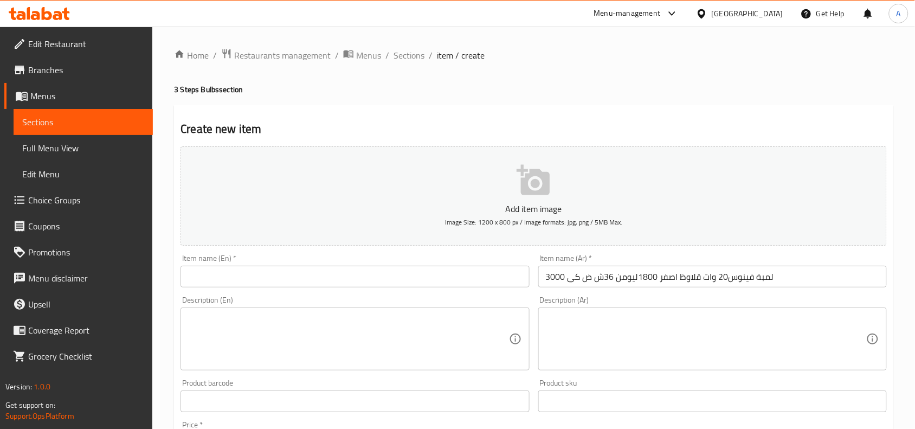
click at [464, 275] on input "text" at bounding box center [354, 277] width 348 height 22
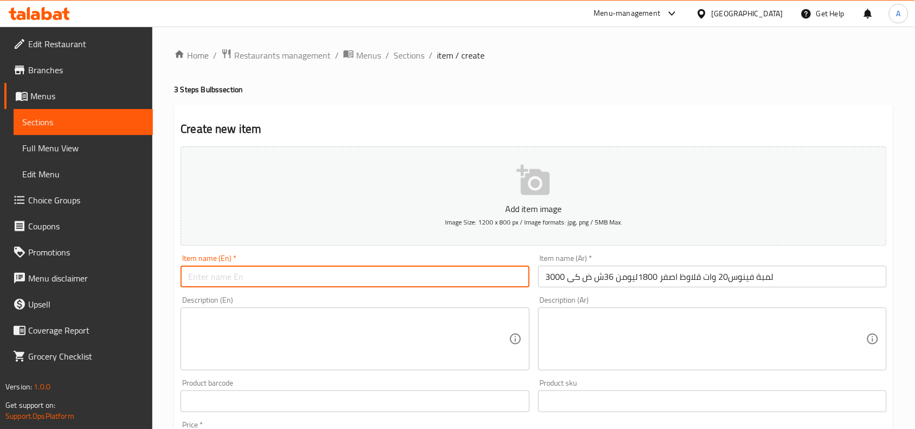
paste input "Venus bulb 20 watt yellow thread 1800 lumens 36W DK 3000"
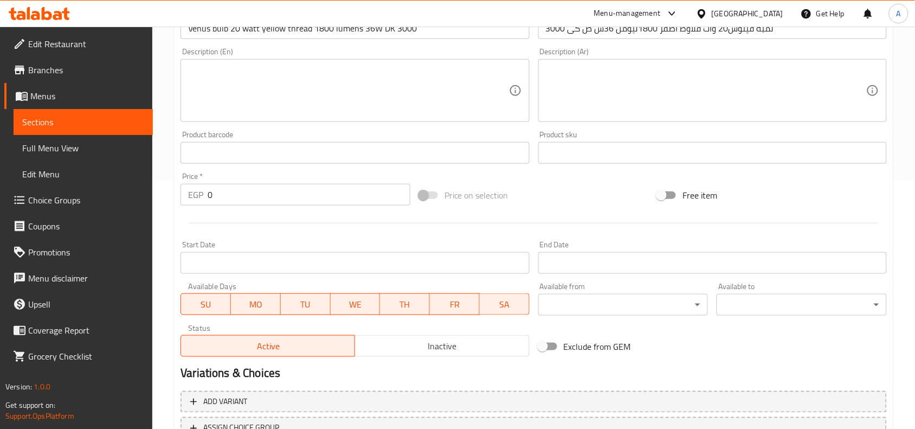
scroll to position [335, 0]
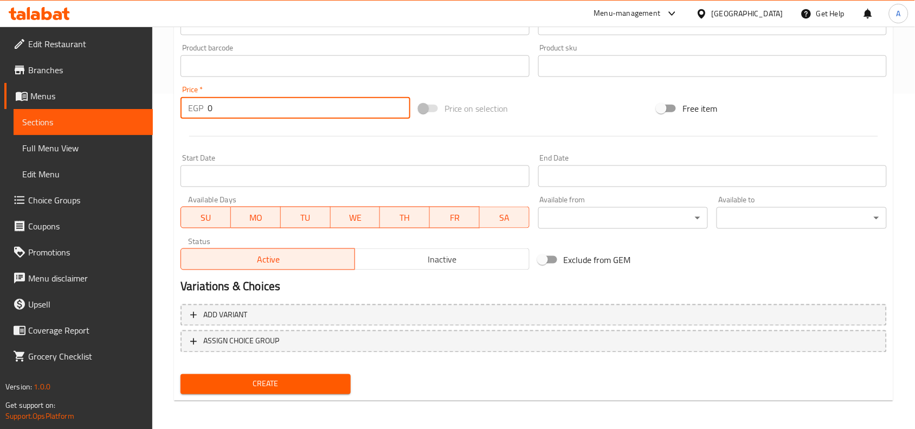
drag, startPoint x: 261, startPoint y: 109, endPoint x: 51, endPoint y: 96, distance: 209.6
click at [145, 101] on div "Edit Restaurant Branches Menus Sections Full Menu View Edit Menu Choice Groups …" at bounding box center [457, 61] width 915 height 739
paste input "22"
click at [481, 266] on span "Inactive" at bounding box center [441, 259] width 165 height 16
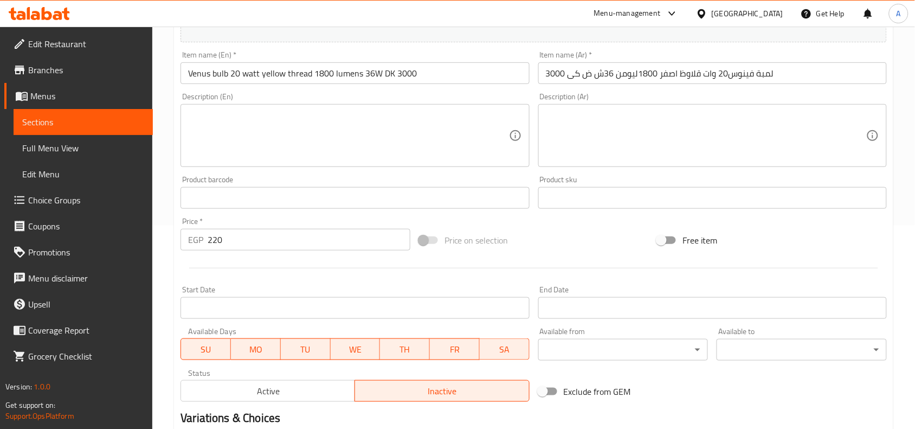
scroll to position [199, 0]
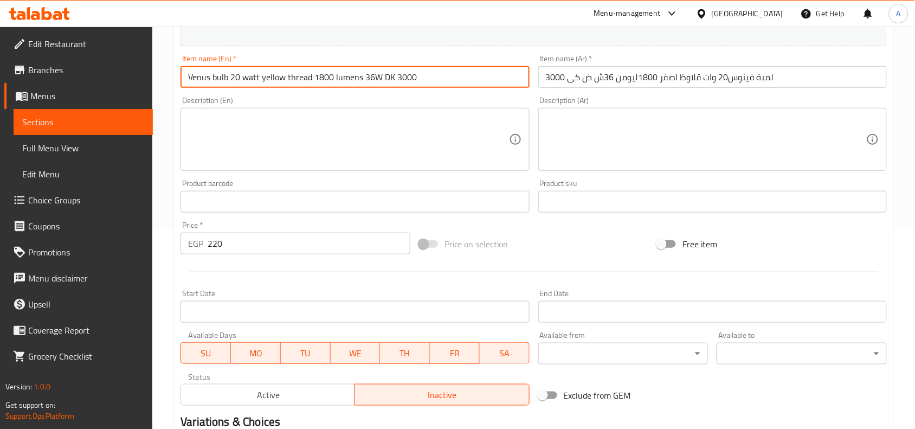
click at [431, 74] on input "Venus bulb 20 watt yellow thread 1800 lumens 36W DK 3000" at bounding box center [354, 77] width 348 height 22
paste input "71485"
click at [792, 74] on input "لمبة فينوس20 وات قلاوظ اصفر 1800ليومن 36ش ض كى 3000" at bounding box center [712, 77] width 348 height 22
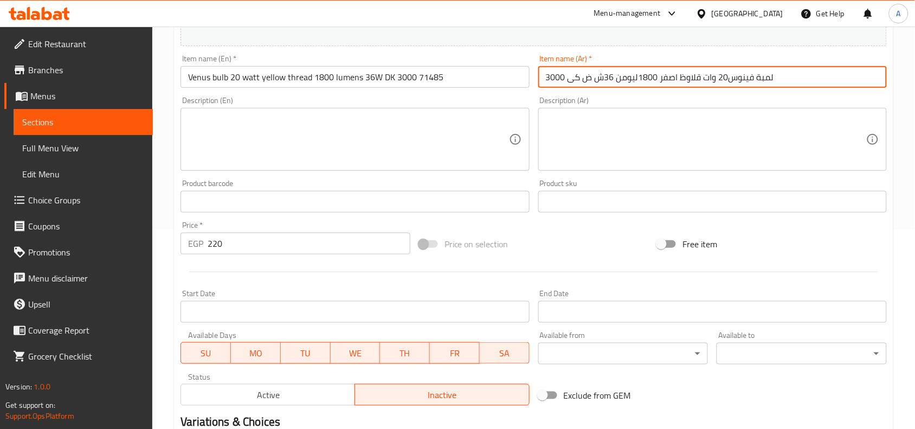
paste input "71485"
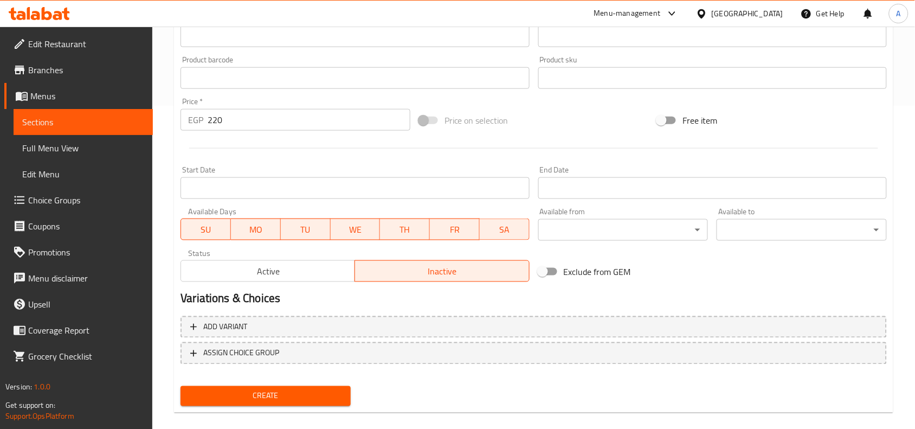
scroll to position [335, 0]
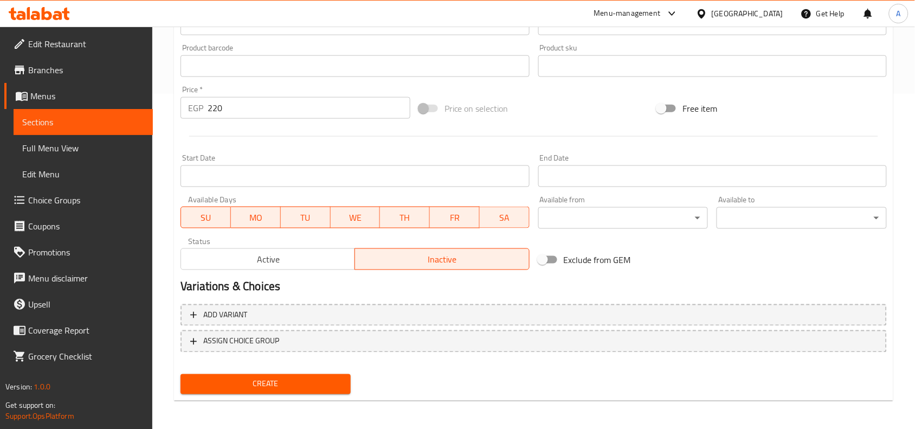
click at [316, 377] on span "Create" at bounding box center [265, 384] width 153 height 14
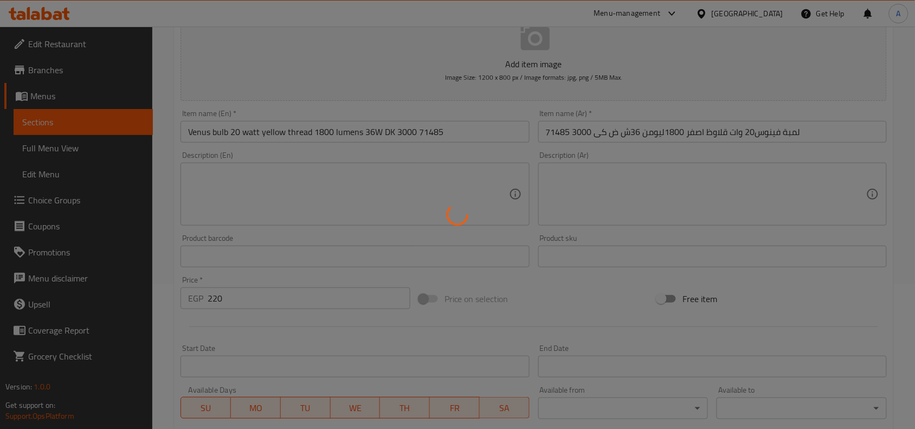
scroll to position [0, 0]
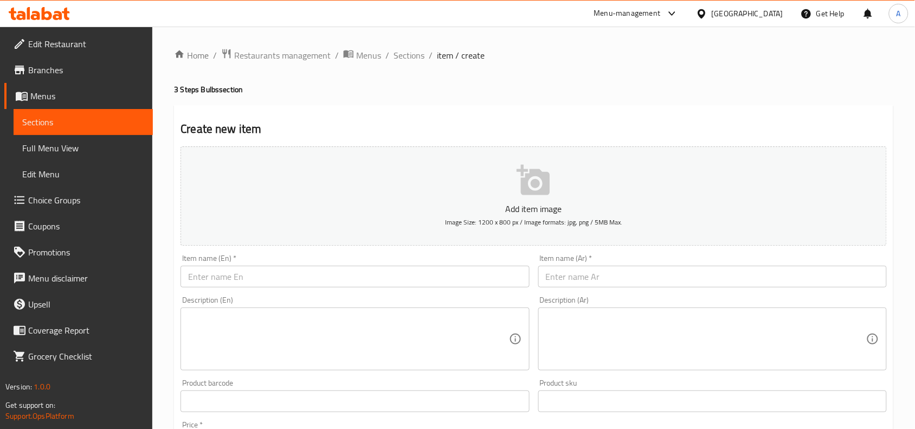
click at [575, 281] on input "text" at bounding box center [712, 277] width 348 height 22
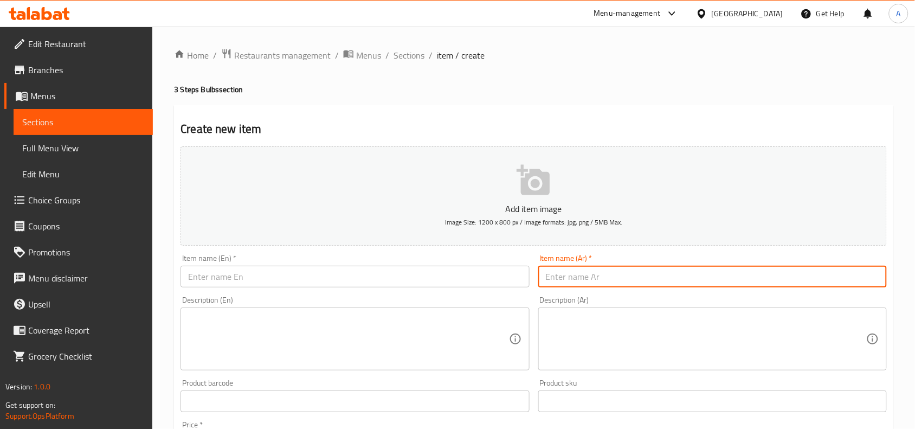
paste input "لمبة فينوس 13وات ابيض قلاوظ 1521 ليومن 36 ش ض تى بي"
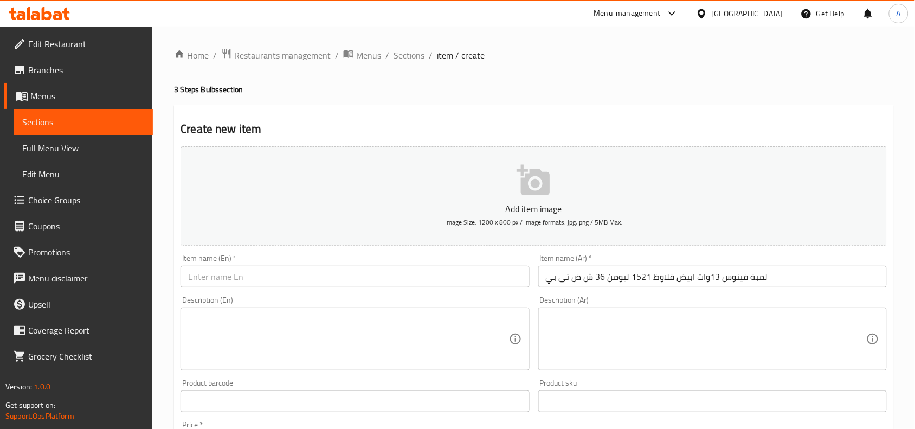
click at [355, 275] on input "text" at bounding box center [354, 277] width 348 height 22
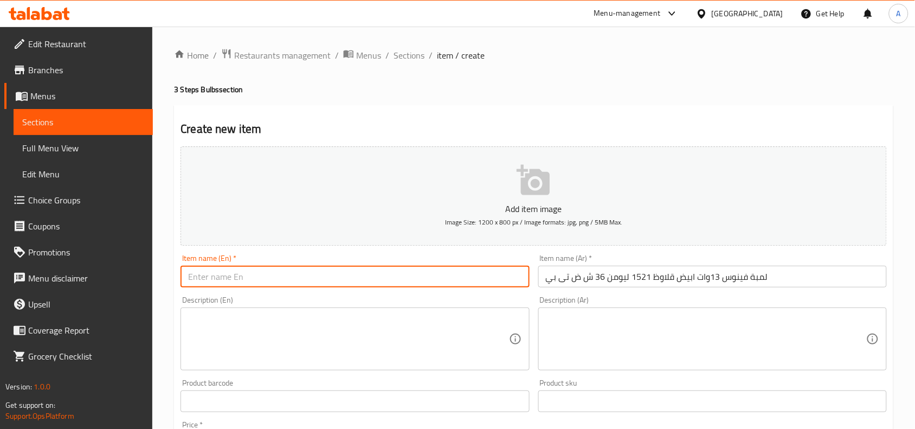
paste input "Venus Bulb 13W White 1521 Lumens 36W TB"
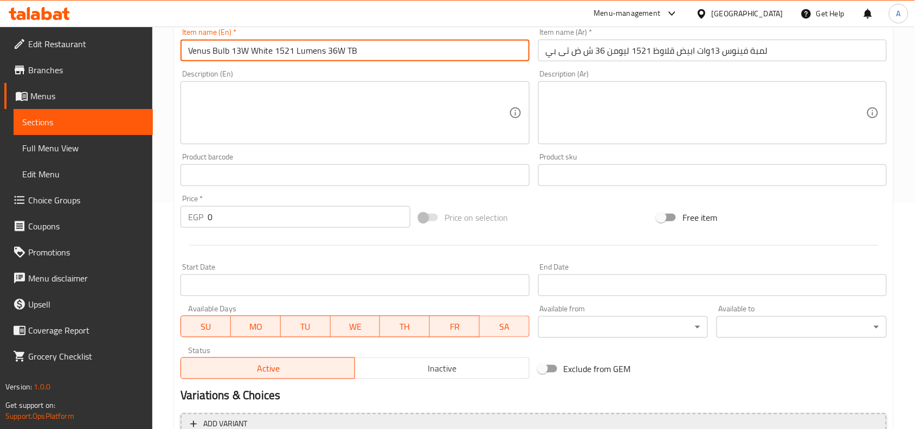
scroll to position [335, 0]
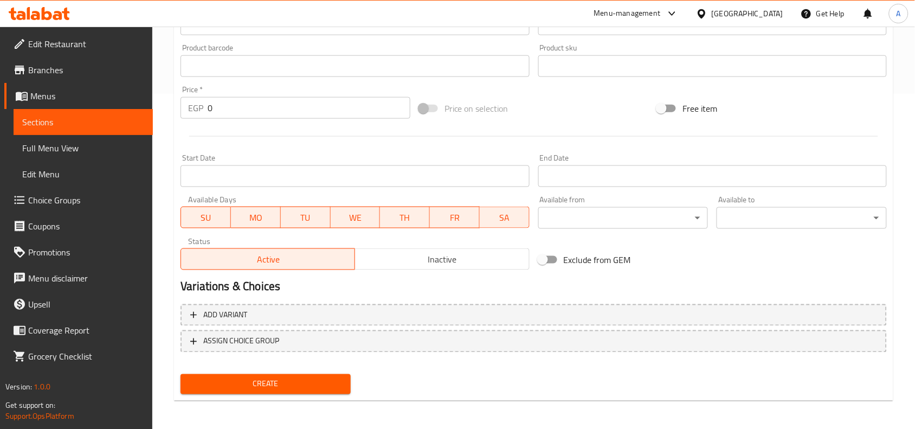
click at [416, 266] on span "Inactive" at bounding box center [441, 259] width 165 height 16
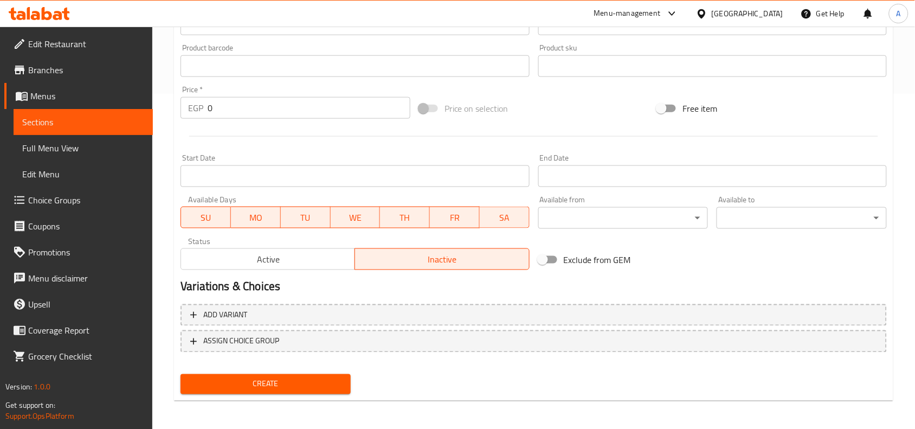
drag, startPoint x: 227, startPoint y: 109, endPoint x: 55, endPoint y: 101, distance: 171.4
click at [74, 102] on div "Edit Restaurant Branches Menus Sections Full Menu View Edit Menu Choice Groups …" at bounding box center [457, 61] width 915 height 739
paste input "143"
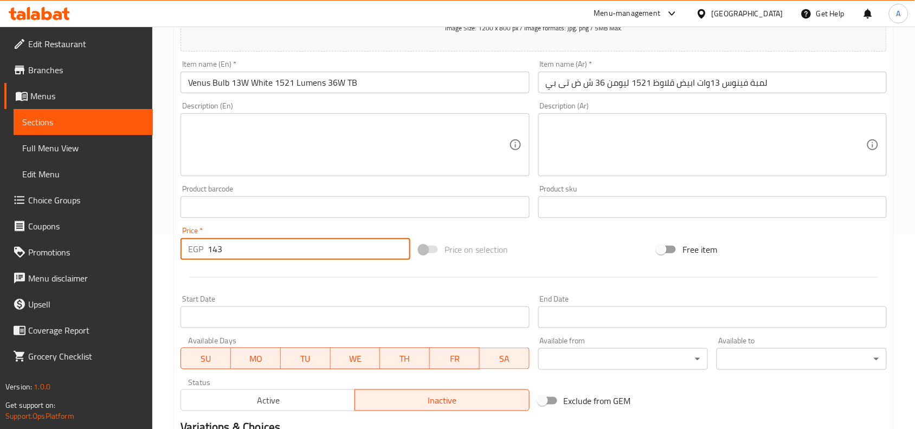
scroll to position [0, 0]
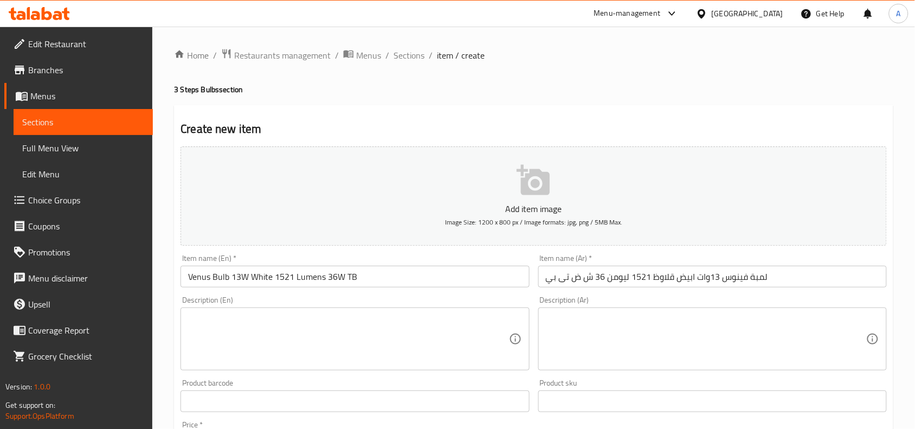
click at [397, 280] on input "Venus Bulb 13W White 1521 Lumens 36W TB" at bounding box center [354, 277] width 348 height 22
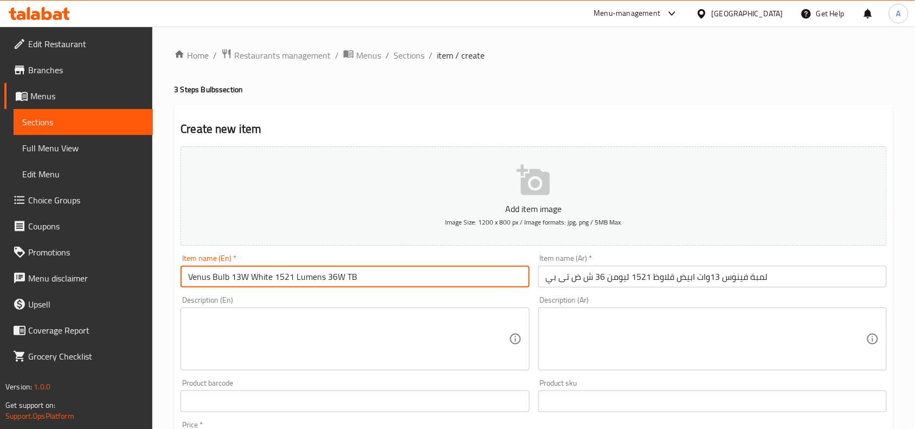
paste input "76182"
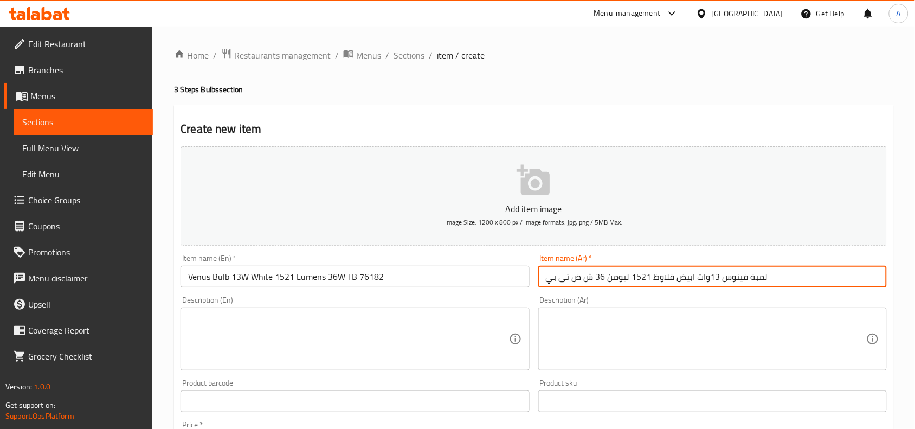
click at [810, 277] on input "لمبة فينوس 13وات ابيض قلاوظ 1521 ليومن 36 ش ض تى بي" at bounding box center [712, 277] width 348 height 22
paste input "76182"
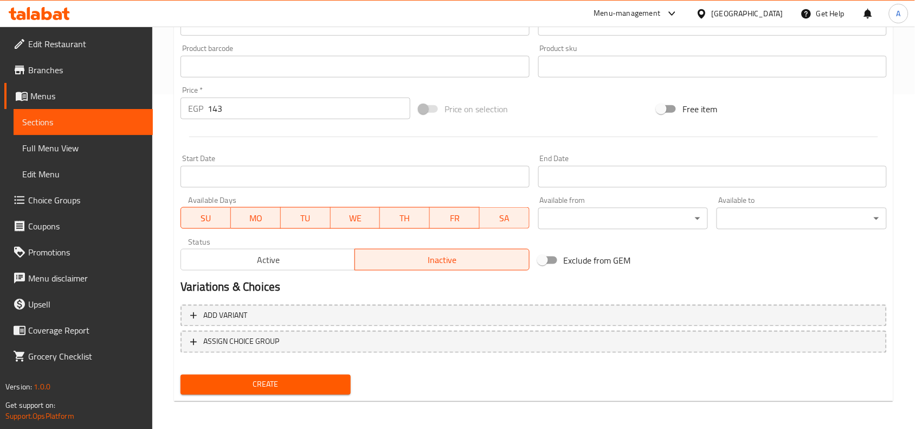
scroll to position [335, 0]
click at [288, 379] on span "Create" at bounding box center [265, 384] width 153 height 14
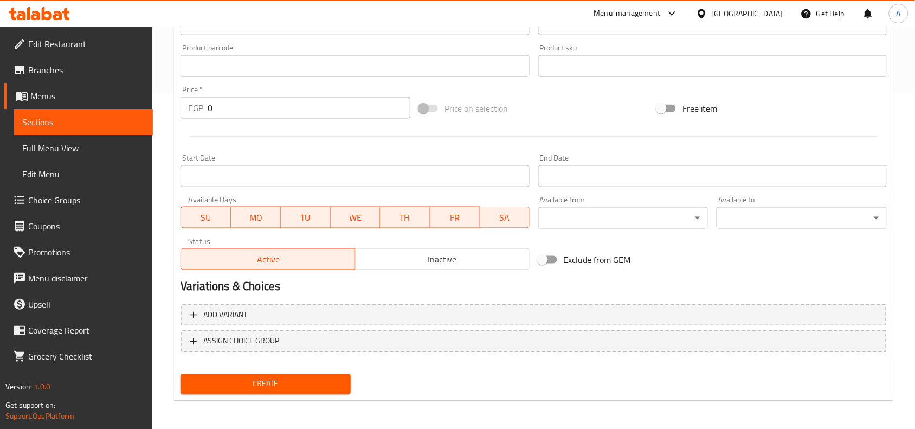
scroll to position [0, 0]
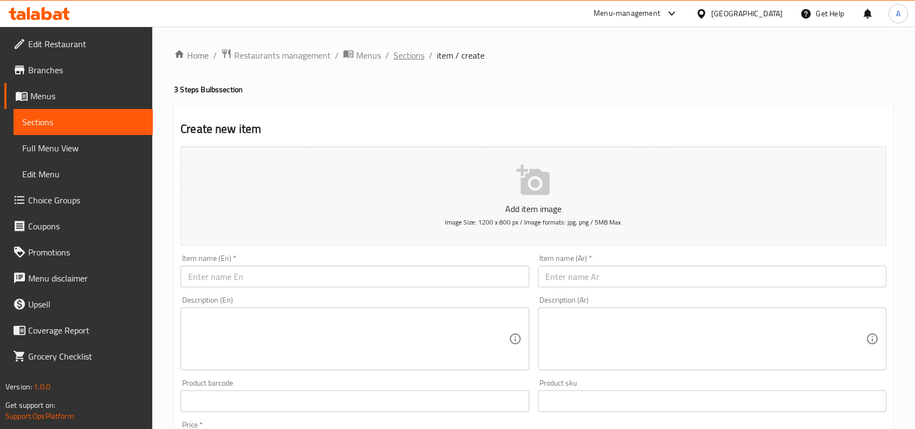
click at [417, 50] on span "Sections" at bounding box center [408, 55] width 31 height 13
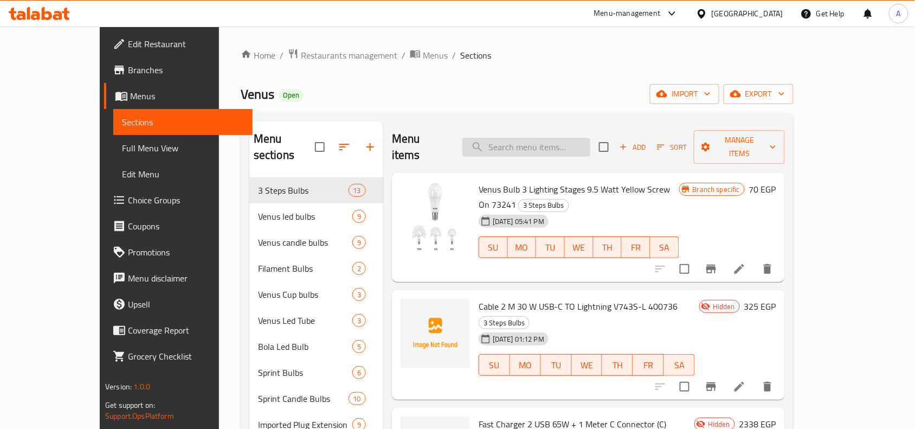
click at [523, 138] on input "search" at bounding box center [526, 147] width 128 height 19
paste input "76182"
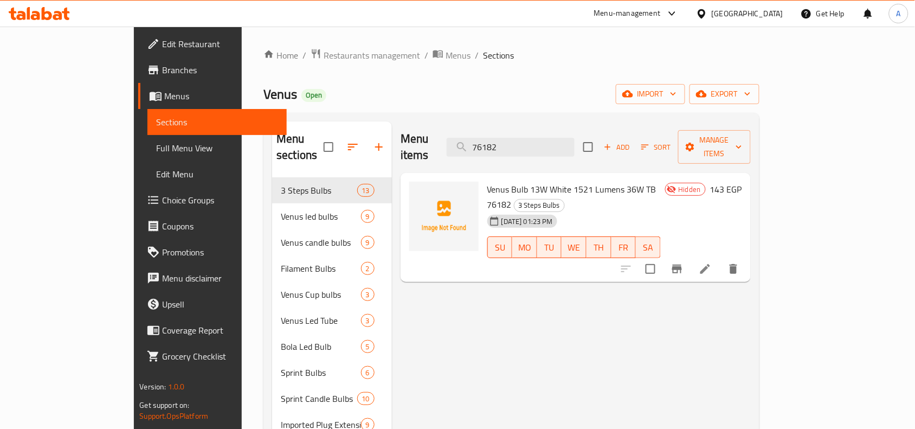
click at [587, 285] on div "Menu items 76182 Add Sort Manage items Venus Bulb 13W White 1521 Lumens 36W TB …" at bounding box center [571, 372] width 359 height 502
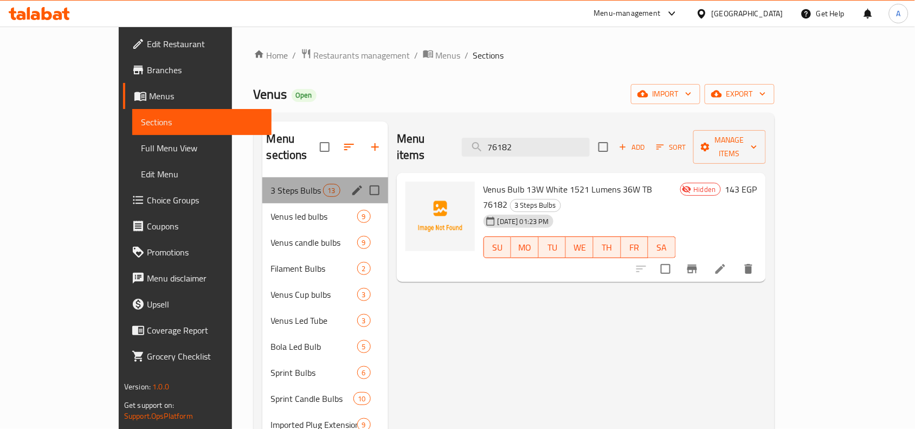
click at [262, 180] on div "3 Steps Bulbs 13" at bounding box center [325, 190] width 126 height 26
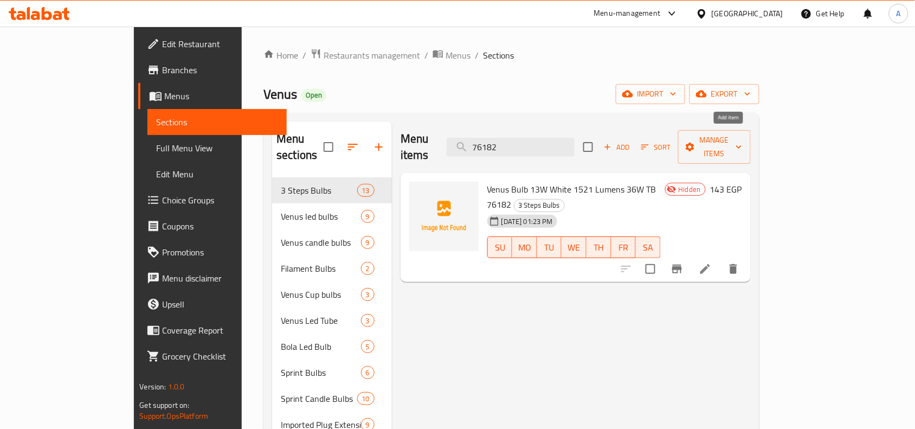
click at [631, 141] on span "Add" at bounding box center [616, 147] width 29 height 12
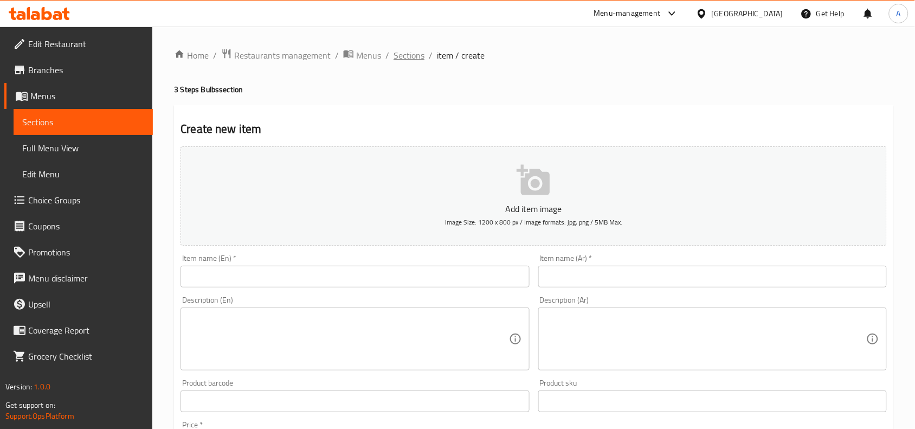
click at [418, 55] on span "Sections" at bounding box center [408, 55] width 31 height 13
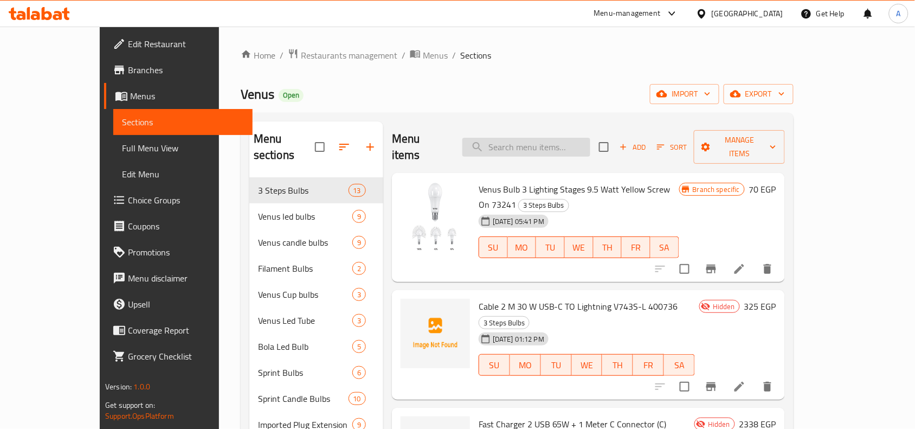
click at [574, 143] on input "search" at bounding box center [526, 147] width 128 height 19
paste input "71575"
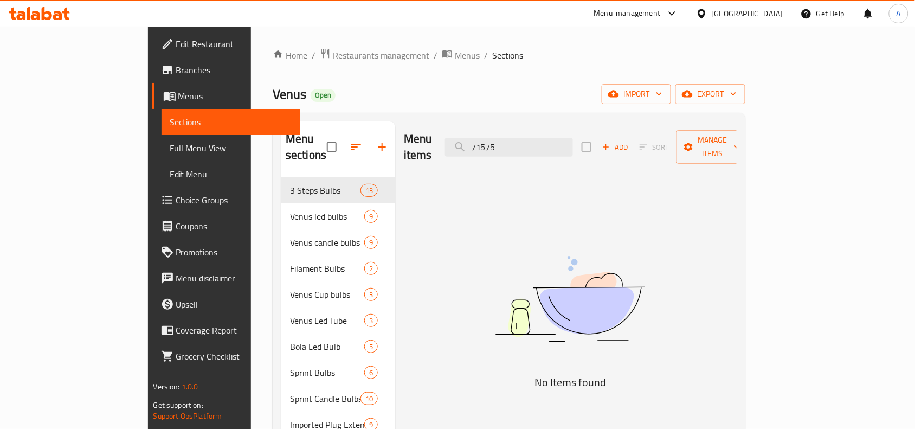
drag, startPoint x: 584, startPoint y: 134, endPoint x: 294, endPoint y: 141, distance: 290.0
click at [328, 138] on div "Menu sections 3 Steps Bulbs 13 Venus led bulbs 9 Venus candle bulbs 9 Filament …" at bounding box center [508, 372] width 455 height 502
paste input "لمبة ليد 44 وات قلاوظ"
drag, startPoint x: 628, startPoint y: 144, endPoint x: 613, endPoint y: 141, distance: 14.3
click at [613, 141] on div "Menu items لمبة ليد 44 وا Add Sort Manage items" at bounding box center [570, 146] width 333 height 51
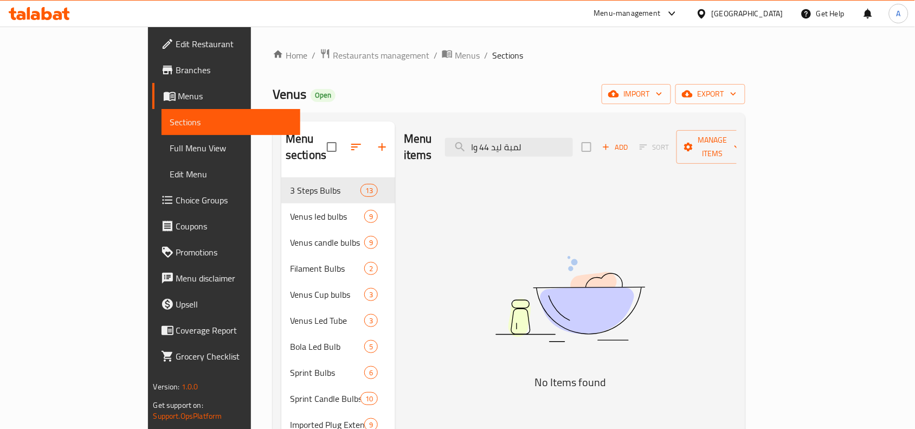
click at [317, 151] on div "Menu sections 3 Steps Bulbs 13 Venus led bulbs 9 Venus candle bulbs 9 Filament …" at bounding box center [508, 372] width 455 height 502
paste input "71575"
click at [630, 141] on span "Add" at bounding box center [614, 147] width 29 height 12
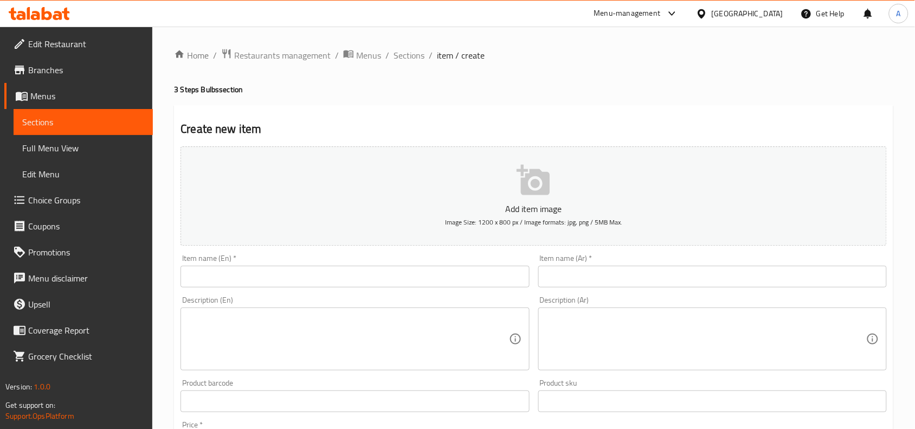
click at [649, 282] on input "text" at bounding box center [712, 277] width 348 height 22
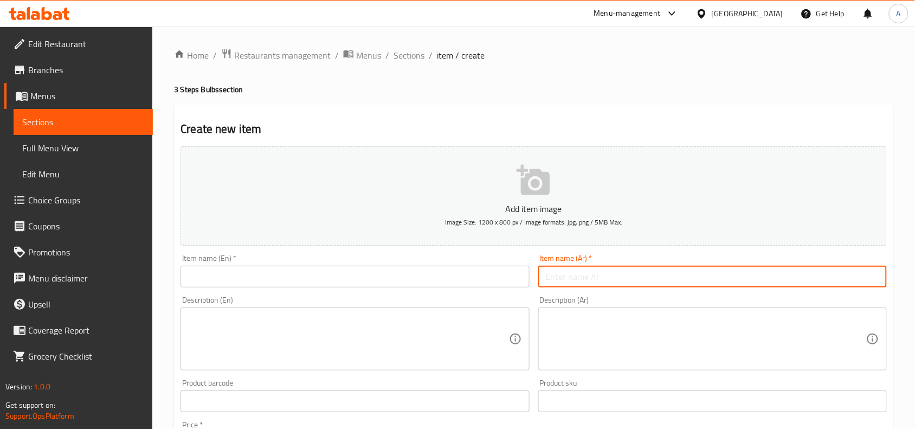
paste input "لمبة ليد 44 وات قلاوظ ابيض 4400 ليومن 36 ش ض اى 27 / كى6500/تى بي"
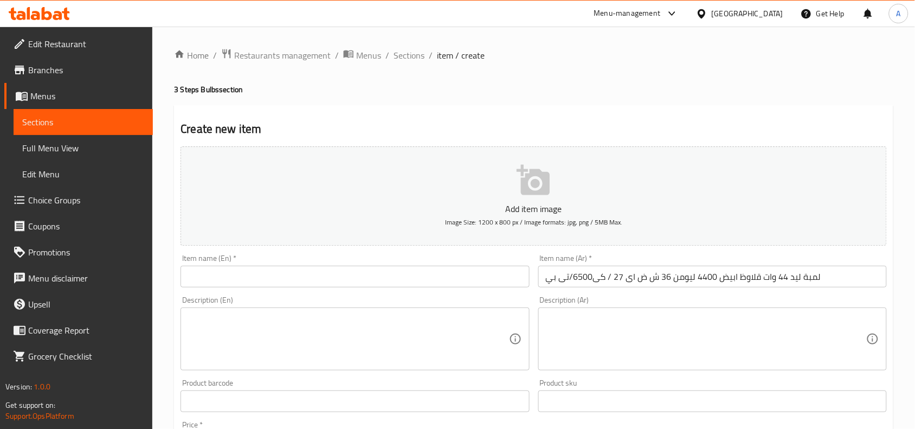
click at [493, 271] on input "text" at bounding box center [354, 277] width 348 height 22
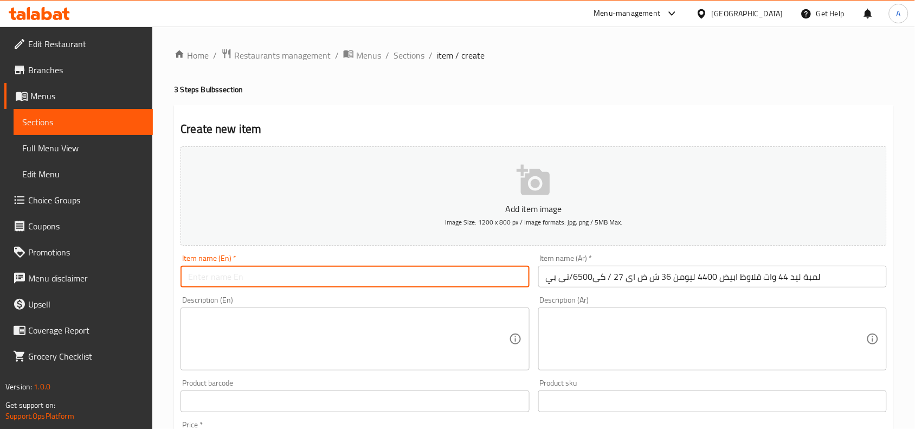
paste input "LED Bulb 44W White 4400 Lumens 36W E27/K6500/TB"
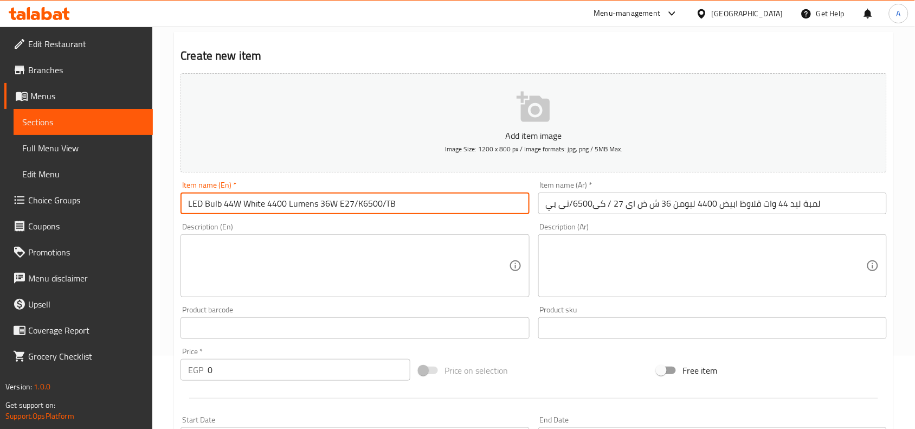
scroll to position [68, 0]
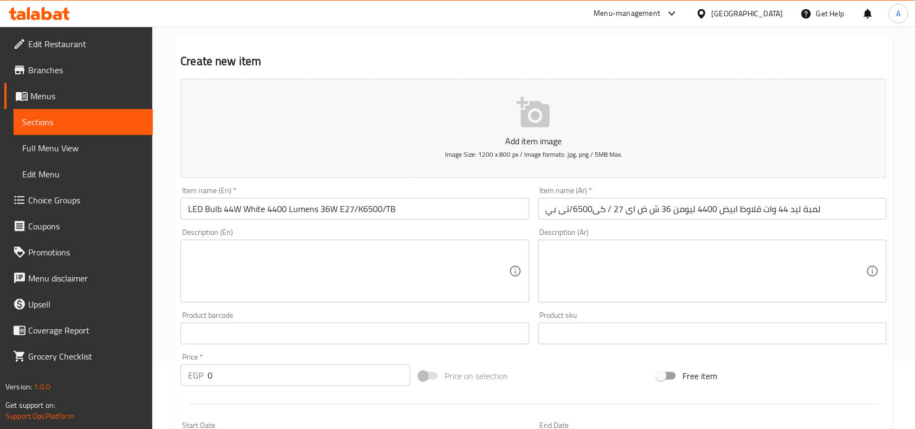
click at [464, 202] on input "LED Bulb 44W White 4400 Lumens 36W E27/K6500/TB" at bounding box center [354, 209] width 348 height 22
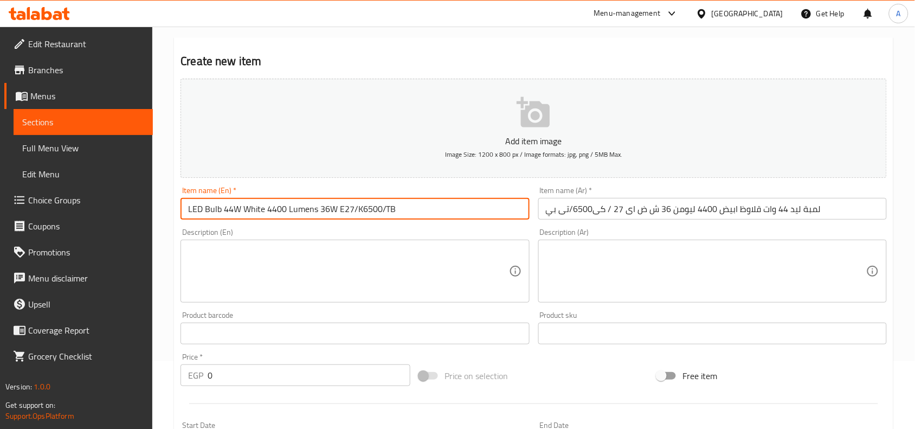
paste input "71575"
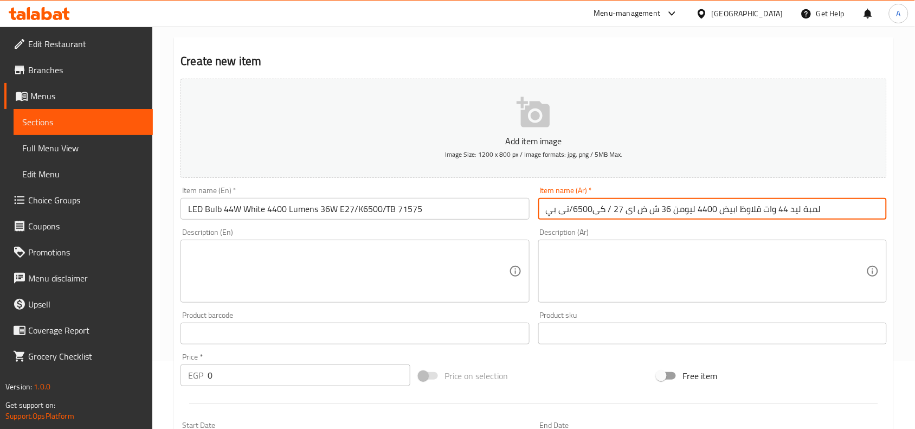
click at [822, 210] on input "لمبة ليد 44 وات قلاوظ ابيض 4400 ليومن 36 ش ض اى 27 / كى6500/تى بي" at bounding box center [712, 209] width 348 height 22
paste input "71575"
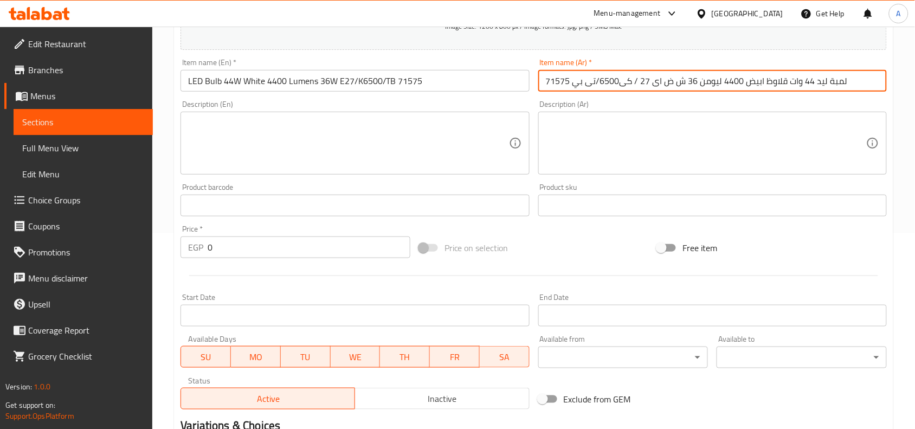
scroll to position [203, 0]
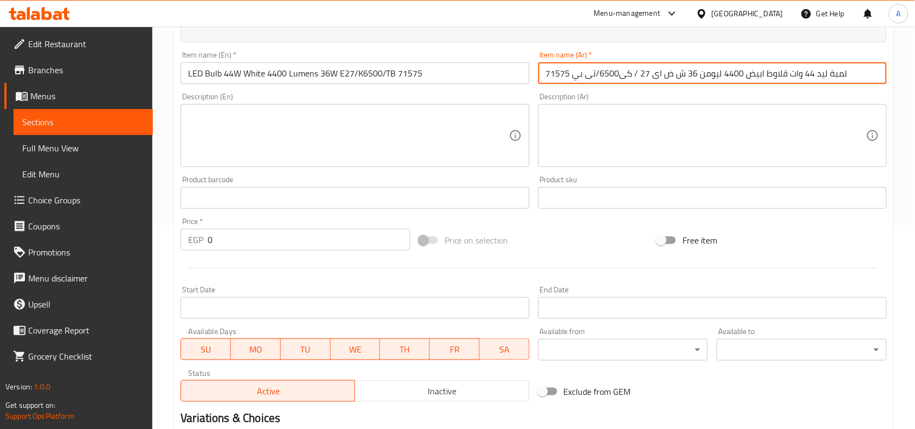
click at [408, 380] on span "Inactive" at bounding box center [441, 391] width 165 height 16
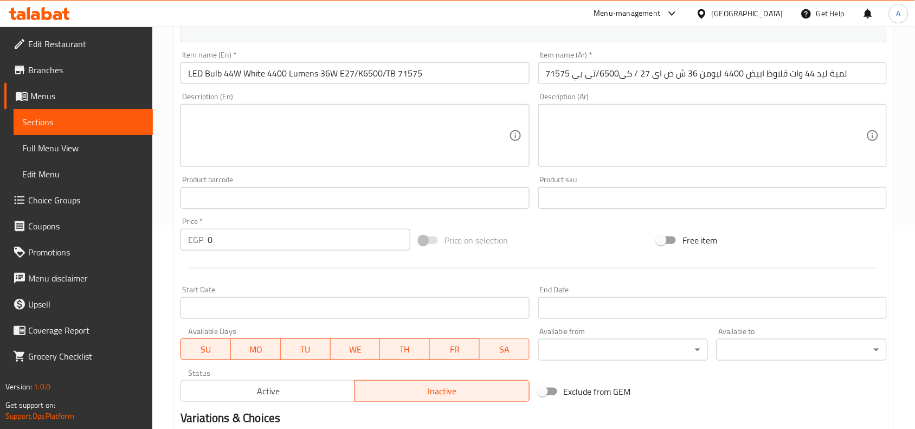
drag, startPoint x: 215, startPoint y: 237, endPoint x: 12, endPoint y: 206, distance: 205.5
click at [87, 215] on div "Edit Restaurant Branches Menus Sections Full Menu View Edit Menu Choice Groups …" at bounding box center [457, 192] width 915 height 739
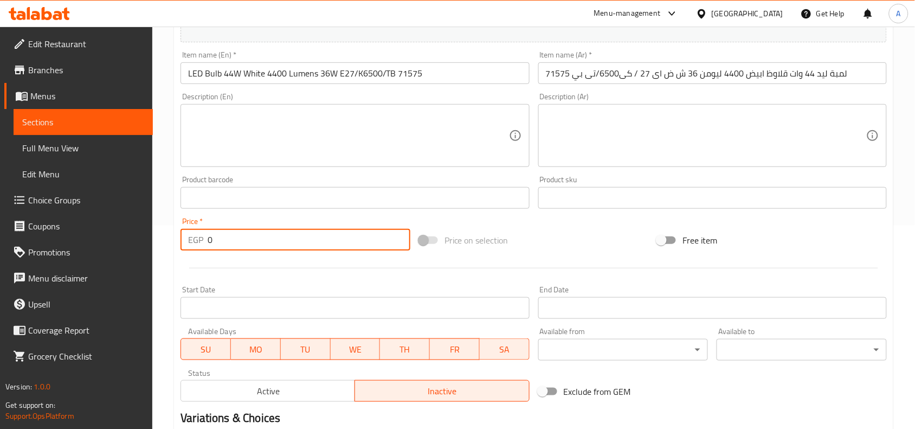
paste input "556"
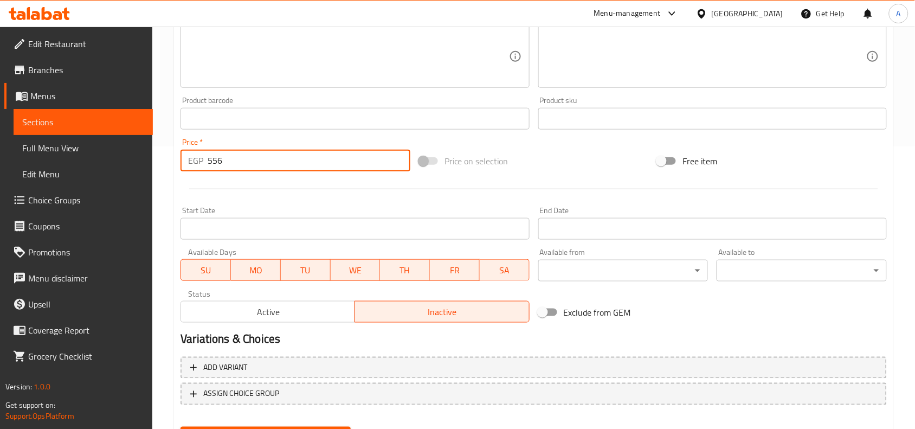
scroll to position [335, 0]
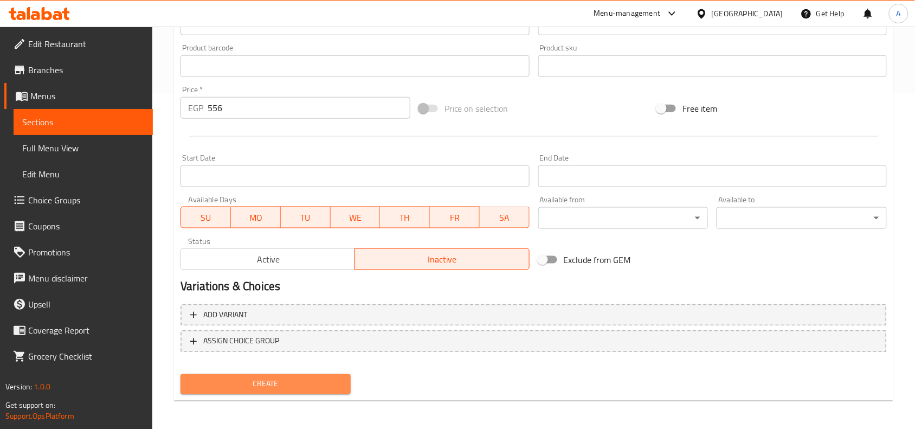
click at [315, 374] on button "Create" at bounding box center [265, 384] width 170 height 20
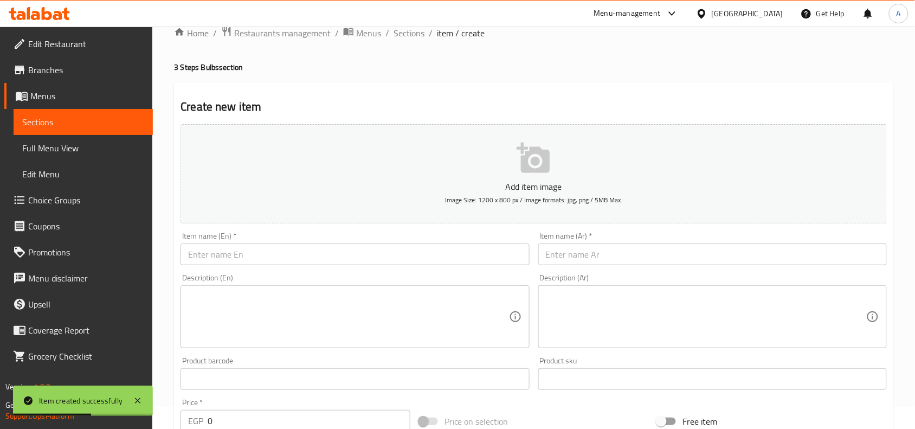
scroll to position [0, 0]
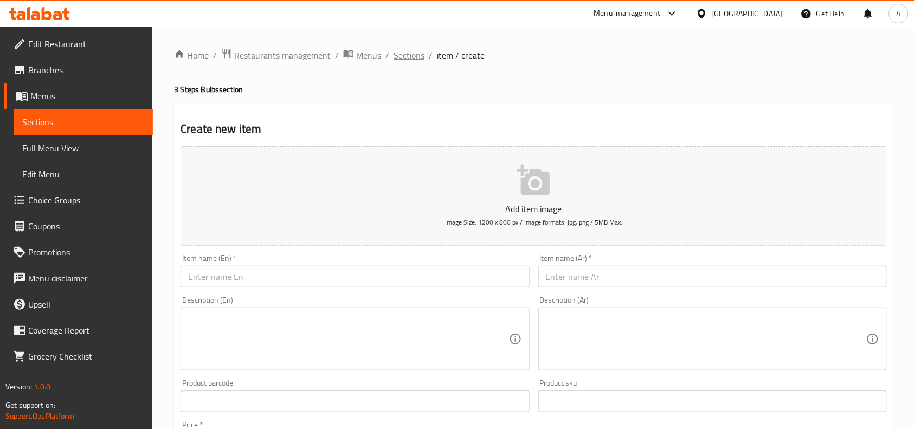
click at [418, 55] on span "Sections" at bounding box center [408, 55] width 31 height 13
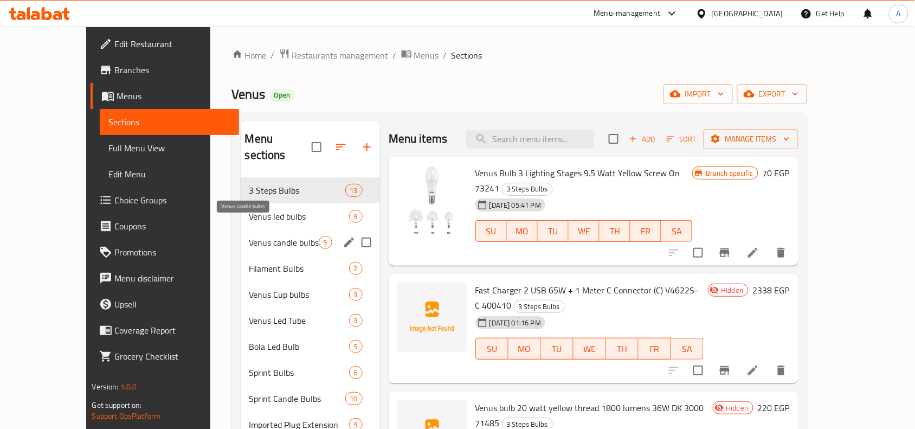
scroll to position [68, 0]
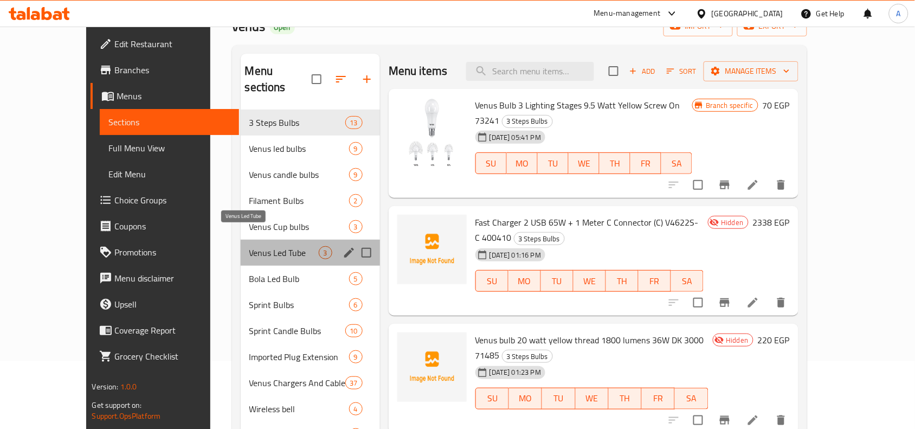
click at [262, 246] on span "Venus Led Tube" at bounding box center [283, 252] width 69 height 13
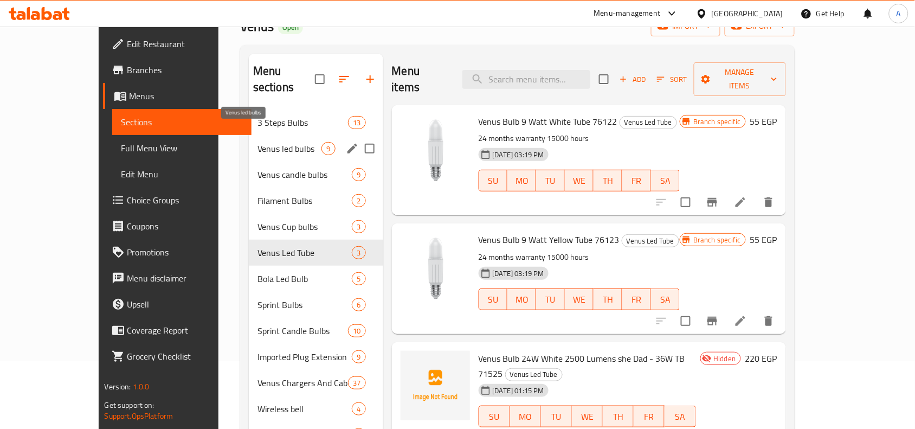
click at [259, 142] on span "Venus led bulbs" at bounding box center [289, 148] width 64 height 13
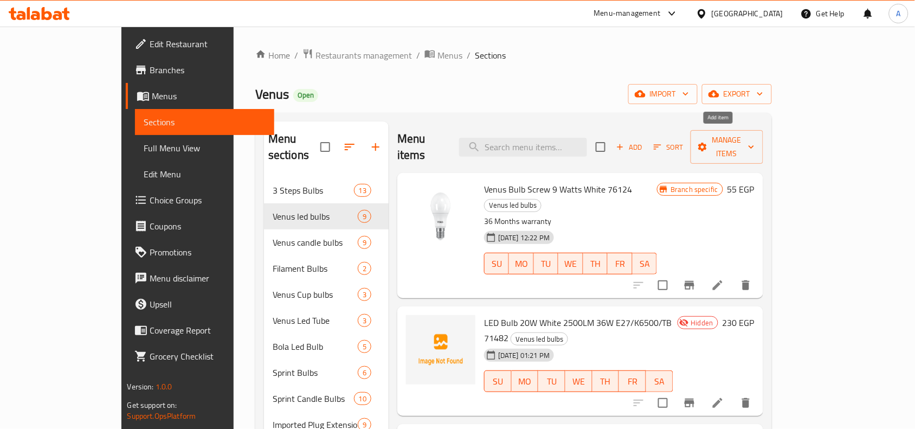
click at [644, 141] on span "Add" at bounding box center [629, 147] width 29 height 12
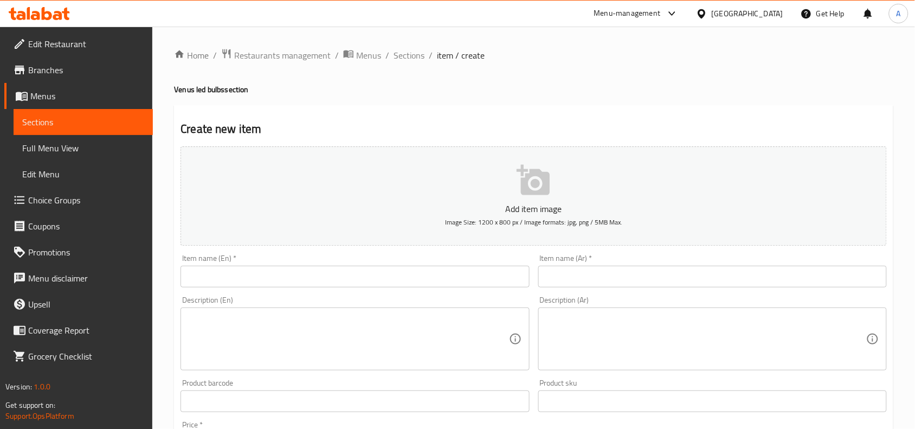
click at [392, 45] on div "Home / Restaurants management / Menus / Sections / item / create Venus led bulb…" at bounding box center [533, 396] width 762 height 739
click at [402, 52] on span "Sections" at bounding box center [408, 55] width 31 height 13
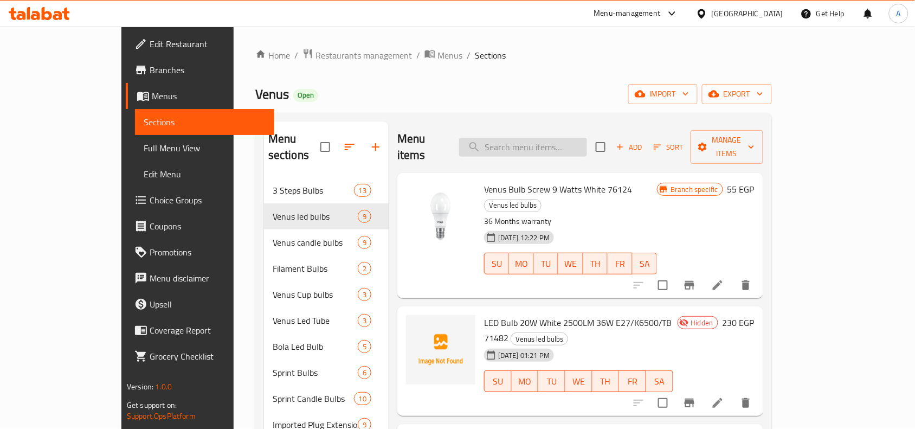
click at [546, 148] on input "search" at bounding box center [523, 147] width 128 height 19
paste input "71534"
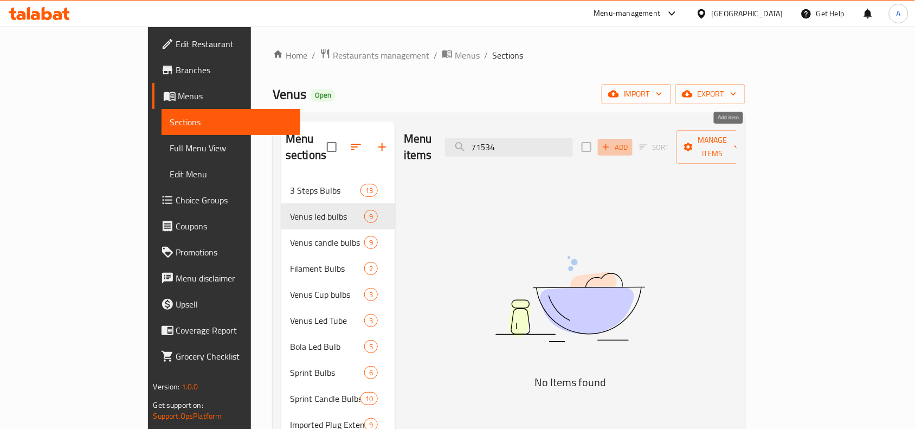
click at [611, 142] on icon "button" at bounding box center [606, 147] width 10 height 10
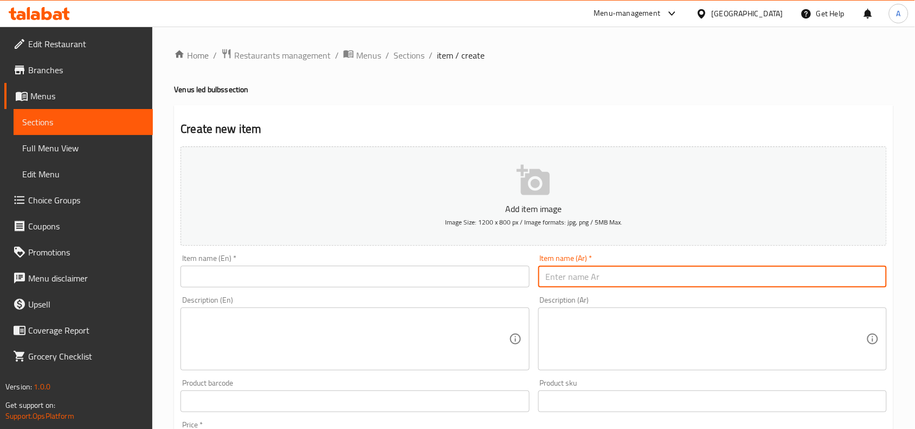
click at [646, 274] on input "text" at bounding box center [712, 277] width 348 height 22
paste input "لمبة ليد 33 وات قلاوظ ابيض 3600 ليومن 36 ش ض E 27 / K 6500/TB"
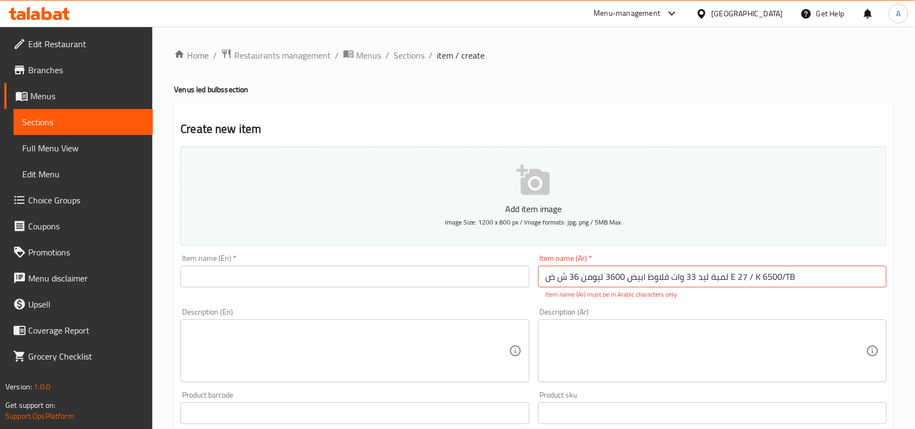
click at [704, 280] on input "لمبة ليد 33 وات قلاوظ ابيض 3600 ليومن 36 ش ض E 27 / K 6500/TB" at bounding box center [712, 277] width 348 height 22
paste input "اى 27 / كى 6500/تى بي"
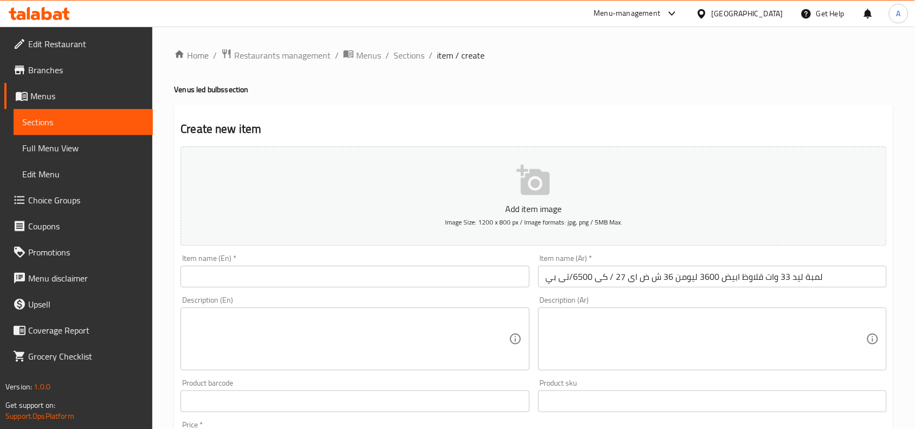
click at [345, 271] on input "text" at bounding box center [354, 277] width 348 height 22
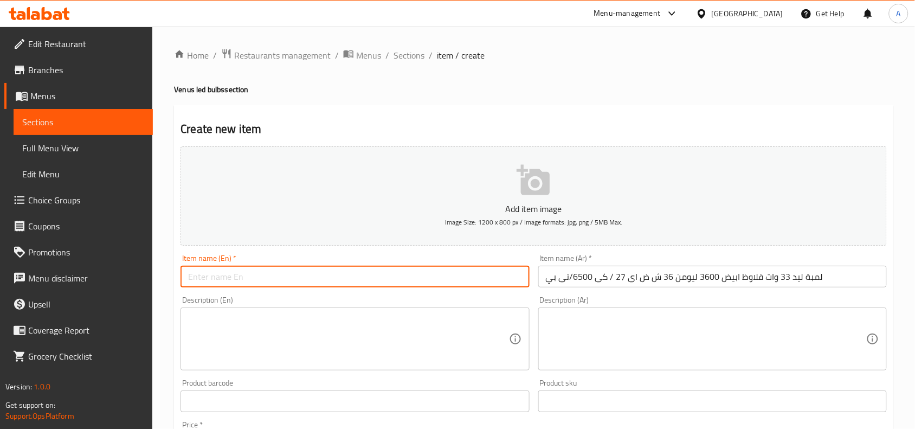
paste input "LED Bulb 33W White 3600 Lumens 36W E27/K6500/TP"
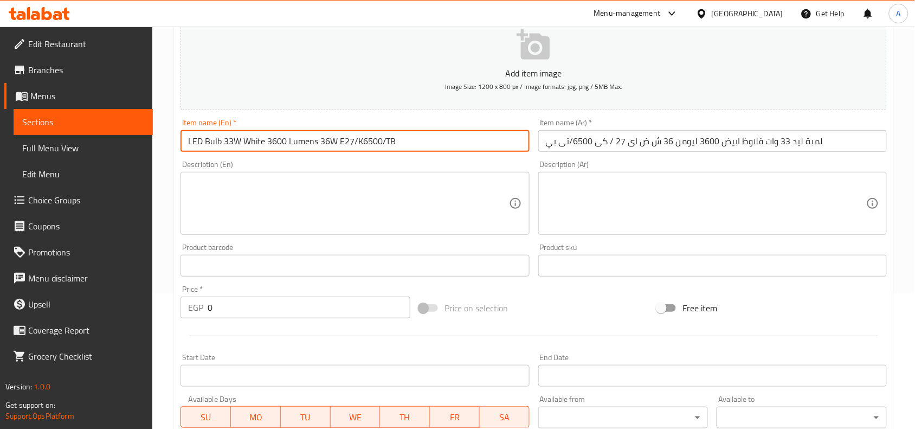
scroll to position [203, 0]
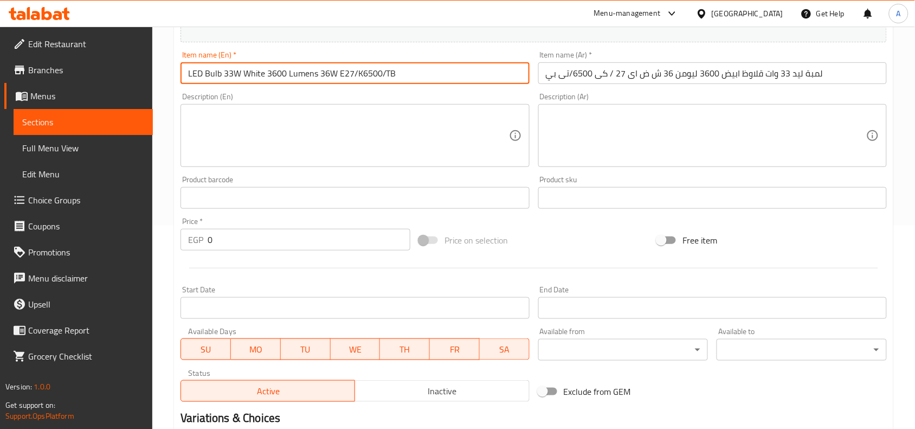
click at [458, 378] on div "Active Inactive" at bounding box center [354, 385] width 348 height 33
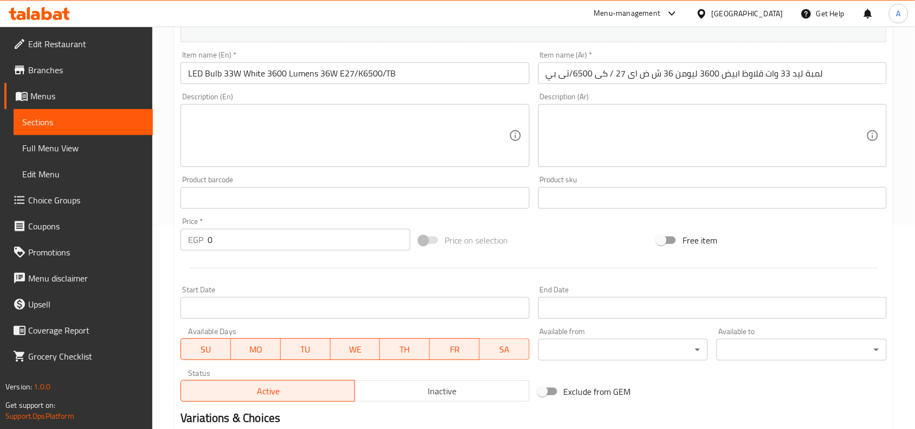
click at [461, 380] on button "Inactive" at bounding box center [441, 391] width 174 height 22
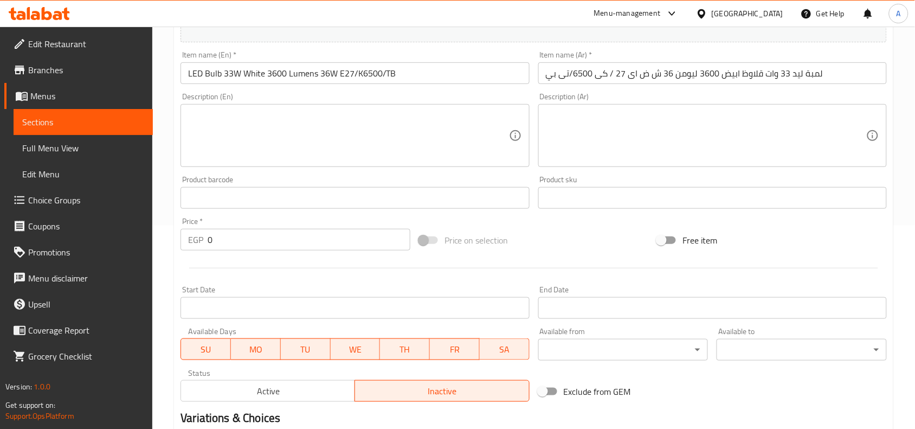
click at [432, 68] on input "LED Bulb 33W White 3600 Lumens 36W E27/K6500/TB" at bounding box center [354, 73] width 348 height 22
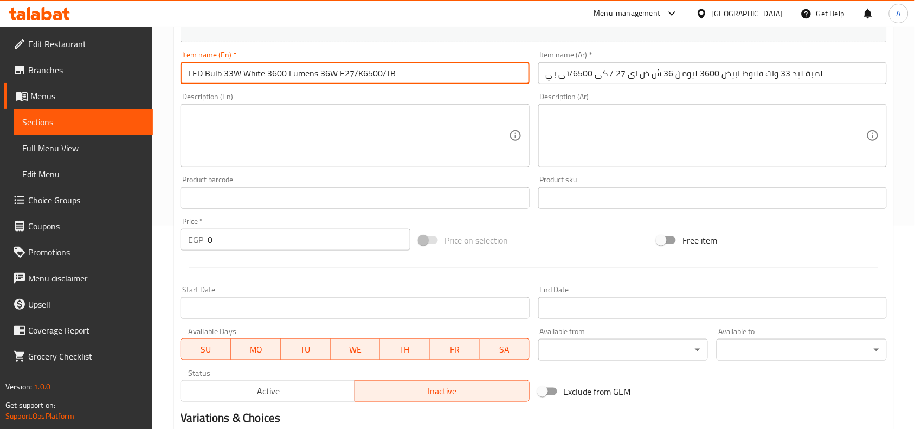
paste input "71534"
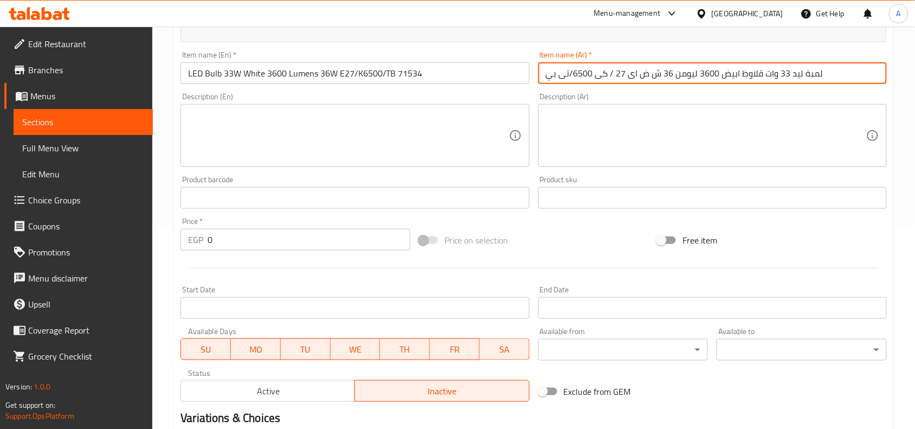
click at [822, 74] on input "لمبة ليد 33 وات قلاوظ ابيض 3600 ليومن 36 ش ض اى 27 / كى 6500/تى بي" at bounding box center [712, 73] width 348 height 22
paste input "71534"
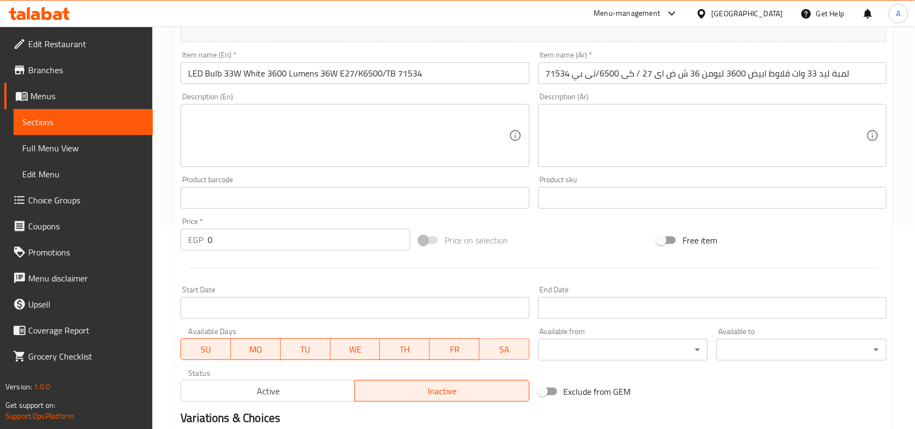
drag, startPoint x: 269, startPoint y: 234, endPoint x: 123, endPoint y: 224, distance: 146.7
click at [147, 227] on div "Edit Restaurant Branches Menus Sections Full Menu View Edit Menu Choice Groups …" at bounding box center [457, 192] width 915 height 739
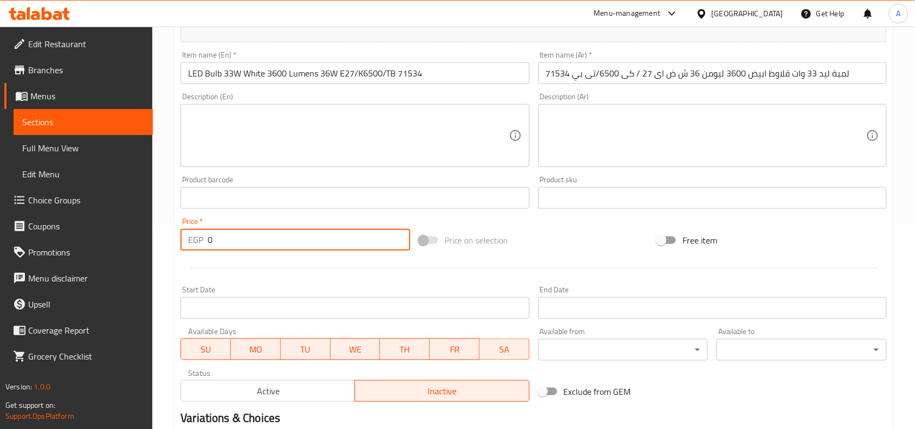
paste input "429"
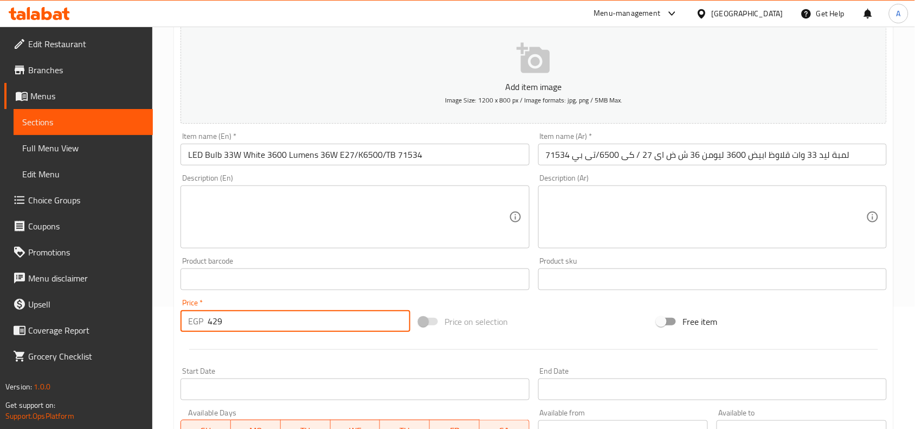
scroll to position [335, 0]
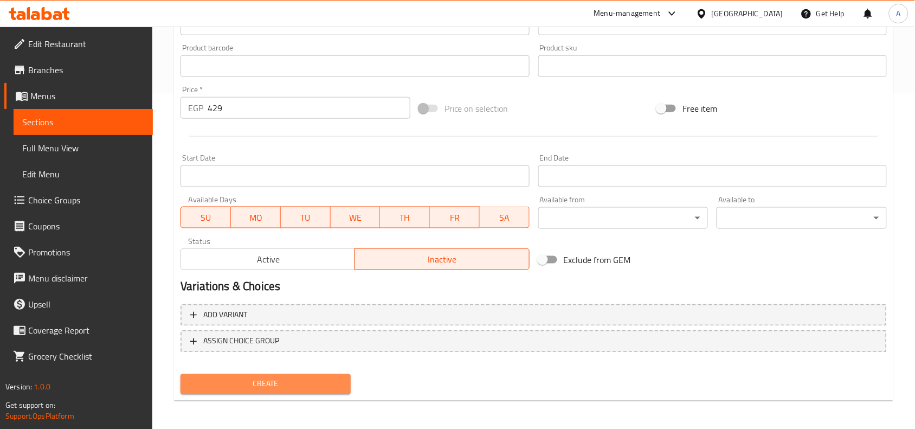
click at [305, 380] on span "Create" at bounding box center [265, 384] width 153 height 14
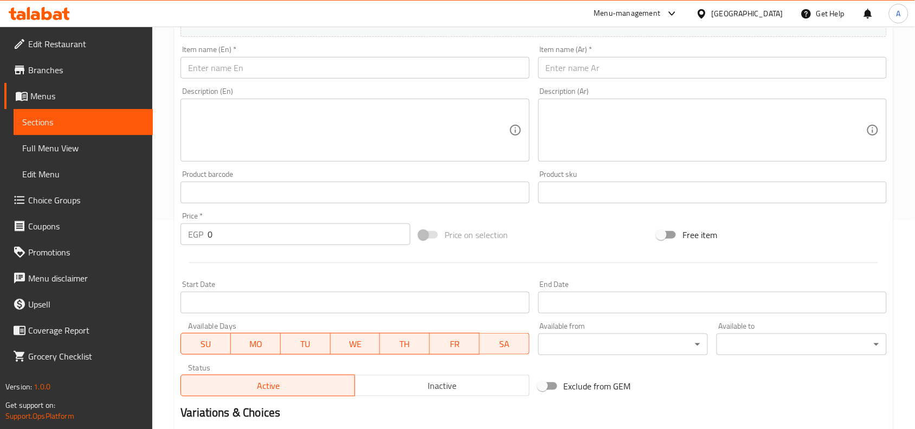
scroll to position [0, 0]
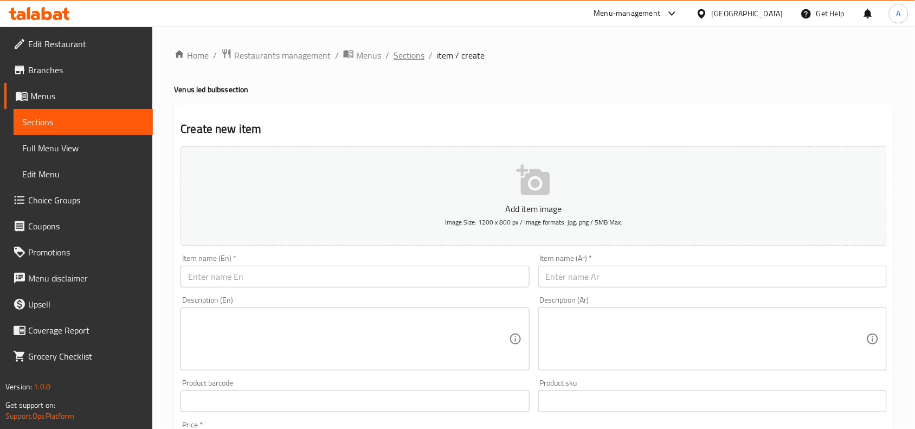
click at [415, 51] on span "Sections" at bounding box center [408, 55] width 31 height 13
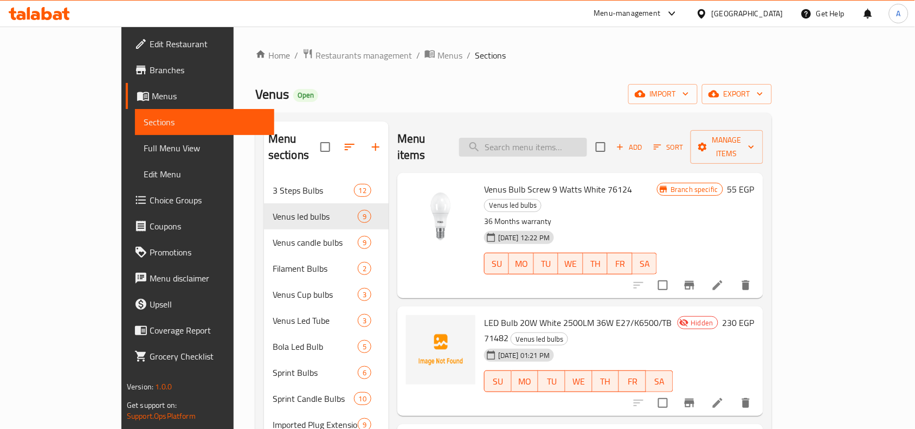
click at [553, 147] on input "search" at bounding box center [523, 147] width 128 height 19
paste input "71534"
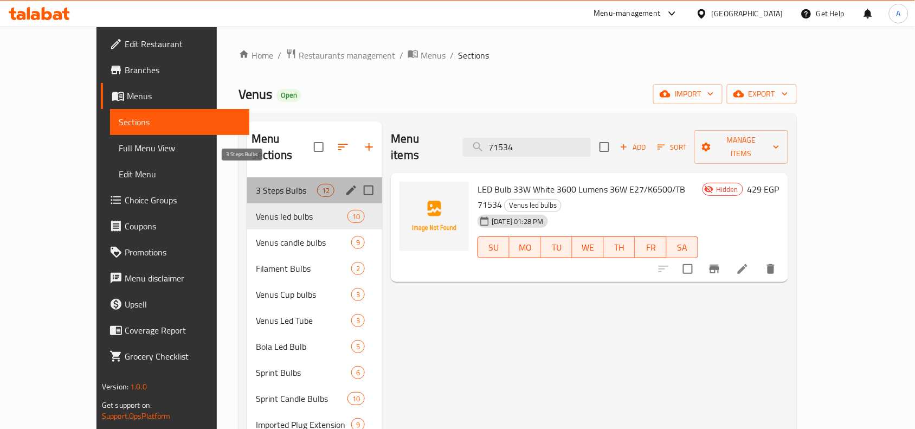
click at [256, 184] on span "3 Steps Bulbs" at bounding box center [286, 190] width 61 height 13
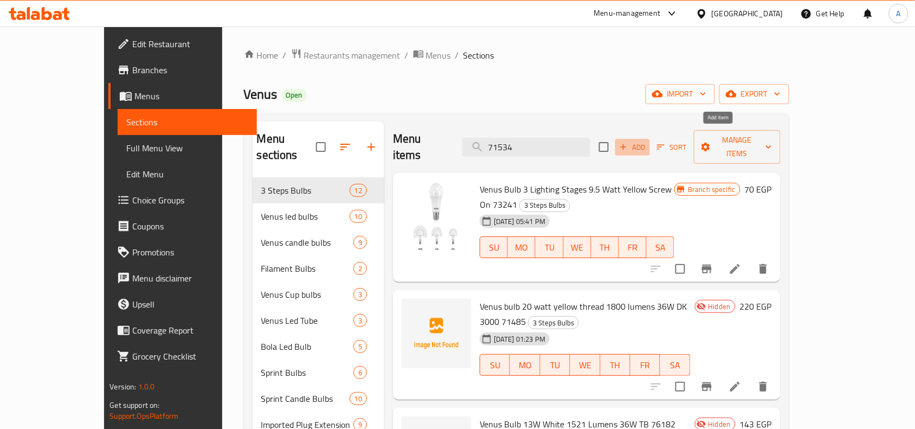
click at [628, 142] on icon "button" at bounding box center [623, 147] width 10 height 10
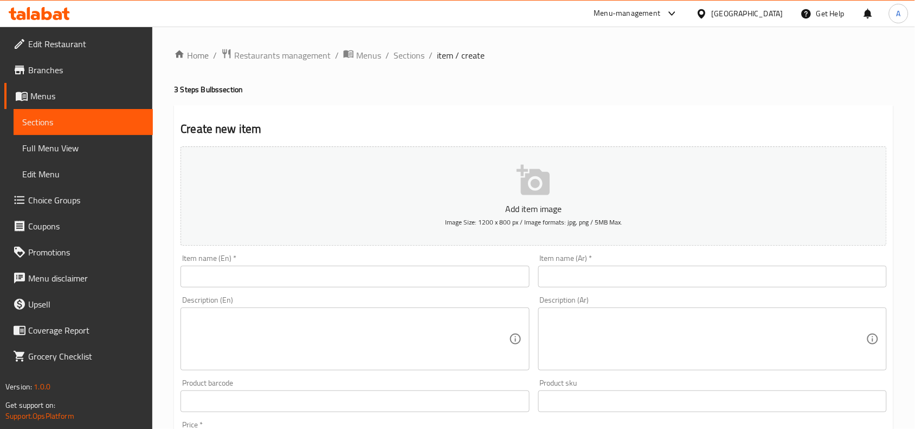
click at [616, 277] on input "text" at bounding box center [712, 277] width 348 height 22
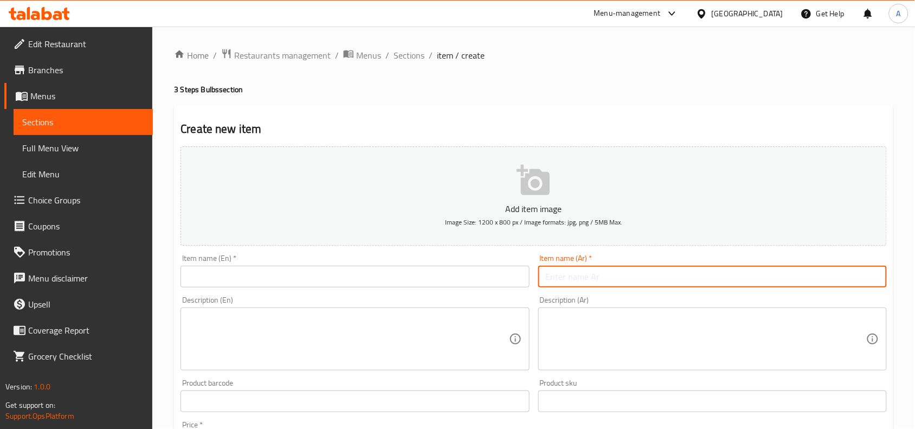
paste input "لمبة فينوس 33 وات قلاوظ اصفر 3600 ليومن 36ش ض اى 27 /كى4000 /تى بي"
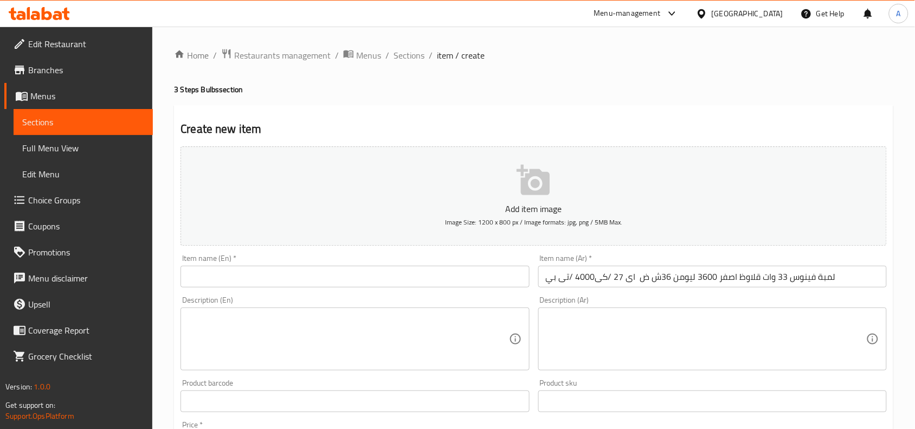
click at [434, 280] on input "text" at bounding box center [354, 277] width 348 height 22
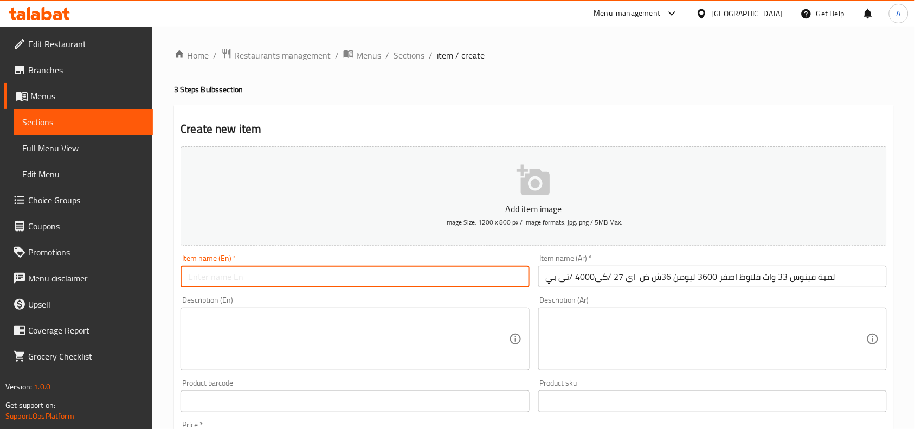
paste input "Venus Bulb 33W Yellow Thread 3600 Lumens 36W E27/K4000/TP"
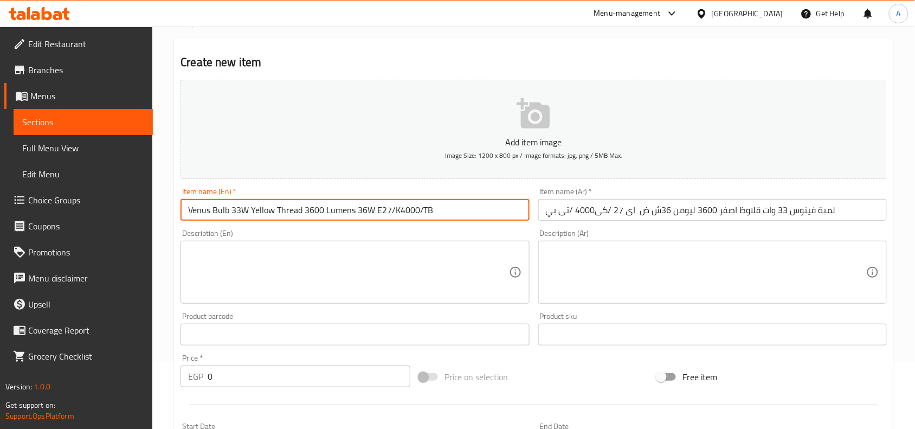
scroll to position [203, 0]
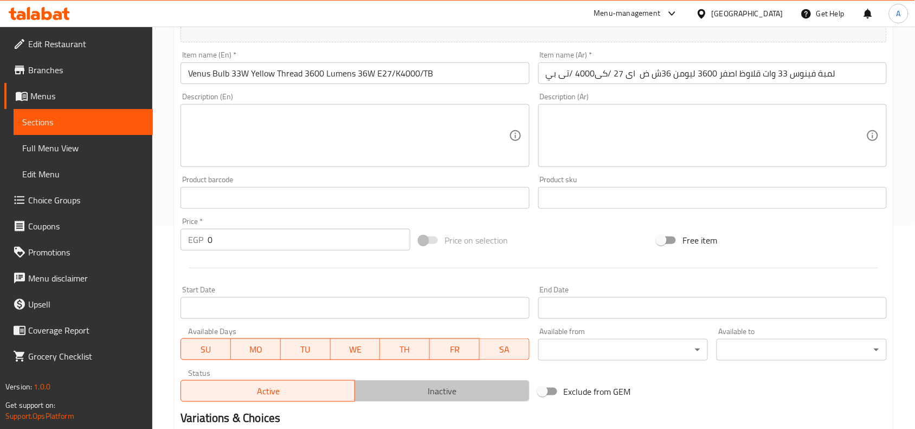
click at [405, 380] on span "Inactive" at bounding box center [441, 391] width 165 height 16
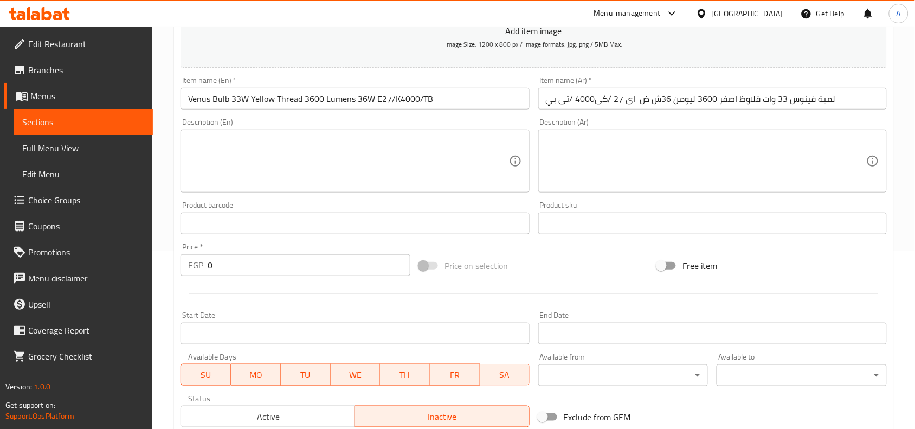
scroll to position [0, 0]
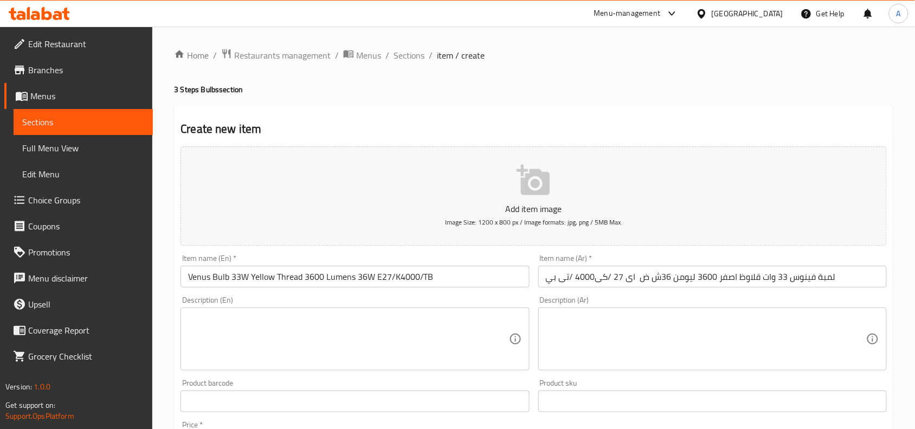
click at [822, 281] on input "لمبة فينوس 33 وات قلاوظ اصفر 3600 ليومن 36ش ض اى 27 /كى4000 /تى بي" at bounding box center [712, 277] width 348 height 22
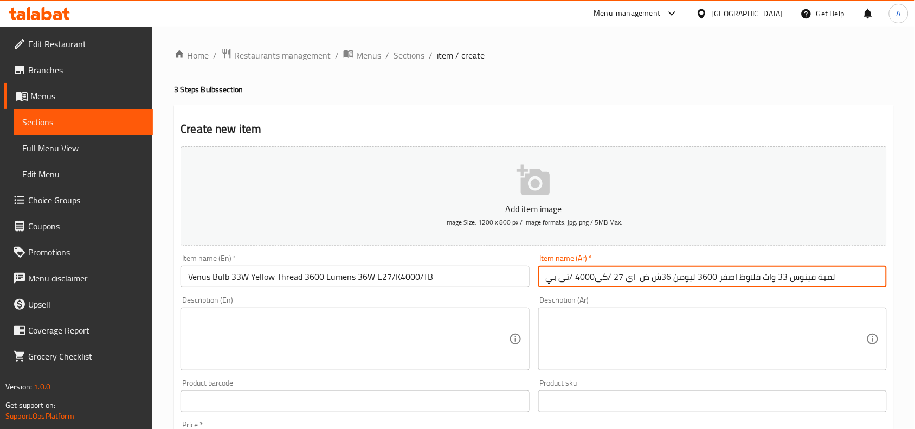
paste input "71547"
click at [448, 267] on input "Venus Bulb 33W Yellow Thread 3600 Lumens 36W E27/K4000/TB" at bounding box center [354, 277] width 348 height 22
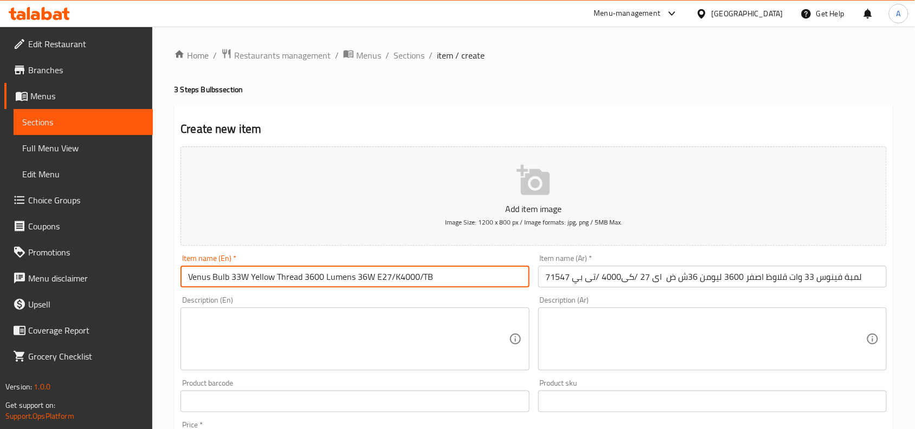
paste input "71547"
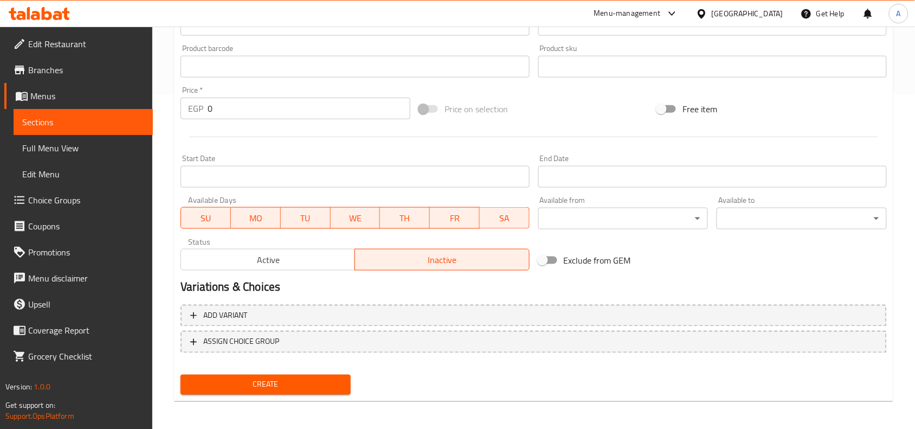
scroll to position [335, 0]
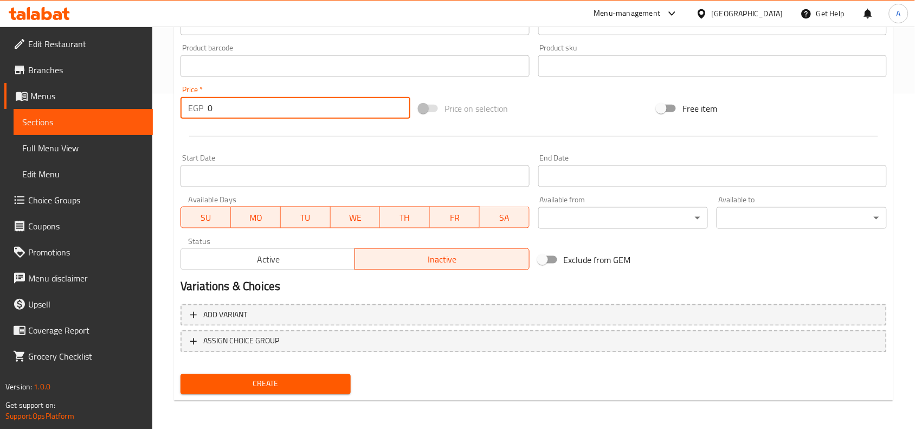
drag, startPoint x: 244, startPoint y: 115, endPoint x: 87, endPoint y: 134, distance: 158.3
click at [146, 120] on div "Edit Restaurant Branches Menus Sections Full Menu View Edit Menu Choice Groups …" at bounding box center [457, 61] width 915 height 739
paste input "429"
click at [277, 371] on div "Create" at bounding box center [265, 384] width 179 height 29
click at [277, 374] on button "Create" at bounding box center [265, 384] width 170 height 20
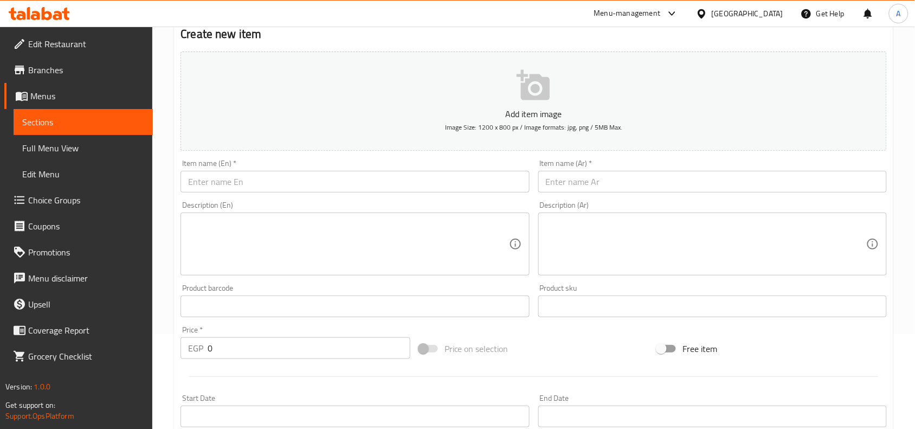
scroll to position [0, 0]
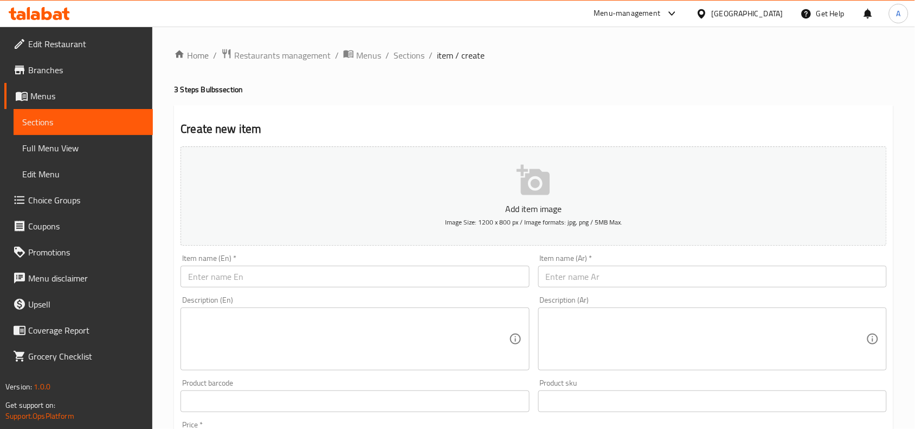
click at [579, 272] on input "text" at bounding box center [712, 277] width 348 height 22
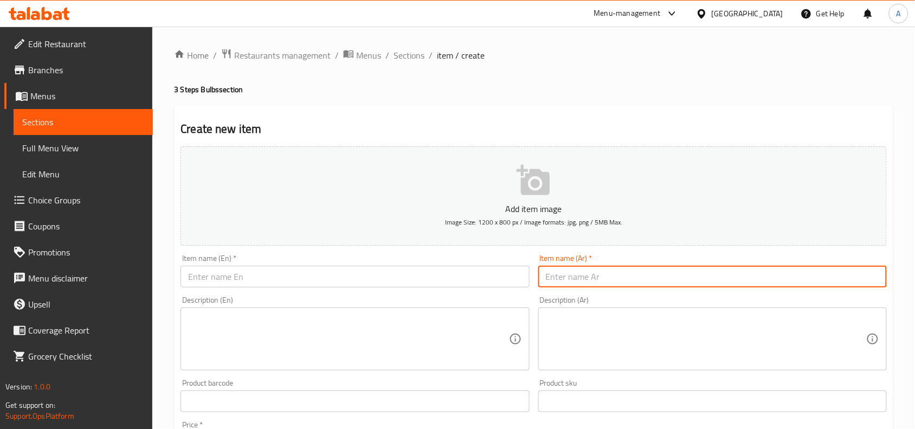
paste input "لمبة فينوس زجاج فليمنت كرويه 6 وات اصفر قلاوظ 600 ليومن 25 ألف ساعة/ 24 ش ض اى2…"
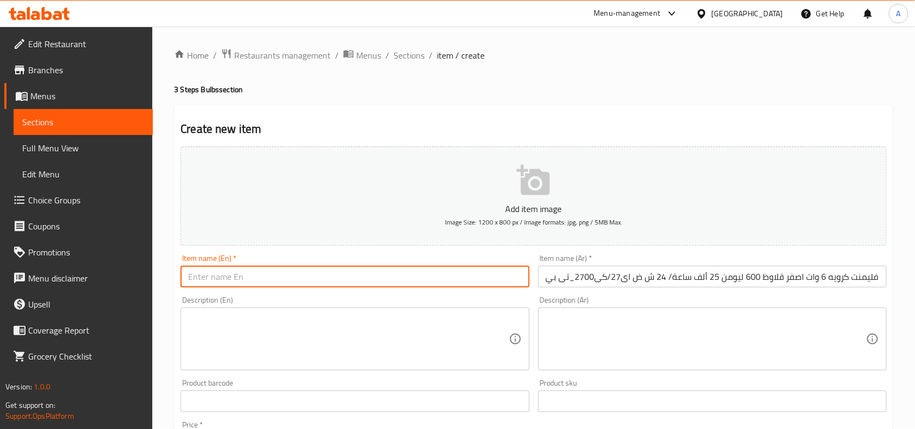
click at [469, 283] on input "text" at bounding box center [354, 277] width 348 height 22
paste input "Venus Filament Glass Globe Bulb 6W Yellow Thread 600 lumens 25,000 hours/24 hou…"
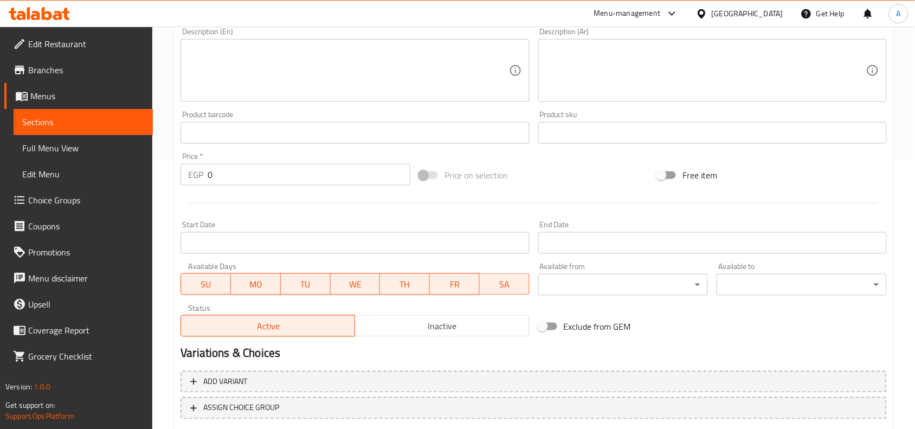
scroll to position [271, 0]
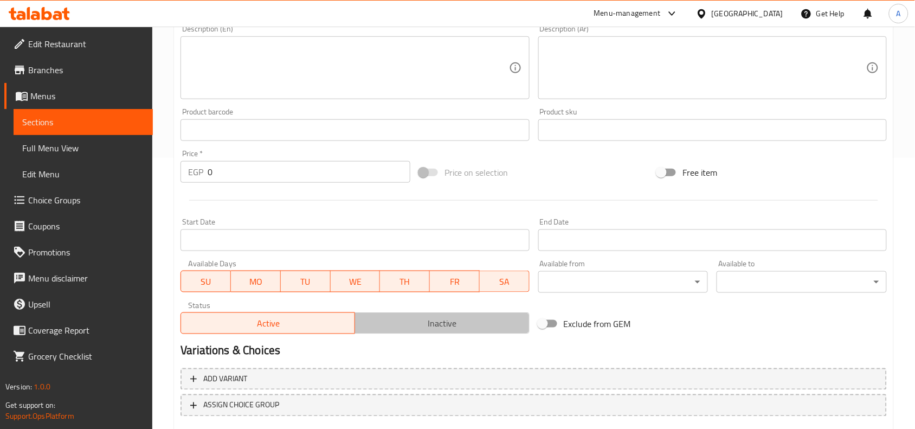
click at [459, 312] on button "Inactive" at bounding box center [441, 323] width 174 height 22
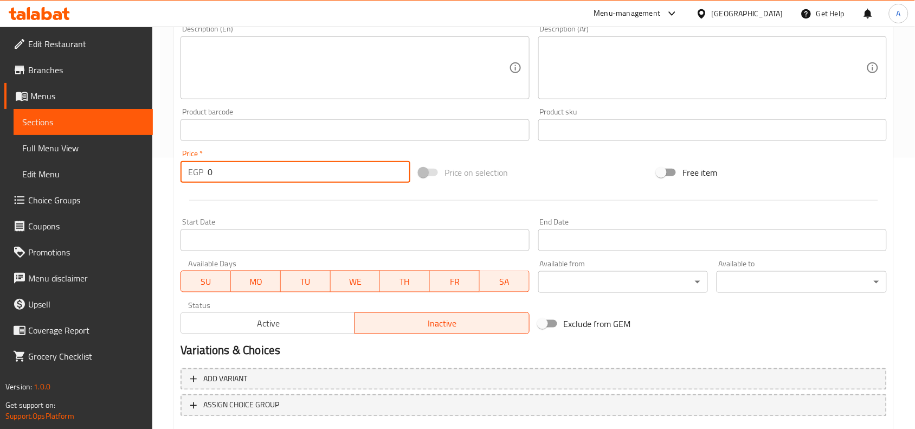
drag, startPoint x: 274, startPoint y: 159, endPoint x: 133, endPoint y: 172, distance: 142.0
click at [148, 166] on div "Edit Restaurant Branches Menus Sections Full Menu View Edit Menu Choice Groups …" at bounding box center [457, 125] width 915 height 739
paste input "25"
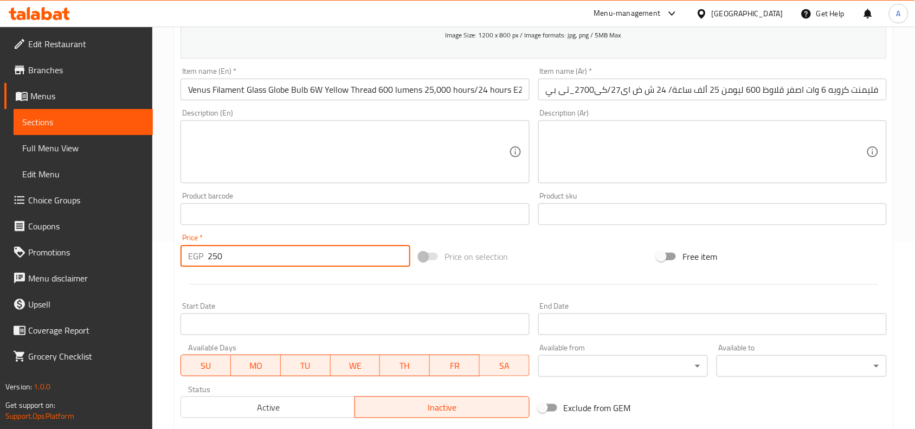
scroll to position [68, 0]
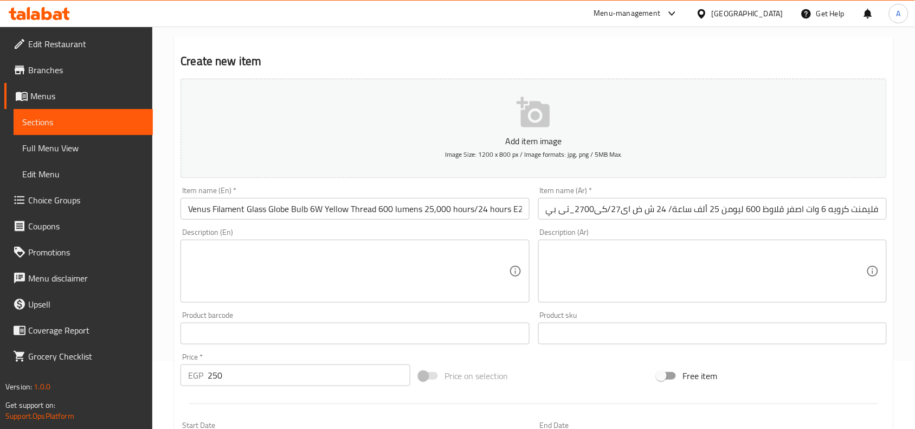
click at [488, 210] on input "Venus Filament Glass Globe Bulb 6W Yellow Thread 600 lumens 25,000 hours/24 hou…" at bounding box center [354, 209] width 348 height 22
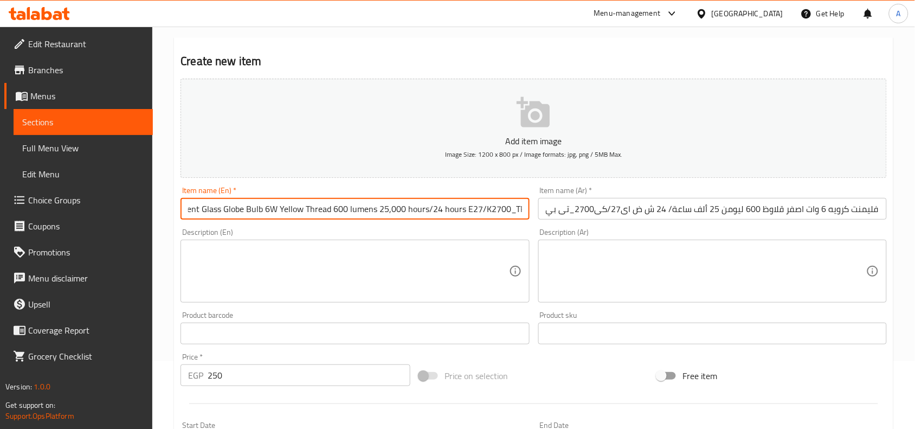
paste input "77210"
click at [817, 208] on input "لمبة فينوس زجاج فليمنت كرويه 6 وات اصفر قلاوظ 600 ليومن 25 ألف ساعة/ 24 ش ض اى2…" at bounding box center [712, 209] width 348 height 22
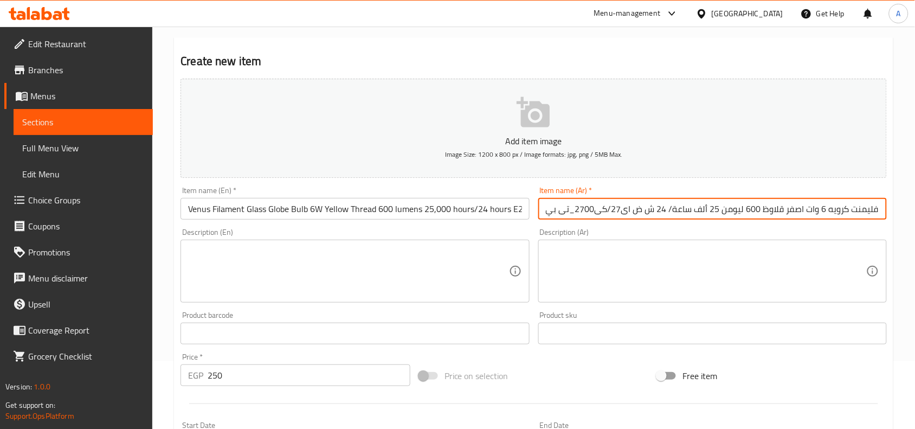
scroll to position [0, 58]
click at [822, 209] on input "لمبة فينوس زجاج فليمنت كرويه 6 وات اصفر قلاوظ 600 ليومن 25 ألف ساعة/ 24 ش ض اى2…" at bounding box center [712, 209] width 348 height 22
drag, startPoint x: 781, startPoint y: 209, endPoint x: 447, endPoint y: 217, distance: 334.5
click at [447, 217] on div "Add item image Image Size: 1200 x 800 px / Image formats: jpg, png / 5MB Max. I…" at bounding box center [533, 307] width 715 height 467
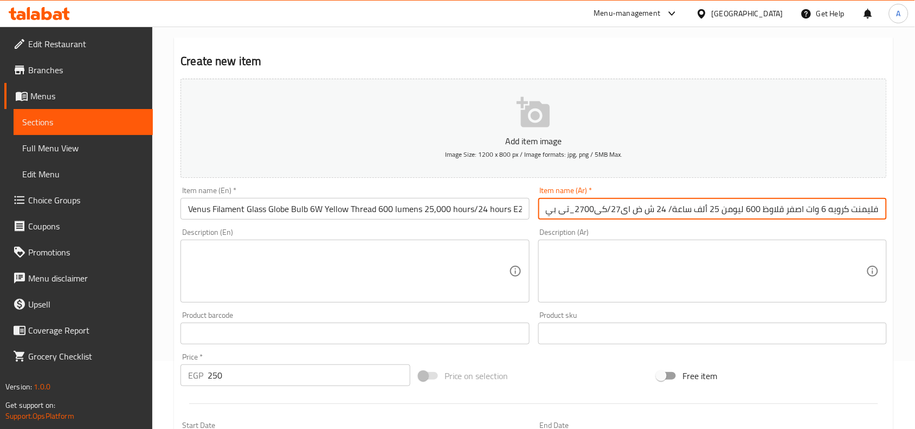
click at [551, 206] on input "لمبة فينوس زجاج فليمنت كرويه 6 وات اصفر قلاوظ 600 ليومن 25 ألف ساعة/ 24 ش ض اى2…" at bounding box center [712, 209] width 348 height 22
click at [549, 206] on input "لمبة فينوس زجاج فليمنت كرويه 6 وات اصفر قلاوظ 600 ليومن 25 ألف ساعة/ 24 ش ض اى2…" at bounding box center [712, 209] width 348 height 22
click at [548, 206] on input "لمبة فينوس زجاج فليمنت كرويه 6 وات اصفر قلاوظ 600 ليومن 25 ألف ساعة/ 24 ش ض اى2…" at bounding box center [712, 209] width 348 height 22
paste input "77210"
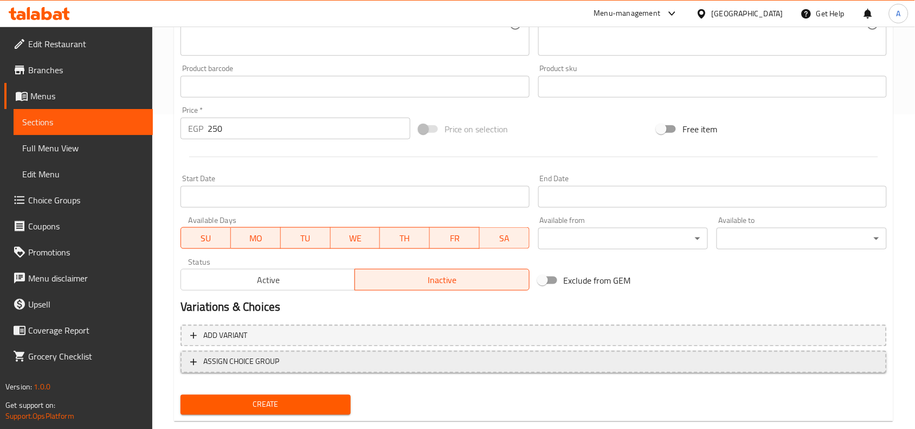
scroll to position [335, 0]
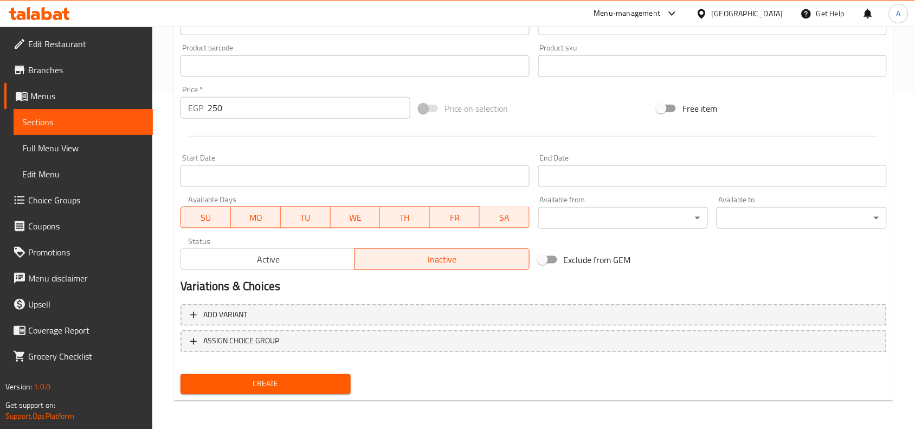
click at [307, 378] on span "Create" at bounding box center [265, 384] width 153 height 14
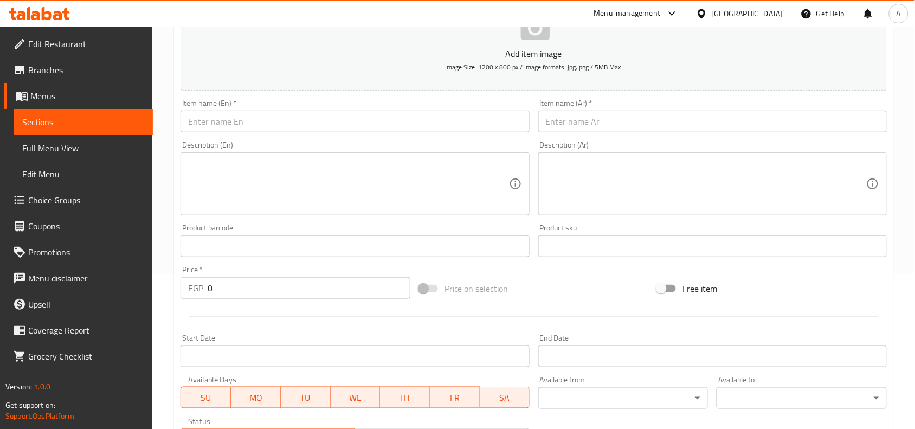
scroll to position [0, 0]
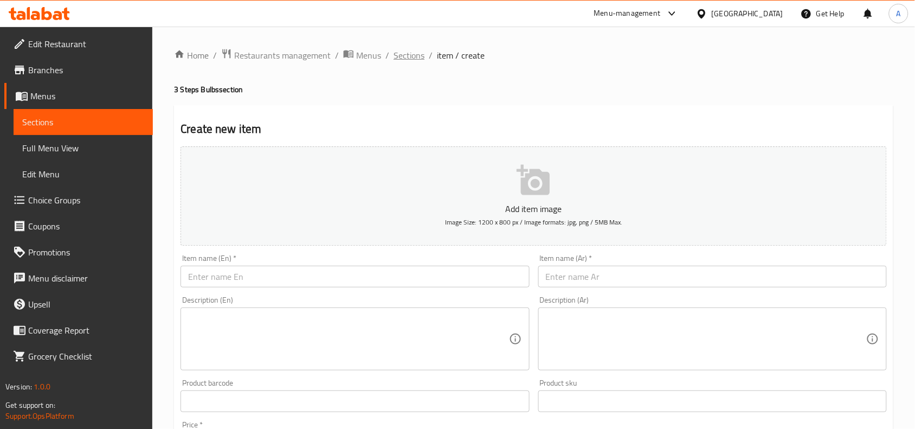
click at [410, 56] on span "Sections" at bounding box center [408, 55] width 31 height 13
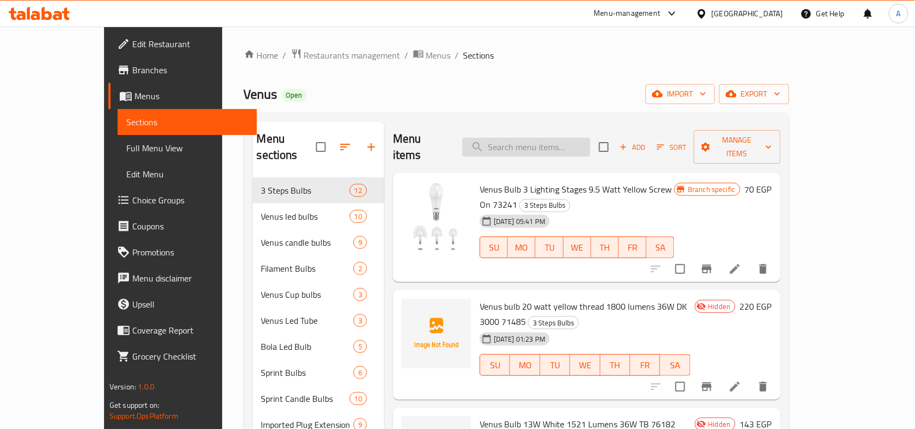
click at [563, 144] on input "search" at bounding box center [526, 147] width 128 height 19
paste input "73241"
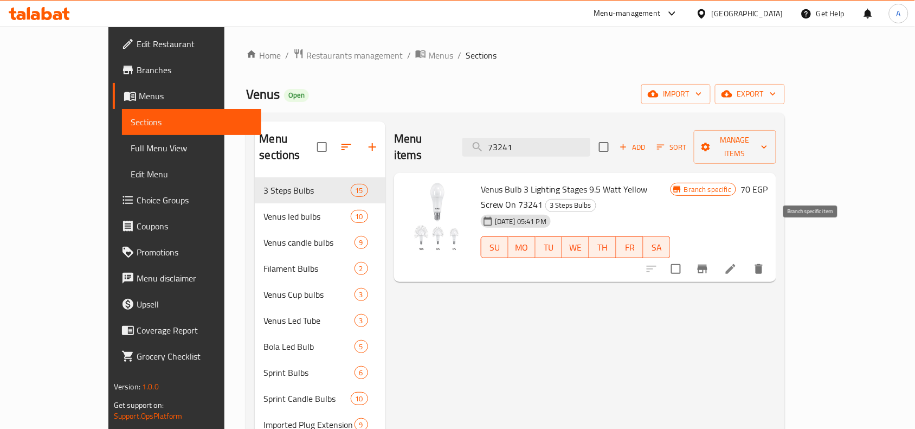
click at [709, 262] on icon "Branch-specific-item" at bounding box center [702, 268] width 13 height 13
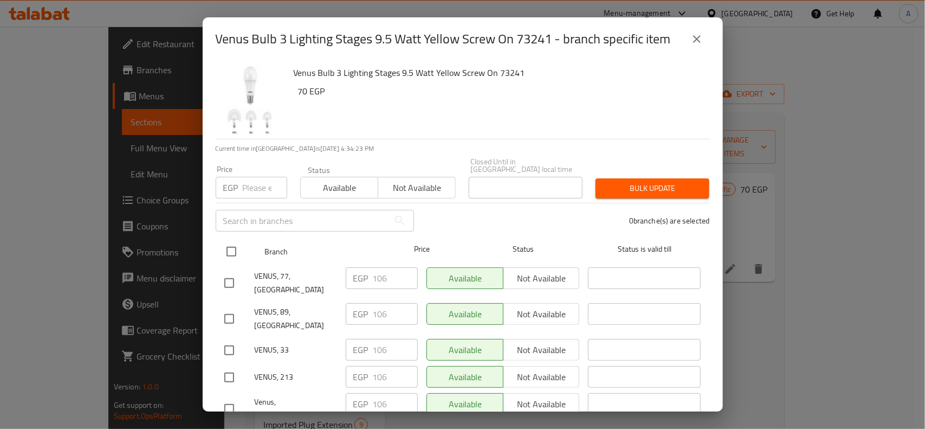
click at [231, 245] on input "checkbox" at bounding box center [231, 251] width 23 height 23
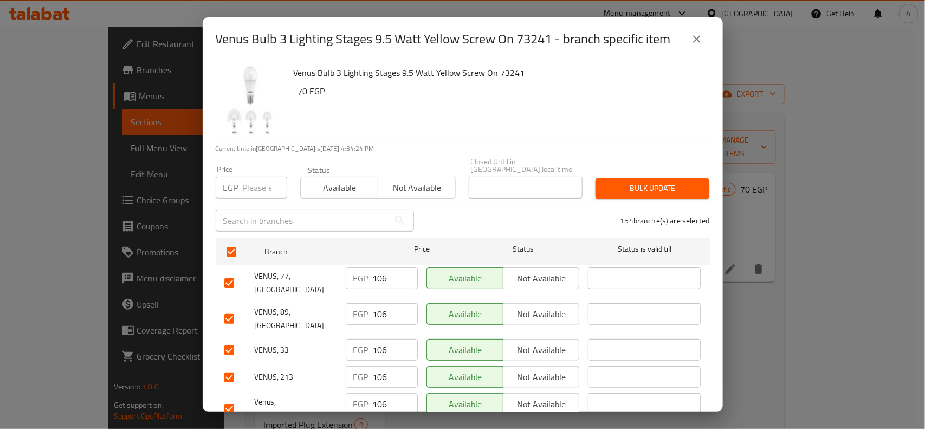
click at [256, 165] on div "Price EGP Price" at bounding box center [252, 181] width 72 height 33
click at [256, 177] on input "number" at bounding box center [265, 188] width 44 height 22
paste input "132"
click at [657, 187] on span "Bulk update" at bounding box center [652, 189] width 96 height 14
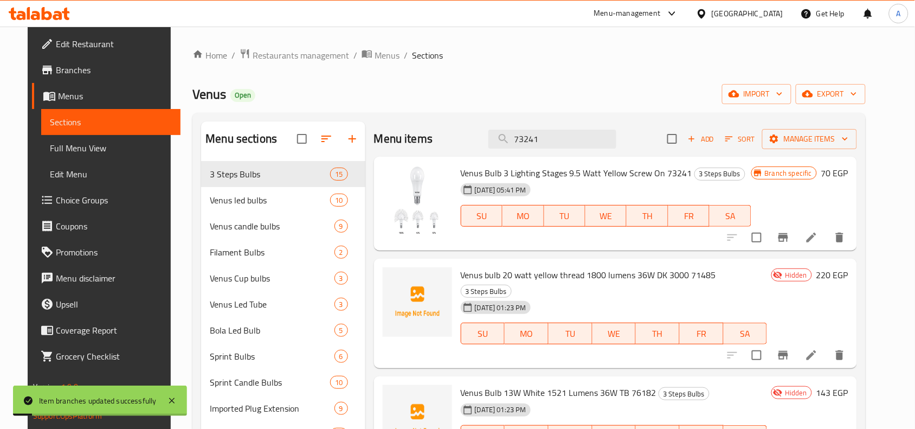
drag, startPoint x: 513, startPoint y: 130, endPoint x: 320, endPoint y: 96, distance: 195.3
click at [345, 100] on div "Home / Restaurants management / Menus / Sections Venus Open import export Menu …" at bounding box center [528, 332] width 673 height 568
paste input "0"
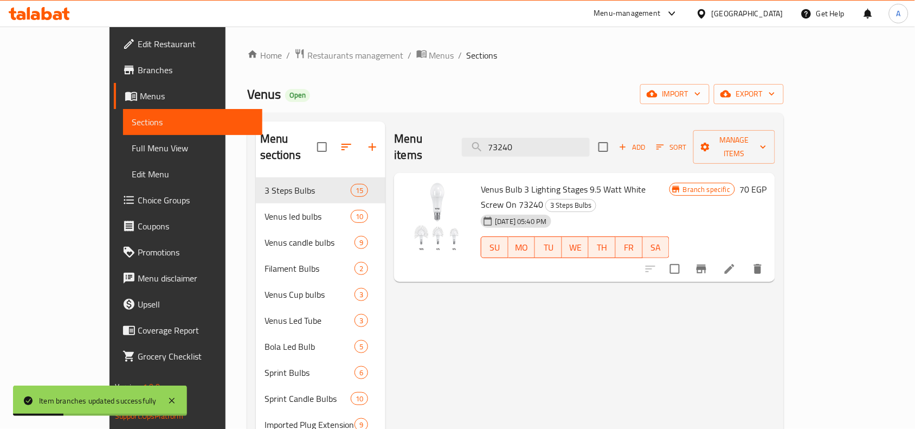
click at [708, 262] on icon "Branch-specific-item" at bounding box center [701, 268] width 13 height 13
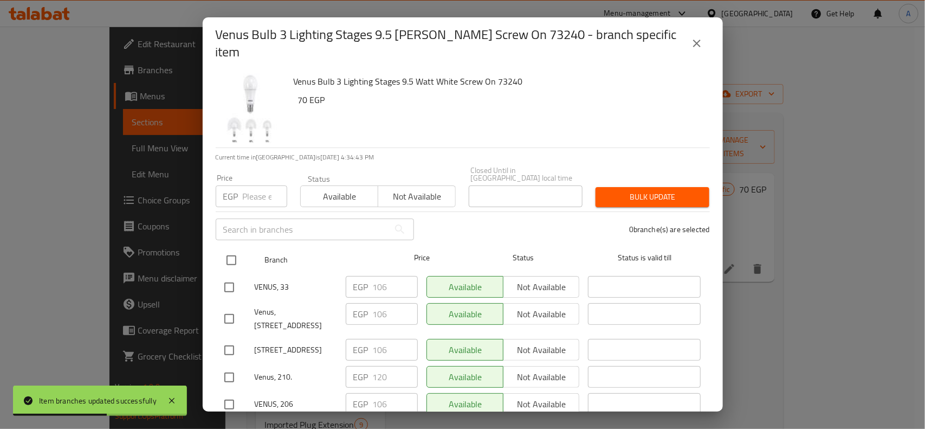
click at [229, 249] on input "checkbox" at bounding box center [231, 260] width 23 height 23
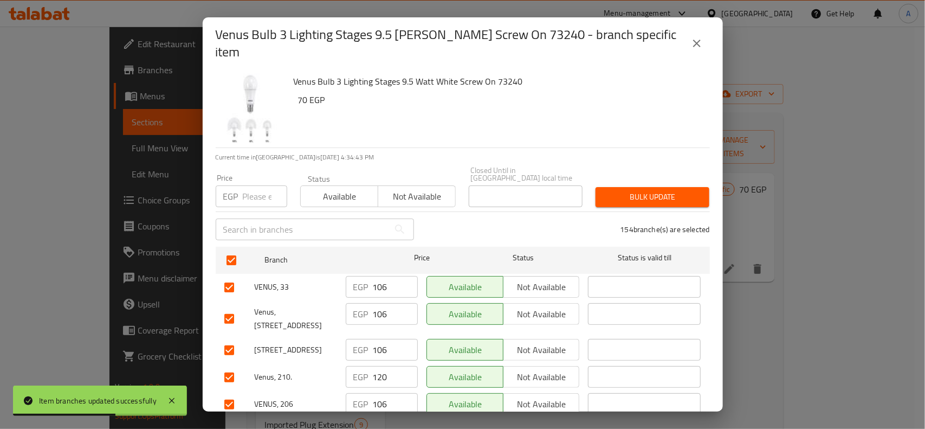
click at [250, 185] on input "number" at bounding box center [265, 196] width 44 height 22
paste input "132"
click at [654, 190] on span "Bulk update" at bounding box center [652, 197] width 96 height 14
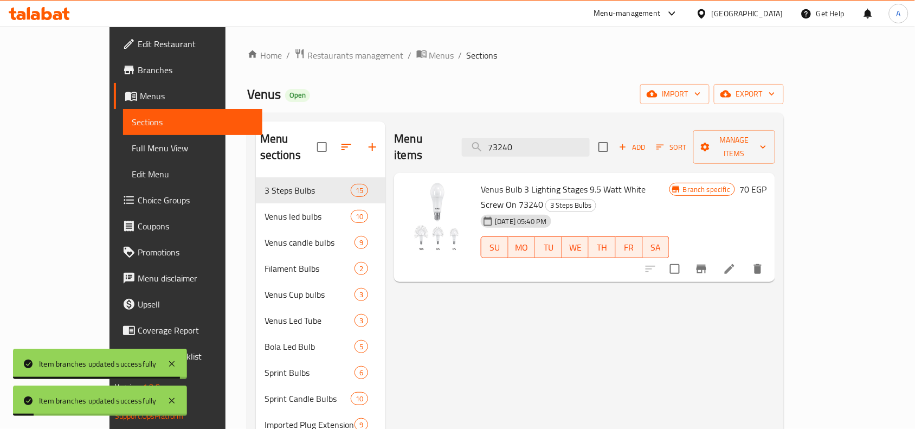
drag, startPoint x: 487, startPoint y: 137, endPoint x: 303, endPoint y: 132, distance: 183.2
click at [320, 132] on div "Menu sections 3 Steps Bulbs 15 Venus led bulbs 10 Venus candle bulbs 9 Filament…" at bounding box center [515, 372] width 519 height 502
paste
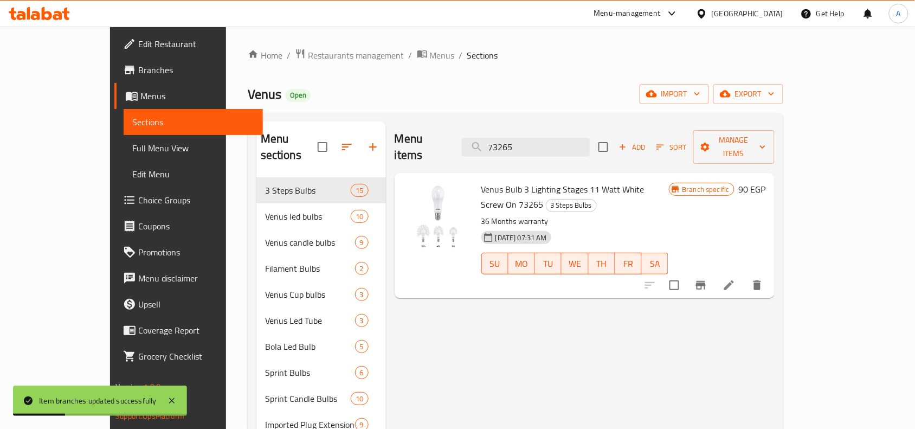
click at [714, 272] on button "Branch-specific-item" at bounding box center [701, 285] width 26 height 26
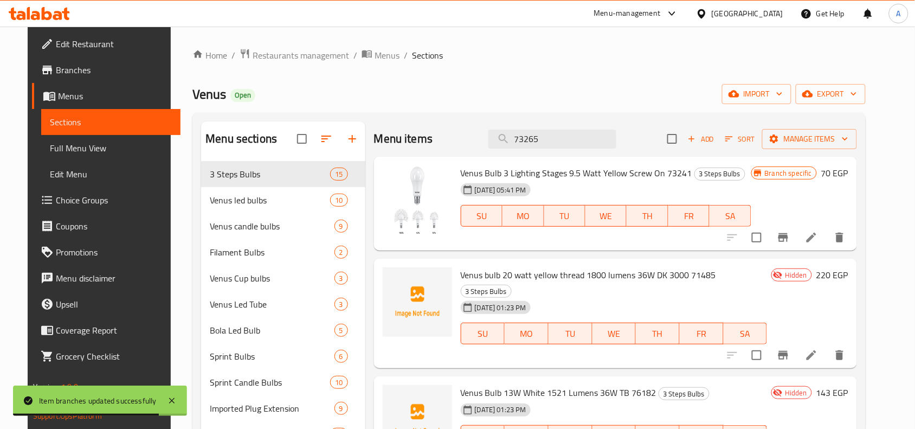
drag, startPoint x: 578, startPoint y: 141, endPoint x: 418, endPoint y: 133, distance: 160.6
click at [418, 133] on div "Menu items 73265 Add Sort Manage items" at bounding box center [615, 138] width 483 height 35
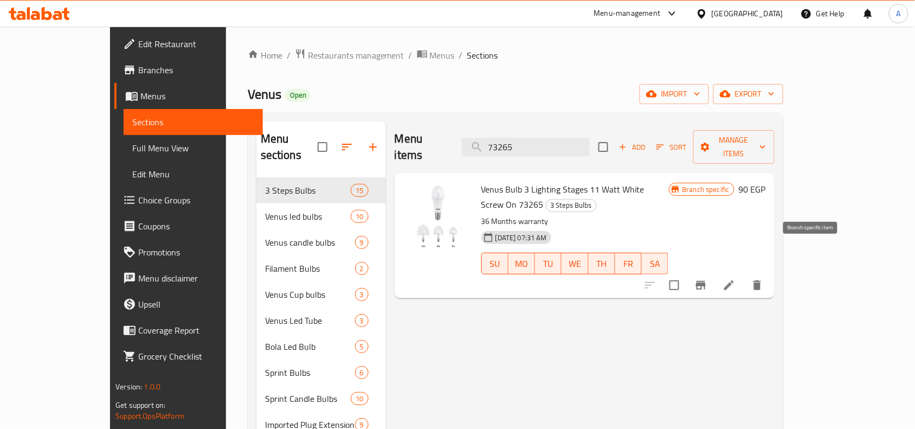
click at [706, 281] on icon "Branch-specific-item" at bounding box center [701, 285] width 10 height 9
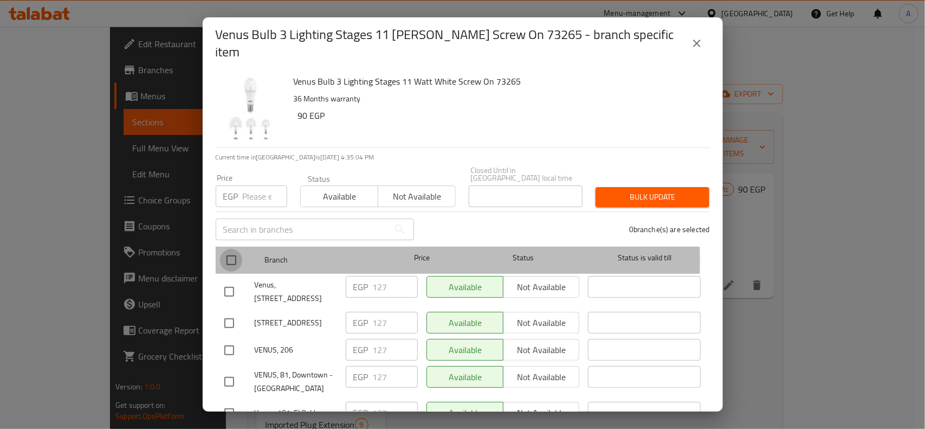
click at [231, 249] on input "checkbox" at bounding box center [231, 260] width 23 height 23
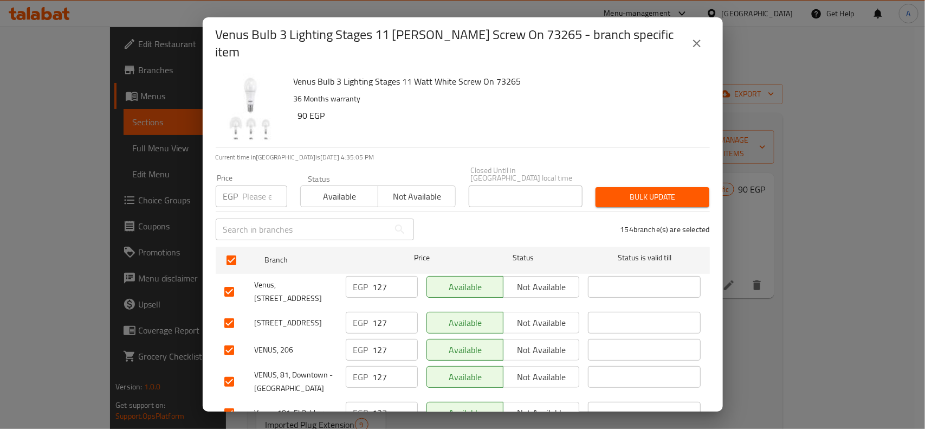
click at [257, 185] on input "number" at bounding box center [265, 196] width 44 height 22
click at [638, 190] on span "Bulk update" at bounding box center [652, 197] width 96 height 14
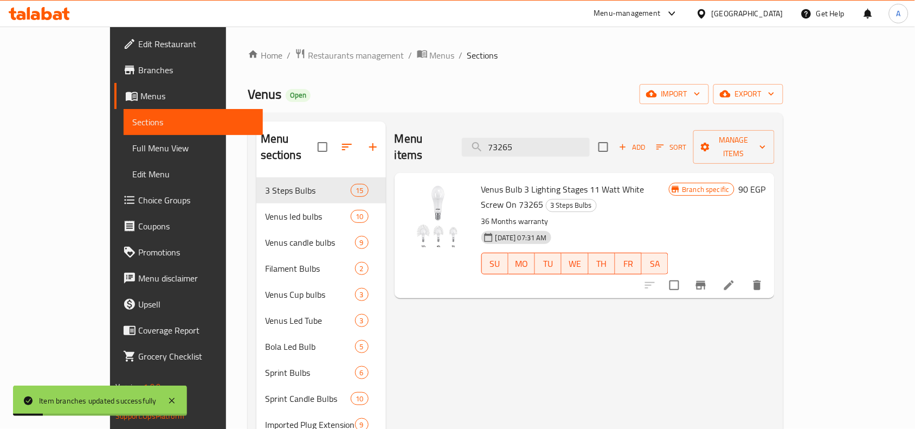
drag, startPoint x: 565, startPoint y: 137, endPoint x: 374, endPoint y: 120, distance: 191.5
click at [374, 120] on div "Menu sections 3 Steps Bulbs 15 Venus led bulbs 10 Venus candle bulbs 9 Filament…" at bounding box center [515, 373] width 535 height 520
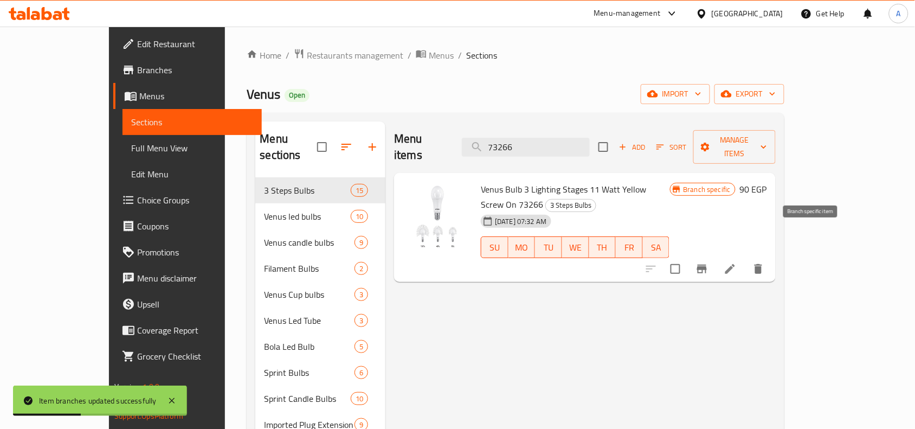
click at [708, 262] on icon "Branch-specific-item" at bounding box center [701, 268] width 13 height 13
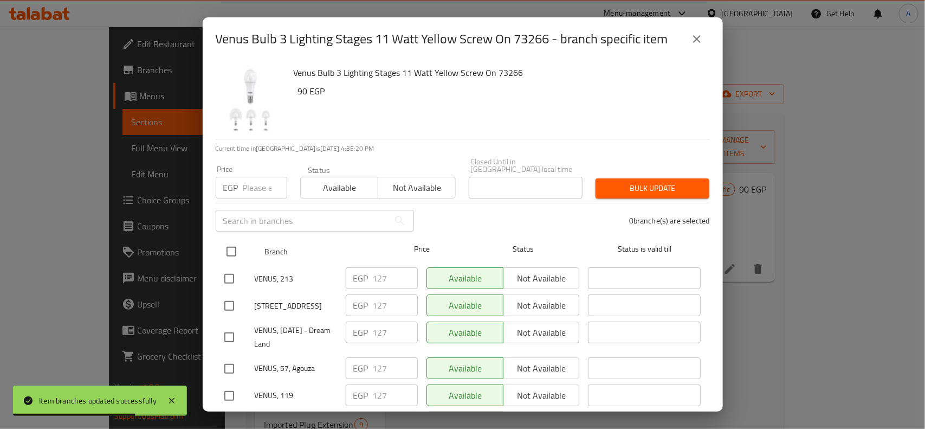
click at [235, 248] on input "checkbox" at bounding box center [231, 251] width 23 height 23
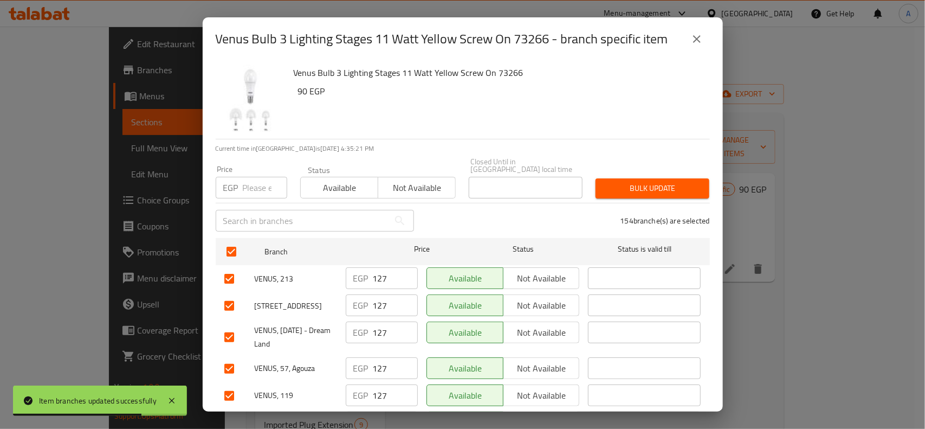
click at [256, 180] on input "number" at bounding box center [265, 188] width 44 height 22
click at [668, 182] on span "Bulk update" at bounding box center [652, 189] width 96 height 14
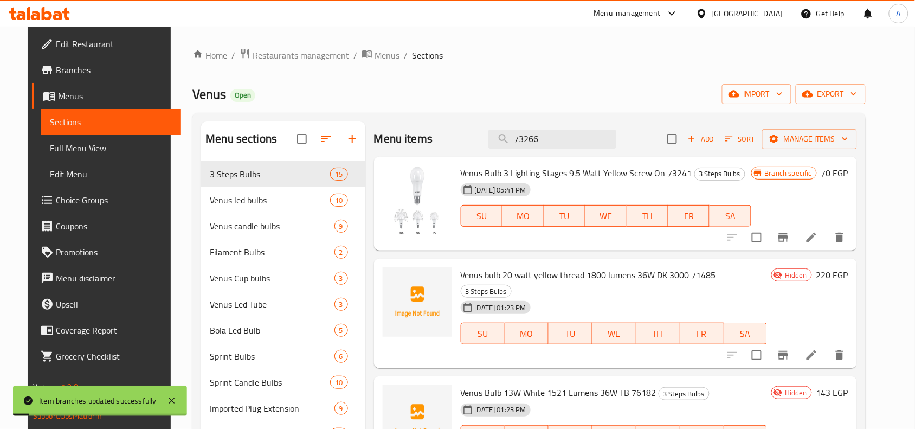
click at [345, 120] on div "Menu sections 3 Steps Bulbs 15 Venus led bulbs 10 Venus candle bulbs 9 Filament…" at bounding box center [528, 364] width 673 height 503
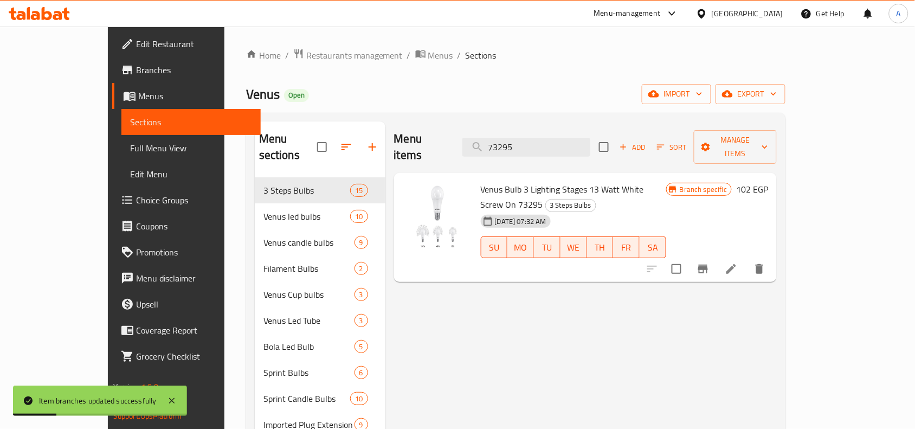
type input "73295"
click at [709, 262] on icon "Branch-specific-item" at bounding box center [702, 268] width 13 height 13
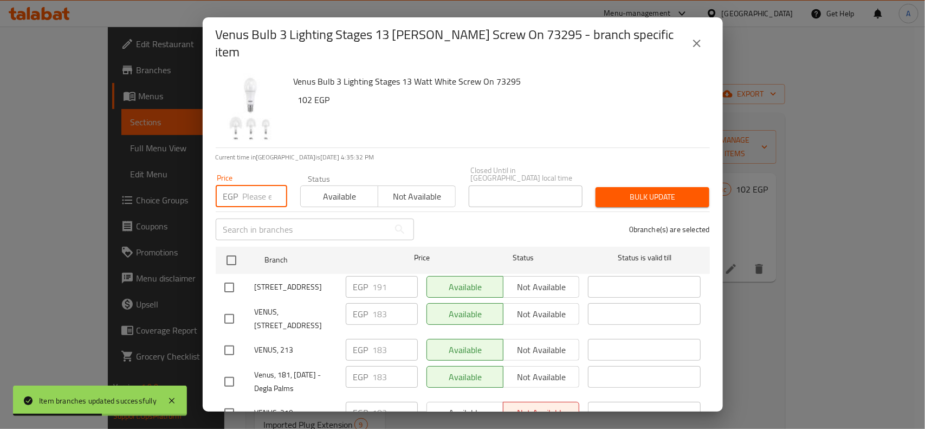
click at [259, 185] on input "number" at bounding box center [265, 196] width 44 height 22
paste input "183"
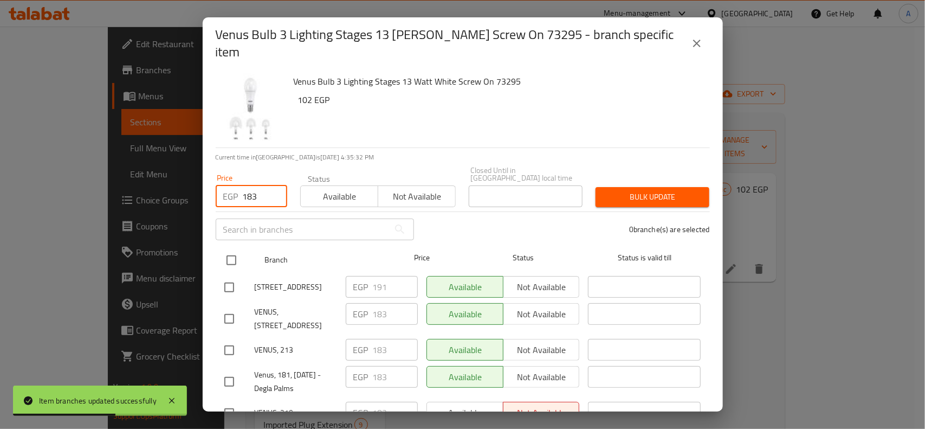
type input "183"
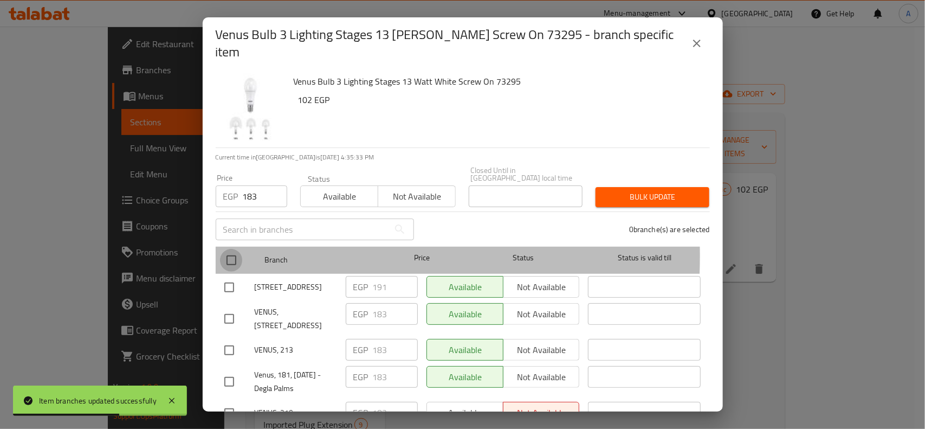
click at [236, 249] on input "checkbox" at bounding box center [231, 260] width 23 height 23
checkbox input "true"
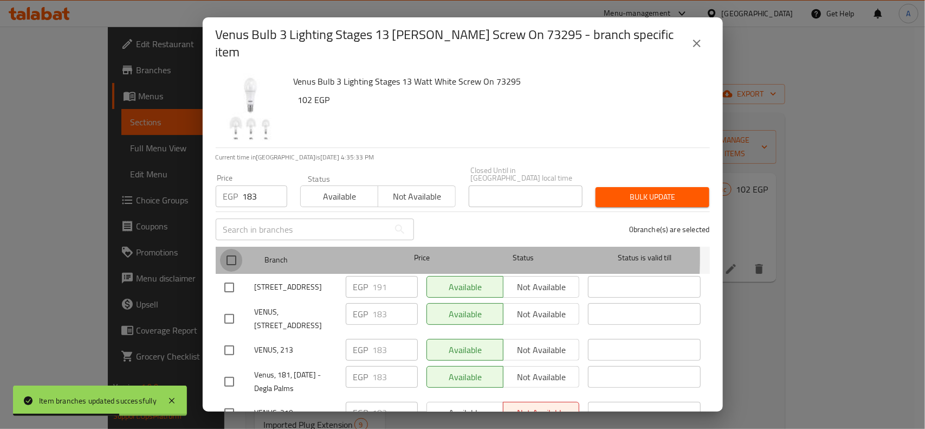
checkbox input "true"
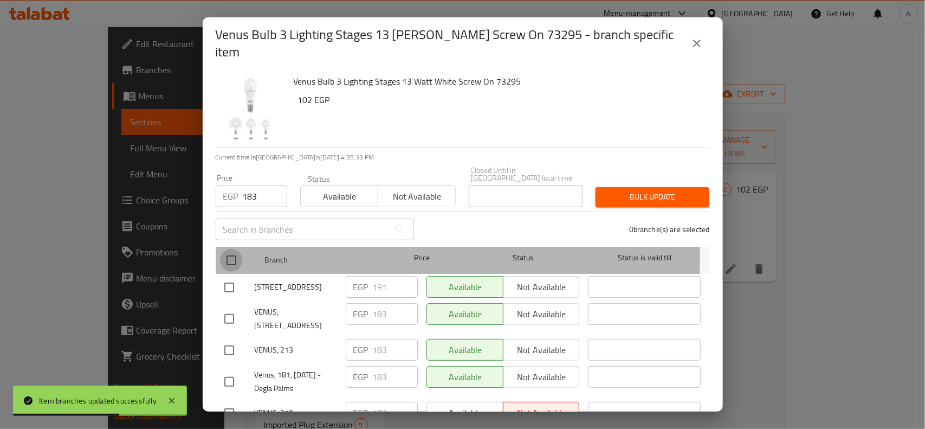
checkbox input "true"
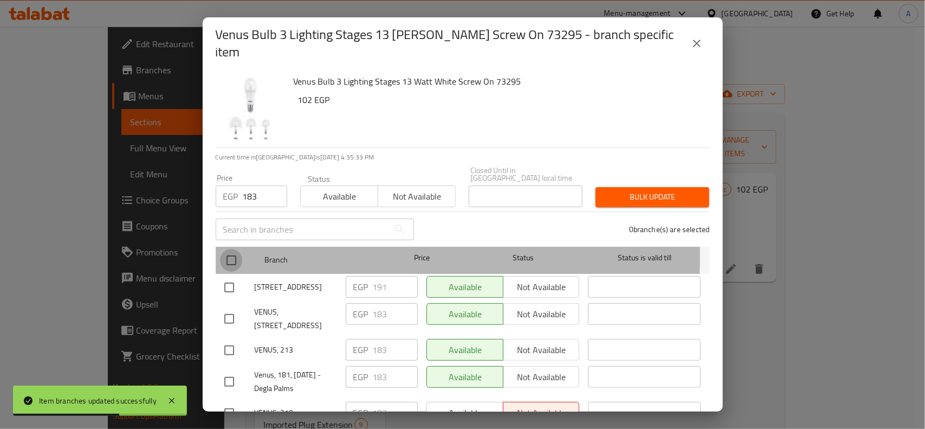
checkbox input "true"
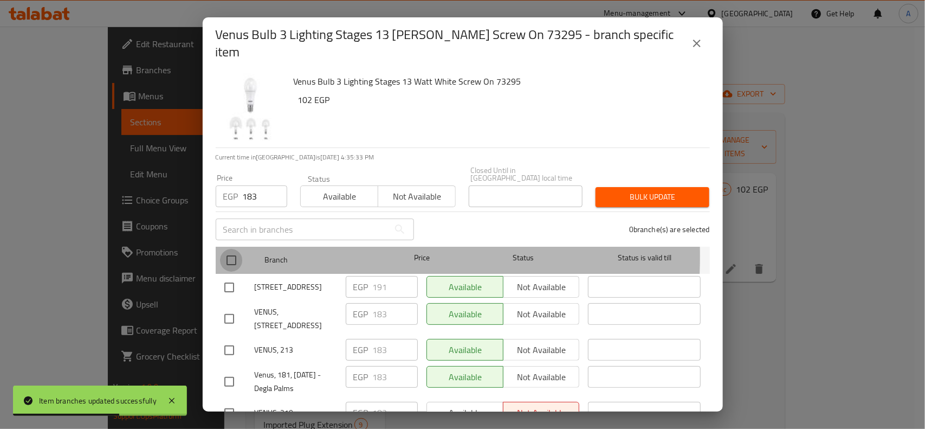
checkbox input "true"
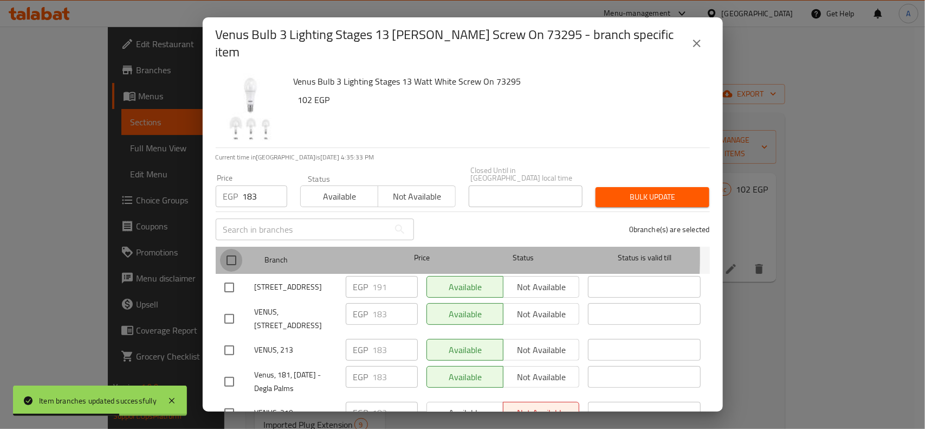
checkbox input "true"
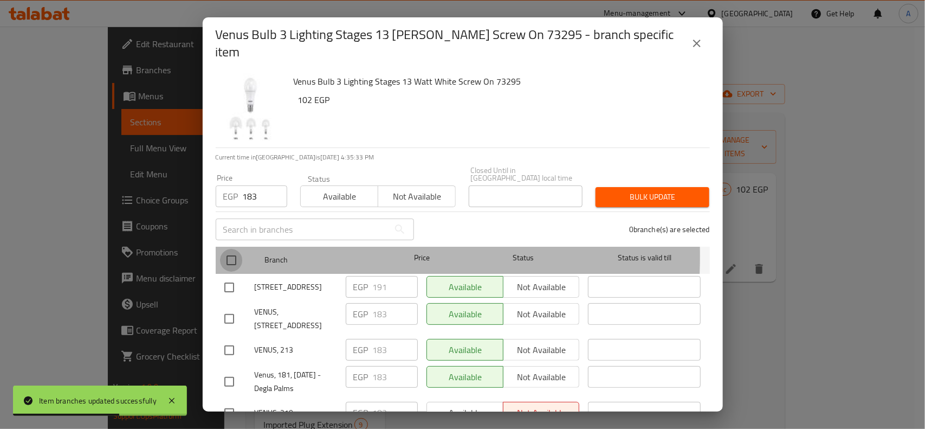
checkbox input "true"
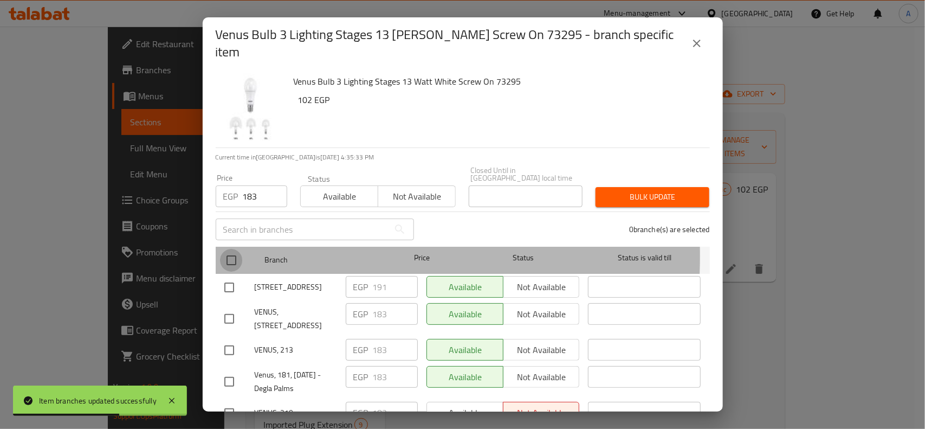
checkbox input "true"
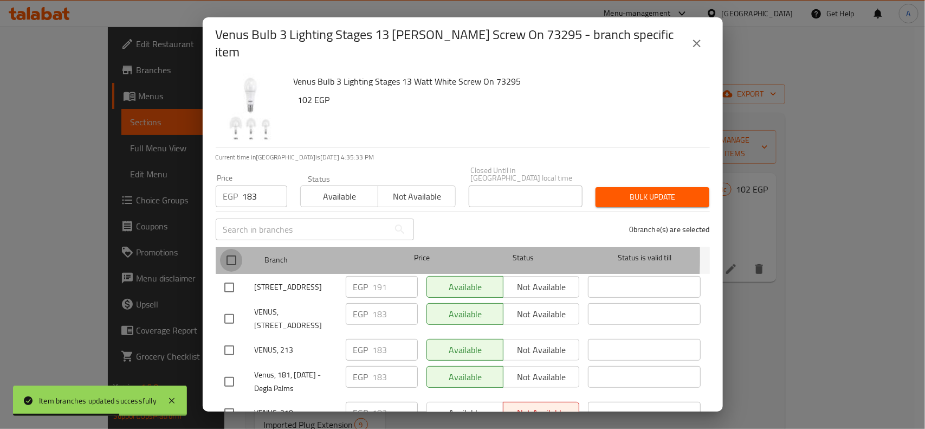
checkbox input "true"
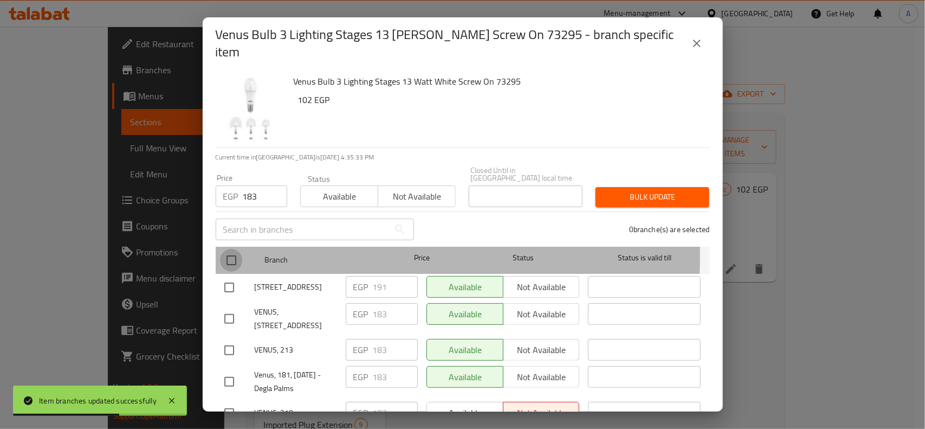
checkbox input "true"
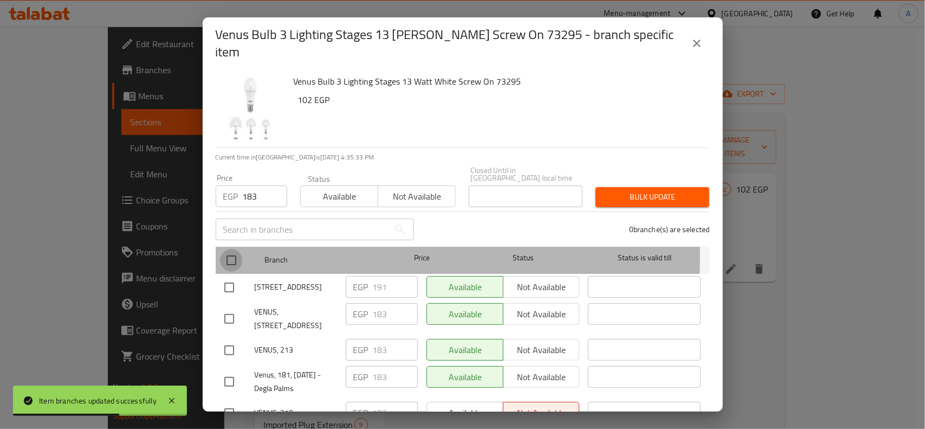
checkbox input "true"
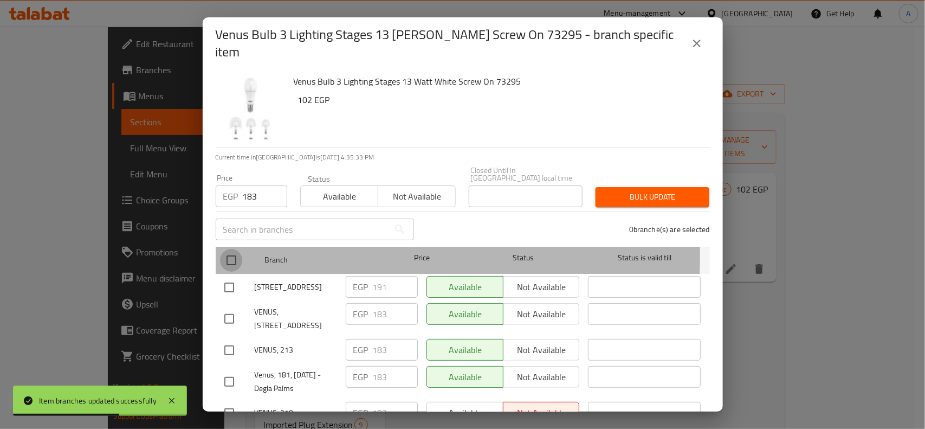
checkbox input "true"
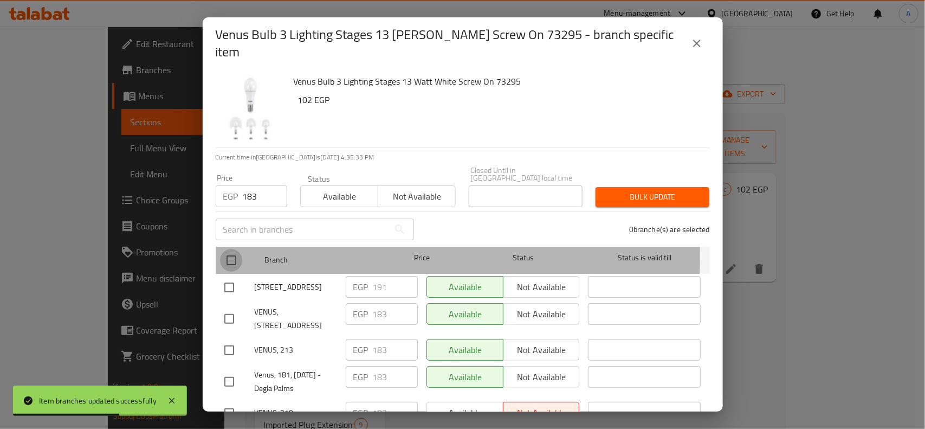
checkbox input "true"
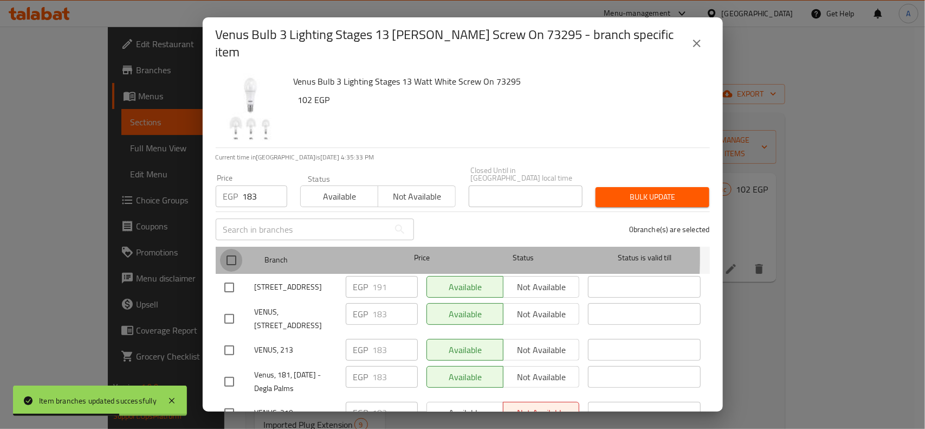
checkbox input "true"
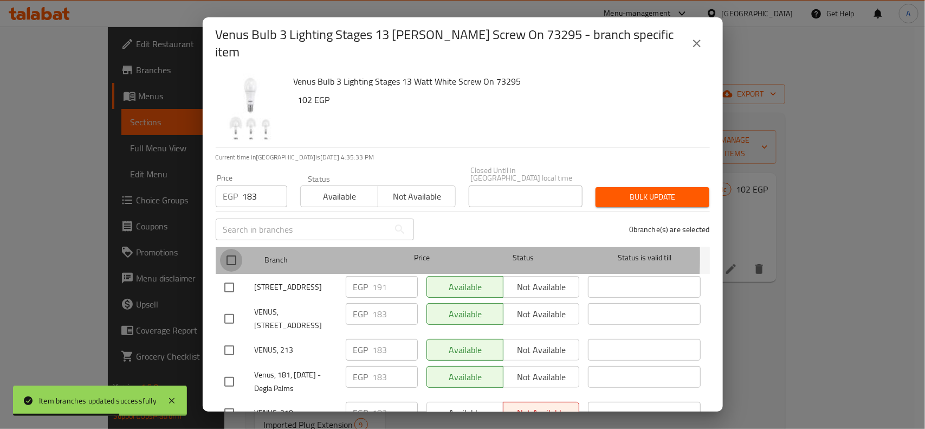
checkbox input "true"
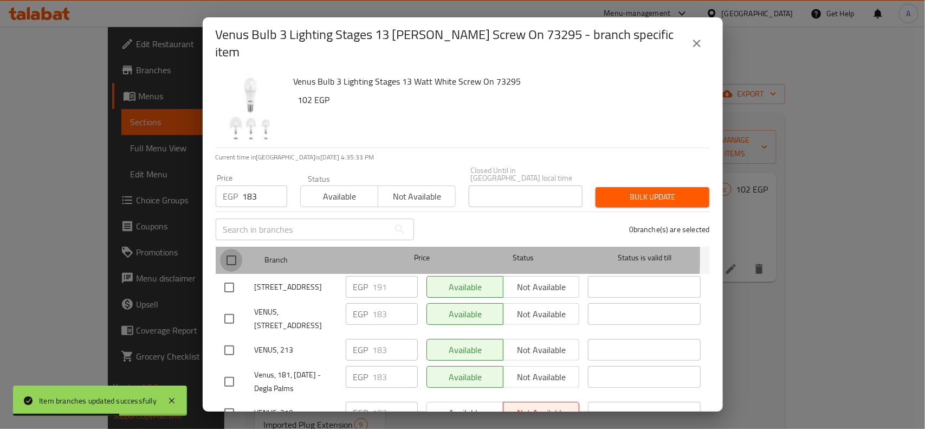
checkbox input "true"
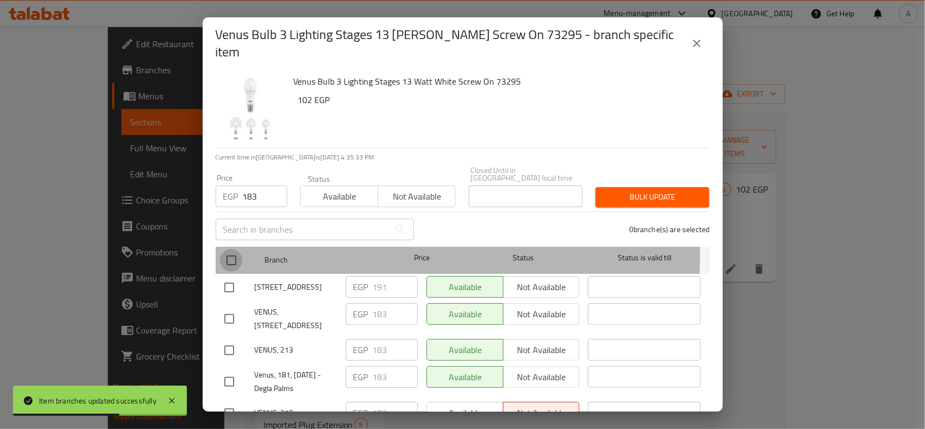
checkbox input "true"
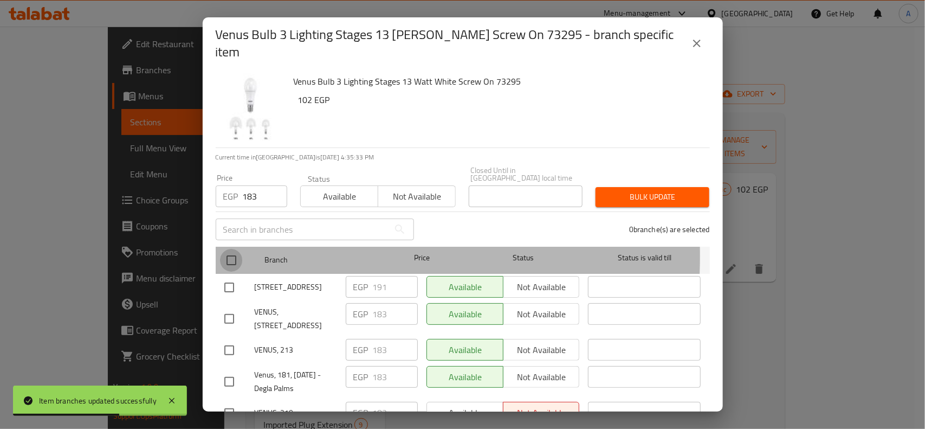
checkbox input "true"
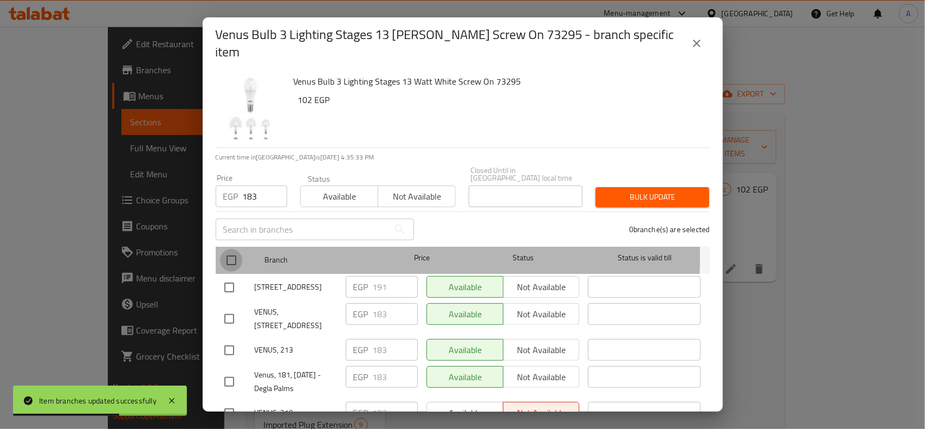
checkbox input "true"
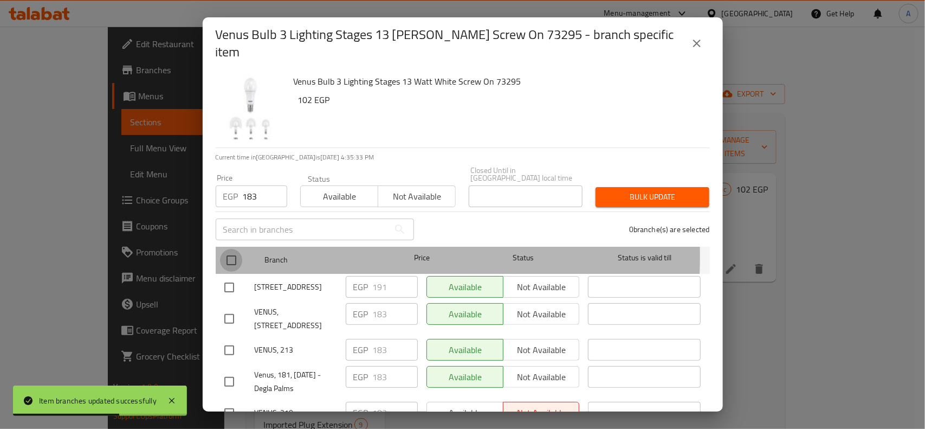
checkbox input "true"
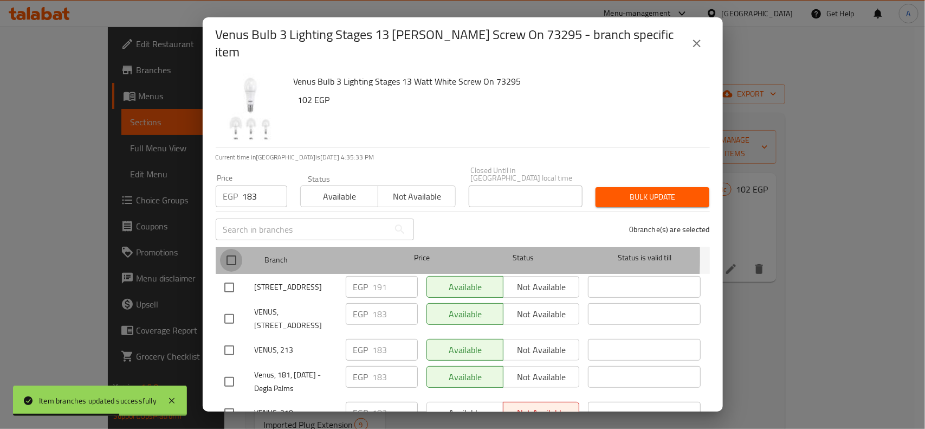
checkbox input "true"
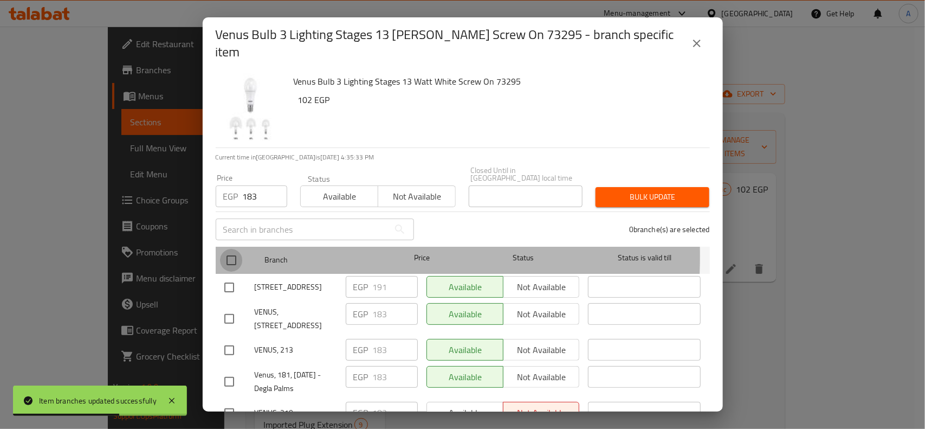
checkbox input "true"
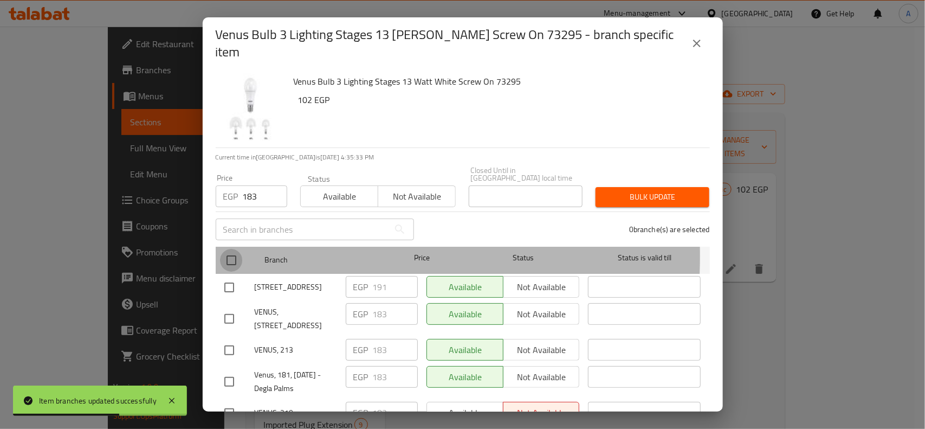
checkbox input "true"
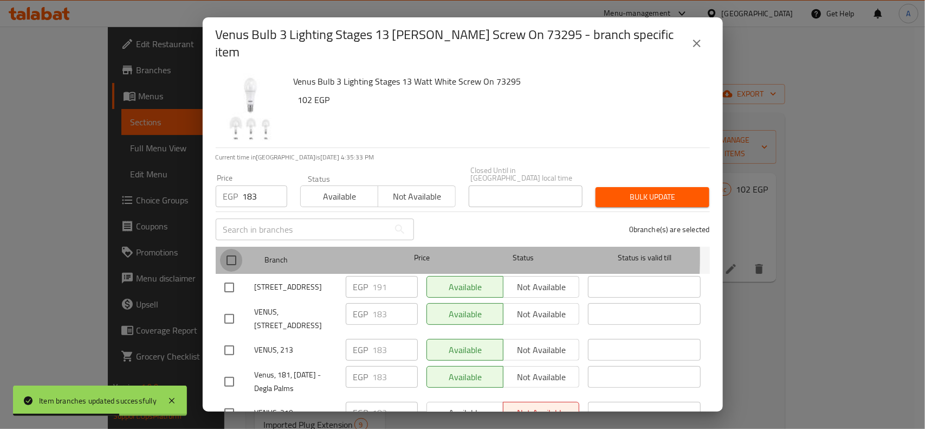
checkbox input "true"
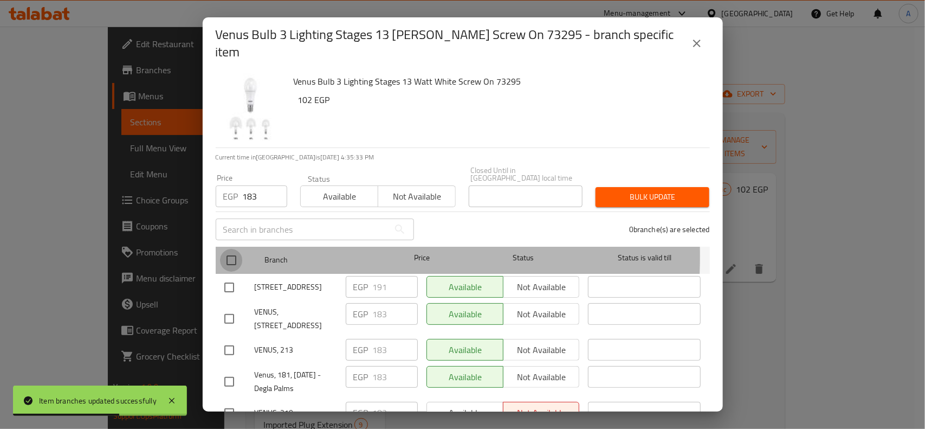
checkbox input "true"
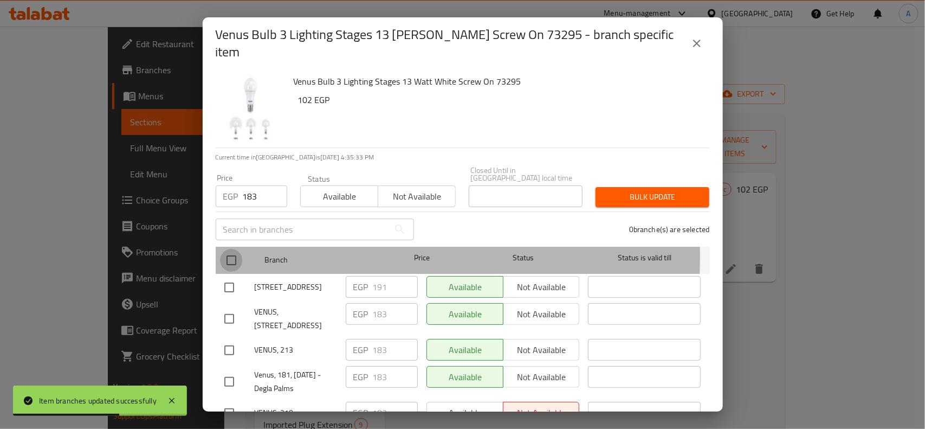
checkbox input "true"
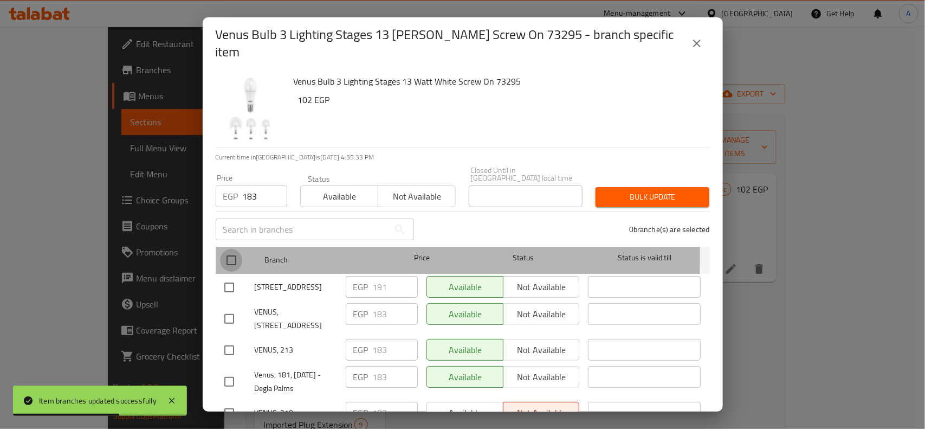
checkbox input "true"
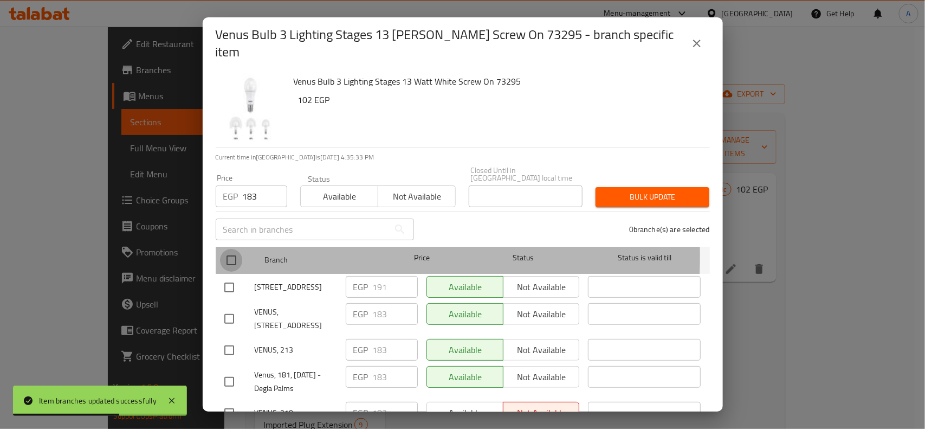
checkbox input "true"
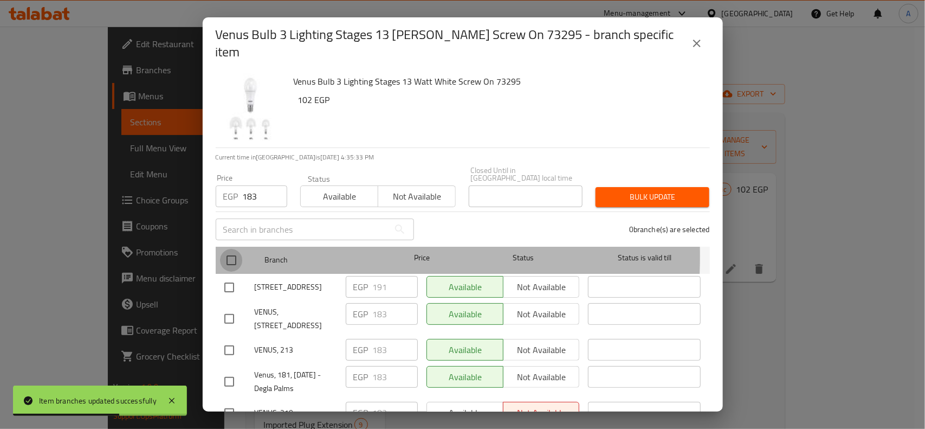
checkbox input "true"
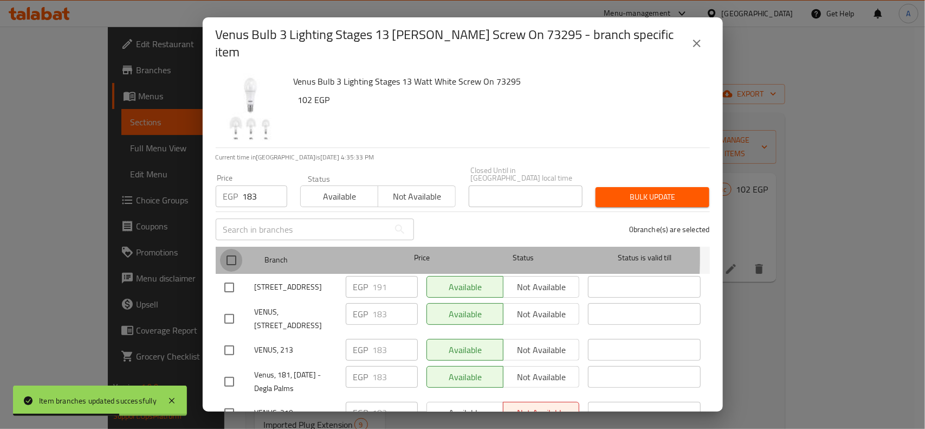
checkbox input "true"
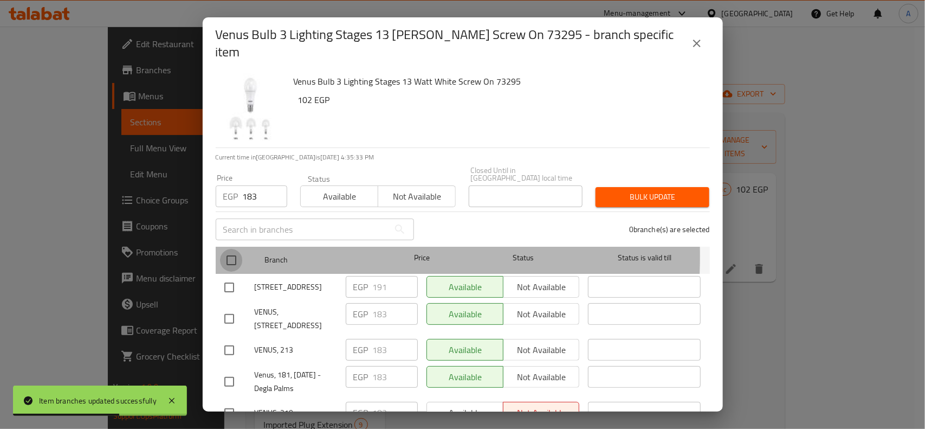
checkbox input "true"
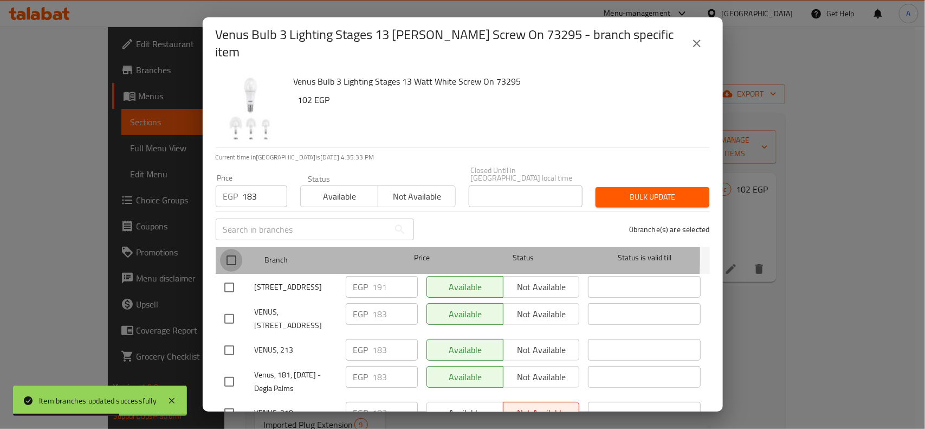
checkbox input "true"
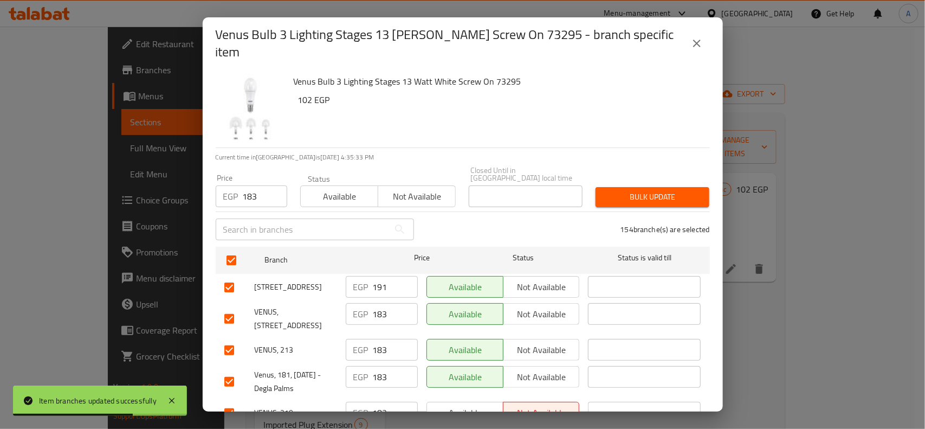
click at [682, 190] on span "Bulk update" at bounding box center [652, 197] width 96 height 14
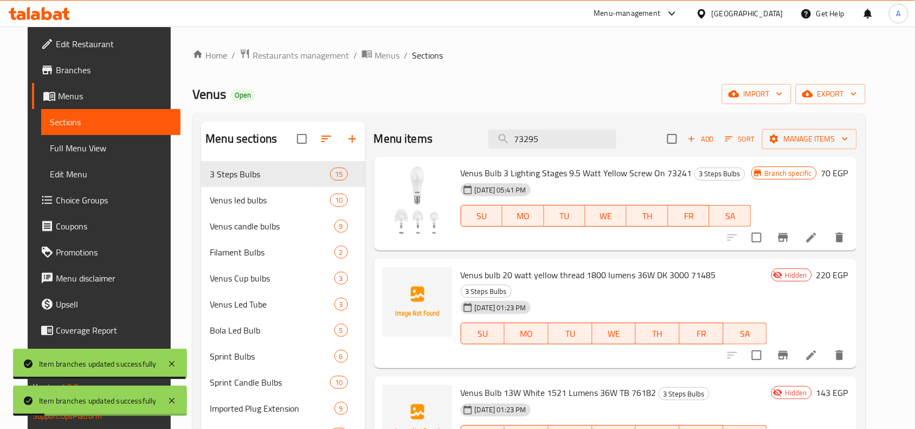
drag, startPoint x: 516, startPoint y: 139, endPoint x: 355, endPoint y: 155, distance: 161.7
click at [412, 147] on div "Menu items 73295 Add Sort Manage items" at bounding box center [615, 138] width 483 height 35
paste input "720"
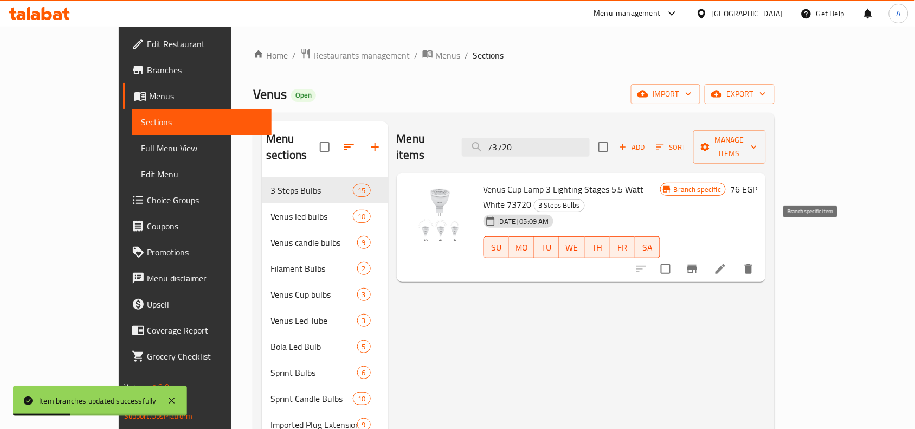
type input "73720"
click at [705, 256] on button "Branch-specific-item" at bounding box center [692, 269] width 26 height 26
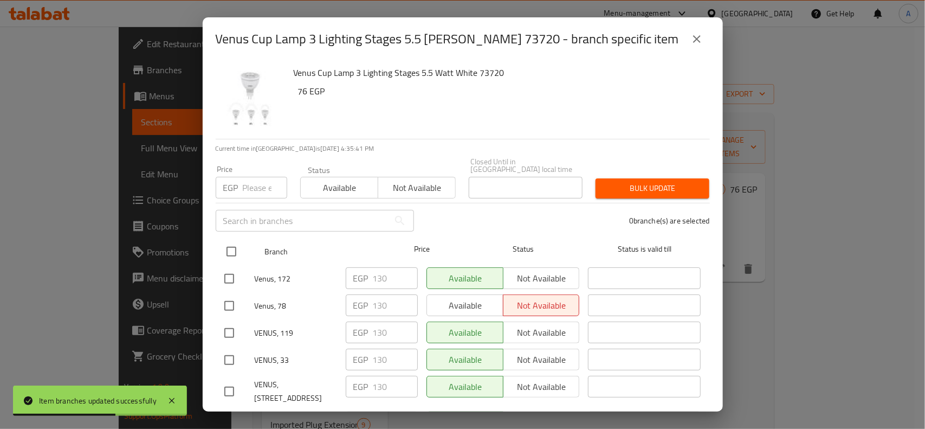
drag, startPoint x: 226, startPoint y: 248, endPoint x: 233, endPoint y: 234, distance: 16.2
click at [226, 248] on input "checkbox" at bounding box center [231, 251] width 23 height 23
checkbox input "true"
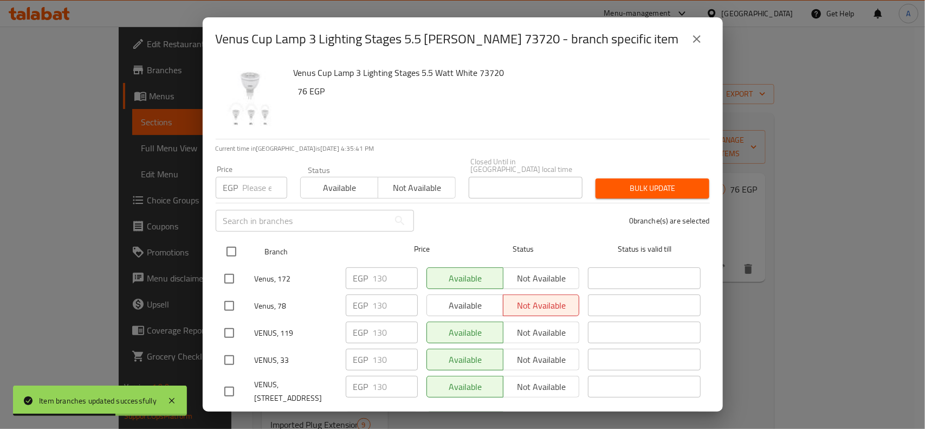
checkbox input "true"
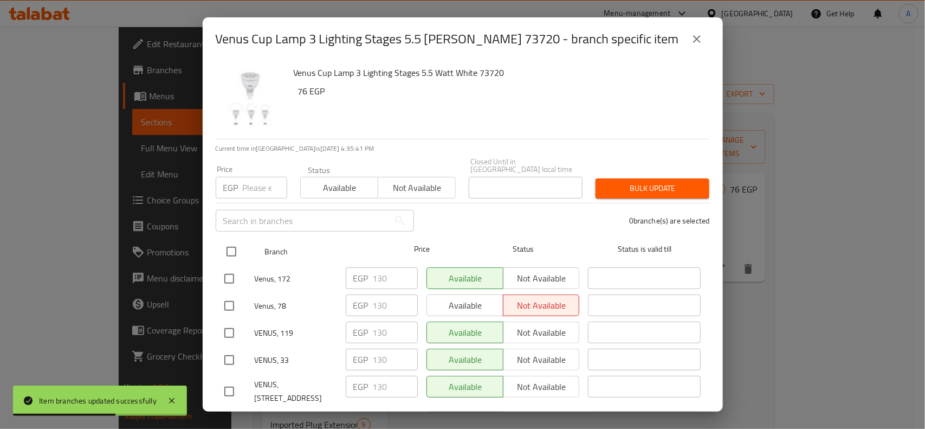
checkbox input "true"
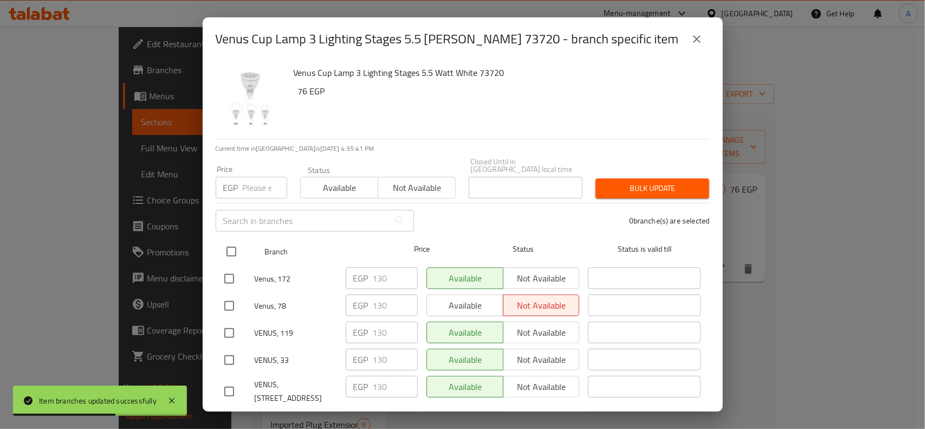
checkbox input "true"
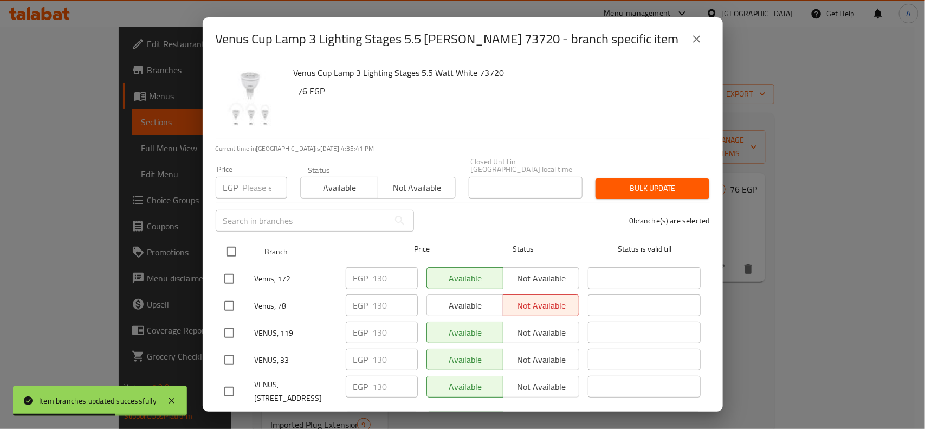
checkbox input "true"
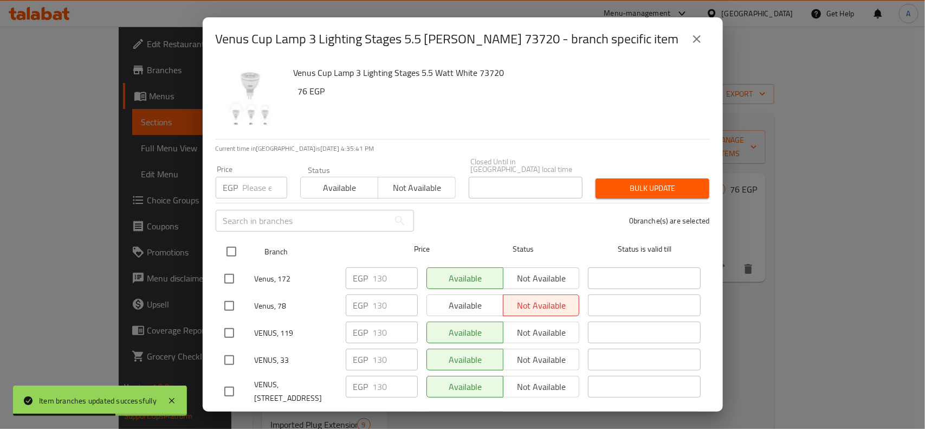
checkbox input "true"
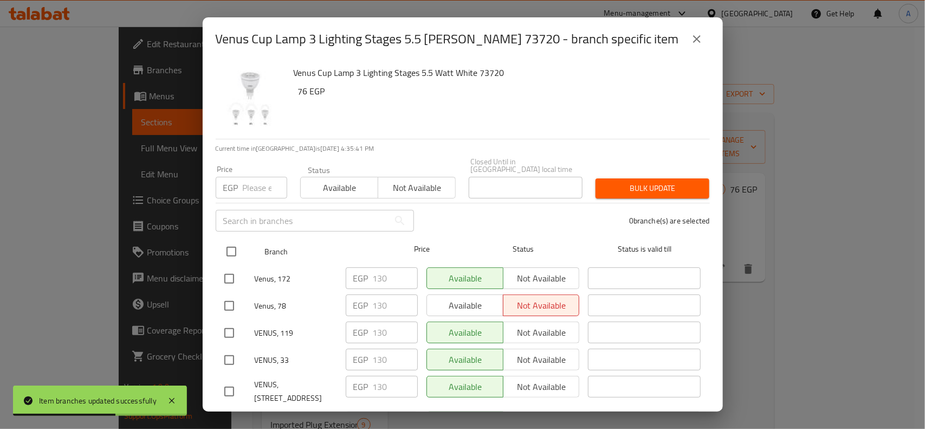
checkbox input "true"
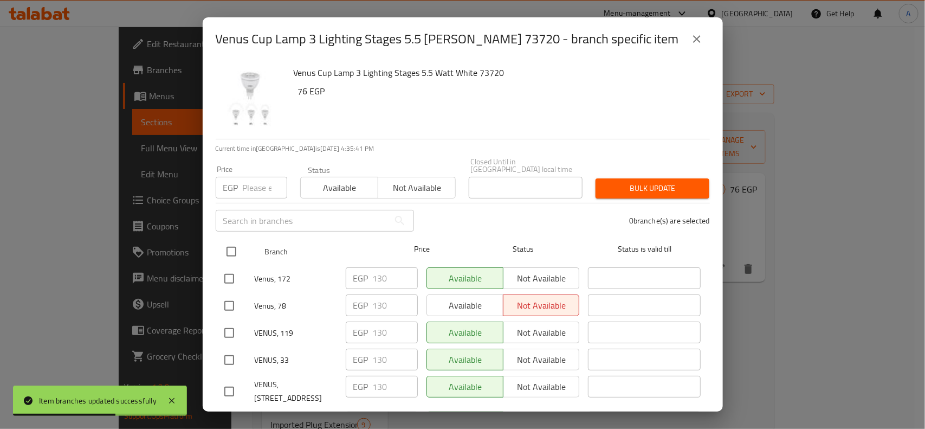
checkbox input "true"
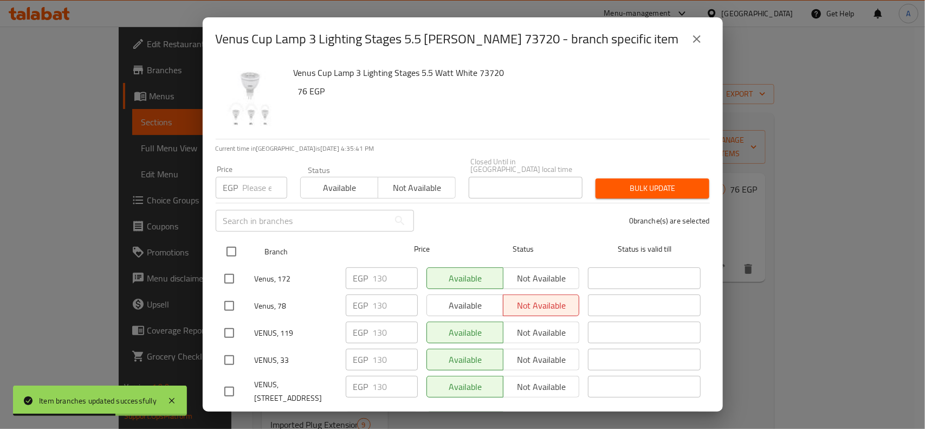
checkbox input "true"
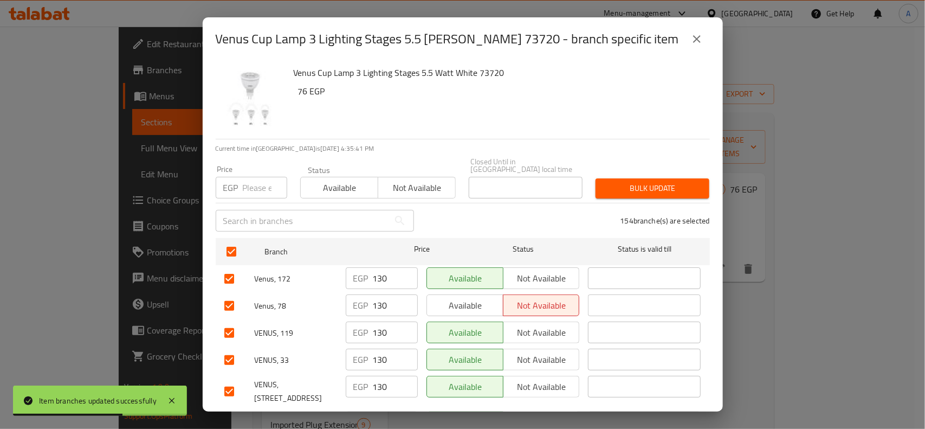
click at [245, 177] on input "number" at bounding box center [265, 188] width 44 height 22
paste input "152"
click at [661, 187] on span "Bulk update" at bounding box center [652, 189] width 96 height 14
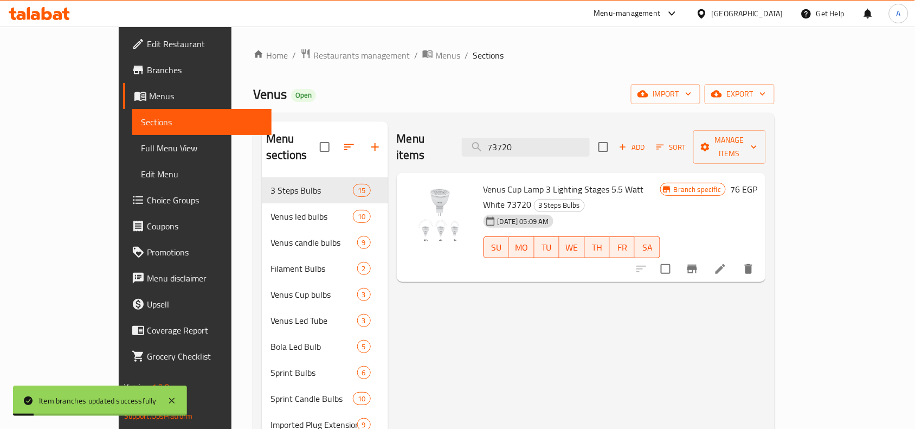
drag, startPoint x: 561, startPoint y: 132, endPoint x: 327, endPoint y: 132, distance: 234.1
click at [388, 133] on div "Menu items 73720 Add Sort Manage items Venus Cup Lamp 3 Lighting Stages 5.5 Wat…" at bounding box center [577, 372] width 378 height 502
paste input "1"
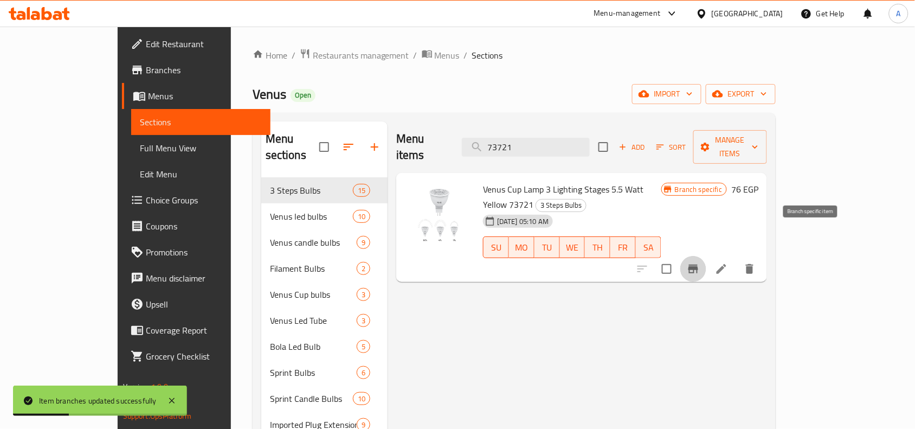
click at [706, 256] on button "Branch-specific-item" at bounding box center [693, 269] width 26 height 26
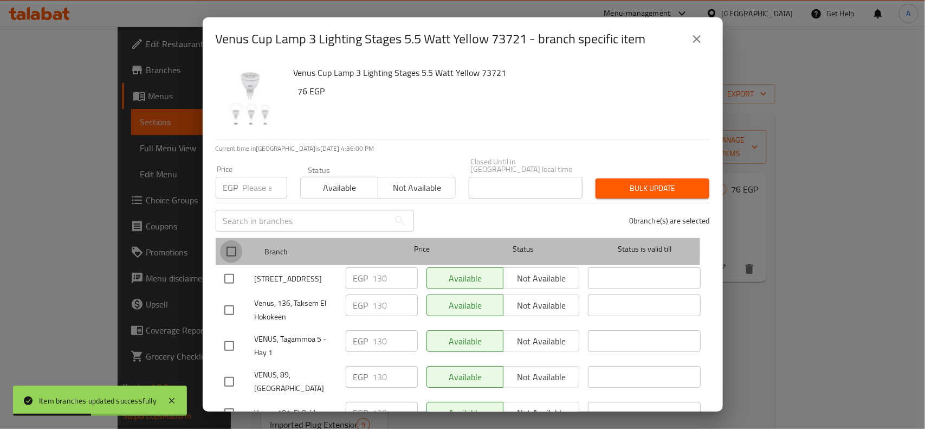
click at [231, 242] on input "checkbox" at bounding box center [231, 251] width 23 height 23
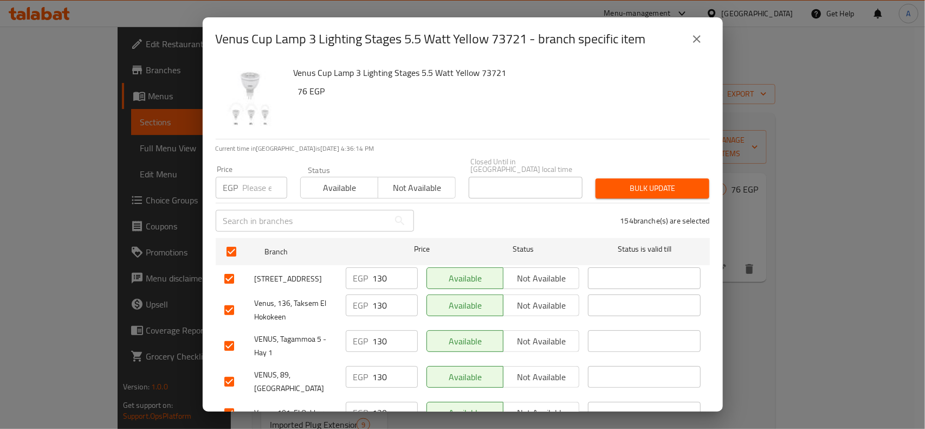
click at [252, 180] on input "number" at bounding box center [265, 188] width 44 height 22
paste input "152"
click at [604, 182] on span "Bulk update" at bounding box center [652, 189] width 96 height 14
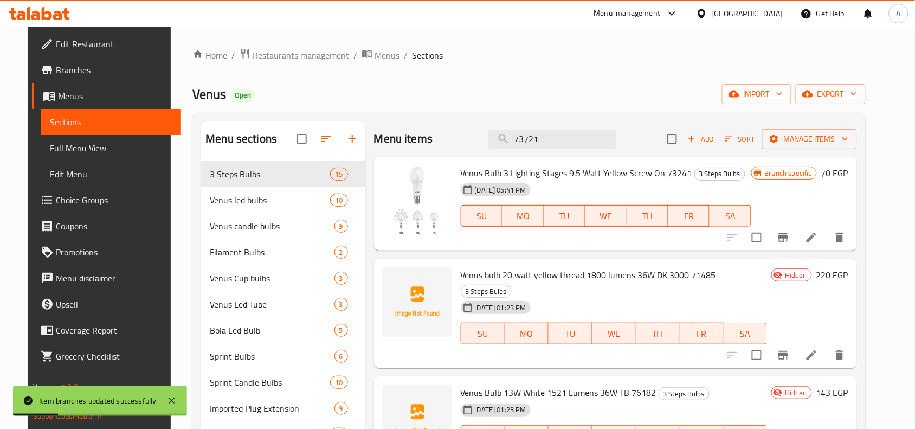
drag, startPoint x: 488, startPoint y: 127, endPoint x: 316, endPoint y: 121, distance: 172.4
click at [363, 120] on div "Menu sections 3 Steps Bulbs 15 Venus led bulbs 10 Venus candle bulbs 9 Filament…" at bounding box center [528, 364] width 673 height 503
paste input "296"
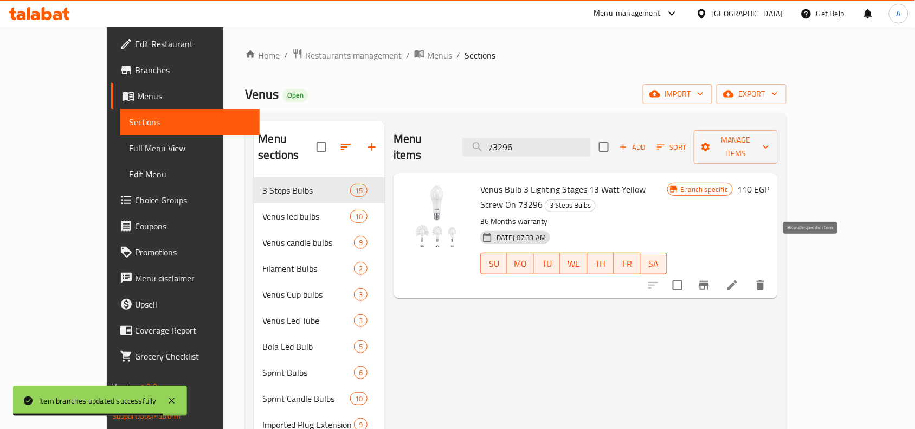
click at [710, 279] on icon "Branch-specific-item" at bounding box center [703, 285] width 13 height 13
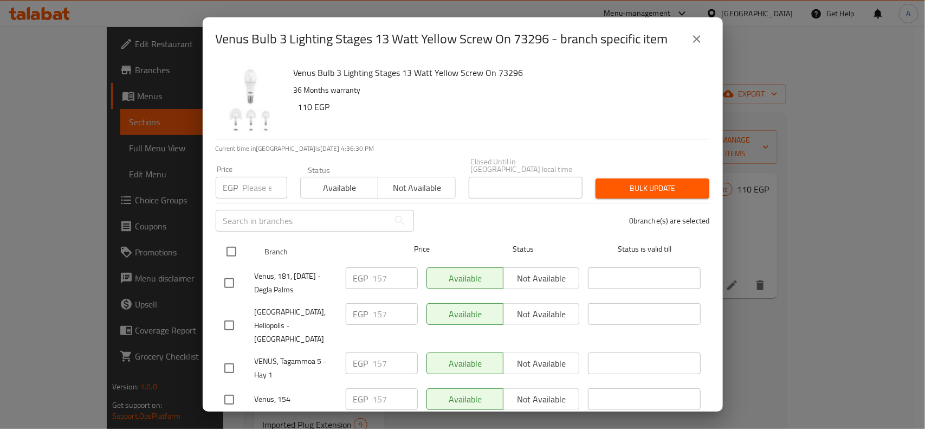
click at [231, 248] on input "checkbox" at bounding box center [231, 251] width 23 height 23
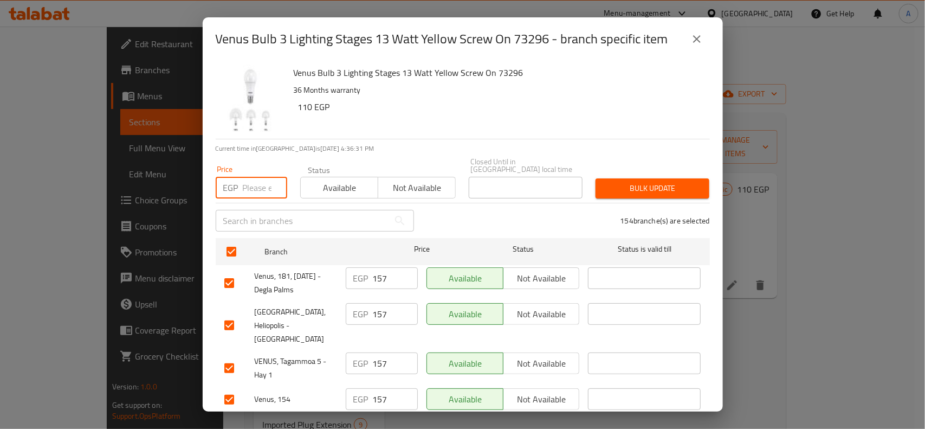
click at [244, 185] on input "number" at bounding box center [265, 188] width 44 height 22
paste input "183"
click at [624, 185] on span "Bulk update" at bounding box center [652, 189] width 96 height 14
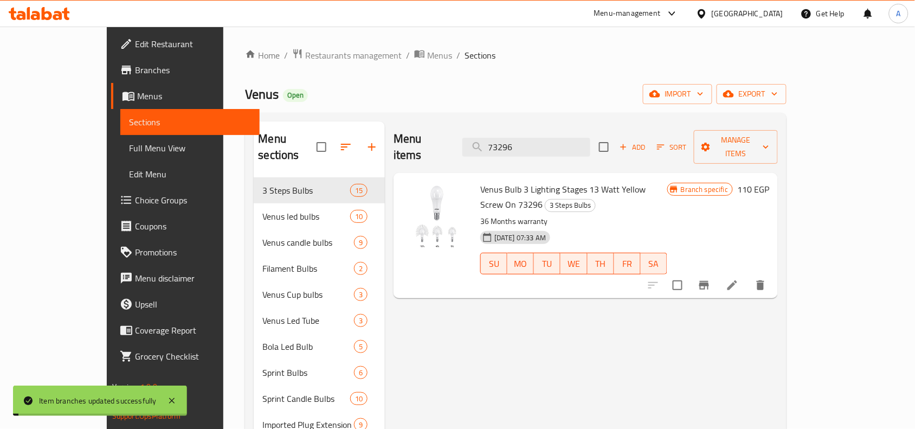
drag, startPoint x: 577, startPoint y: 141, endPoint x: 361, endPoint y: 133, distance: 216.4
click at [393, 134] on div "Menu items 73296 Add Sort Manage items" at bounding box center [585, 146] width 384 height 51
paste input "371"
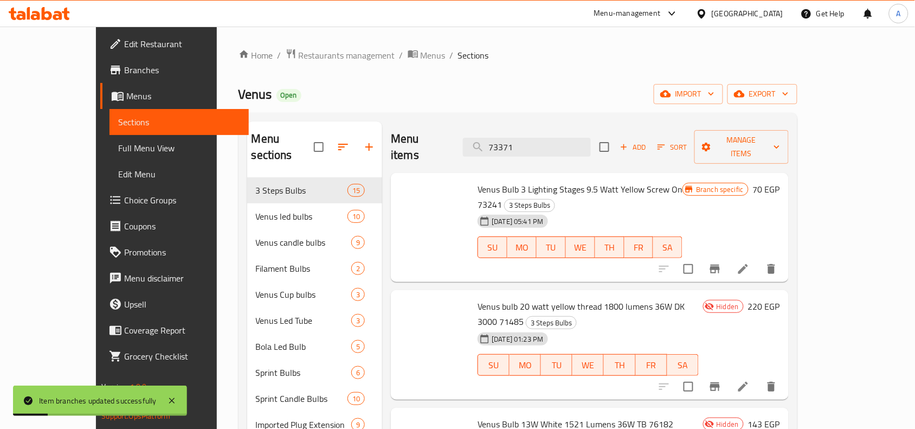
click at [728, 256] on button "Branch-specific-item" at bounding box center [715, 269] width 26 height 26
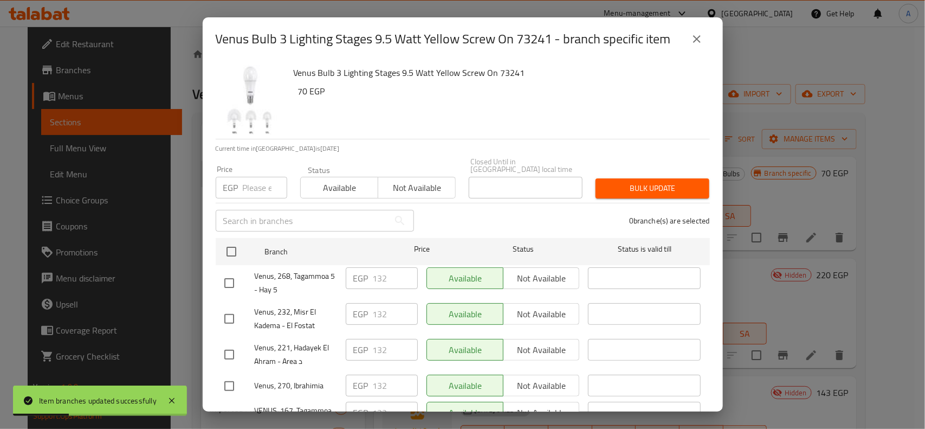
click at [709, 38] on button "close" at bounding box center [697, 39] width 26 height 26
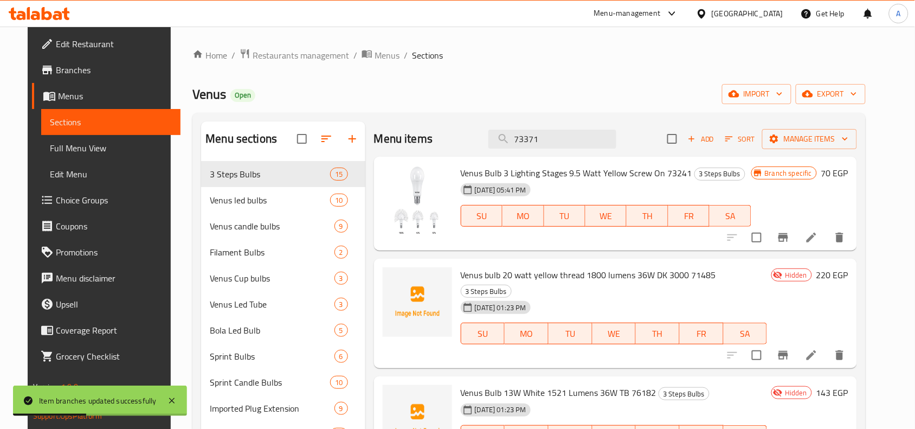
drag, startPoint x: 570, startPoint y: 141, endPoint x: 223, endPoint y: 131, distance: 346.4
click at [253, 131] on div "Menu sections 3 Steps Bulbs 15 Venus led bulbs 10 Venus candle bulbs 9 Filament…" at bounding box center [529, 364] width 656 height 486
paste input "search"
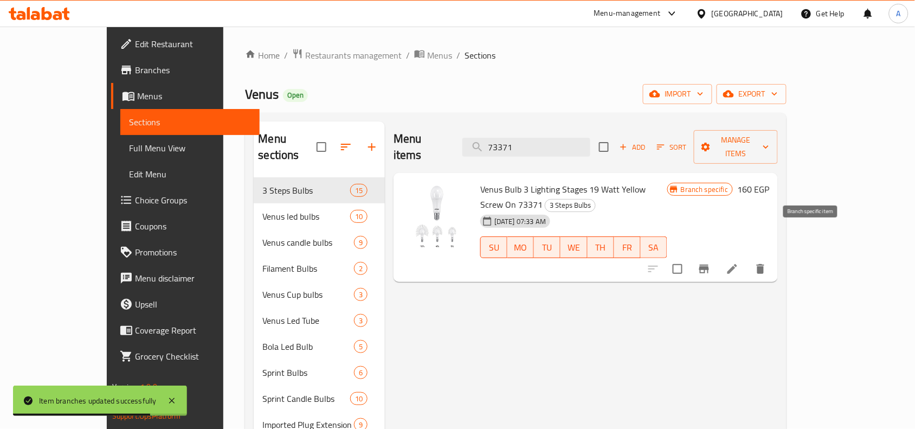
click at [710, 262] on icon "Branch-specific-item" at bounding box center [703, 268] width 13 height 13
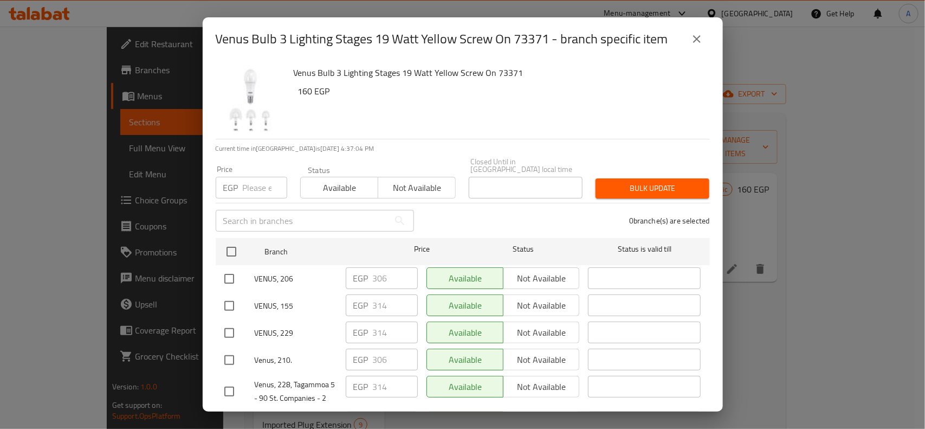
click at [236, 181] on p "EGP" at bounding box center [230, 187] width 15 height 13
click at [252, 180] on input "number" at bounding box center [265, 188] width 44 height 22
paste input "314"
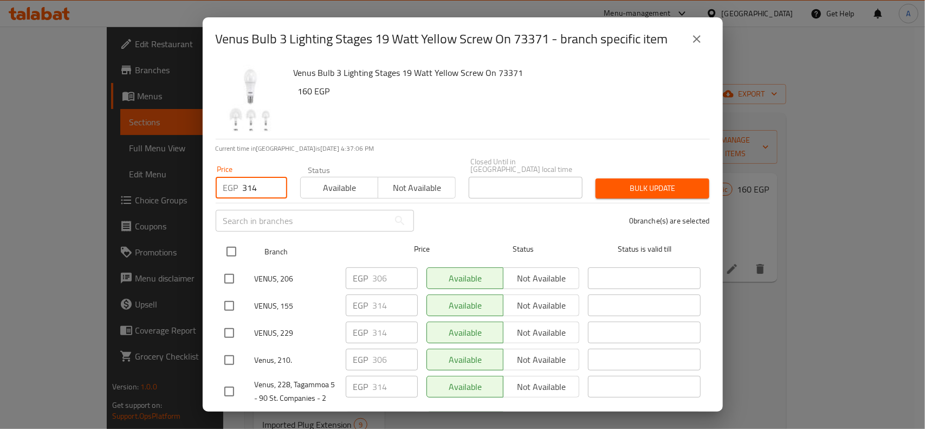
click at [230, 240] on input "checkbox" at bounding box center [231, 251] width 23 height 23
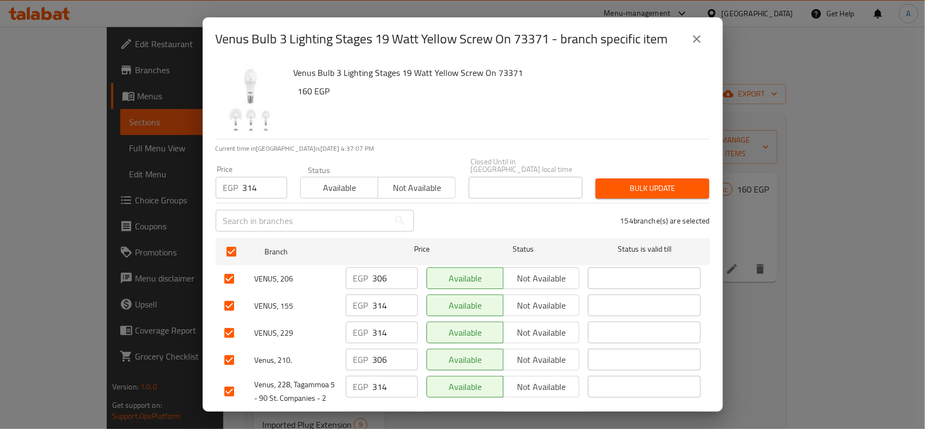
click at [654, 186] on span "Bulk update" at bounding box center [652, 189] width 96 height 14
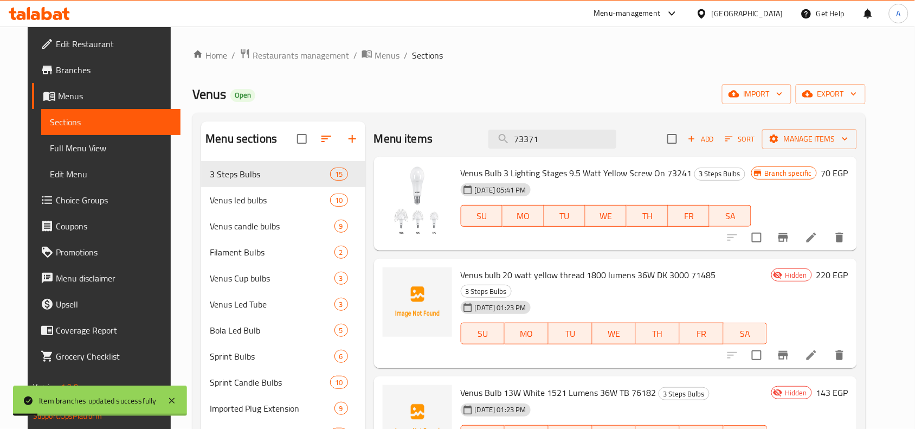
click at [327, 131] on div "Menu sections 3 Steps Bulbs 15 Venus led bulbs 10 Venus candle bulbs 9 Filament…" at bounding box center [529, 364] width 656 height 486
paste input "10"
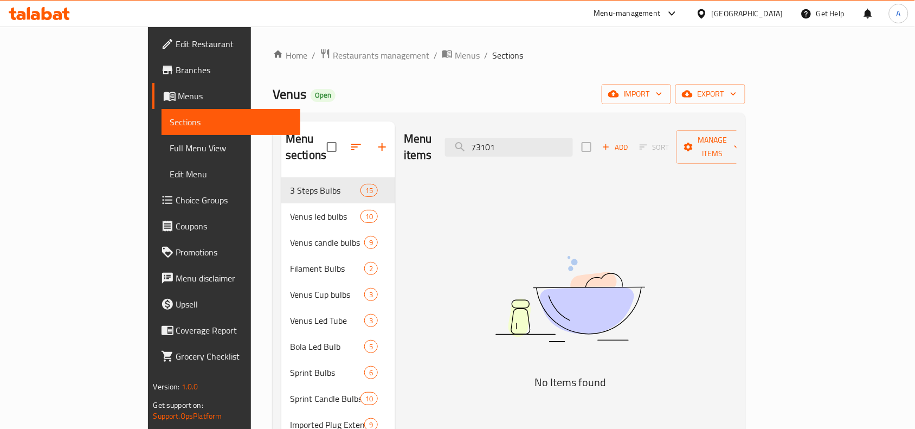
drag, startPoint x: 557, startPoint y: 144, endPoint x: 403, endPoint y: 151, distance: 154.6
click at [464, 146] on div "Menu items 73101 Add Sort Manage items" at bounding box center [570, 146] width 333 height 51
paste input "لمبة ليد 19 وات"
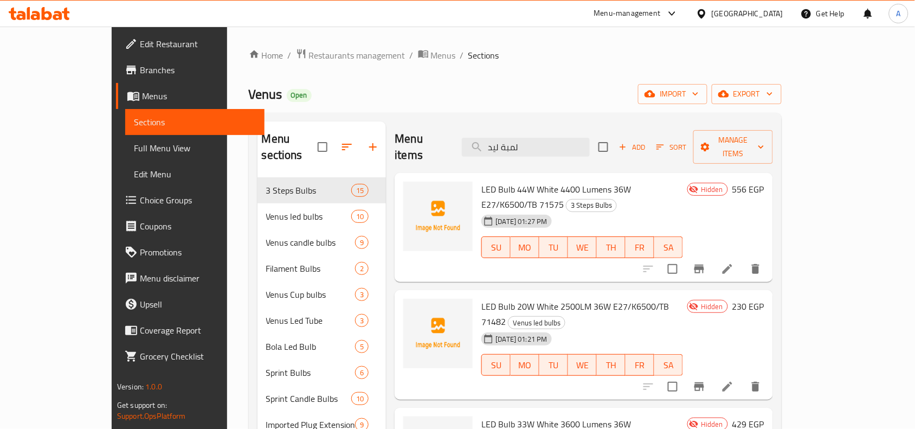
drag, startPoint x: 565, startPoint y: 141, endPoint x: 399, endPoint y: 138, distance: 165.8
click at [416, 138] on div "Menu items لمبة ليد Add Sort Manage items" at bounding box center [584, 146] width 378 height 51
paste input "73371"
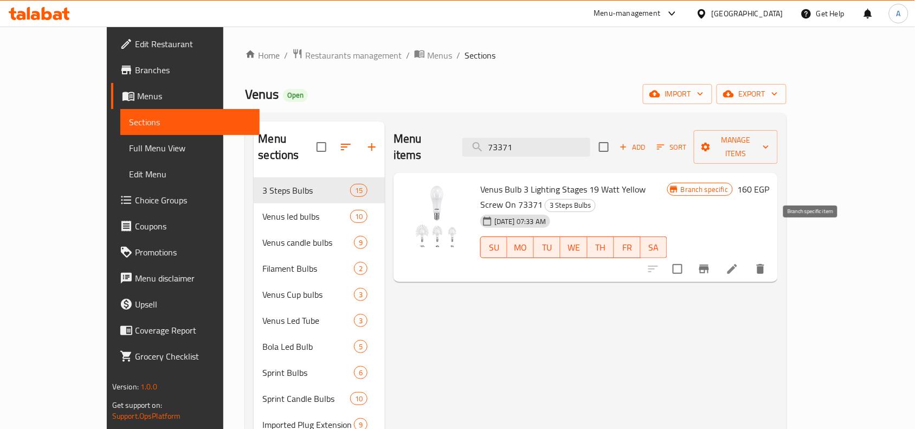
click at [717, 256] on button "Branch-specific-item" at bounding box center [704, 269] width 26 height 26
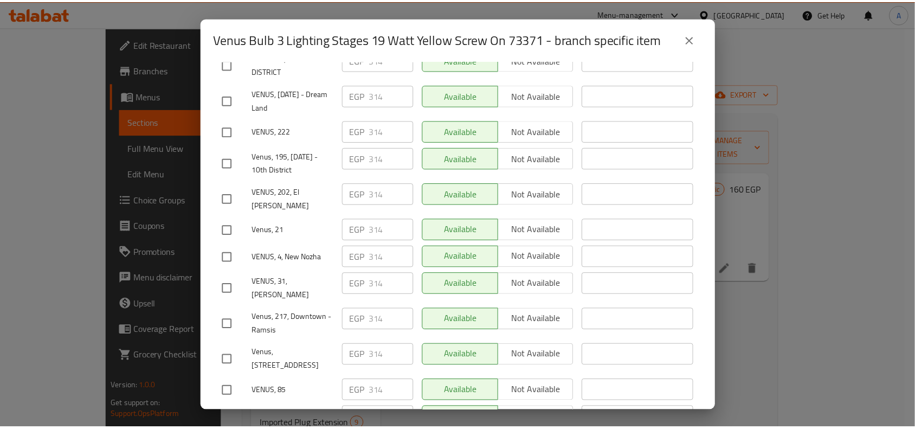
scroll to position [4793, 0]
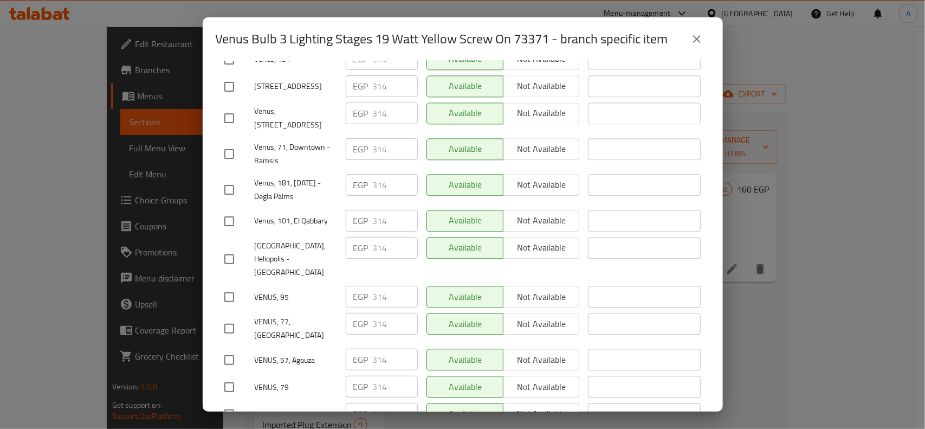
click at [701, 41] on icon "close" at bounding box center [696, 39] width 13 height 13
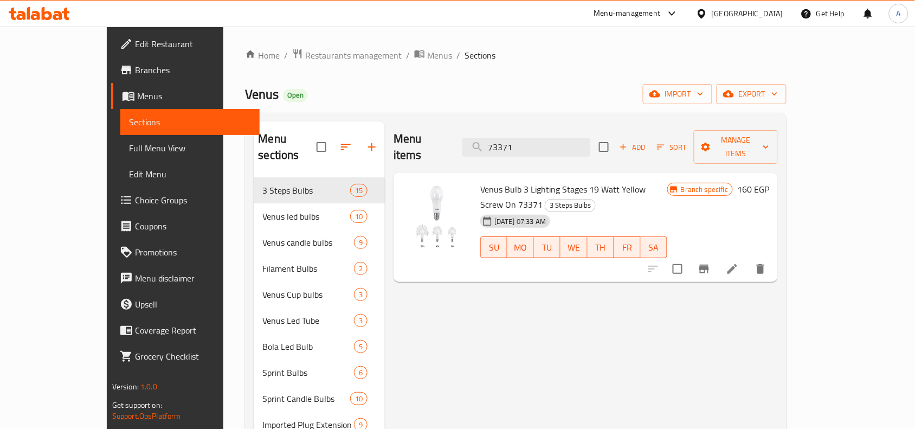
drag, startPoint x: 567, startPoint y: 140, endPoint x: 244, endPoint y: 112, distance: 324.2
click at [315, 114] on div "Menu sections 3 Steps Bulbs 15 Venus led bulbs 10 Venus candle bulbs 9 Filament…" at bounding box center [515, 373] width 541 height 520
paste input "10"
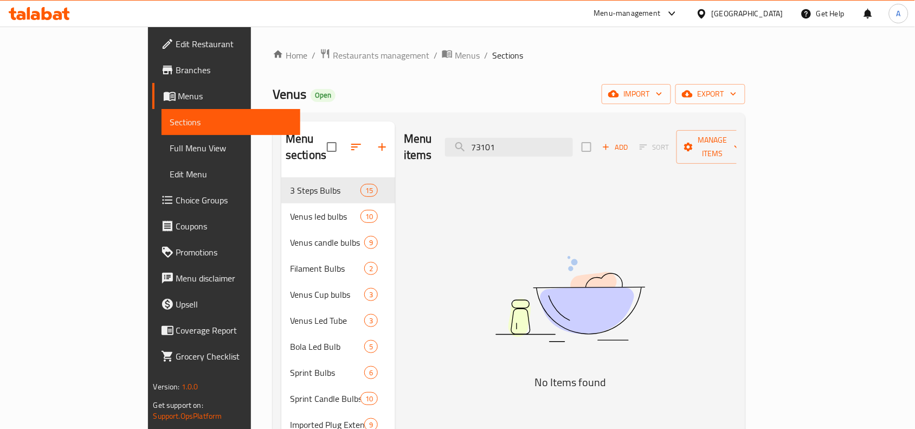
drag, startPoint x: 581, startPoint y: 139, endPoint x: 337, endPoint y: 126, distance: 245.3
click at [424, 131] on div "Menu items 73101 Add Sort Manage items" at bounding box center [570, 146] width 333 height 51
paste input "092"
click at [547, 138] on input "73092" at bounding box center [509, 147] width 128 height 19
drag, startPoint x: 561, startPoint y: 135, endPoint x: 378, endPoint y: 134, distance: 183.2
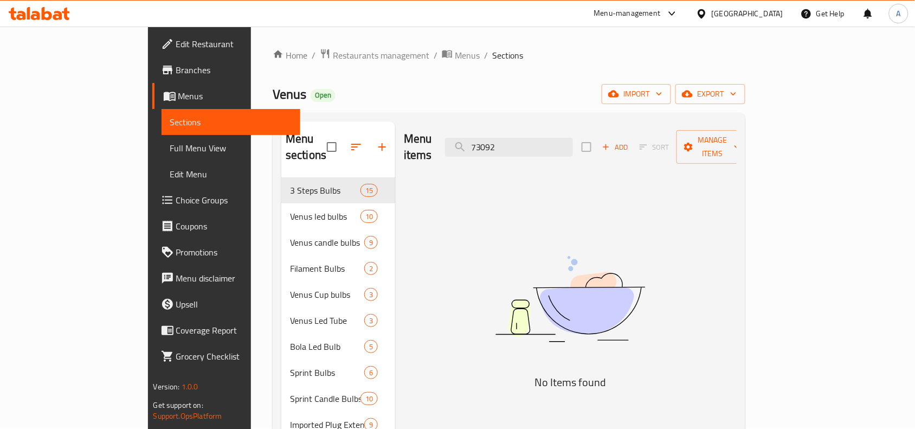
click at [404, 134] on div "Menu items 73092 Add Sort Manage items" at bounding box center [570, 146] width 333 height 51
paste input "8"
drag, startPoint x: 570, startPoint y: 139, endPoint x: 401, endPoint y: 129, distance: 168.8
click at [448, 133] on div "Menu items 73098 Add Sort Manage items" at bounding box center [570, 146] width 333 height 51
paste input "6"
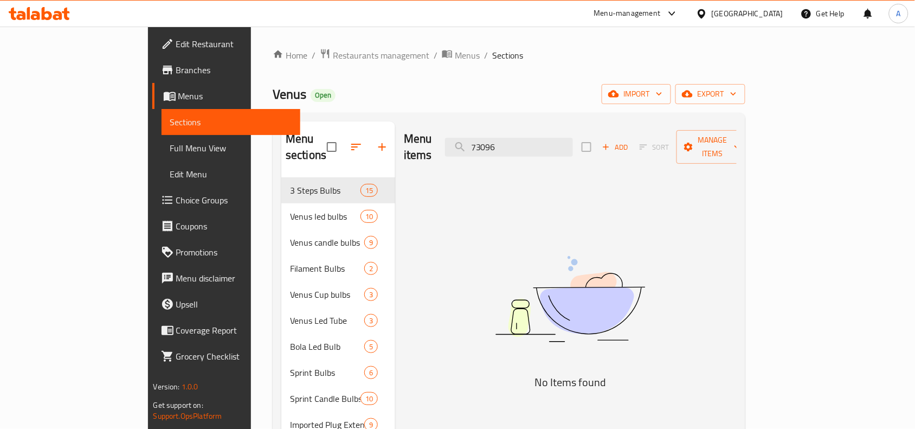
drag, startPoint x: 570, startPoint y: 134, endPoint x: 231, endPoint y: 114, distance: 339.3
click at [273, 117] on div "Menu sections 3 Steps Bulbs 15 Venus led bulbs 10 Venus candle bulbs 9 Filament…" at bounding box center [509, 373] width 473 height 520
paste input "101"
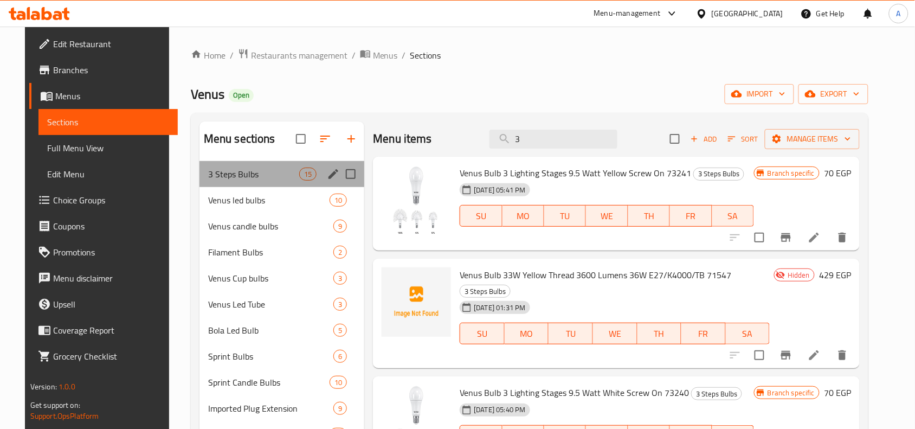
click at [218, 165] on div "3 Steps Bulbs 15" at bounding box center [281, 174] width 165 height 26
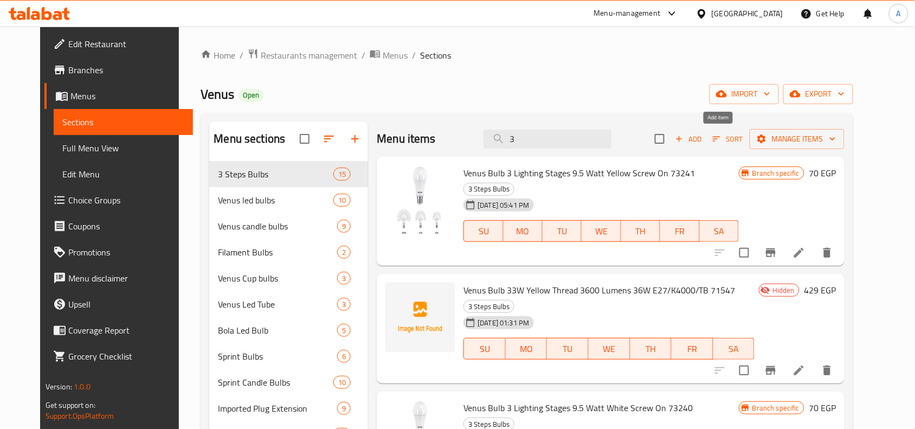
click at [703, 136] on span "Add" at bounding box center [688, 139] width 29 height 12
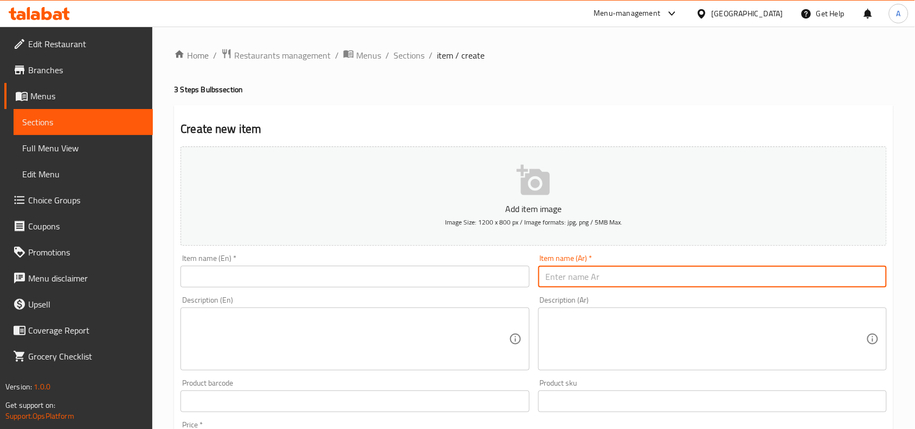
click at [694, 270] on input "text" at bounding box center [712, 277] width 348 height 22
paste input "لمبة ليد 19 وات قلاوظ (3 لون) 2100 ليومن 36 ش ض كى6500-كى3000/E27 تى بي"
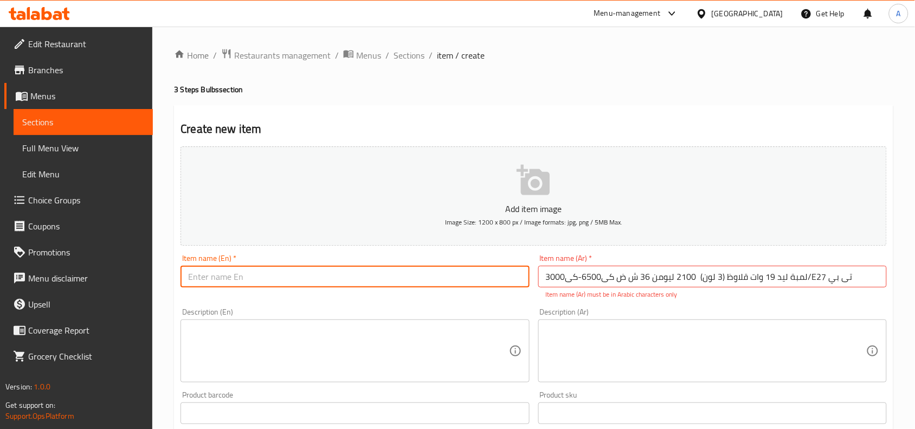
click at [350, 273] on input "text" at bounding box center [354, 277] width 348 height 22
paste input "LED Bulb 19W (3 Color) 2100 lumens 36W K6500-K3000/E27 TP"
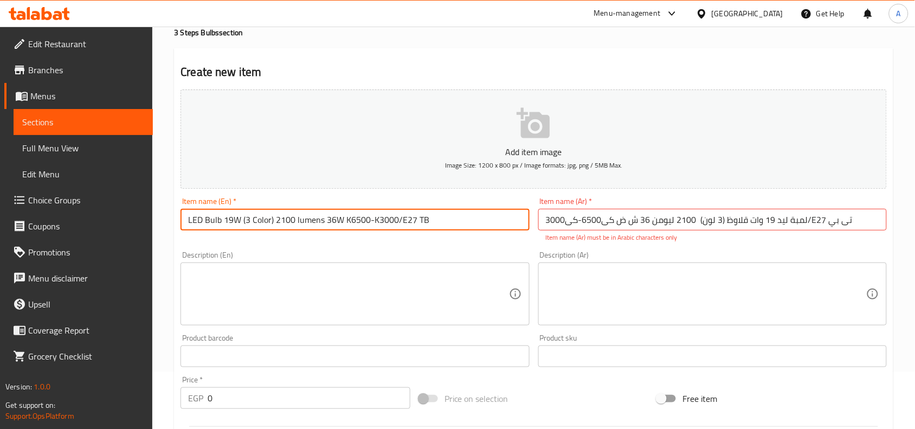
scroll to position [135, 0]
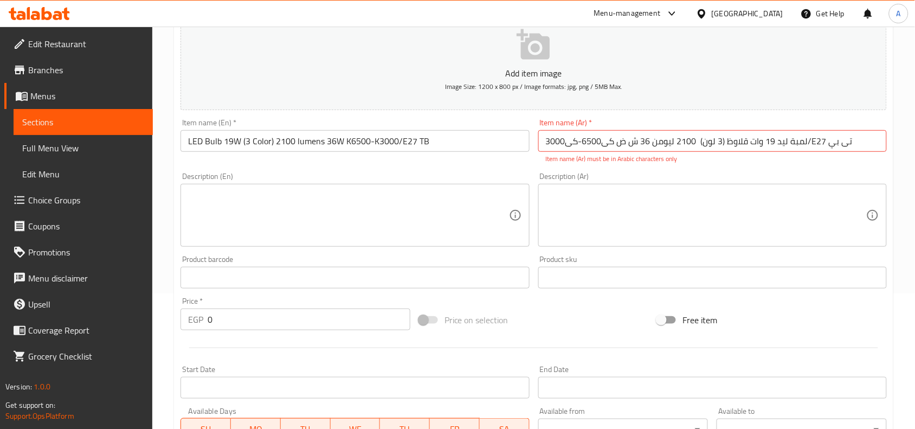
drag, startPoint x: 209, startPoint y: 319, endPoint x: 82, endPoint y: 320, distance: 126.8
click at [143, 318] on div "Edit Restaurant Branches Menus Sections Full Menu View Edit Menu Choice Groups …" at bounding box center [457, 266] width 915 height 751
paste input "337"
click at [437, 139] on input "LED Bulb 19W (3 Color) 2100 lumens 36W K6500-K3000/E27 TB" at bounding box center [354, 141] width 348 height 22
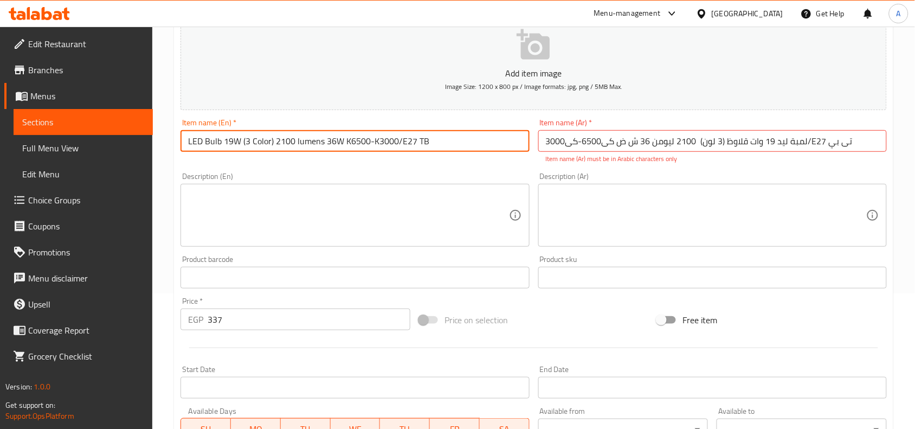
paste input "73101"
click at [863, 141] on input "لمبة ليد 19 وات قلاوظ (3 لون) 2100 ليومن 36 ش ض كى6500-كى3000/E27 تى بي" at bounding box center [712, 141] width 348 height 22
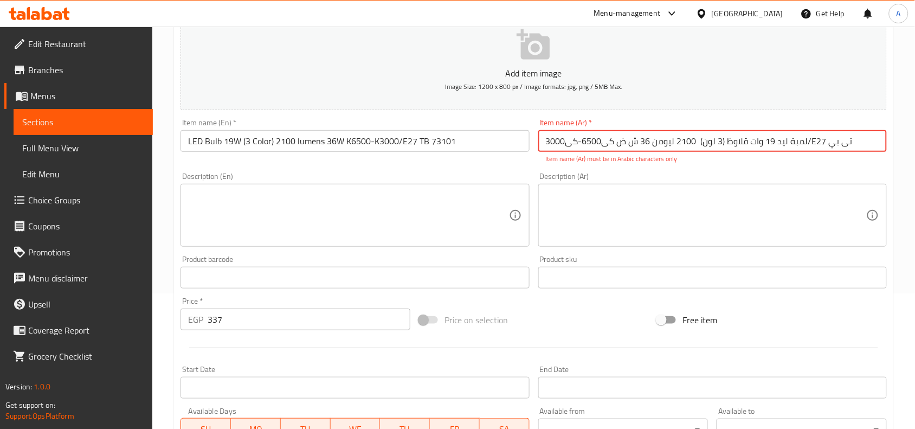
paste input "73101"
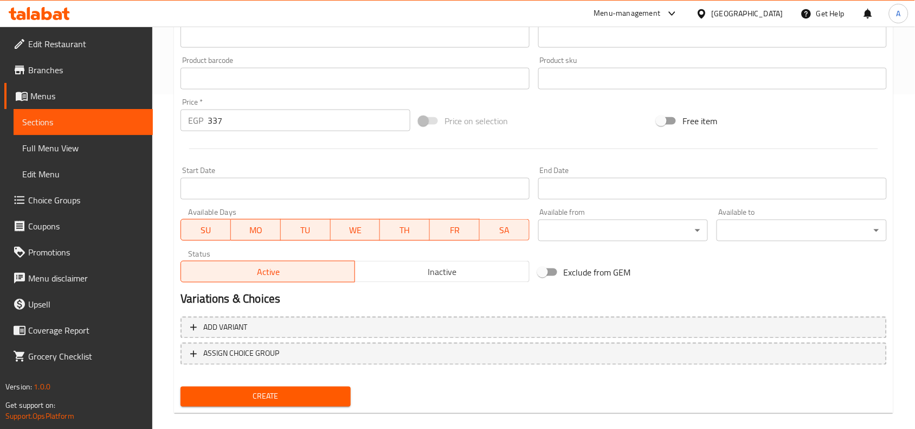
scroll to position [347, 0]
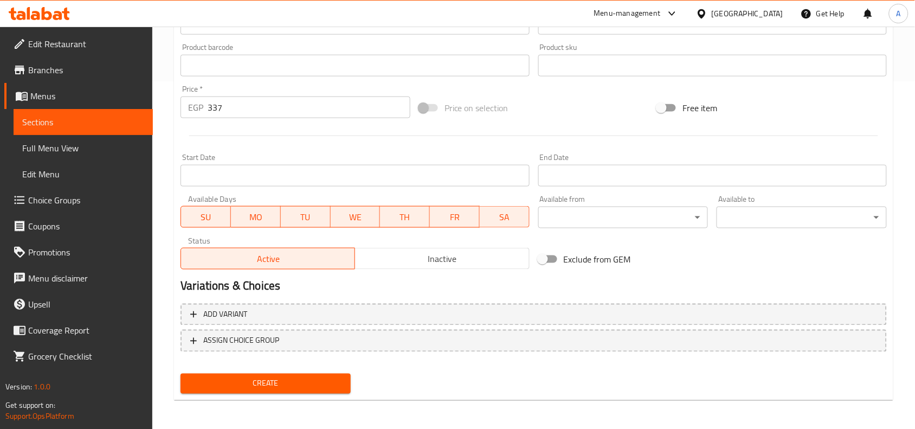
click at [463, 252] on span "Inactive" at bounding box center [441, 259] width 165 height 16
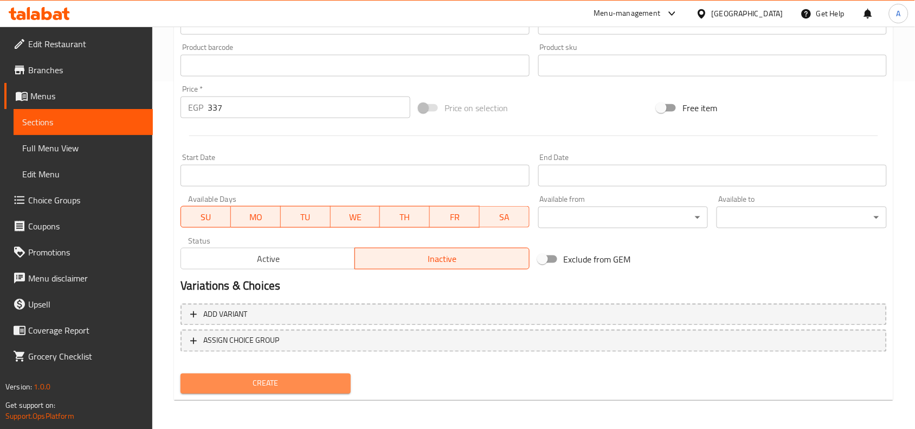
click at [315, 377] on span "Create" at bounding box center [265, 384] width 153 height 14
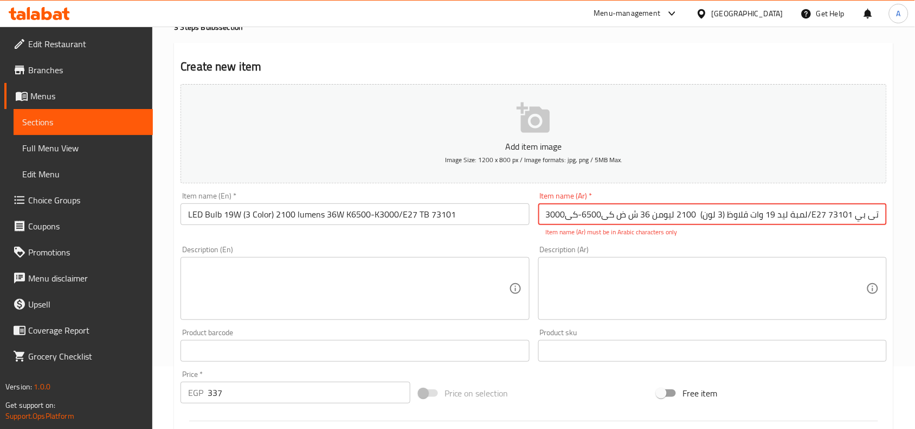
click at [698, 243] on div "Description (Ar) Description (Ar)" at bounding box center [712, 282] width 357 height 83
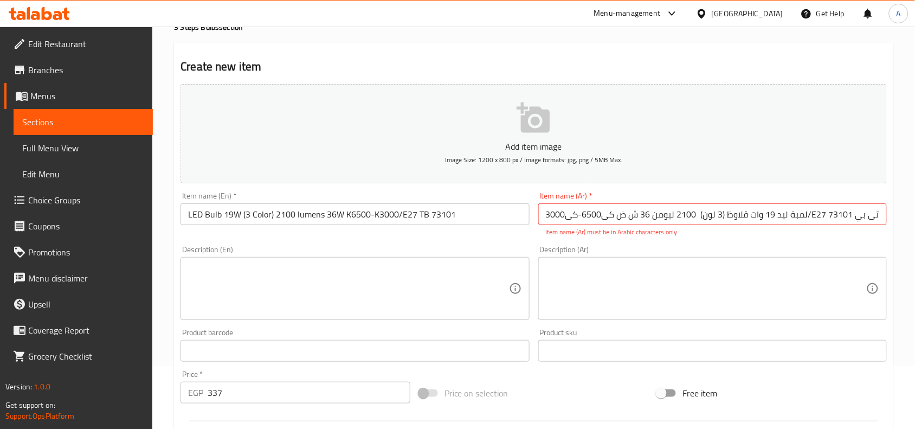
click at [747, 216] on input "لمبة ليد 19 وات قلاوظ (3 لون) 2100 ليومن 36 ش ض كى6500-كى3000/E27 تى بي 73101" at bounding box center [712, 214] width 348 height 22
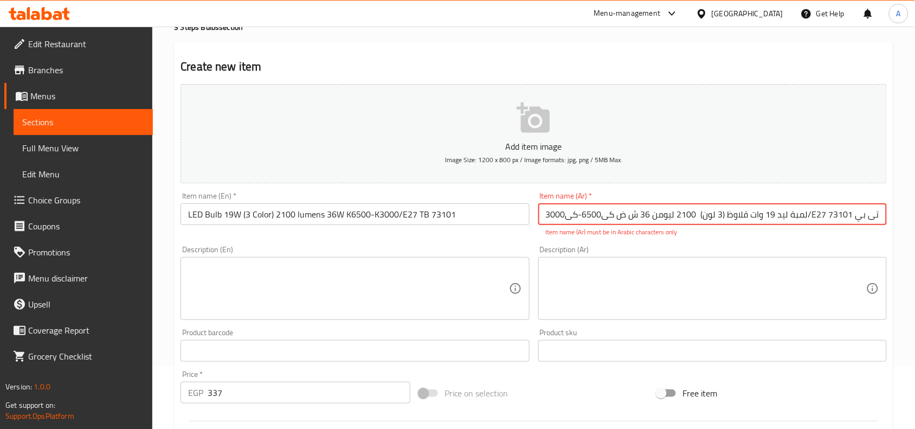
click at [747, 216] on input "لمبة ليد 19 وات قلاوظ (3 لون) 2100 ليومن 36 ش ض كى6500-كى3000/E27 تى بي 73101" at bounding box center [712, 214] width 348 height 22
click at [638, 214] on input "لمبة ليد 19 وات قلاوظ (3 لون) 2100 ليومن 36 ش ض كى6500-كى3000/E27 تى بي 73101" at bounding box center [712, 214] width 348 height 22
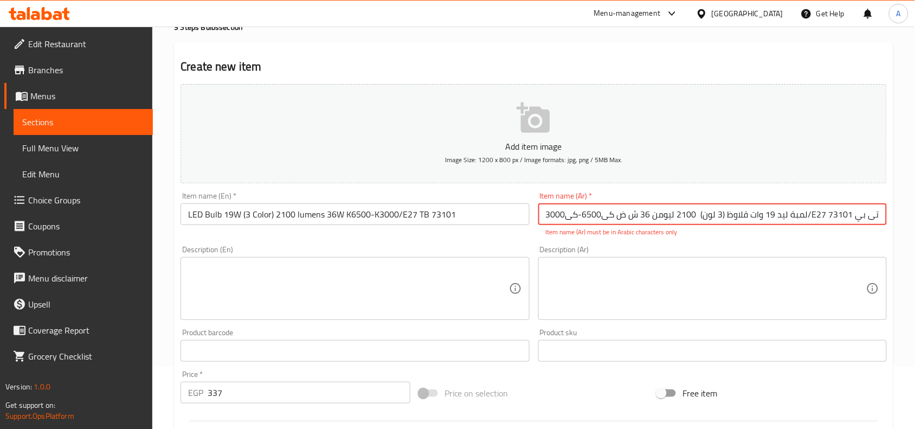
paste input "اى"
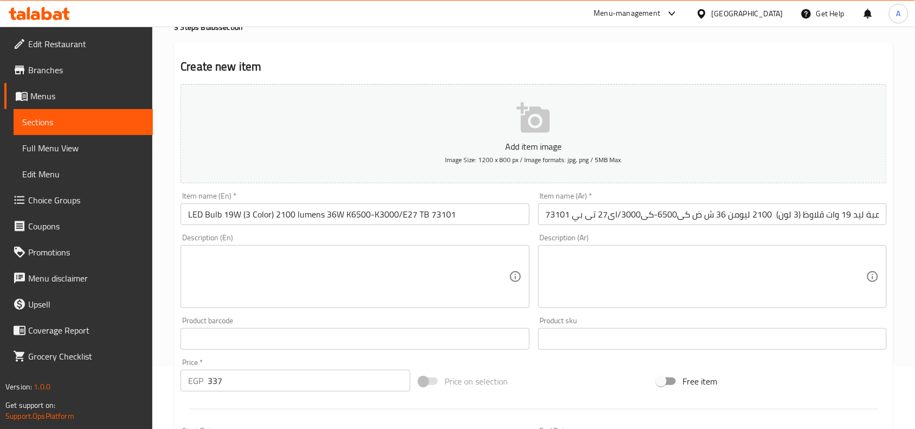
click at [417, 209] on input "LED Bulb 19W (3 Color) 2100 lumens 36W K6500-K3000/E27 TB 73101" at bounding box center [354, 214] width 348 height 22
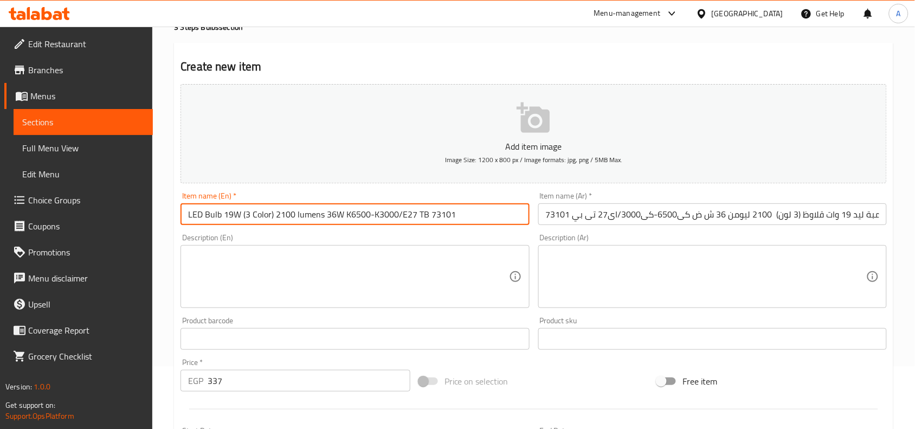
click at [417, 209] on input "LED Bulb 19W (3 Color) 2100 lumens 36W K6500-K3000/E27 TB 73101" at bounding box center [354, 214] width 348 height 22
click at [420, 221] on input "LED Bulb 19W (3 Color) 2100 lumens 36W K6500-K3000/E27 TB 73101" at bounding box center [354, 214] width 348 height 22
click at [413, 216] on input "LED Bulb 19W (3 Color) 2100 lumens 36W K6500-K3000/E27 TB 73101" at bounding box center [354, 214] width 348 height 22
drag, startPoint x: 425, startPoint y: 215, endPoint x: 125, endPoint y: 197, distance: 300.8
click at [125, 197] on div "Edit Restaurant Branches Menus Sections Full Menu View Edit Menu Choice Groups …" at bounding box center [457, 333] width 915 height 739
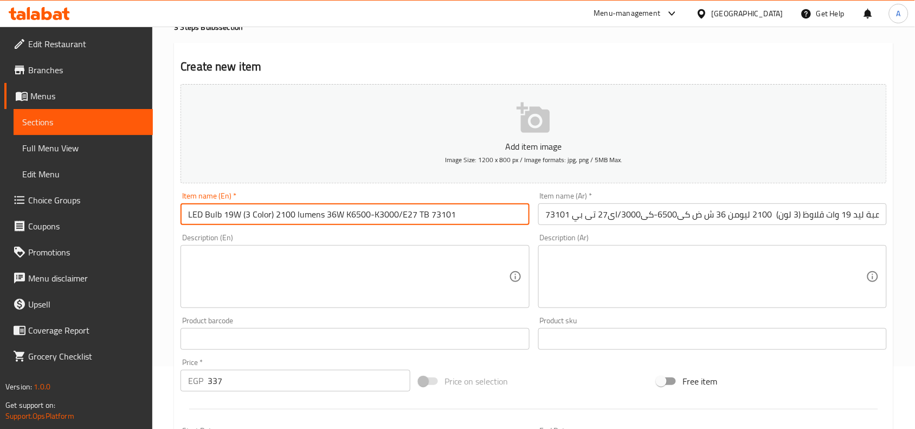
paste input "P73101"
click at [377, 212] on input "LED Bulb 19W (3 Color) 2100 lumens 36W K6500-K3000/E27 TP73101 73101" at bounding box center [354, 214] width 348 height 22
click at [378, 212] on input "LED Bulb 19W (3 Color) 2100 lumens 36W K6500-K3000/E27 TP73101 73101" at bounding box center [354, 214] width 348 height 22
paste input "text"
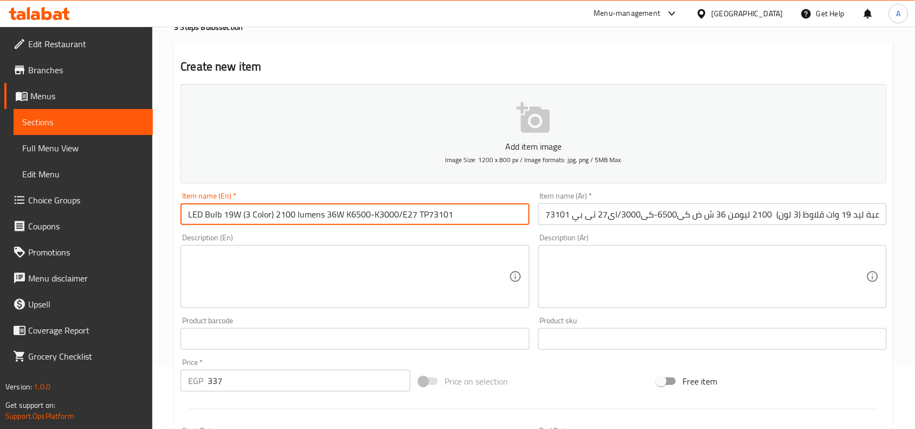
click at [425, 212] on input "LED Bulb 19W (3 Color) 2100 lumens 36W K6500-K3000/E27 TP73101" at bounding box center [354, 214] width 348 height 22
drag, startPoint x: 423, startPoint y: 215, endPoint x: 441, endPoint y: 215, distance: 17.3
click at [423, 215] on input "LED Bulb 19W (3 Color) 2100 lumens 36W K6500-K3000/E27 TP 73101" at bounding box center [354, 214] width 348 height 22
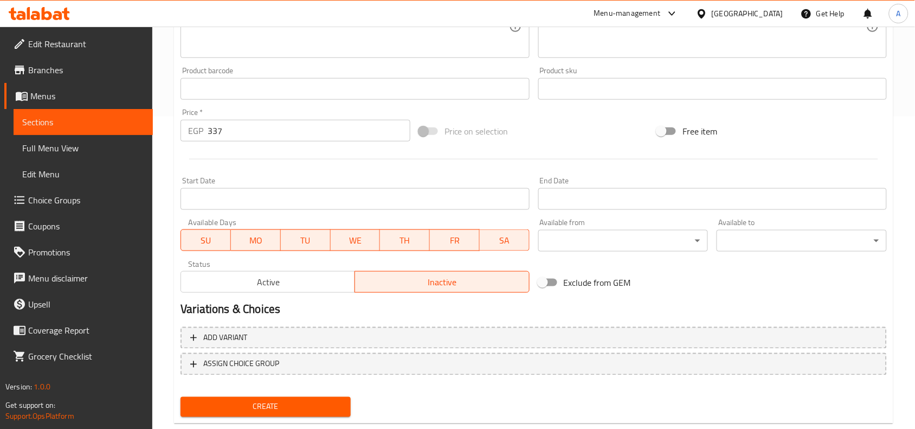
scroll to position [335, 0]
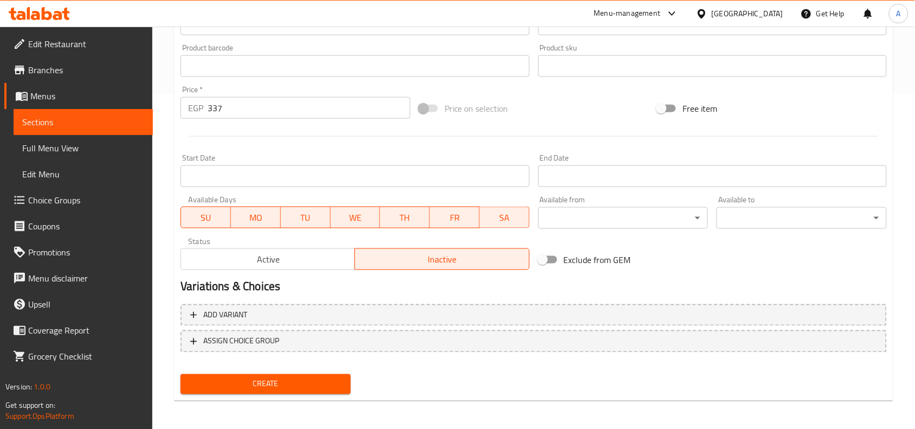
click at [324, 385] on span "Create" at bounding box center [265, 384] width 153 height 14
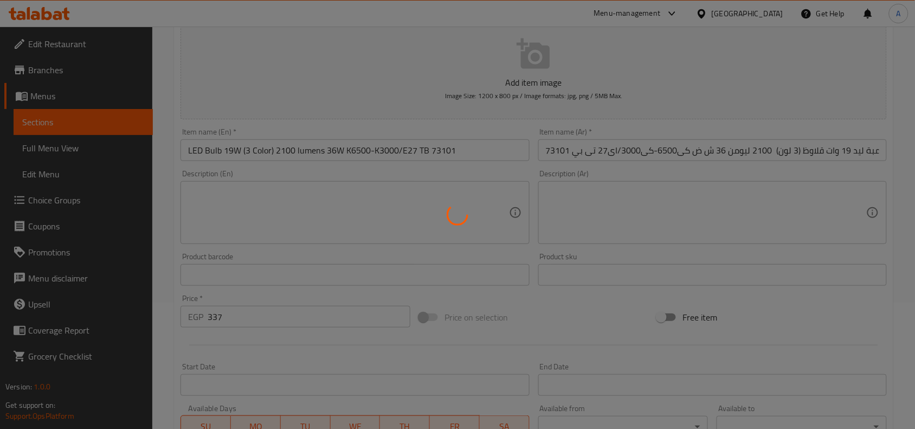
scroll to position [0, 0]
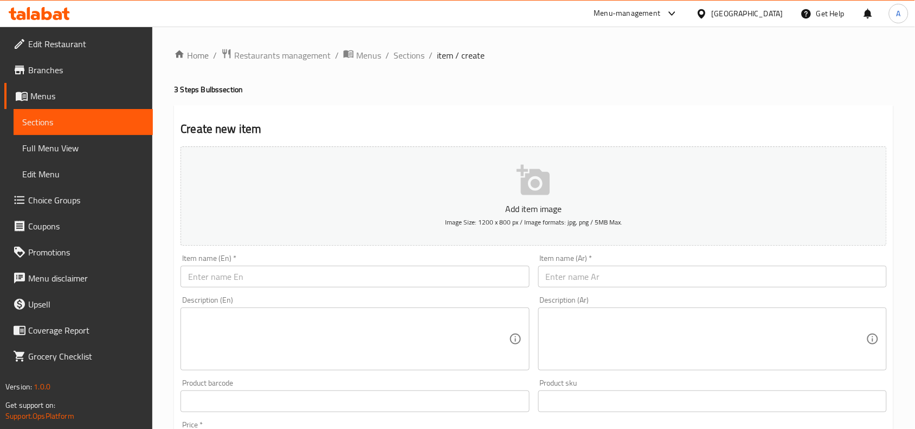
click at [567, 269] on input "text" at bounding box center [712, 277] width 348 height 22
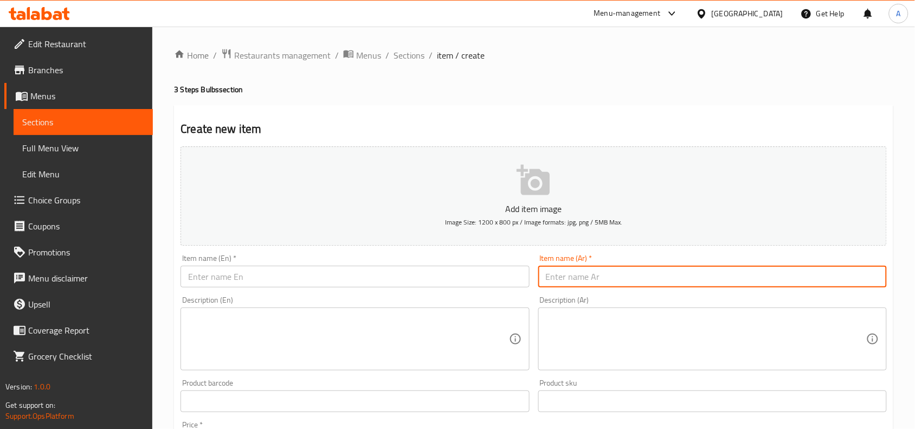
paste input "لمبة فينوس 8.5 وات قلاوظ (3 لون) 3مراحل من 900 لـ 920 ليومن 36 ش ض كى6500-كى300…"
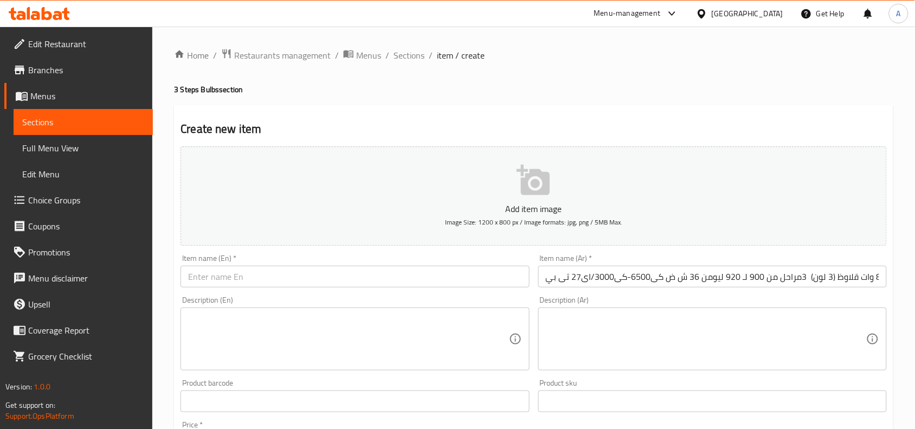
click at [393, 290] on div "Item name (En)   * Item name (En) *" at bounding box center [354, 271] width 357 height 42
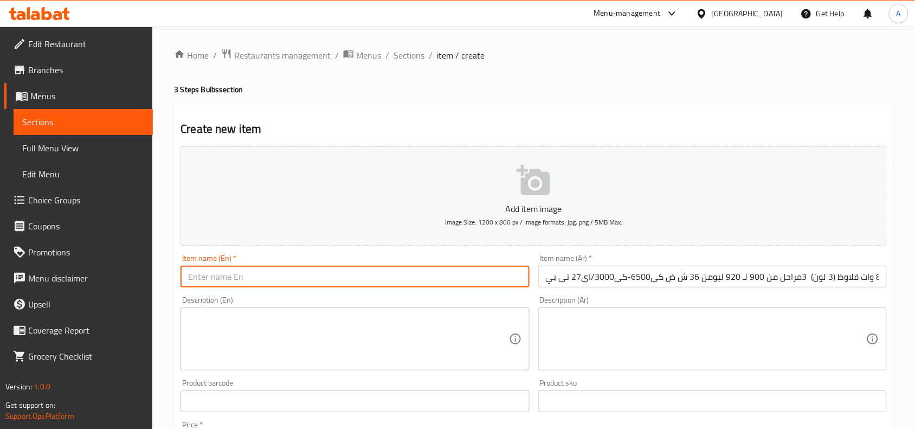
click at [394, 285] on input "text" at bounding box center [354, 277] width 348 height 22
paste input "Venus Bulb 8.5W Screw (3 Colors) 3 Stages 900-920 Lumens 36W K6500-K3000/E27 TP"
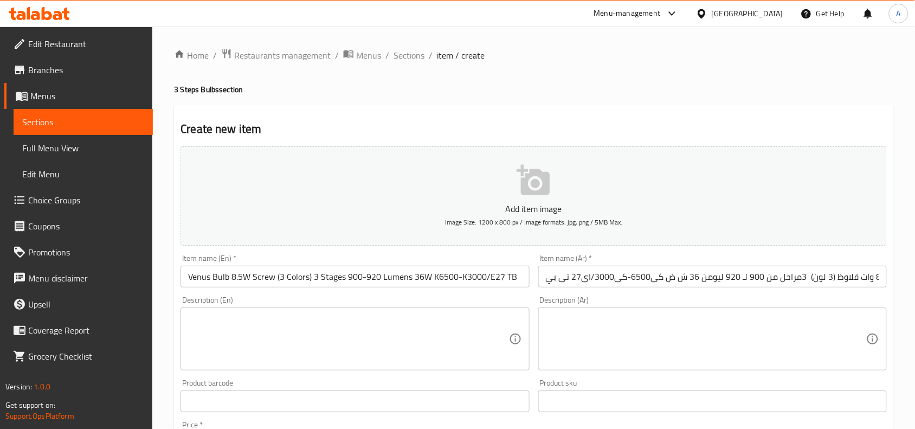
click at [524, 274] on input "Venus Bulb 8.5W Screw (3 Colors) 3 Stages 900-920 Lumens 36W K6500-K3000/E27 TB" at bounding box center [354, 277] width 348 height 22
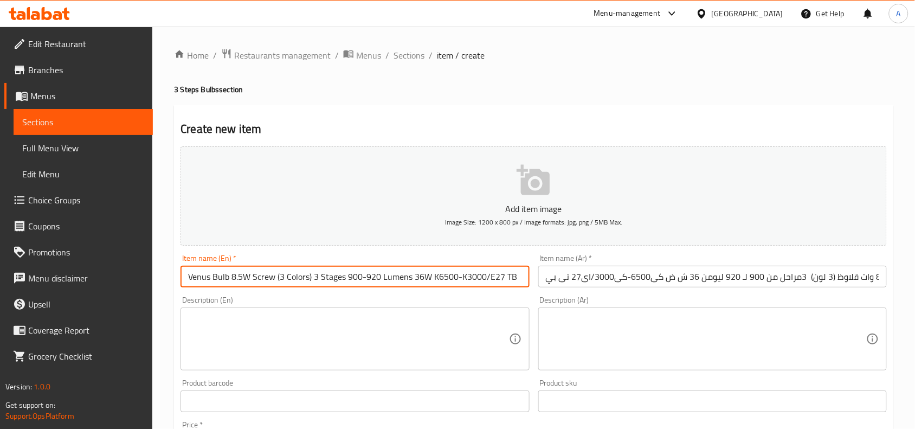
paste input "73092"
click at [855, 286] on input "لمبة فينوس 8.5 وات قلاوظ (3 لون) 3مراحل من 900 لـ 920 ليومن 36 ش ض كى6500-كى300…" at bounding box center [712, 277] width 348 height 22
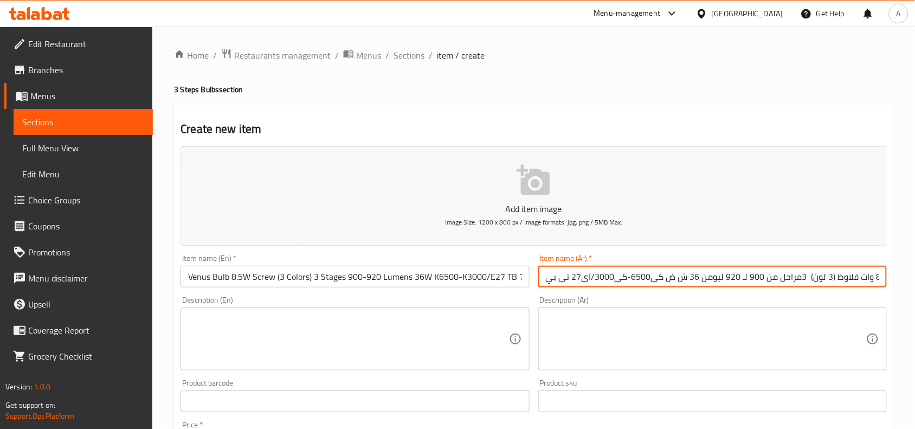
click at [551, 274] on input "لمبة فينوس 8.5 وات قلاوظ (3 لون) 3مراحل من 900 لـ 920 ليومن 36 ش ض كى6500-كى300…" at bounding box center [712, 277] width 348 height 22
click at [548, 274] on input "لمبة فينوس 8.5 وات قلاوظ (3 لون) 3مراحل من 900 لـ 920 ليومن 36 ش ض كى6500-كى300…" at bounding box center [712, 277] width 348 height 22
paste input "73092"
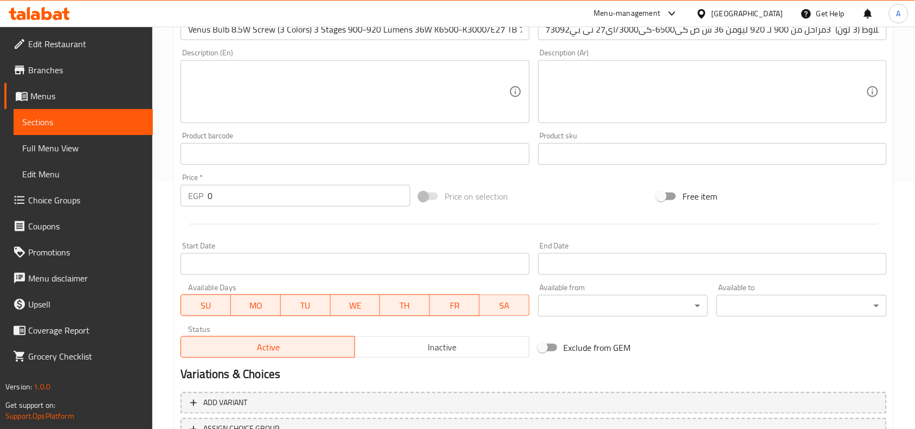
scroll to position [271, 0]
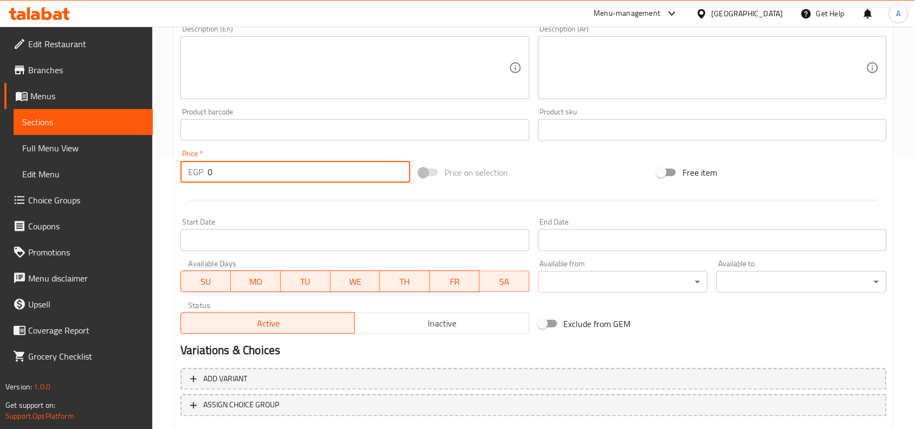
drag, startPoint x: 220, startPoint y: 176, endPoint x: 38, endPoint y: 179, distance: 181.6
click at [60, 178] on div "Edit Restaurant Branches Menus Sections Full Menu View Edit Menu Choice Groups …" at bounding box center [457, 125] width 915 height 739
paste input "173"
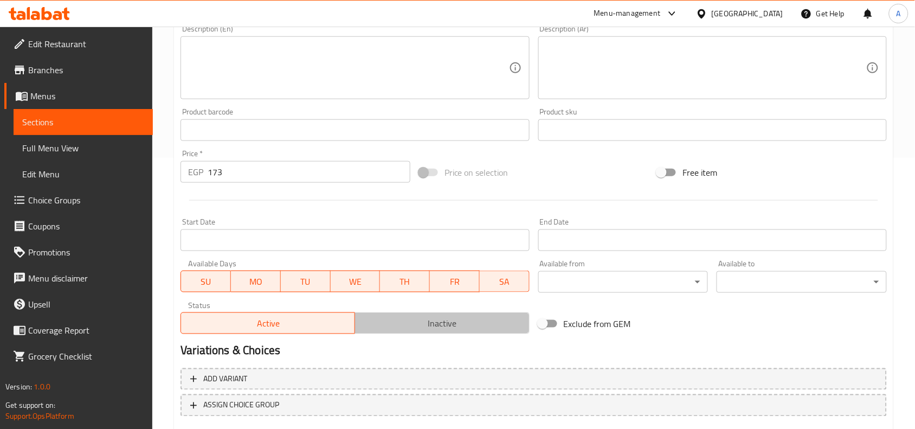
click at [447, 315] on span "Inactive" at bounding box center [441, 323] width 165 height 16
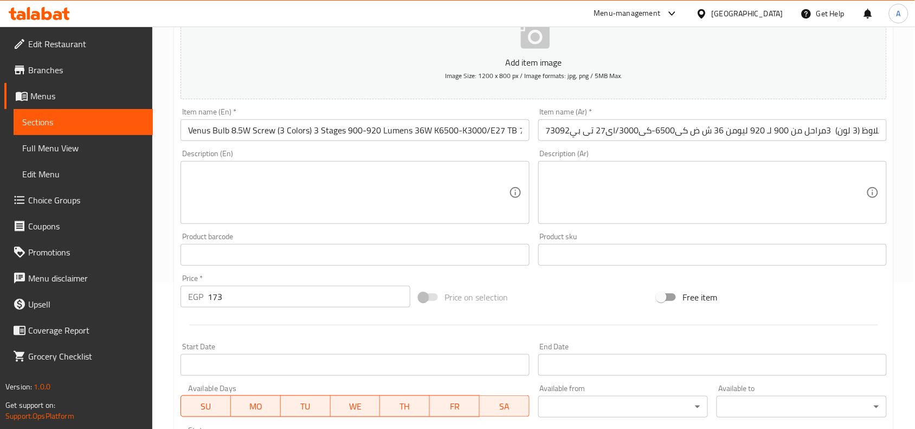
scroll to position [135, 0]
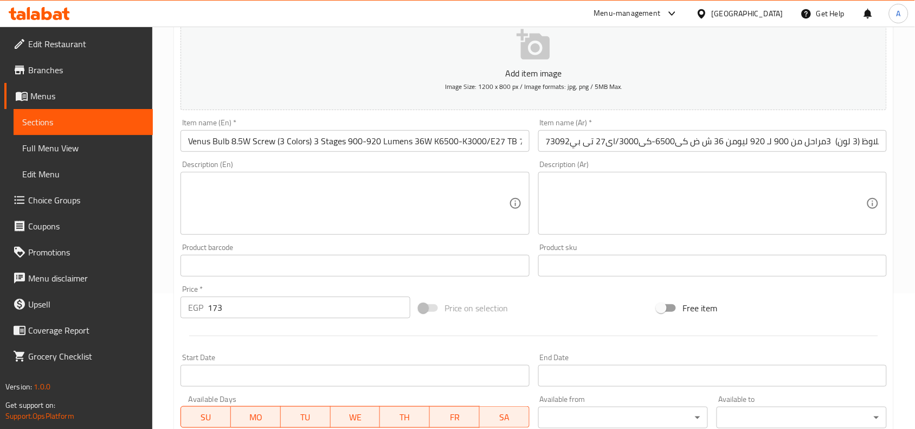
click at [477, 152] on div "Item name (En)   * Venus Bulb 8.5W Screw (3 Colors) 3 Stages 900-920 Lumens 36W…" at bounding box center [354, 135] width 357 height 42
click at [471, 138] on input "Venus Bulb 8.5W Screw (3 Colors) 3 Stages 900-920 Lumens 36W K6500-K3000/E27 TB…" at bounding box center [354, 141] width 348 height 22
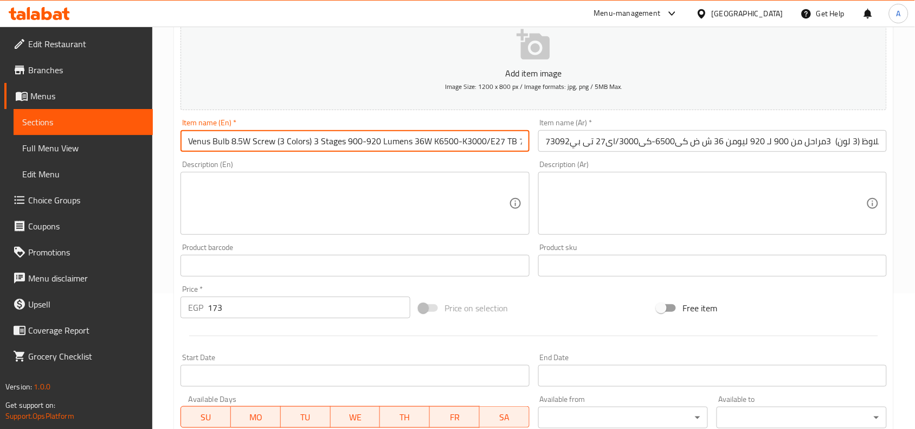
scroll to position [0, 17]
drag, startPoint x: 565, startPoint y: 150, endPoint x: 624, endPoint y: 152, distance: 59.6
click at [624, 152] on div "Add item image Image Size: 1200 x 800 px / Image formats: jpg, png / 5MB Max. I…" at bounding box center [533, 240] width 715 height 467
click at [173, 254] on div "Home / Restaurants management / Menus / Sections / item / create 3 Steps Bulbs …" at bounding box center [533, 260] width 762 height 739
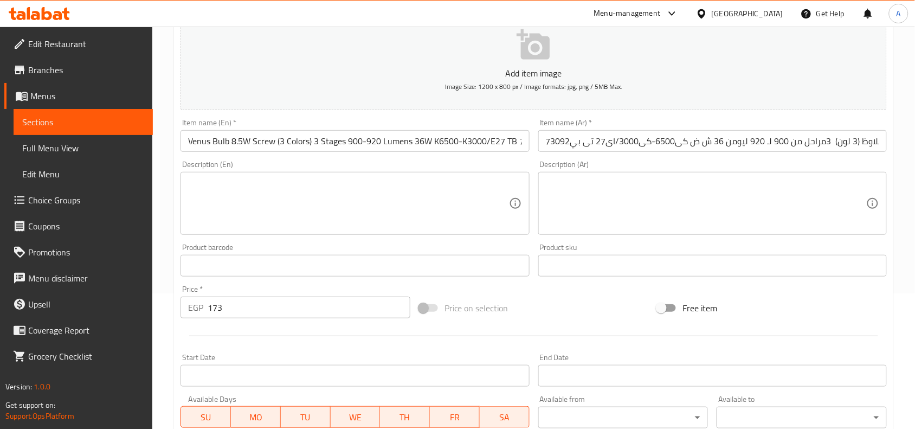
scroll to position [335, 0]
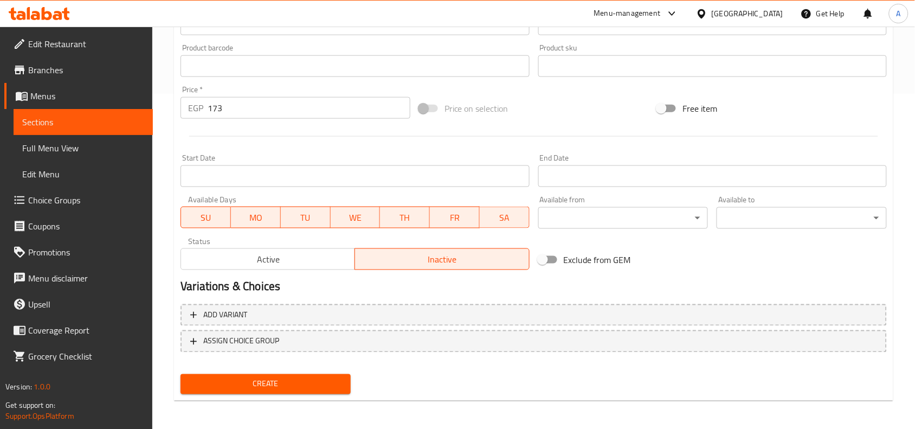
click at [328, 377] on span "Create" at bounding box center [265, 384] width 153 height 14
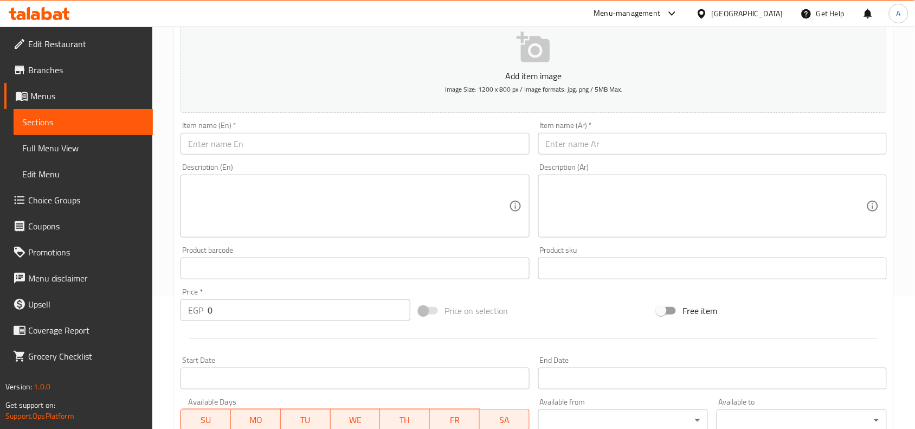
scroll to position [132, 0]
click at [651, 139] on input "text" at bounding box center [712, 145] width 348 height 22
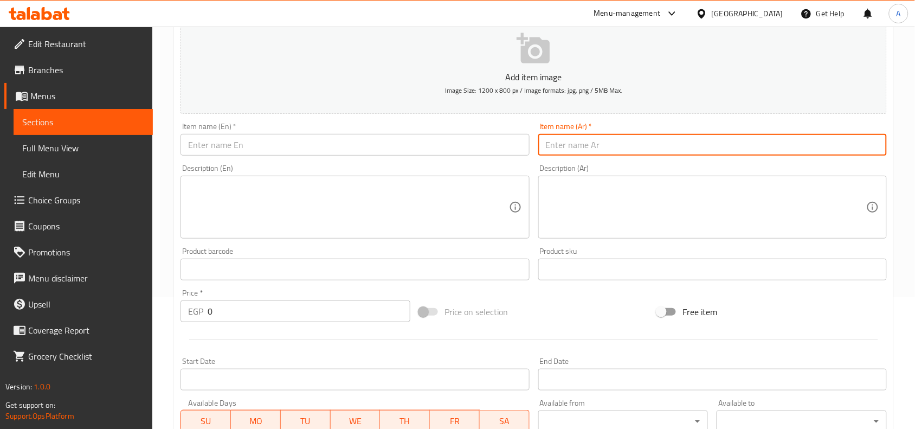
paste input "لمبة ليد 11 وات قلاوظ (3 لون) 1250 ليومن 36 ش ض كى6500-كى3000/اى27 تى بي 73098"
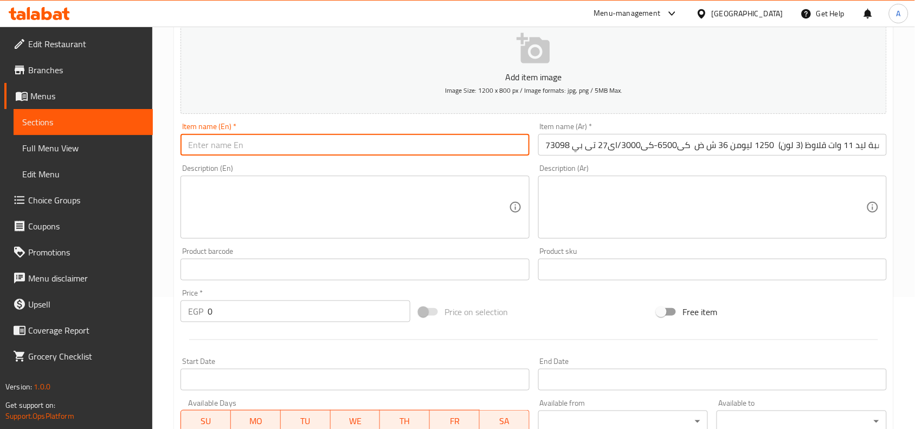
click at [372, 146] on input "text" at bounding box center [354, 145] width 348 height 22
paste input "LED Bulb 11W (3 Color) 1250 lumens 36W K6500-K3000/E27 TP73098"
click at [426, 143] on input "LED Bulb 11W (3 Color) 1250 lumens 36W K6500-K3000/E27 TP73098" at bounding box center [354, 145] width 348 height 22
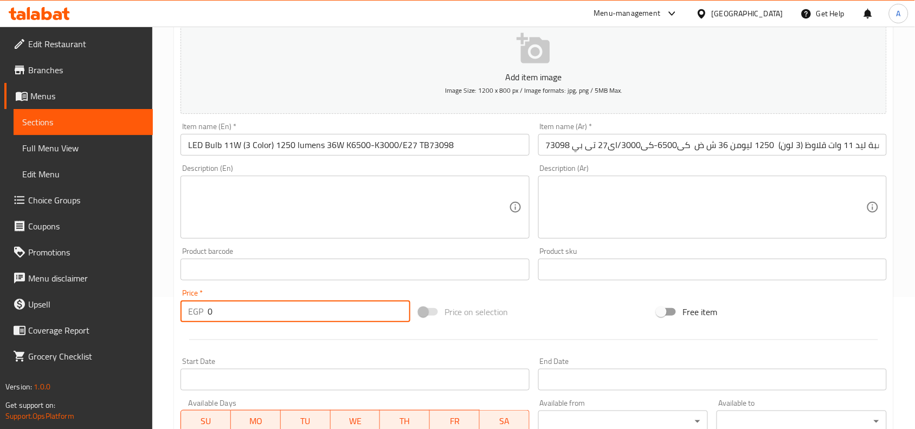
drag, startPoint x: 309, startPoint y: 311, endPoint x: 155, endPoint y: 299, distance: 154.4
click at [155, 299] on div "Home / Restaurants management / Menus / Sections / item / create 3 Steps Bulbs …" at bounding box center [533, 264] width 762 height 739
paste input "181"
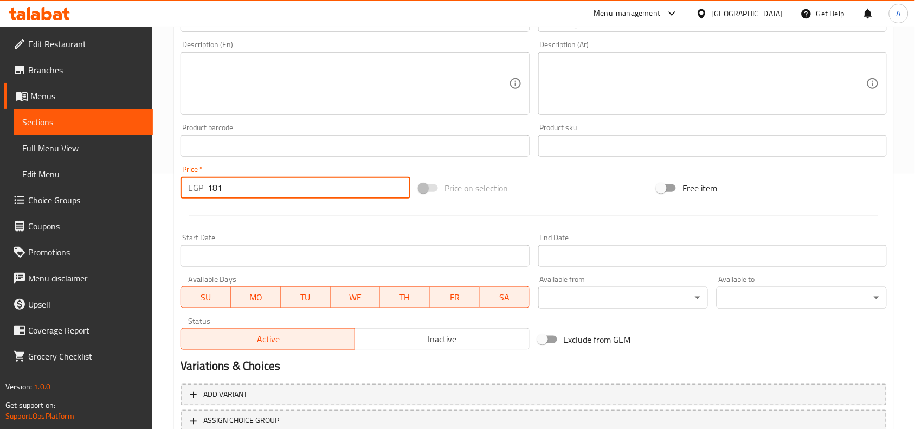
scroll to position [335, 0]
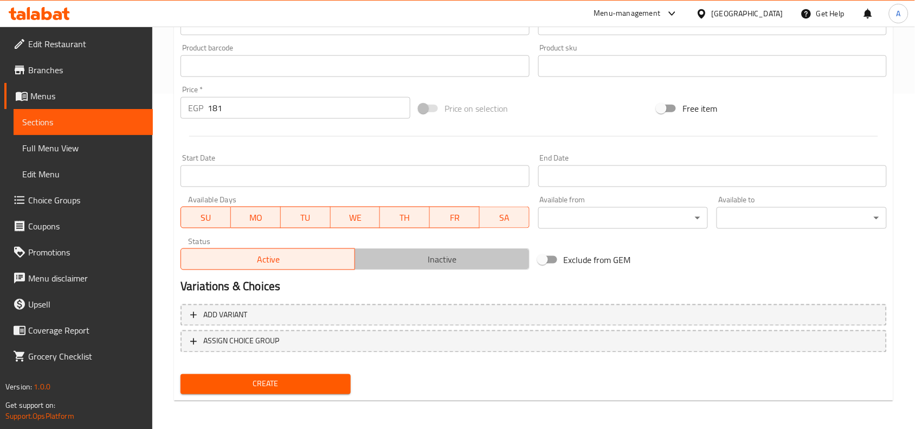
click at [421, 255] on span "Inactive" at bounding box center [441, 259] width 165 height 16
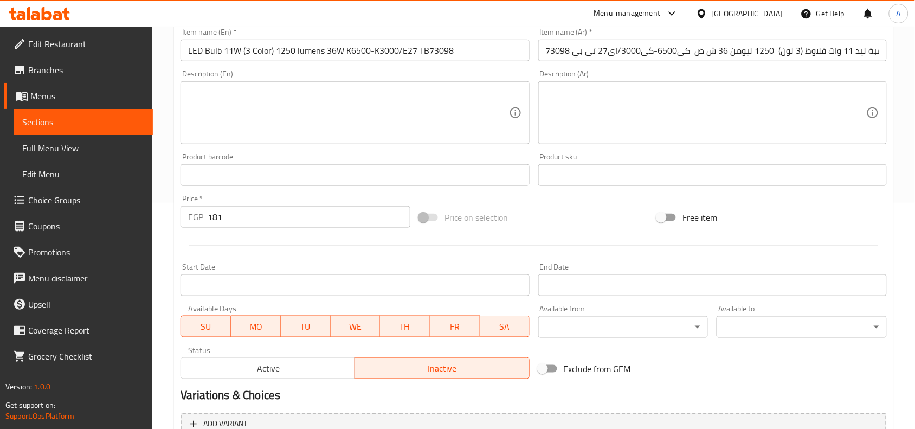
scroll to position [64, 0]
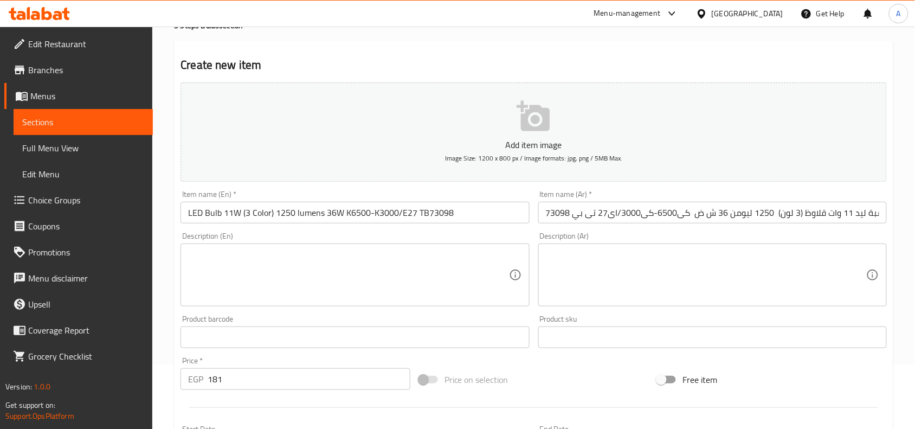
click at [425, 215] on input "LED Bulb 11W (3 Color) 1250 lumens 36W K6500-K3000/E27 TB73098" at bounding box center [354, 213] width 348 height 22
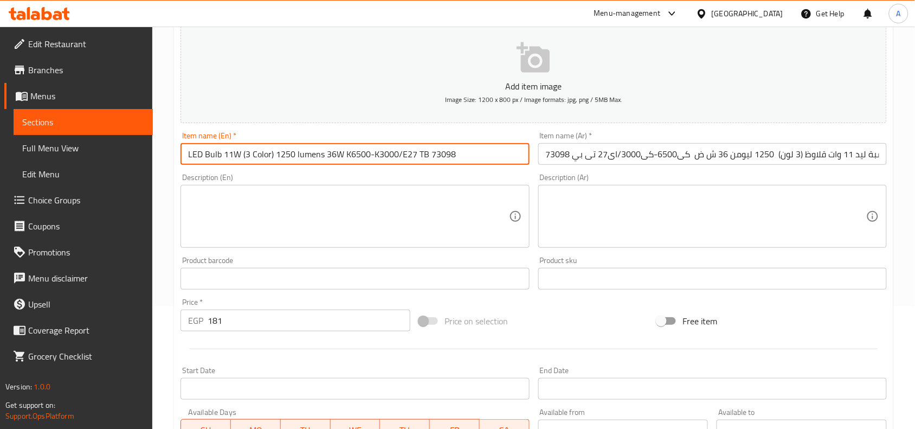
scroll to position [335, 0]
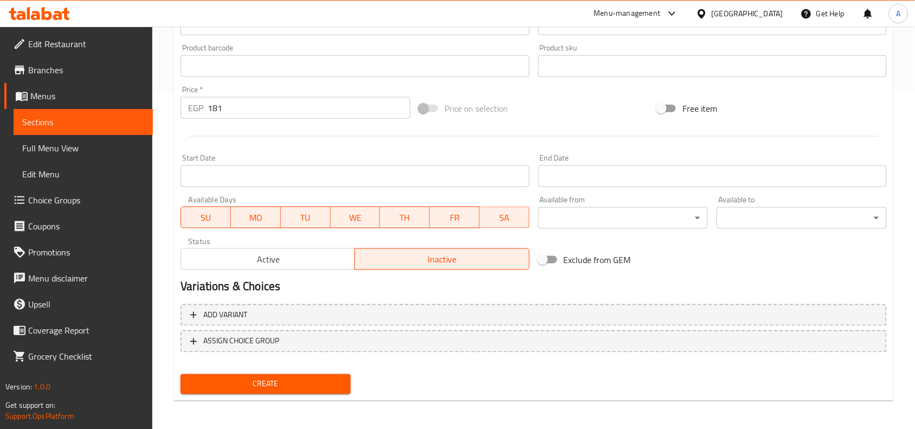
click at [328, 380] on span "Create" at bounding box center [265, 384] width 153 height 14
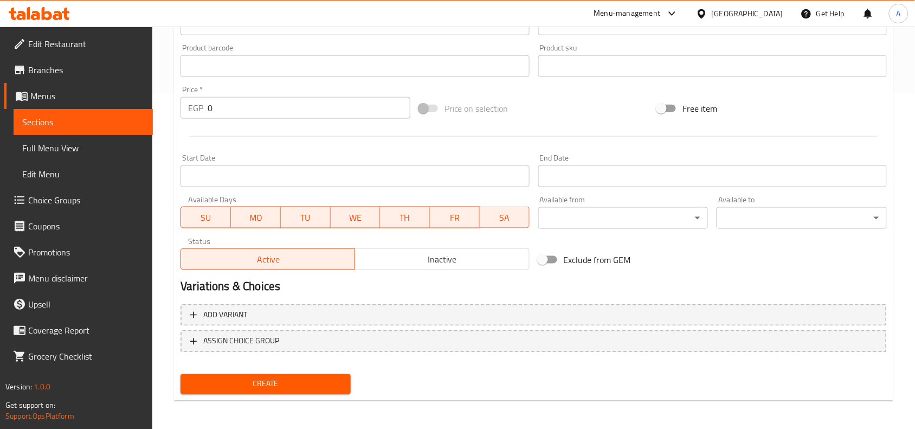
scroll to position [132, 0]
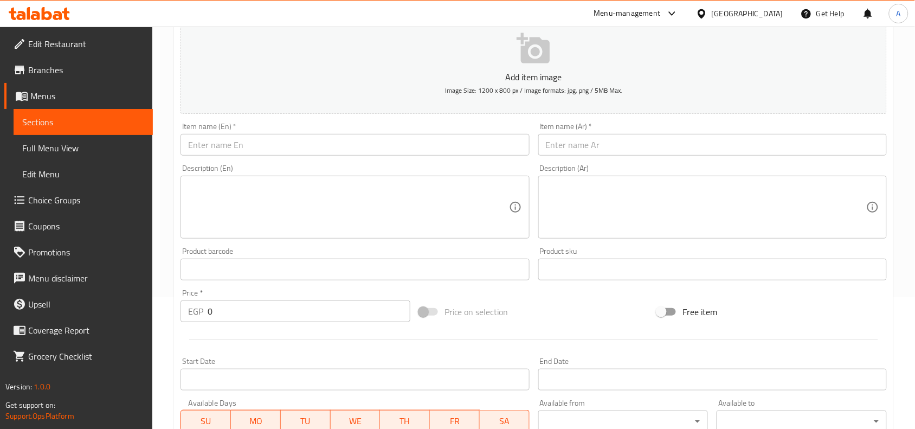
click at [611, 129] on div "Item name (Ar)   * Item name (Ar) *" at bounding box center [712, 138] width 348 height 33
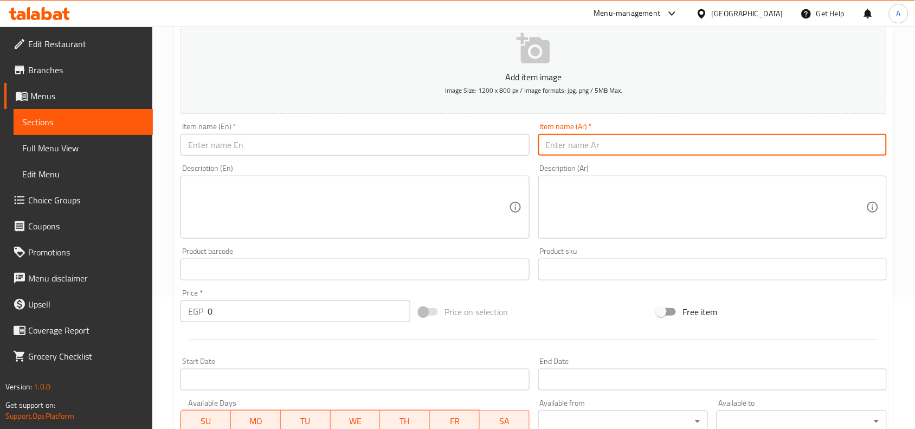
click at [612, 138] on input "text" at bounding box center [712, 145] width 348 height 22
paste input "لمبة ليد ذكية 8.5 وات قلاوظ (3 لون) 920 ليومن 36ش ض كى6500-كى3000/اى27 تى بي 73…"
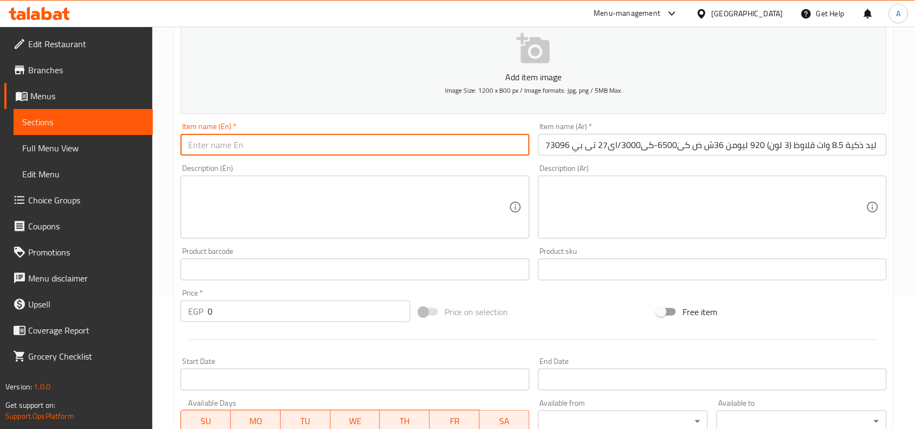
click at [350, 145] on input "text" at bounding box center [354, 145] width 348 height 22
paste input "Smart LED Bulb 8.5W Dimmable (3 Color) 920 lumens 36W K6500-K3000/E27 TP73096"
click at [487, 144] on input "Smart LED Bulb 8.5W Dimmable (3 Color) 920 lumens 36W K6500-K3000/E27 TP73096" at bounding box center [354, 145] width 348 height 22
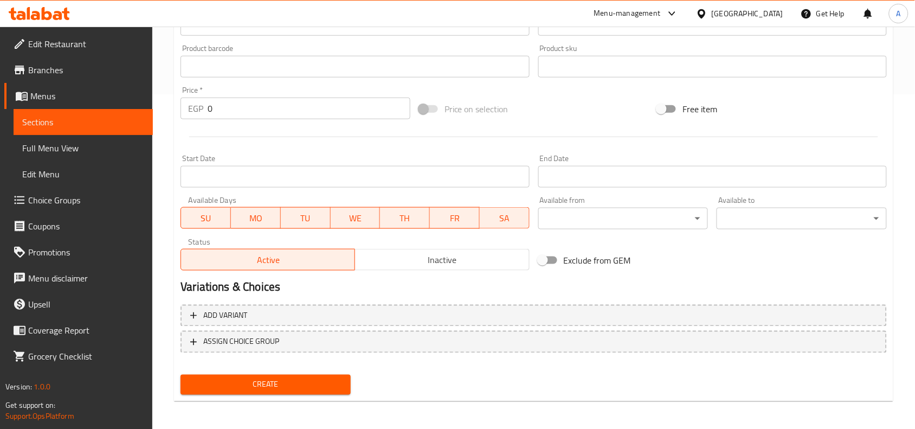
scroll to position [335, 0]
click at [408, 254] on span "Inactive" at bounding box center [441, 259] width 165 height 16
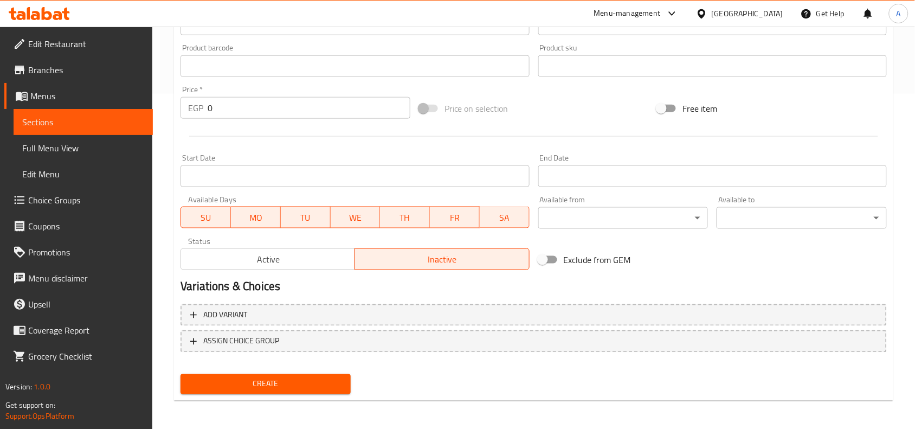
drag, startPoint x: 234, startPoint y: 113, endPoint x: 212, endPoint y: 114, distance: 21.7
click at [220, 113] on input "0" at bounding box center [309, 108] width 203 height 22
paste input "146"
drag, startPoint x: 192, startPoint y: 125, endPoint x: 90, endPoint y: 137, distance: 102.6
click at [99, 137] on div "Edit Restaurant Branches Menus Sections Full Menu View Edit Menu Choice Groups …" at bounding box center [457, 61] width 915 height 739
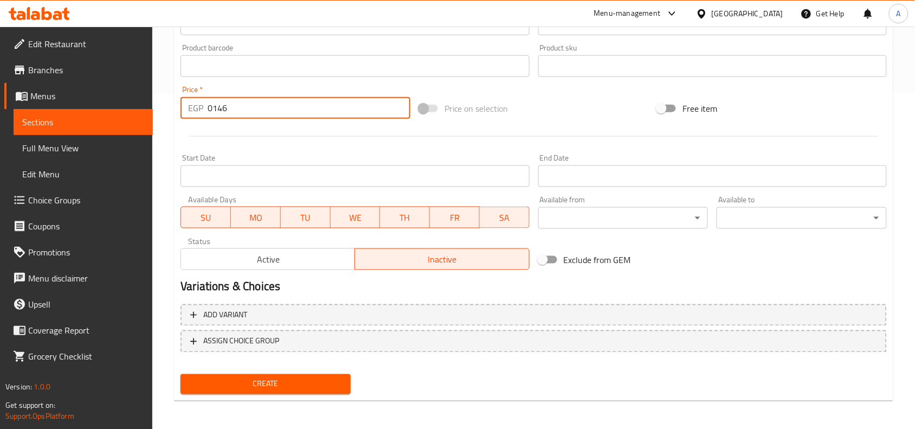
paste input "number"
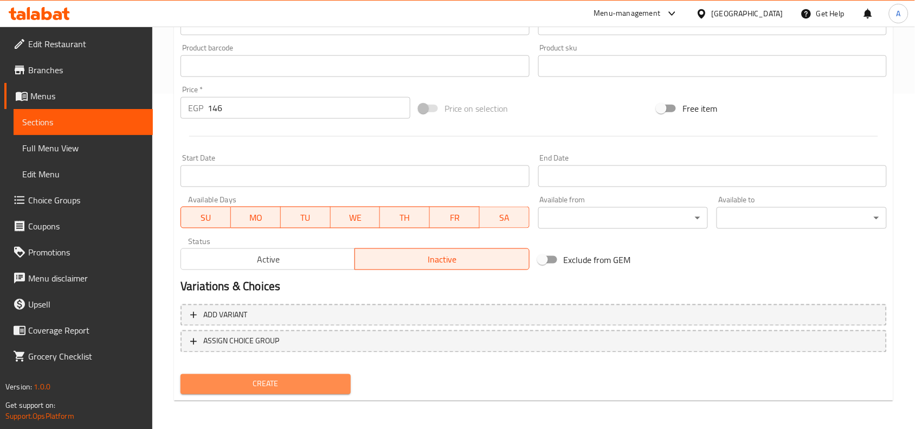
click at [301, 382] on span "Create" at bounding box center [265, 384] width 153 height 14
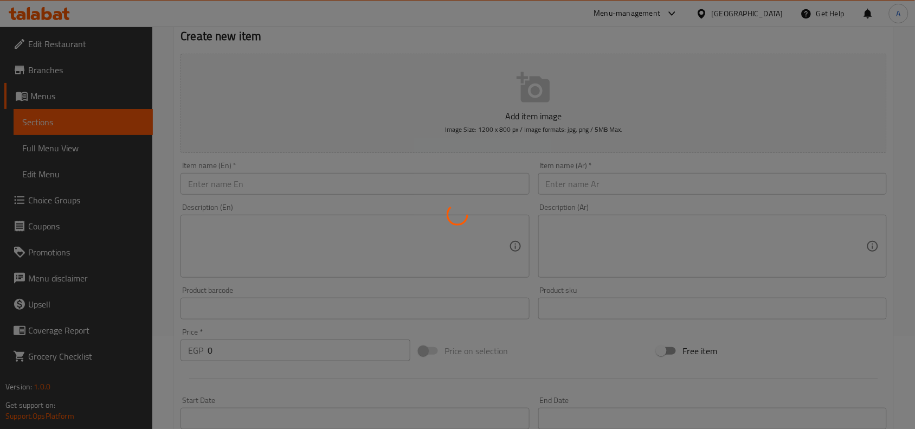
scroll to position [0, 0]
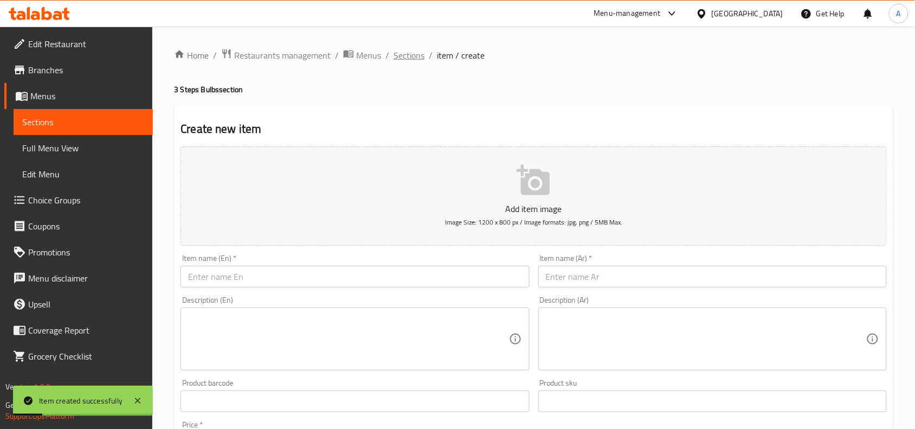
click at [421, 61] on span "Sections" at bounding box center [408, 55] width 31 height 13
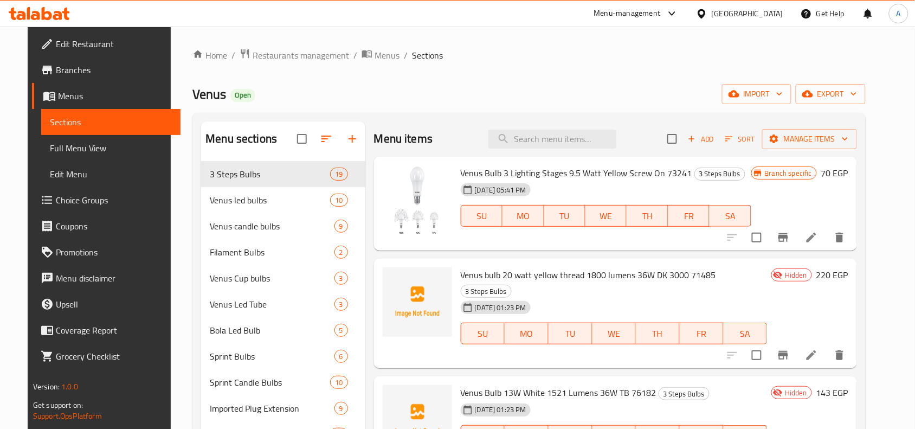
click at [483, 171] on span "Venus Bulb 3 Lighting Stages 9.5 Watt Yellow Screw On 73241" at bounding box center [576, 173] width 231 height 16
copy span "Bulb"
click at [69, 142] on span "Full Menu View" at bounding box center [111, 147] width 122 height 13
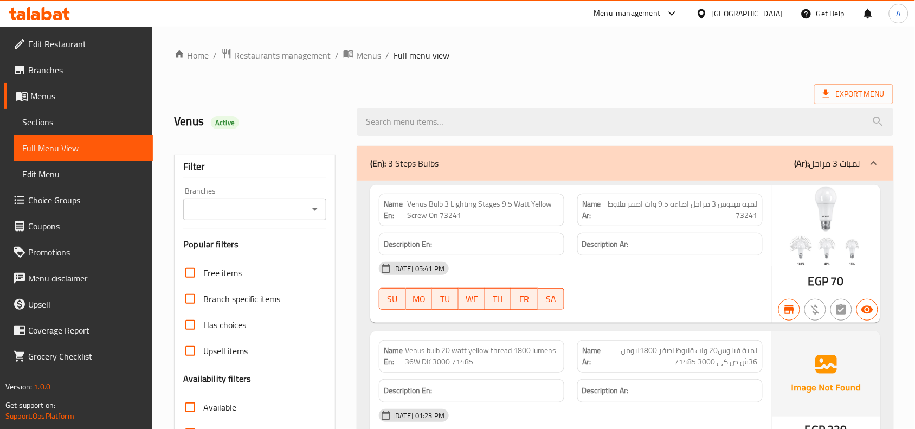
scroll to position [271, 0]
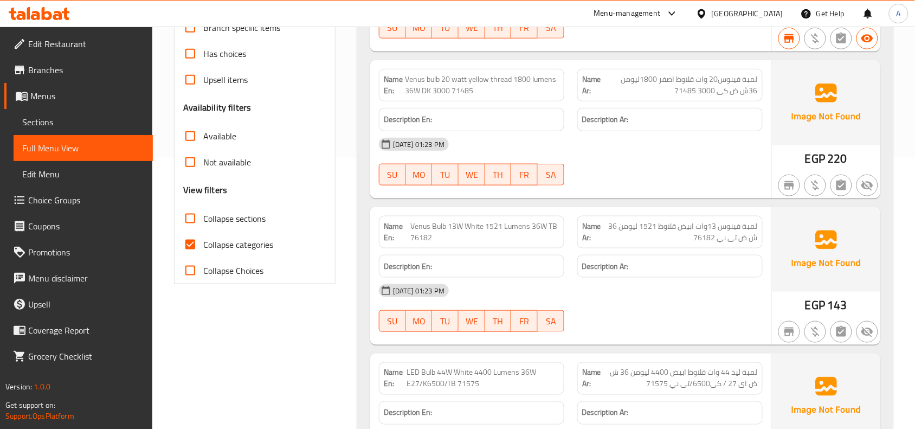
click at [237, 240] on span "Collapse categories" at bounding box center [238, 244] width 70 height 13
click at [203, 240] on input "Collapse categories" at bounding box center [190, 244] width 26 height 26
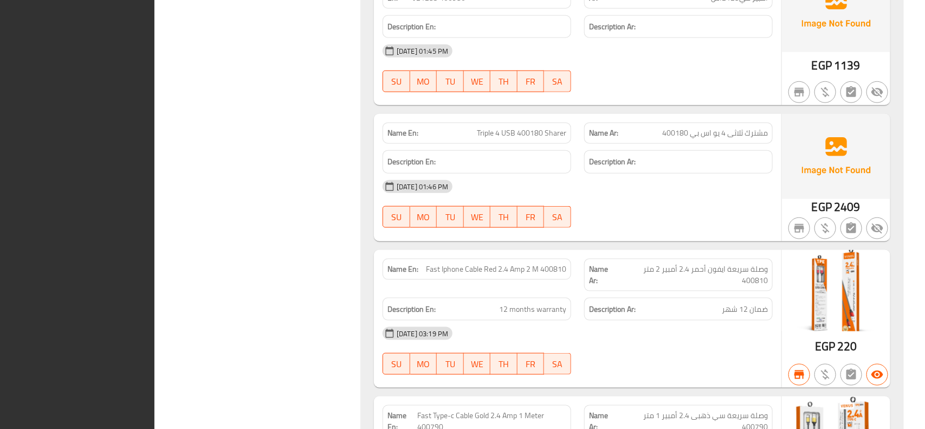
scroll to position [0, 0]
